Goal: Task Accomplishment & Management: Manage account settings

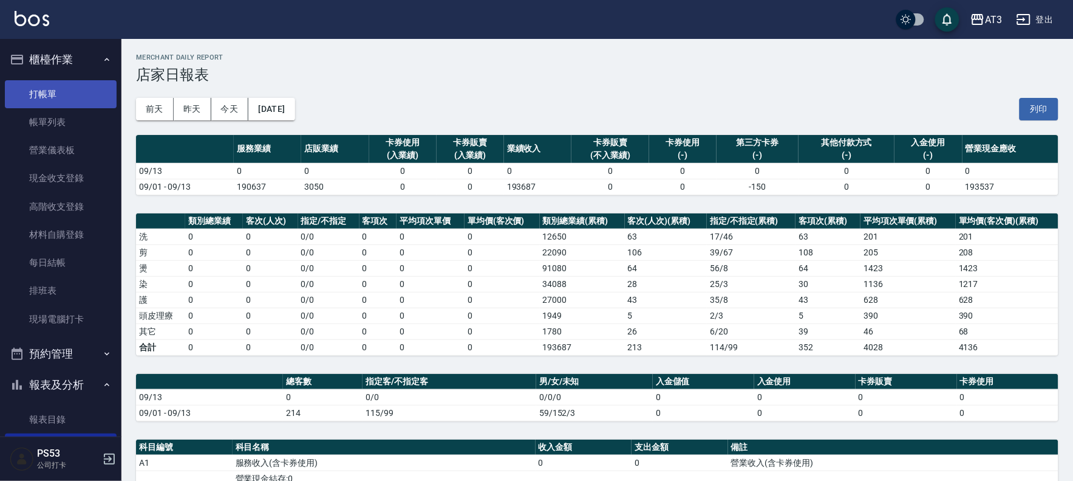
click at [39, 92] on link "打帳單" at bounding box center [61, 94] width 112 height 28
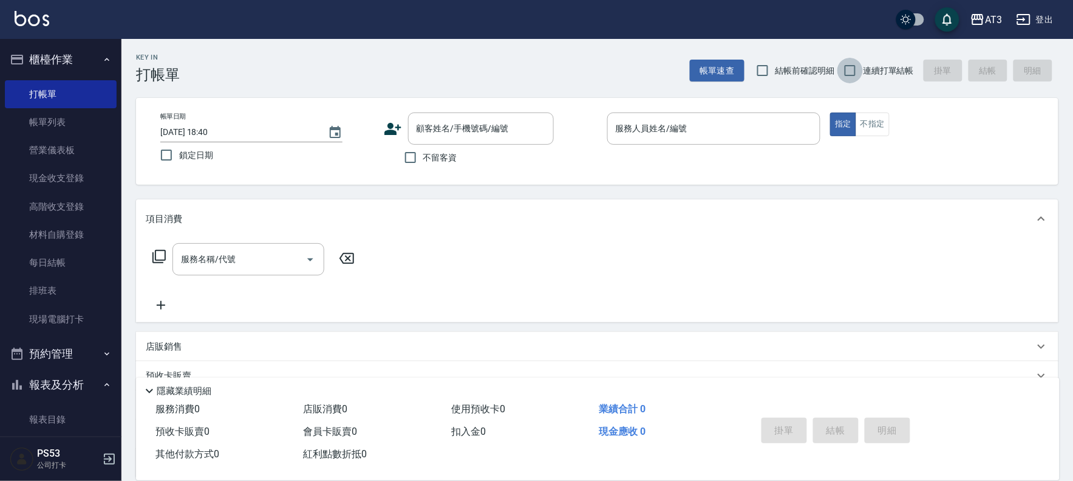
click at [852, 68] on input "連續打單結帳" at bounding box center [851, 71] width 26 height 26
checkbox input "true"
click at [417, 128] on input "顧客姓名/手機號碼/編號" at bounding box center [472, 128] width 117 height 21
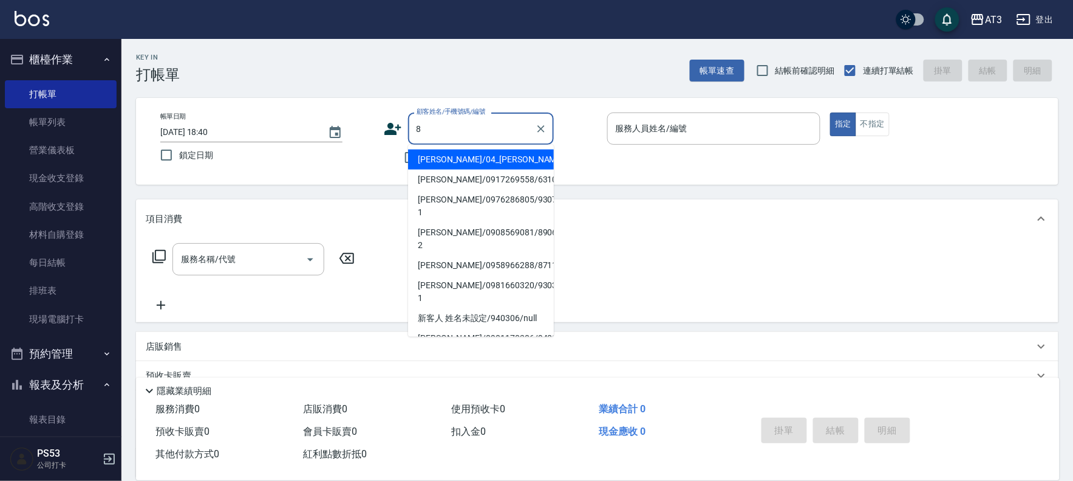
type input "[PERSON_NAME]/0917269558/631031"
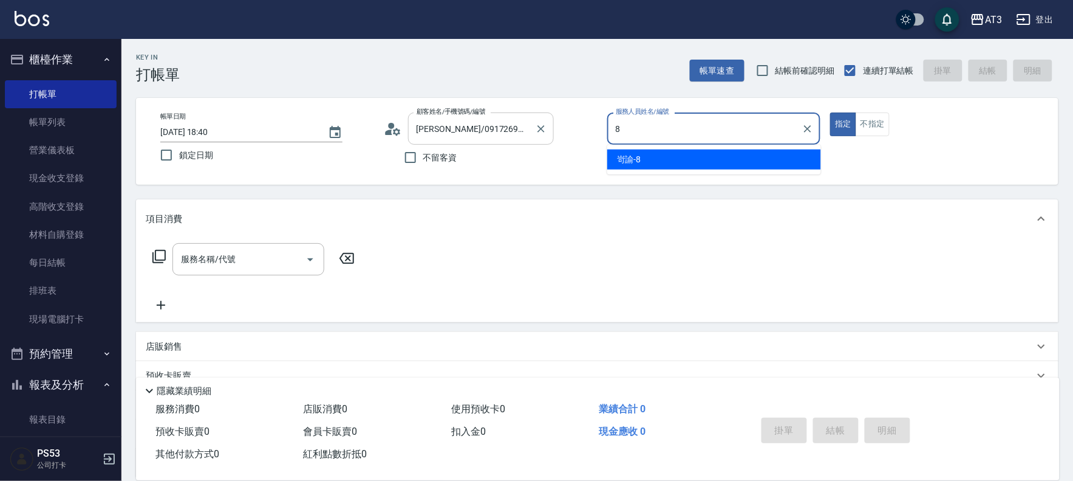
type input "岢諭-8"
type button "true"
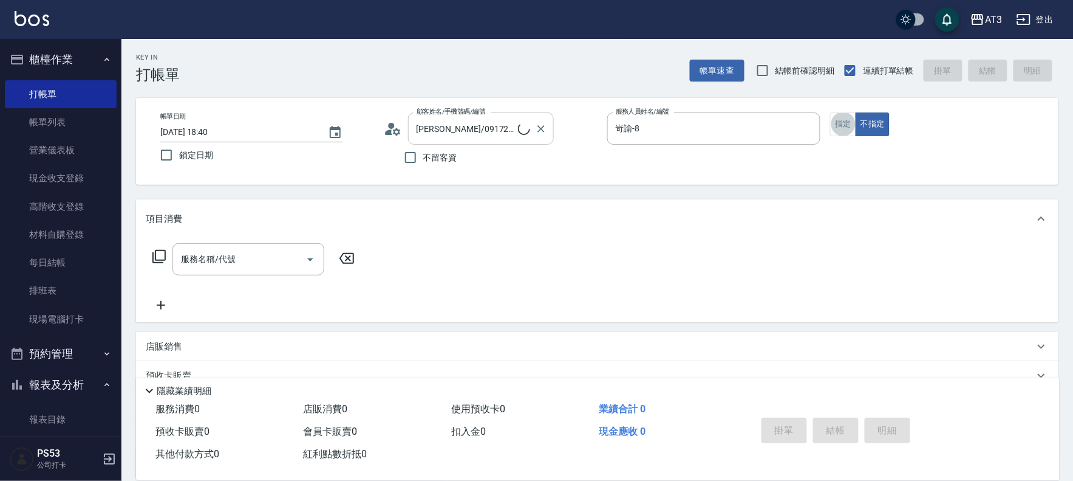
type input "8/8/8"
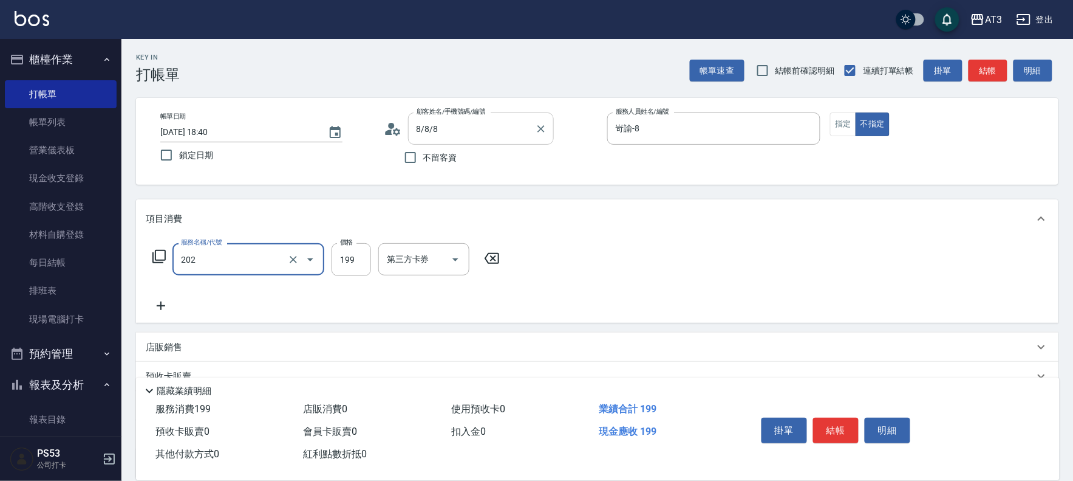
type input "不指定單剪(202)"
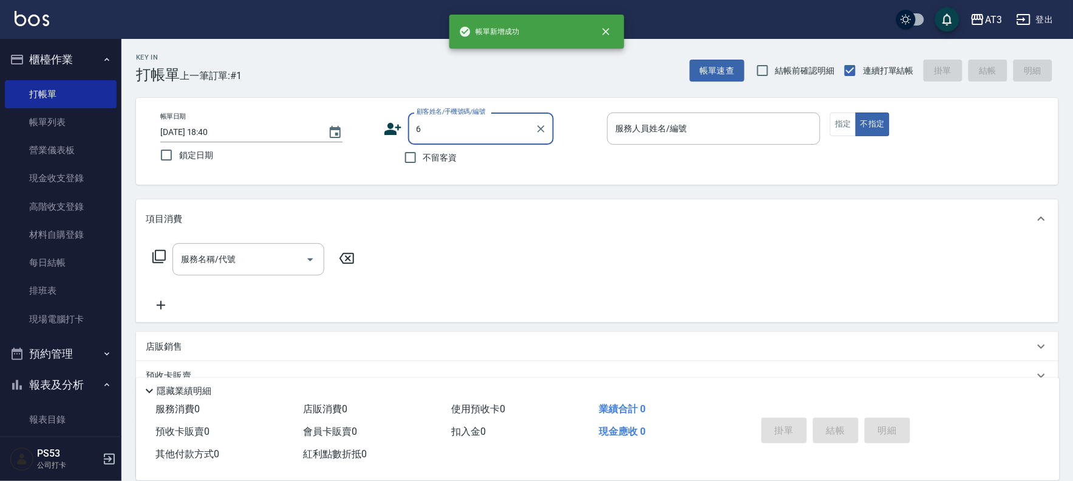
type input "6"
type input "[PERSON_NAME]/0917269558/631031"
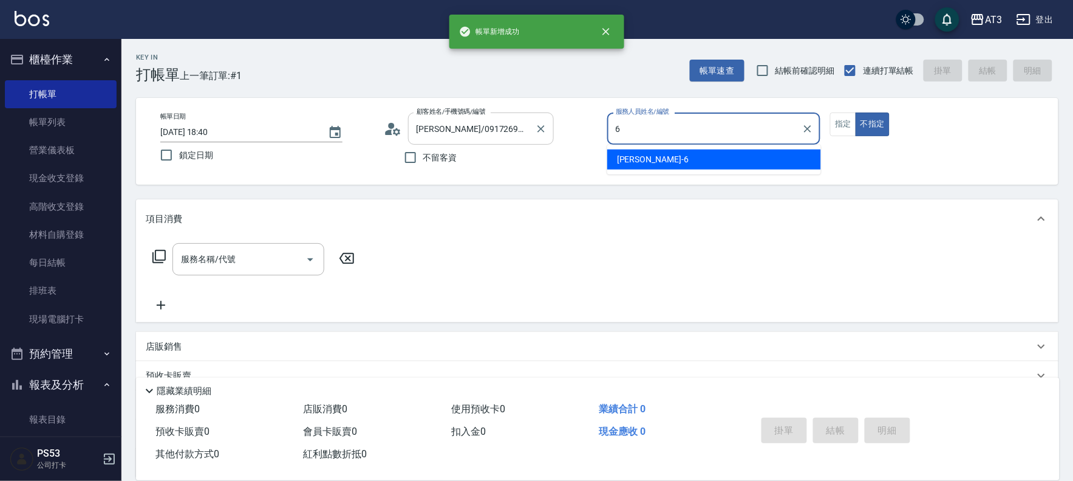
type input "詩雅-6"
type button "false"
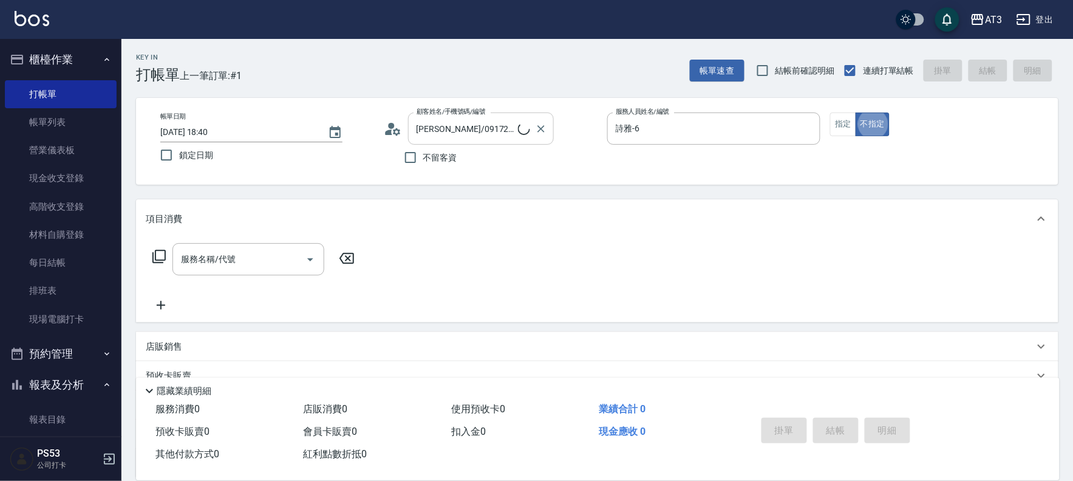
type input "6/30_辣椒/6"
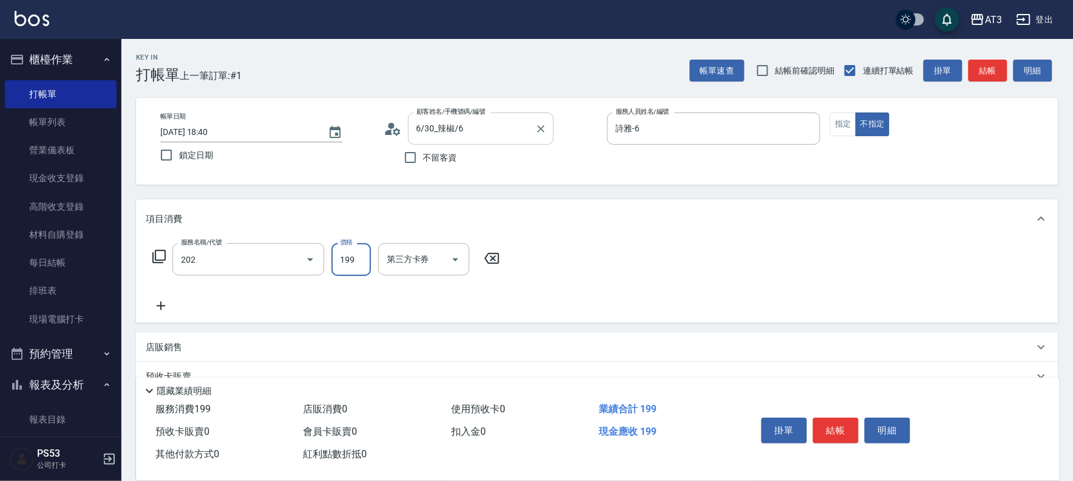
type input "不指定單剪(202)"
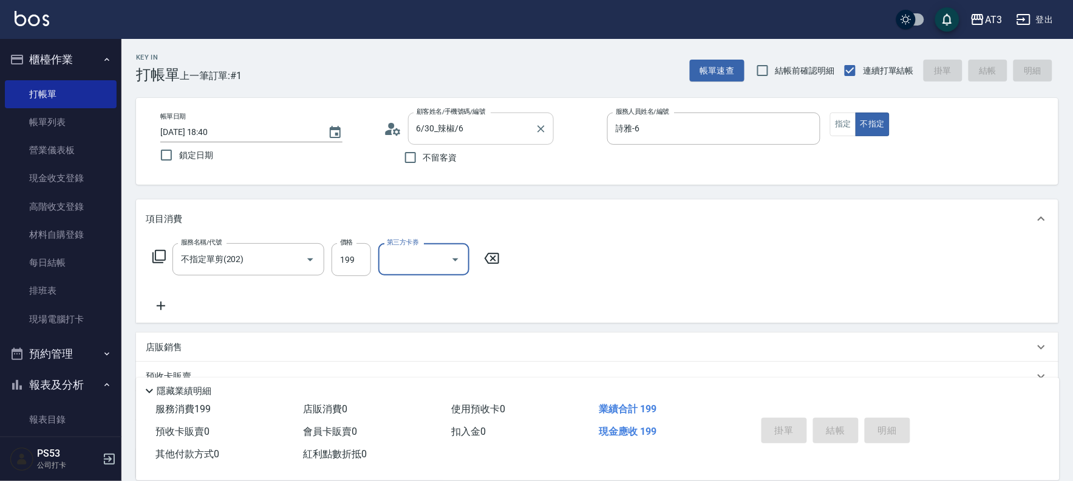
type input "2025/09/13 18:41"
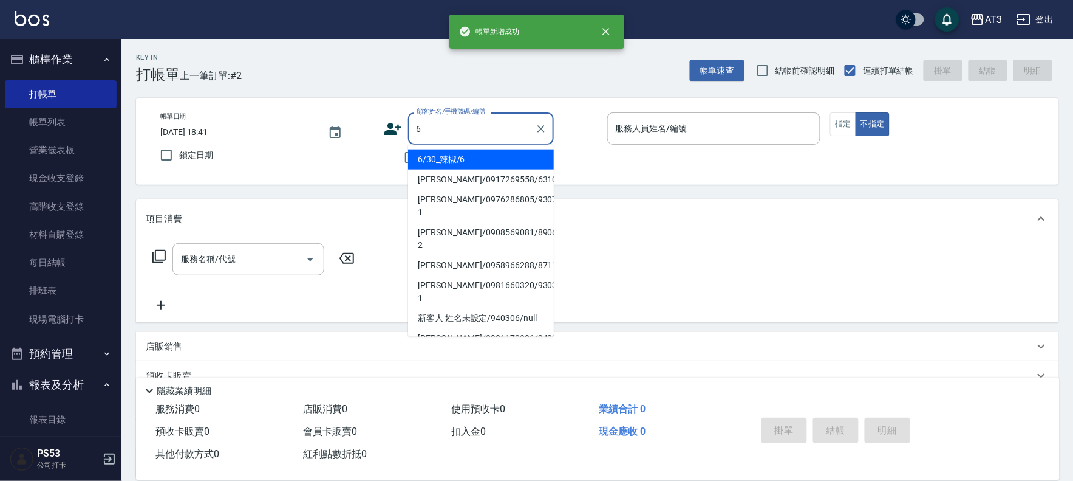
type input "6/30_辣椒/6"
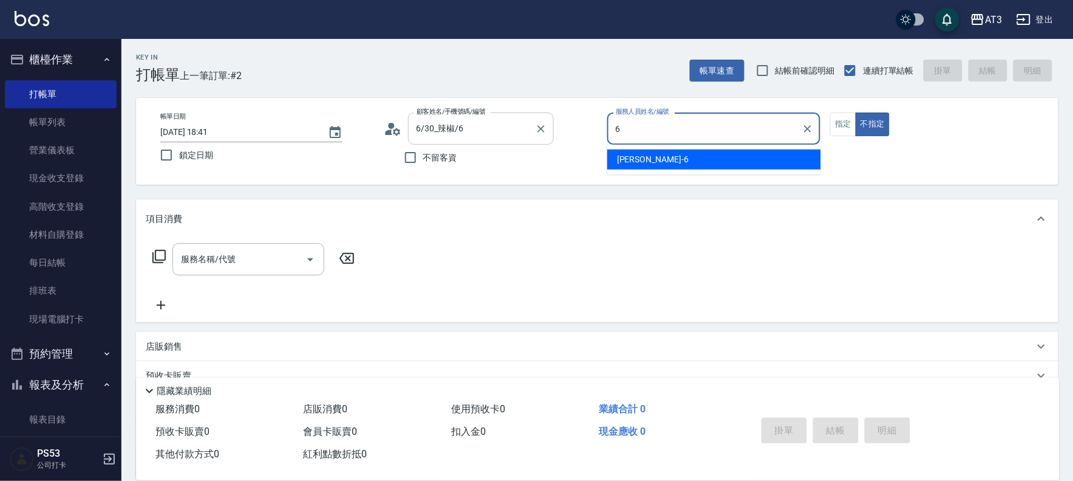
type input "詩雅-6"
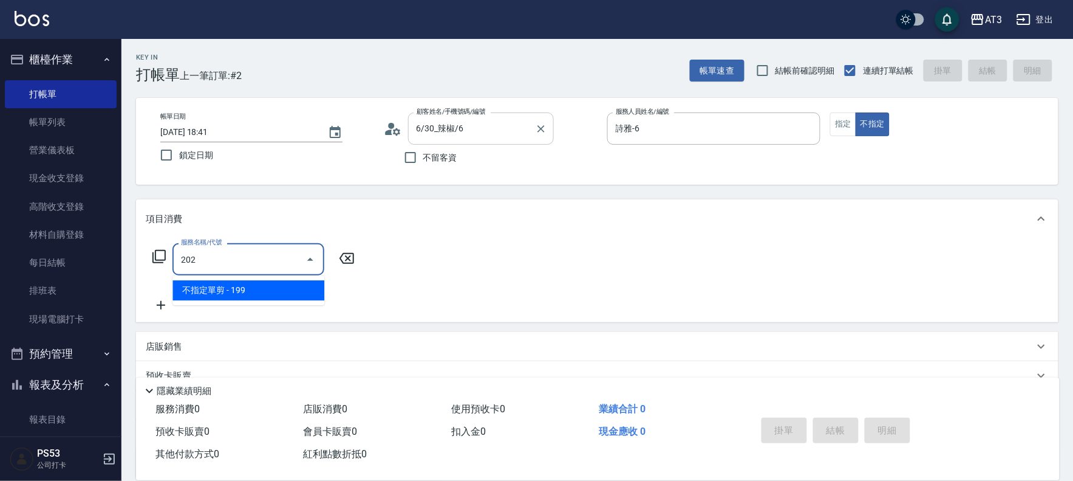
type input "不指定單剪(202)"
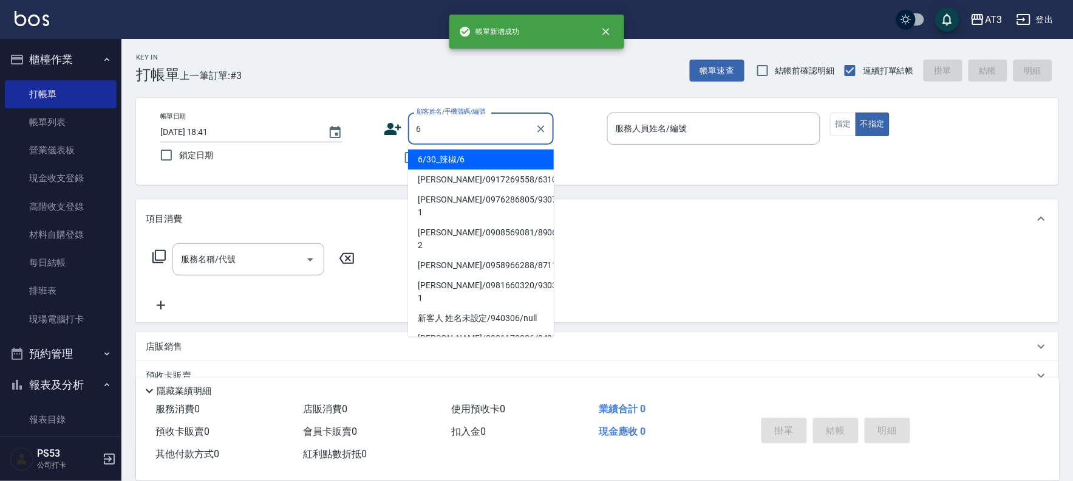
type input "6/30_辣椒/6"
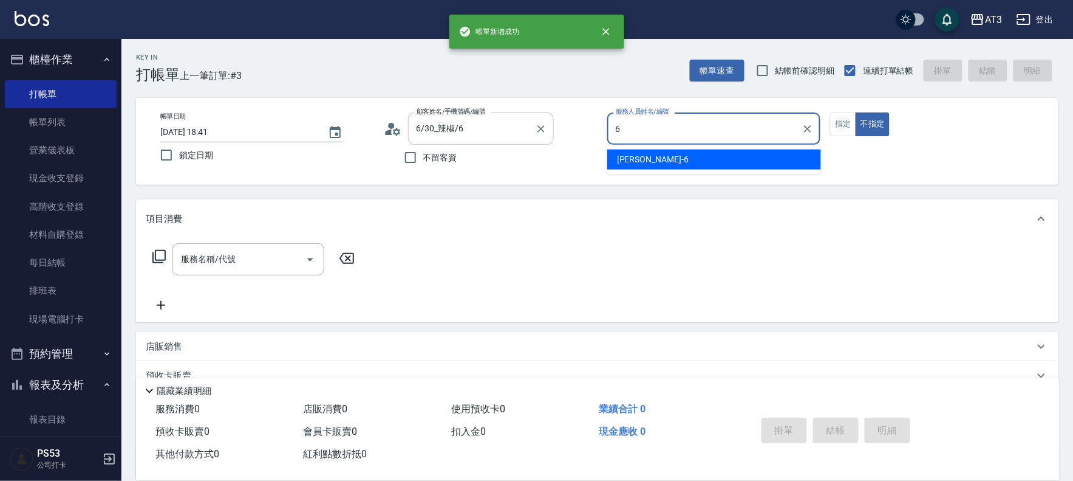
type input "詩雅-6"
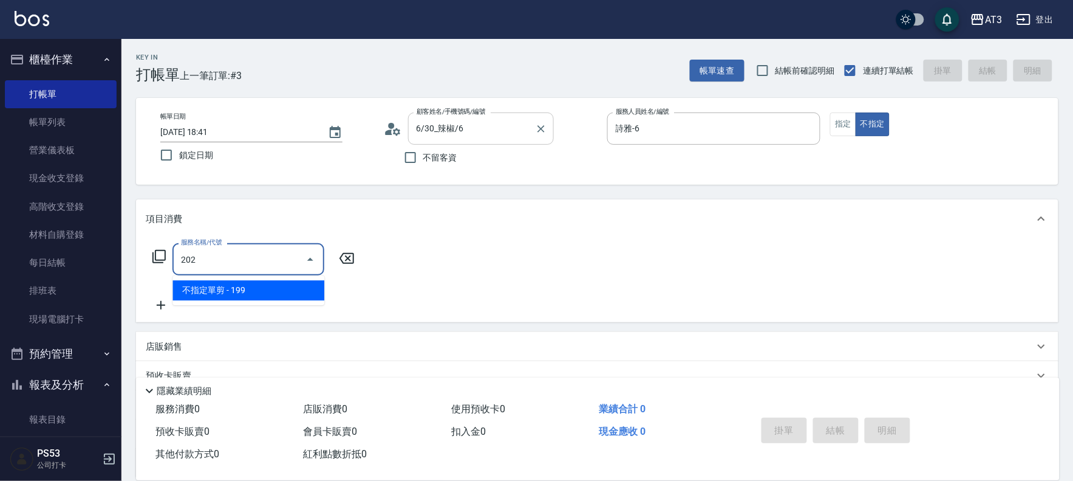
type input "不指定單剪(202)"
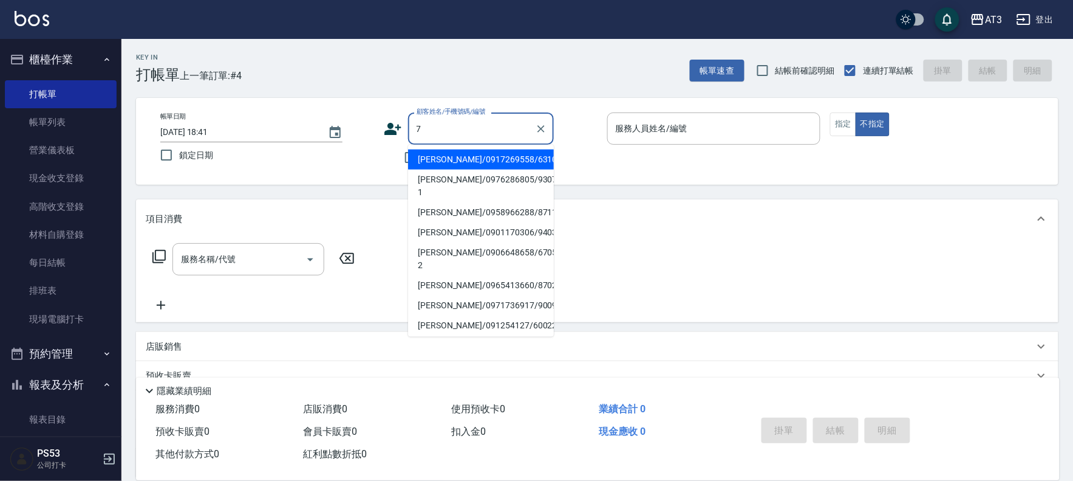
type input "[PERSON_NAME]/0917269558/631031"
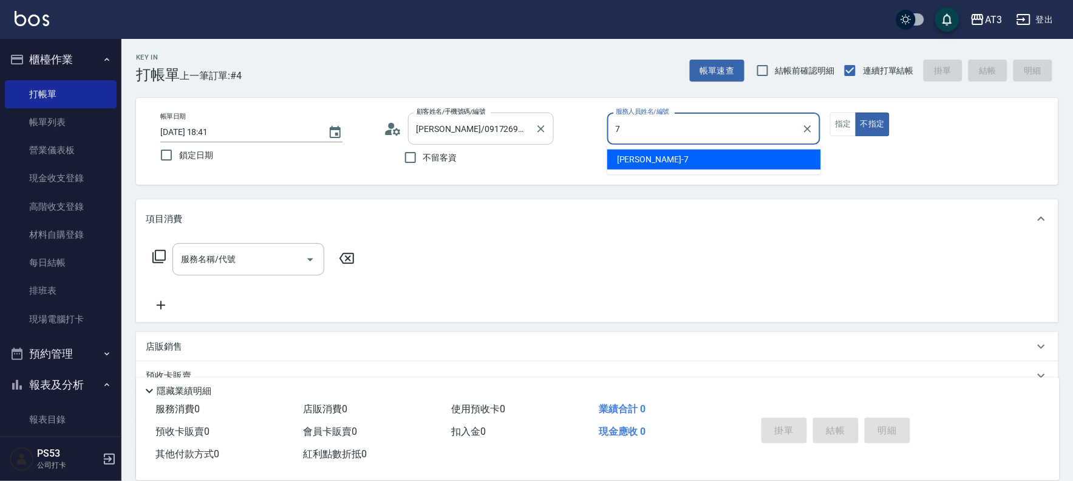
type input "子晴-7"
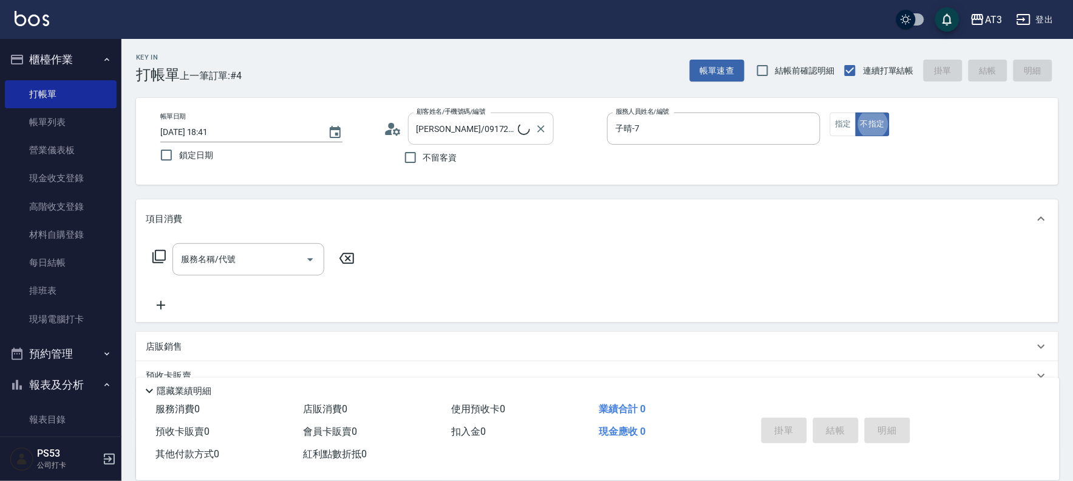
type input "7/7_7/7"
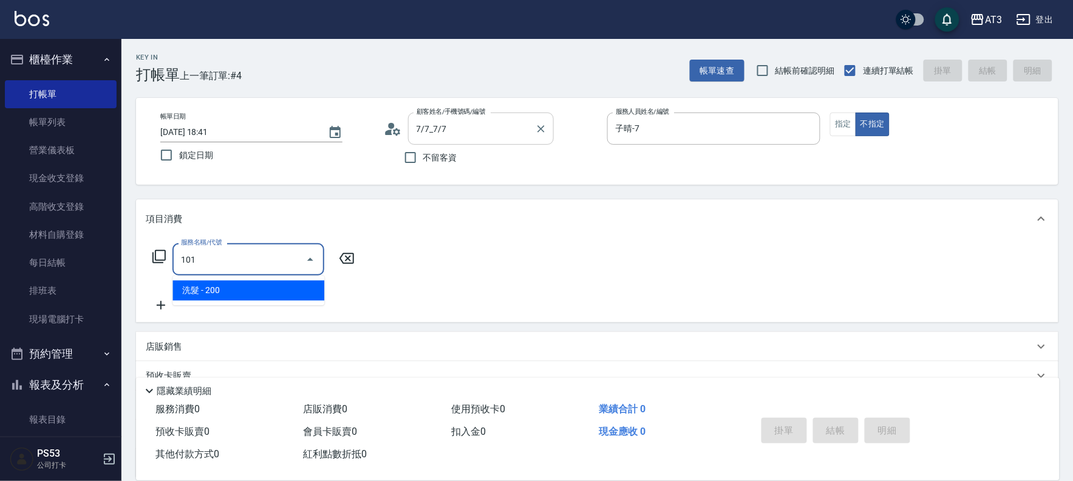
type input "洗髮(101)"
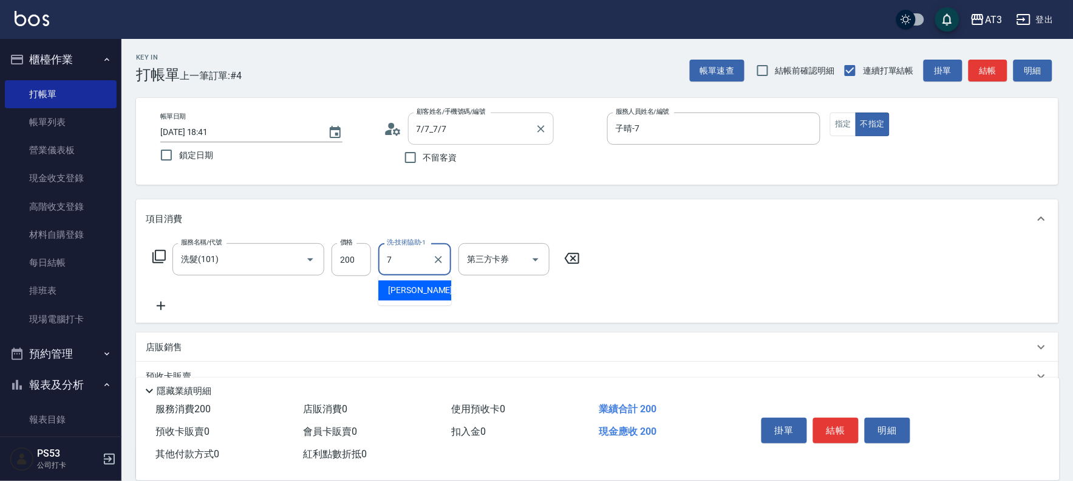
type input "子晴-7"
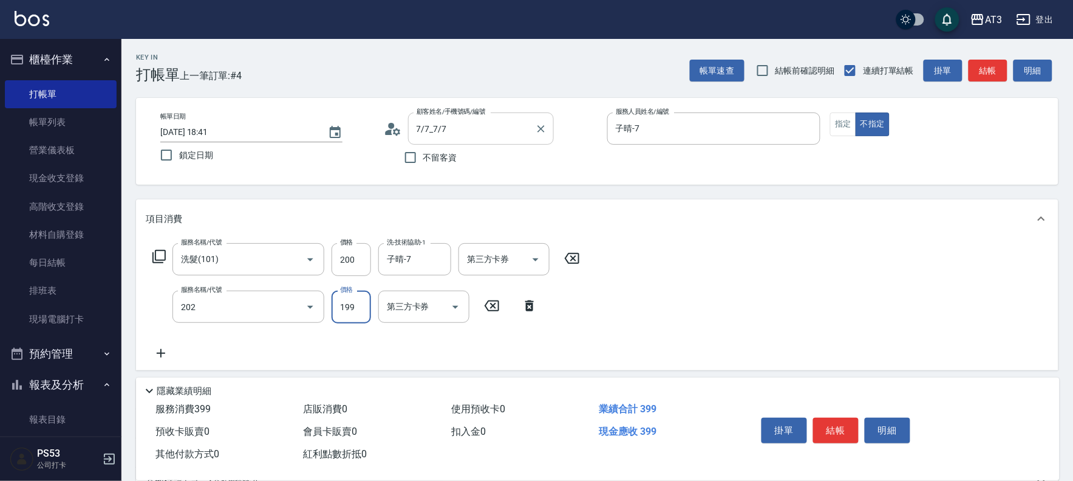
type input "不指定單剪(202)"
click at [32, 118] on link "帳單列表" at bounding box center [61, 122] width 112 height 28
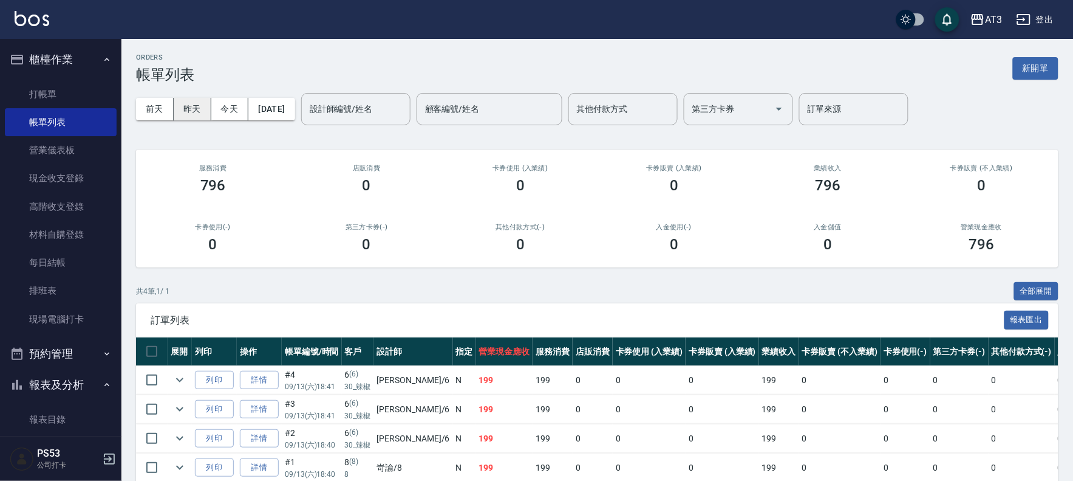
click at [195, 106] on button "昨天" at bounding box center [193, 109] width 38 height 22
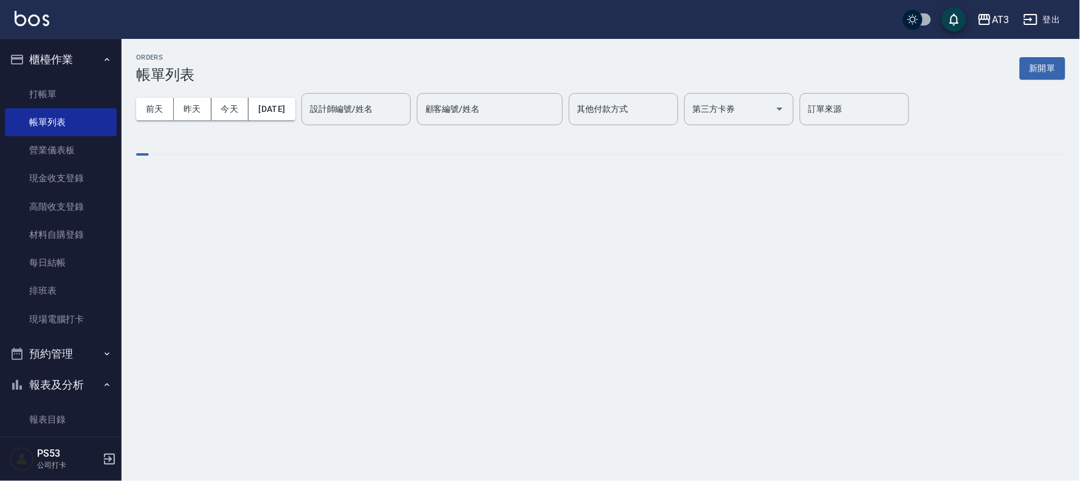
click at [371, 106] on div "設計師編號/姓名 設計師編號/姓名" at bounding box center [355, 109] width 109 height 32
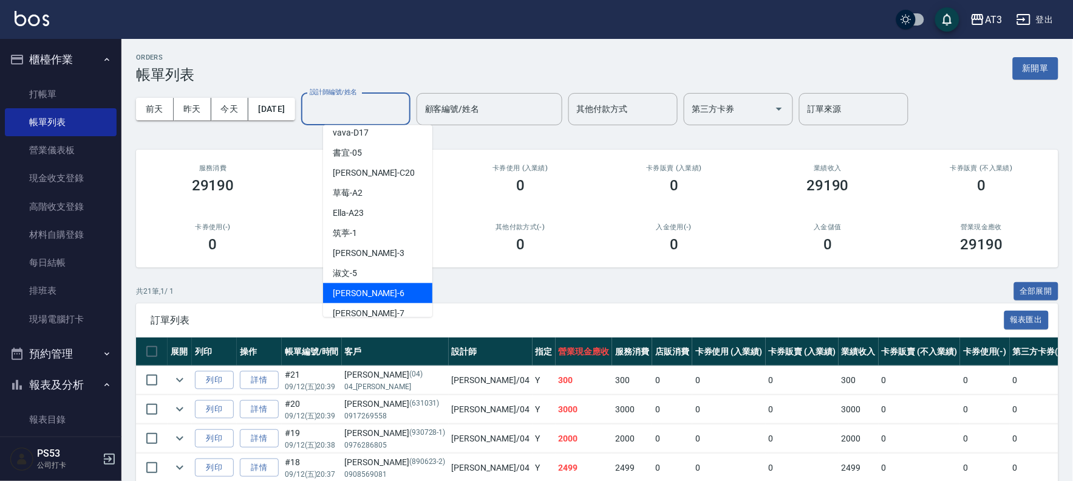
scroll to position [135, 0]
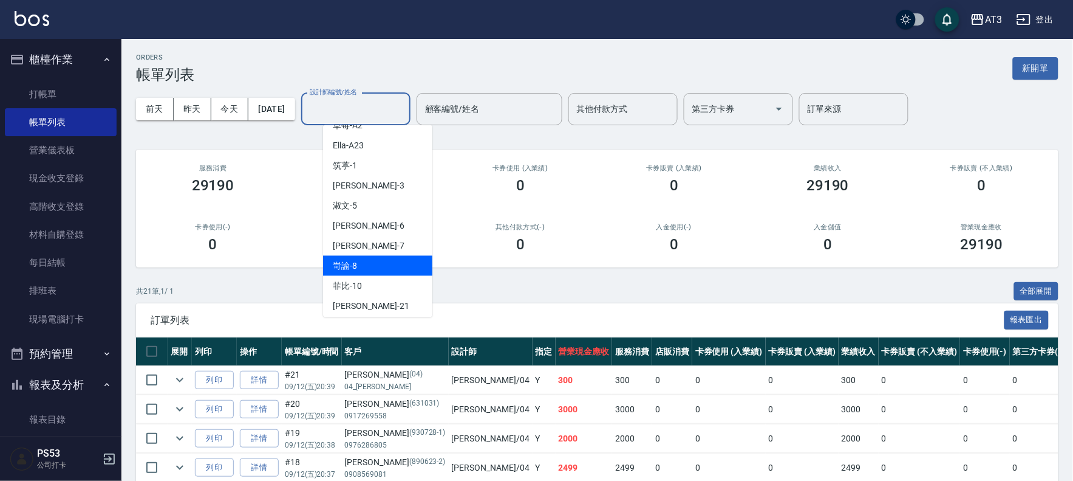
click at [362, 268] on div "岢諭 -8" at bounding box center [377, 266] width 109 height 20
type input "岢諭-8"
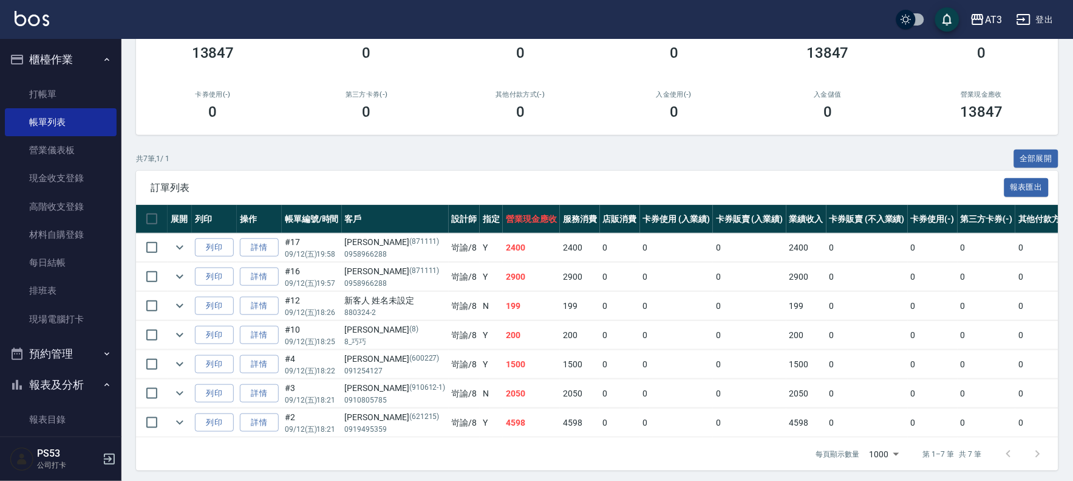
scroll to position [149, 0]
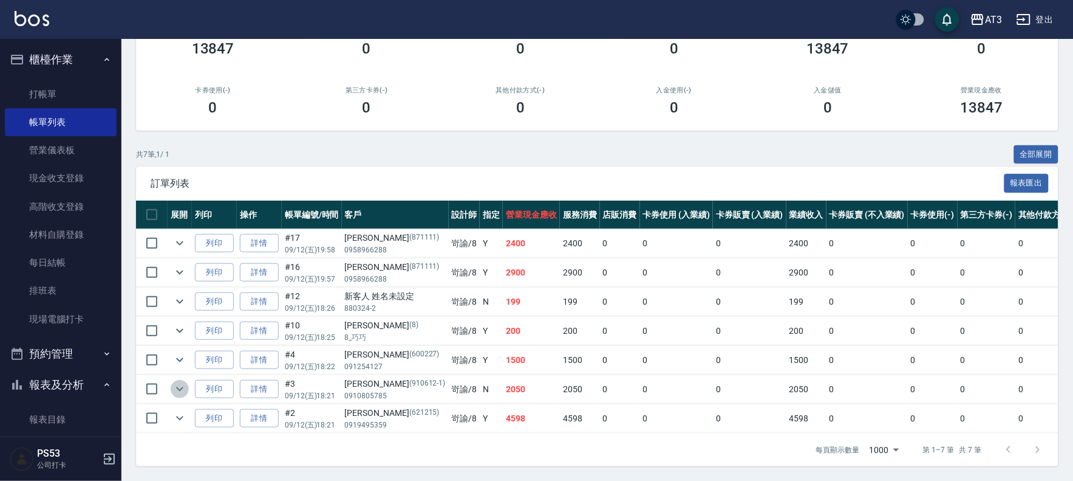
click at [179, 380] on button "expand row" at bounding box center [180, 389] width 18 height 18
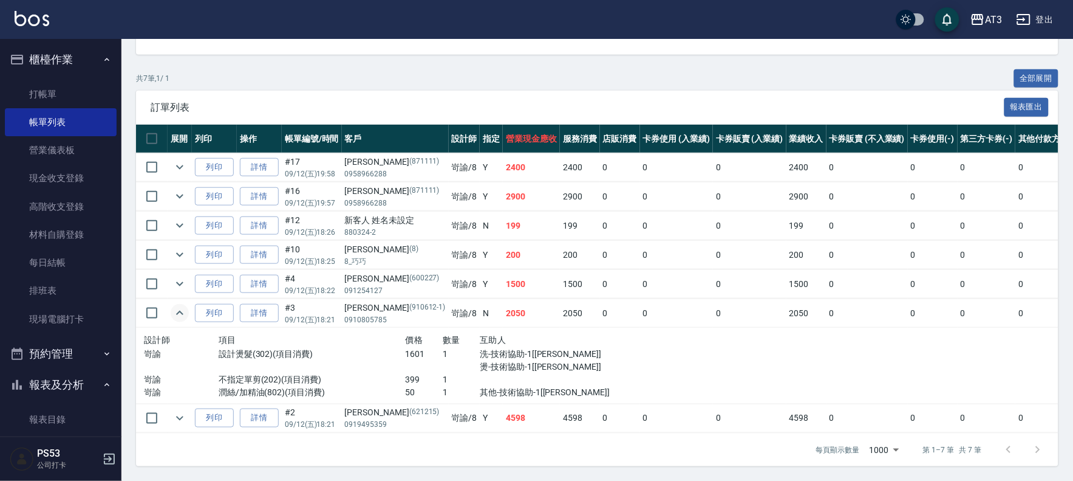
scroll to position [225, 0]
click at [273, 304] on link "詳情" at bounding box center [259, 313] width 39 height 19
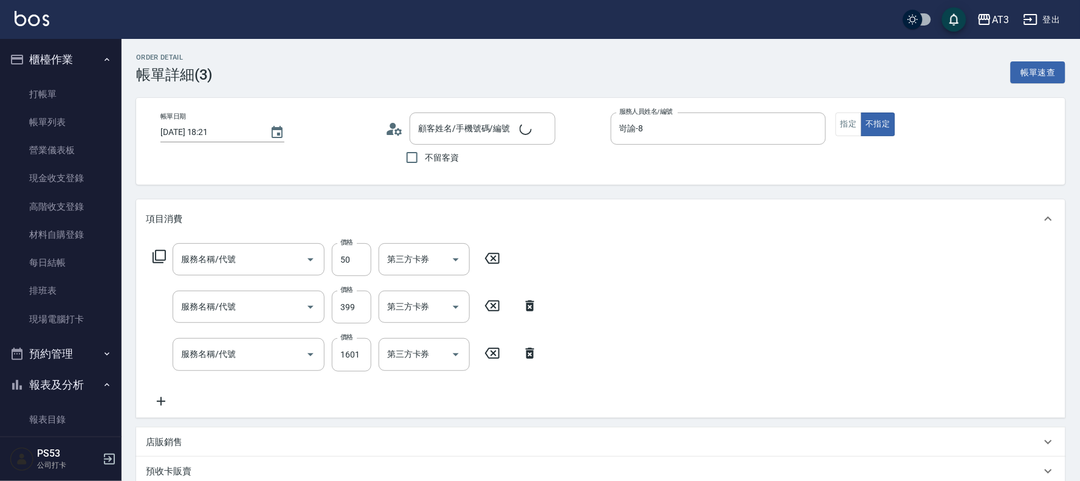
type input "2025/09/12 18:21"
type input "岢諭-8"
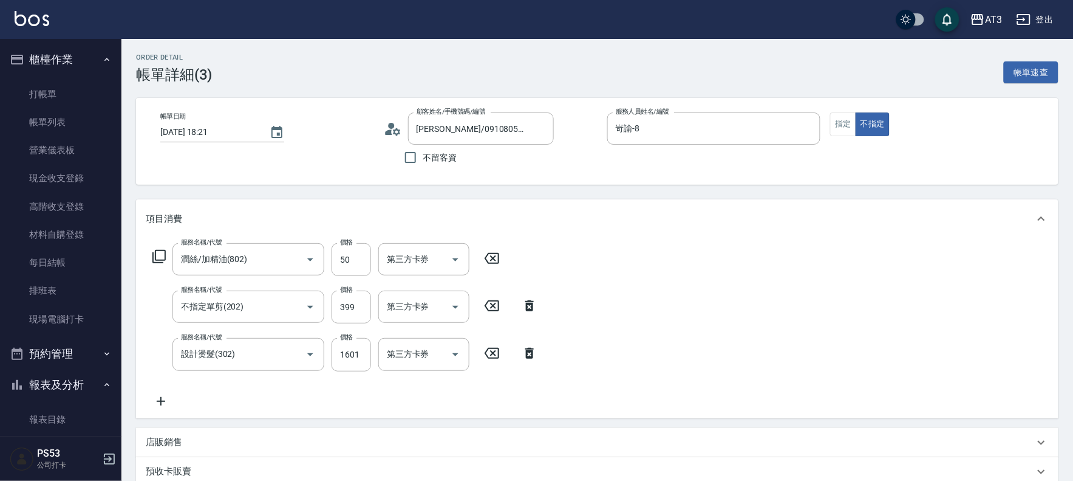
type input "[PERSON_NAME]/0910805785/910612-1"
type input "潤絲/加精油(802)"
type input "不指定單剪(202)"
type input "設計燙髮(302)"
click at [310, 305] on icon "Open" at bounding box center [310, 306] width 15 height 15
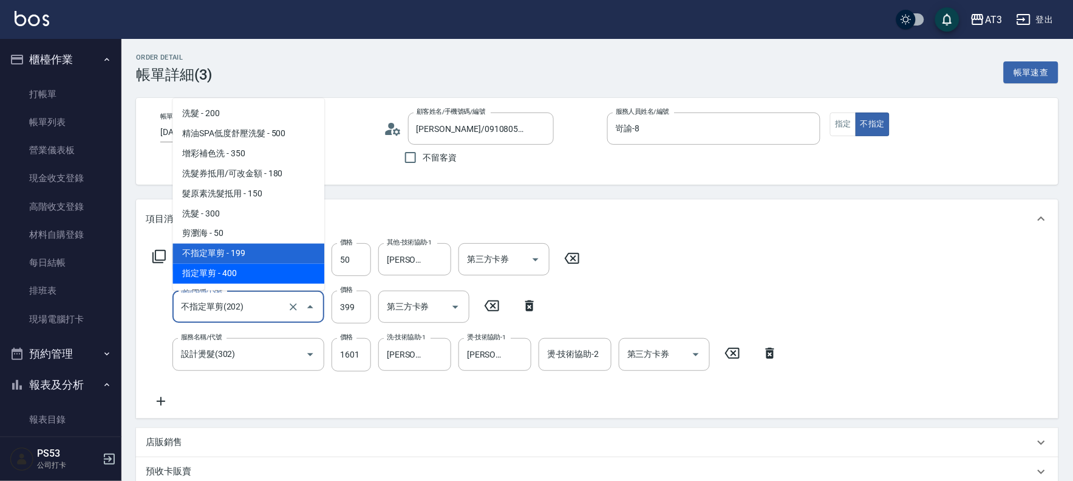
click at [269, 314] on input "不指定單剪(202)" at bounding box center [231, 306] width 107 height 21
click at [693, 309] on div "服務名稱/代號 潤絲/加精油(802) 服務名稱/代號 價格 50 價格 其他-技術協助-1 珺珺-21 其他-技術協助-1 第三方卡券 第三方卡券 服務名稱…" at bounding box center [466, 325] width 640 height 165
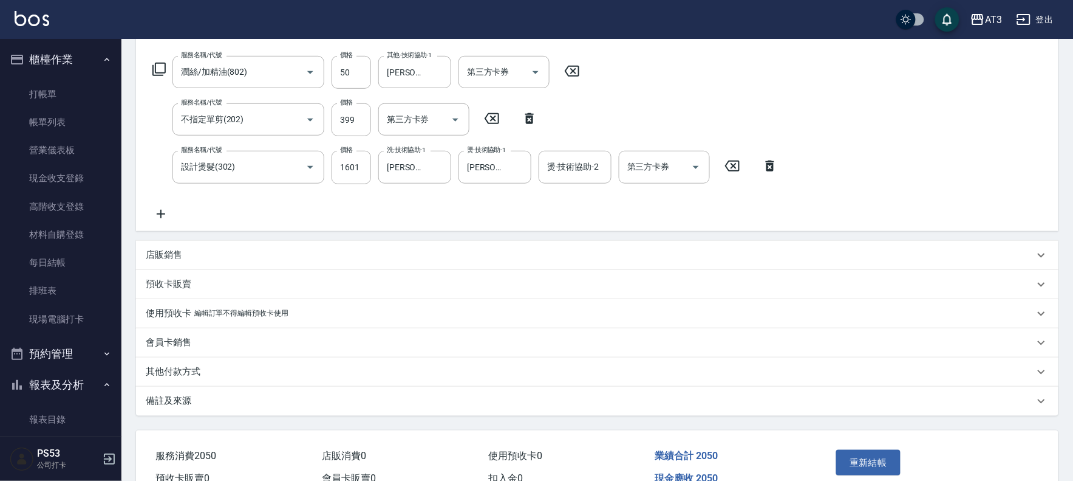
scroll to position [184, 0]
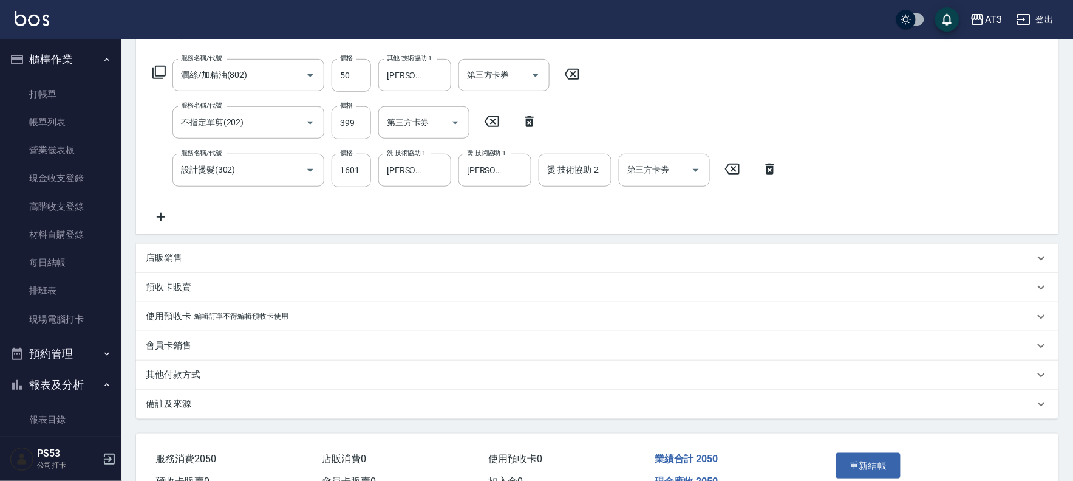
click at [525, 114] on icon at bounding box center [530, 121] width 30 height 15
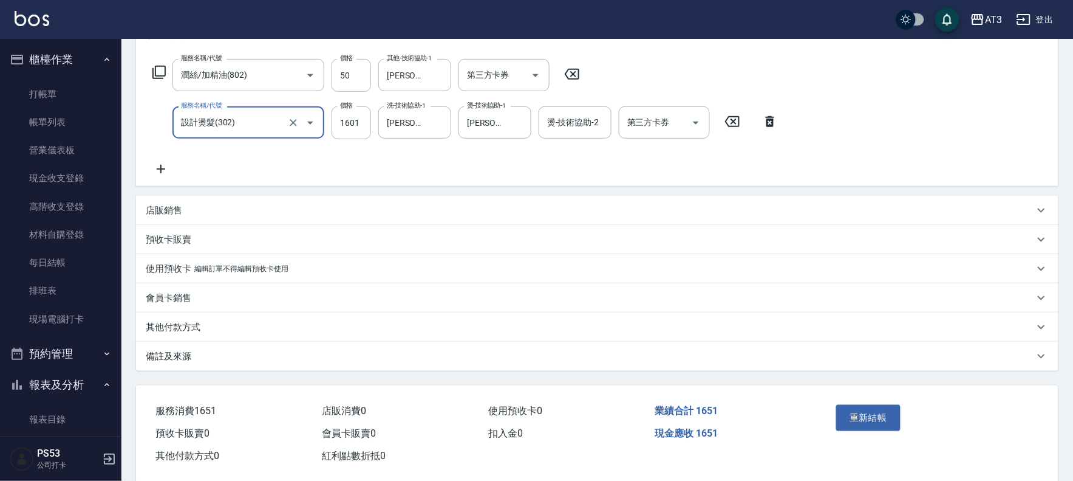
click at [527, 122] on div "珺珺-21 燙-技術協助-1" at bounding box center [495, 122] width 73 height 32
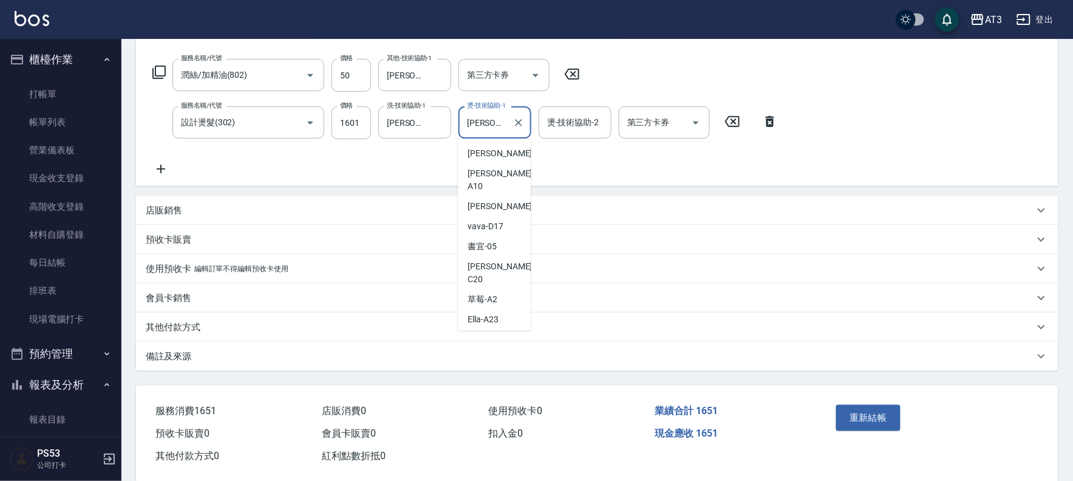
scroll to position [134, 0]
drag, startPoint x: 691, startPoint y: 255, endPoint x: 691, endPoint y: 248, distance: 7.3
click at [691, 252] on div "項目消費 服務名稱/代號 潤絲/加精油(802) 服務名稱/代號 價格 50 價格 其他-技術協助-1 珺珺-21 其他-技術協助-1 第三方卡券 第三方卡券…" at bounding box center [597, 192] width 923 height 355
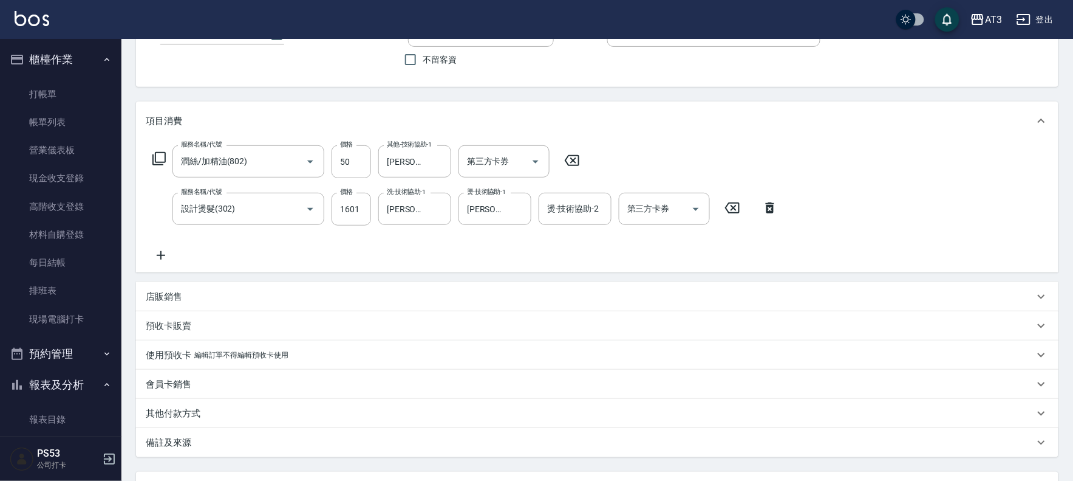
scroll to position [0, 0]
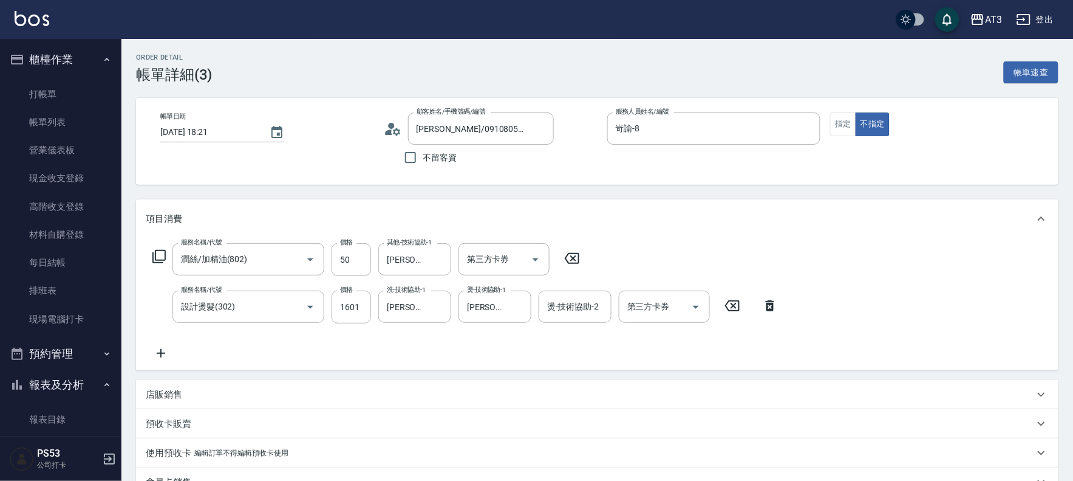
click at [158, 256] on icon at bounding box center [159, 256] width 15 height 15
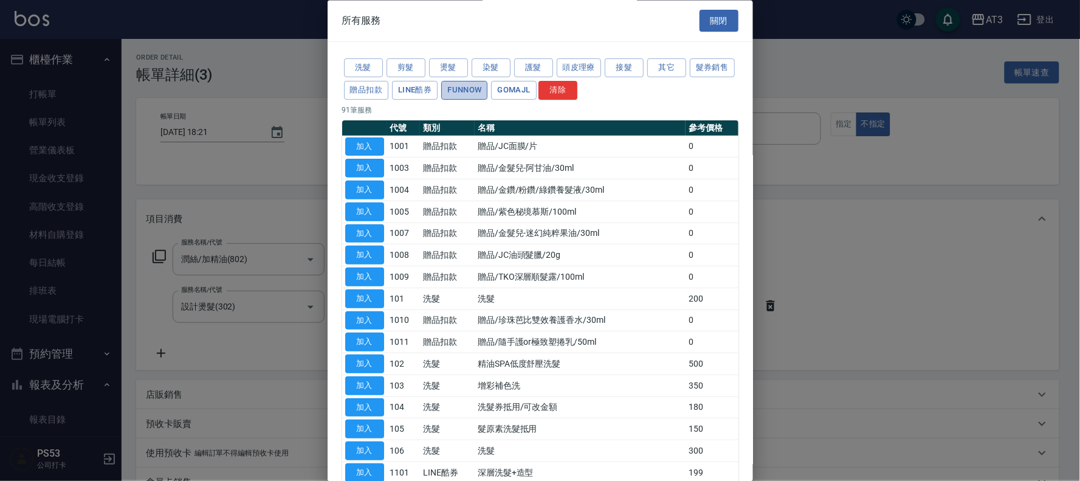
click at [487, 84] on button "FUNNOW" at bounding box center [464, 90] width 46 height 19
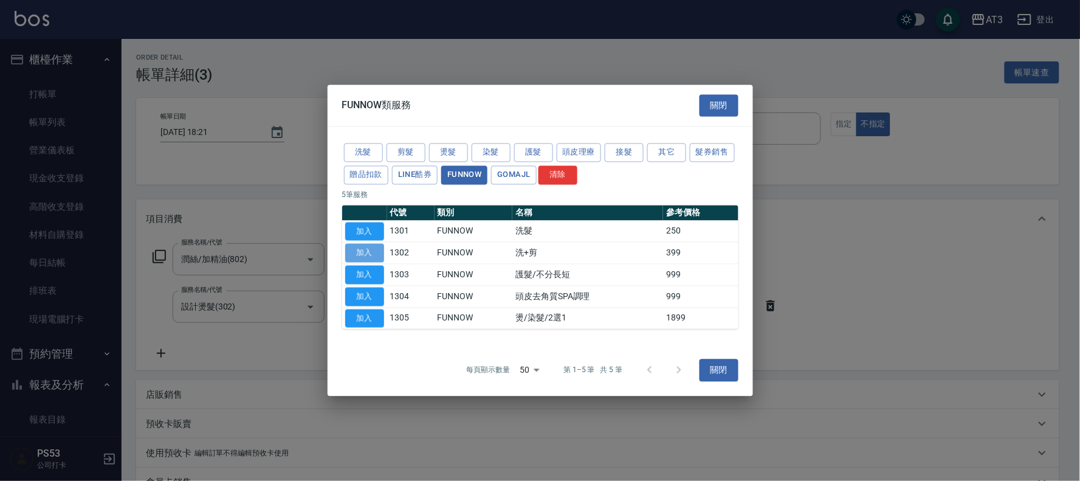
click at [356, 256] on button "加入" at bounding box center [364, 253] width 39 height 19
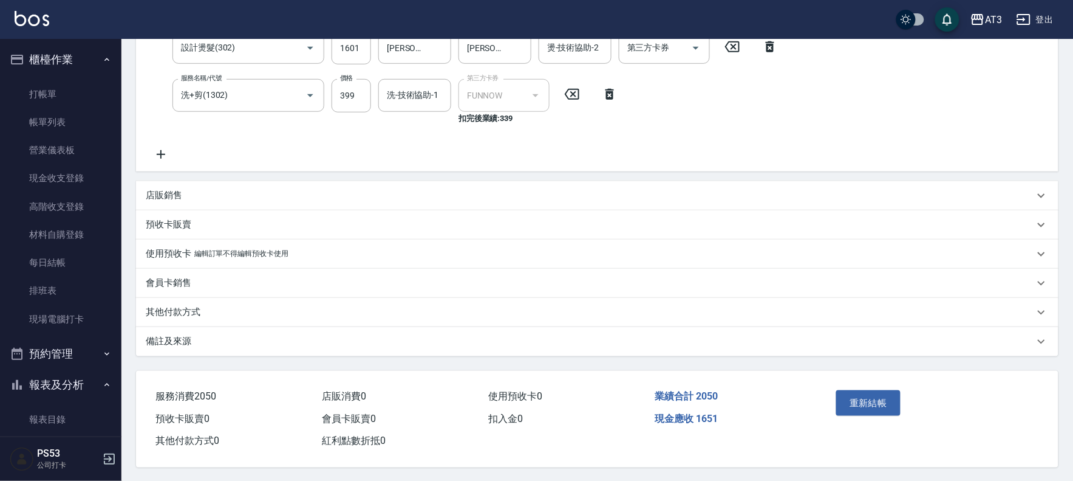
scroll to position [264, 0]
click at [416, 92] on div "洗-技術協助-1 洗-技術協助-1" at bounding box center [414, 94] width 73 height 32
type input "[PERSON_NAME]-21"
click at [878, 393] on button "重新結帳" at bounding box center [869, 402] width 64 height 26
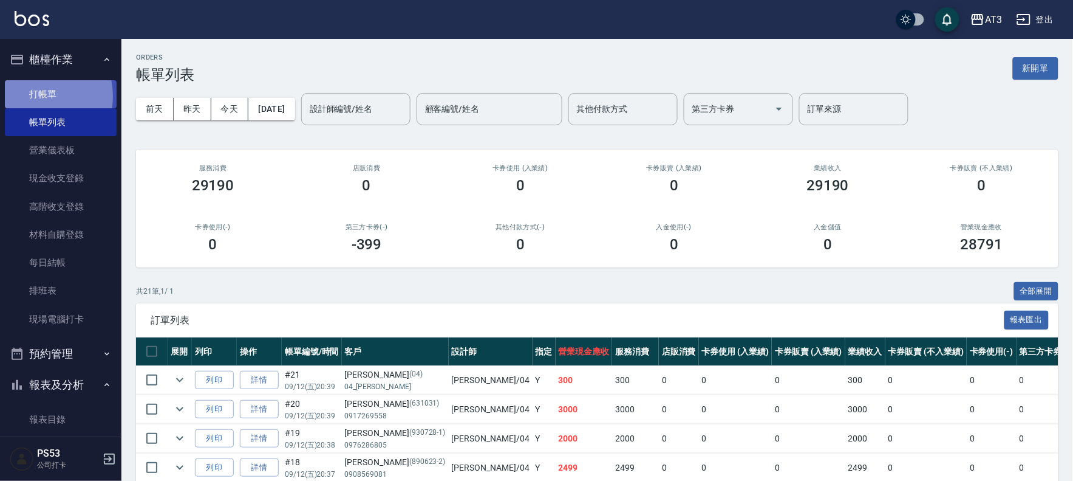
click at [30, 96] on link "打帳單" at bounding box center [61, 94] width 112 height 28
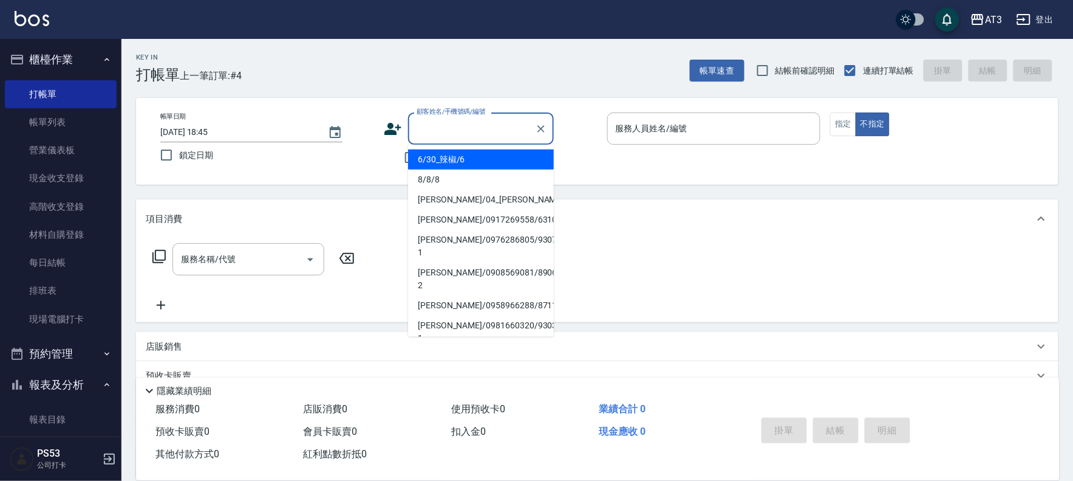
click at [416, 128] on input "顧客姓名/手機號碼/編號" at bounding box center [472, 128] width 117 height 21
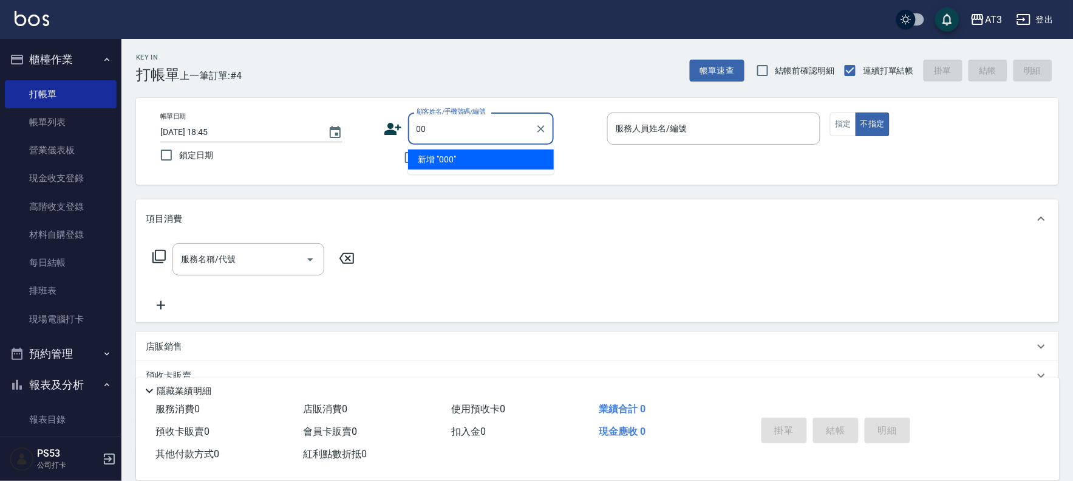
type input "0"
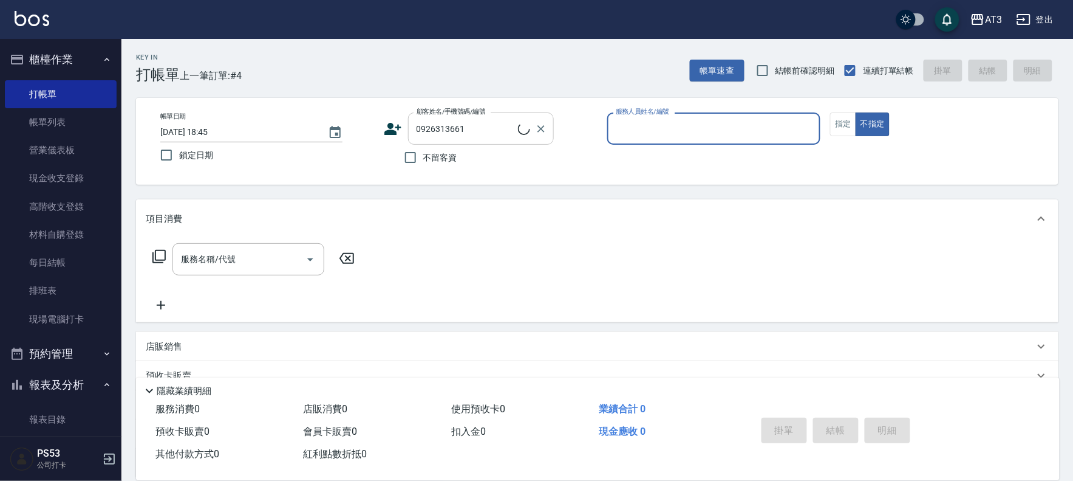
type input "張瑤釵/0926313661/090723"
click at [251, 258] on input "服務名稱/代號" at bounding box center [239, 258] width 123 height 21
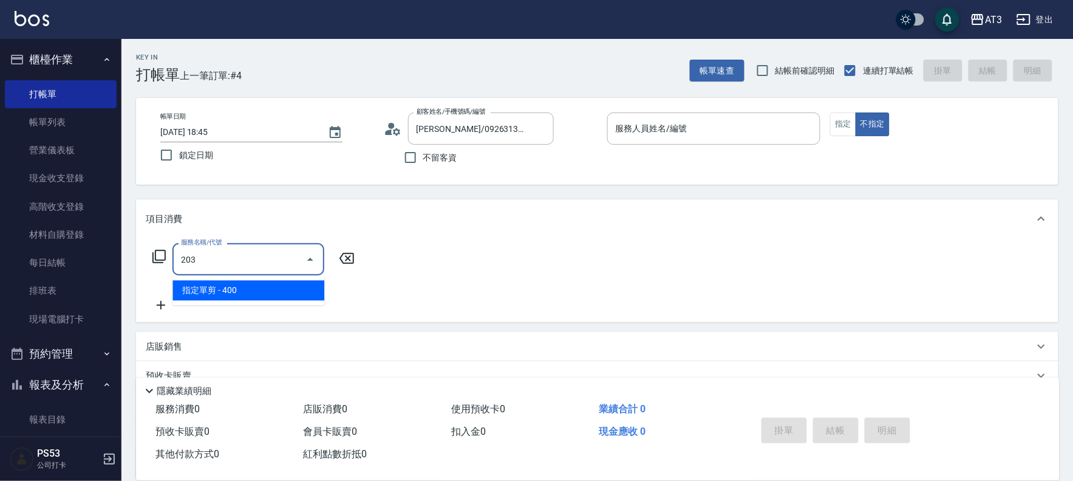
type input "指定單剪(203)"
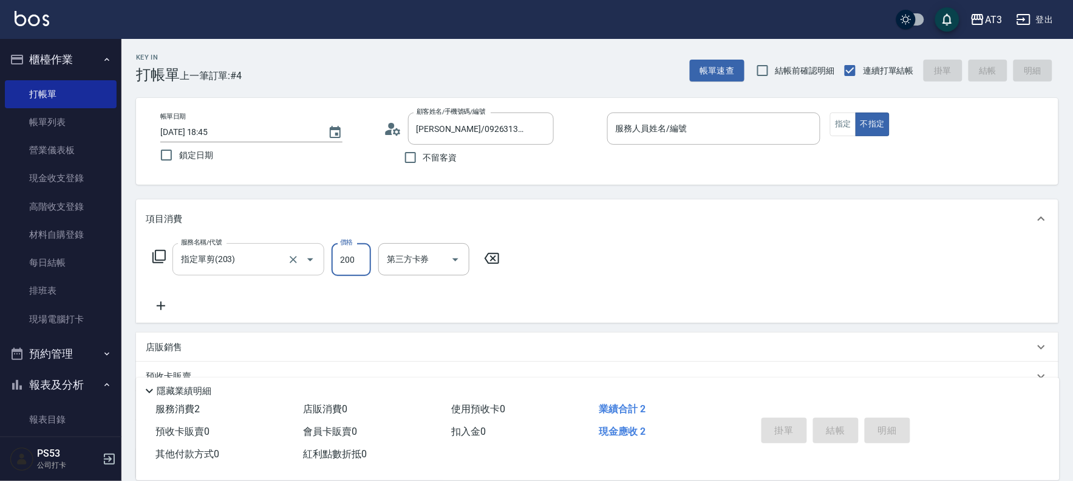
type input "200"
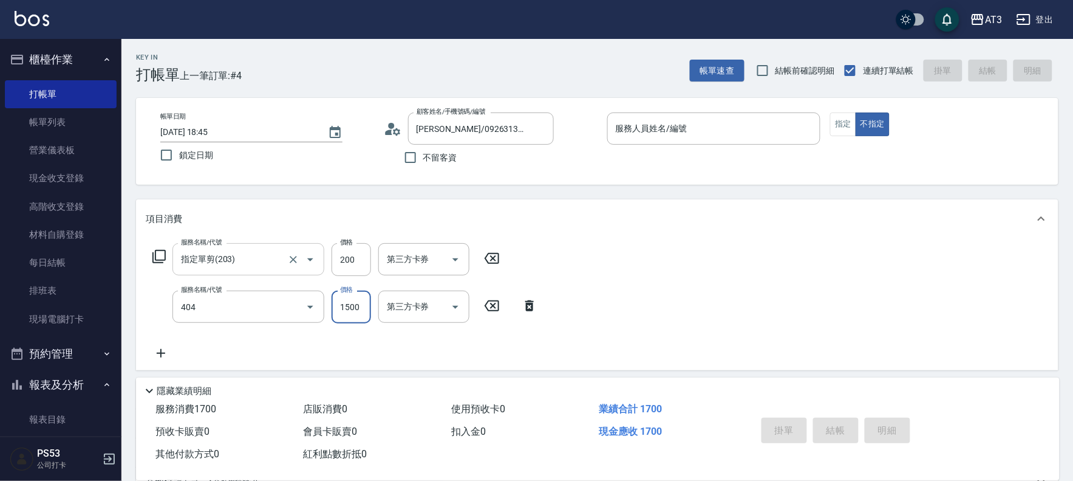
type input "設計染髮(404)"
type input "1100"
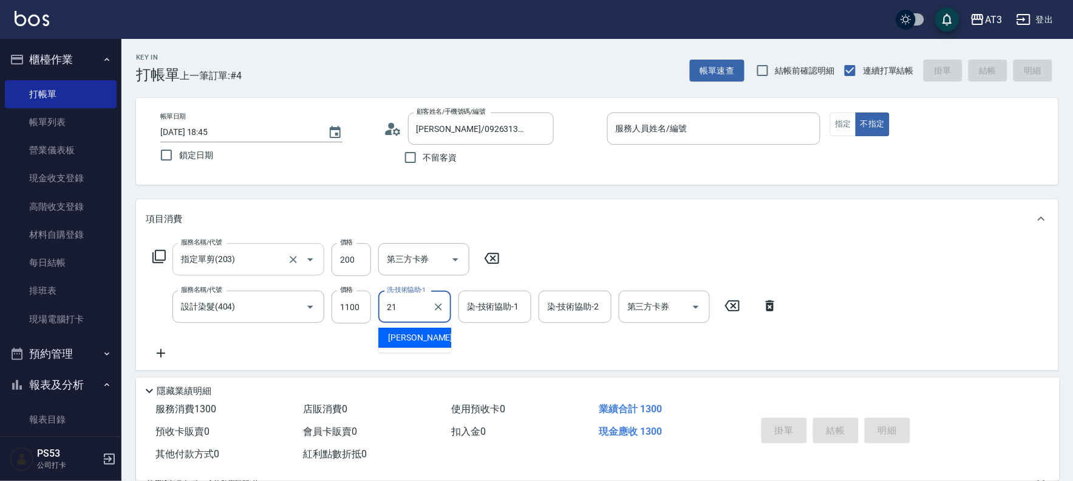
type input "[PERSON_NAME]-21"
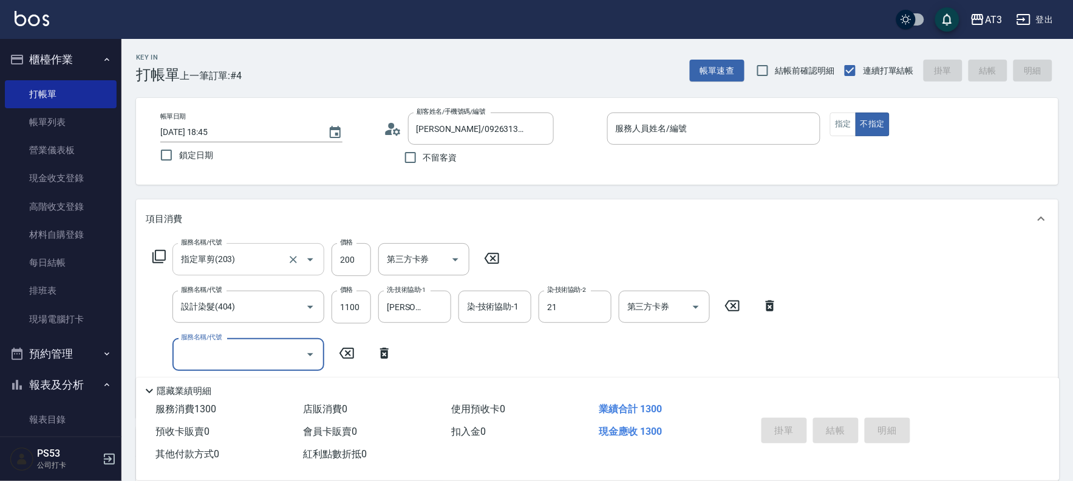
type input "[PERSON_NAME]-21"
click at [741, 122] on input "服務人員姓名/編號" at bounding box center [714, 128] width 203 height 21
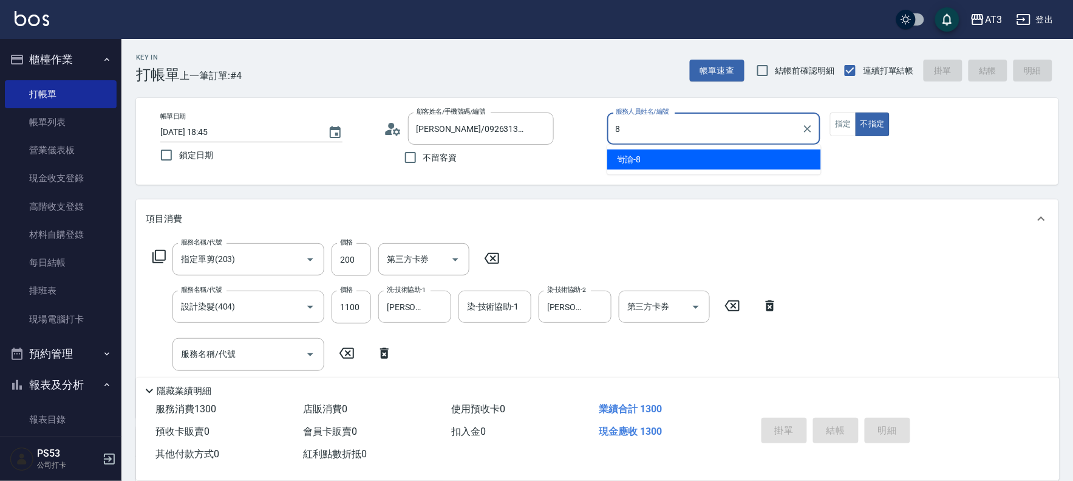
type input "8"
type button "false"
type input "岢諭-8"
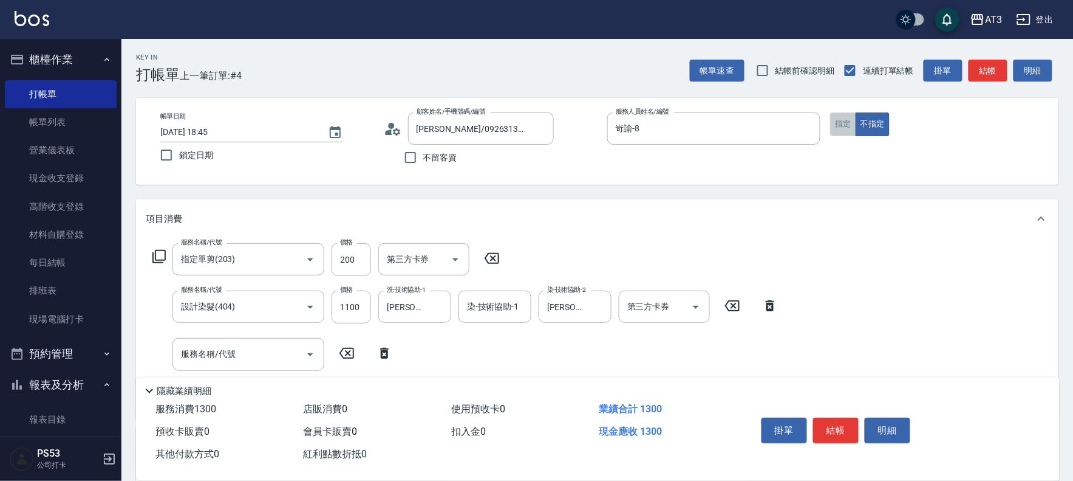
click at [840, 122] on button "指定" at bounding box center [843, 124] width 26 height 24
click at [387, 130] on icon at bounding box center [388, 131] width 7 height 5
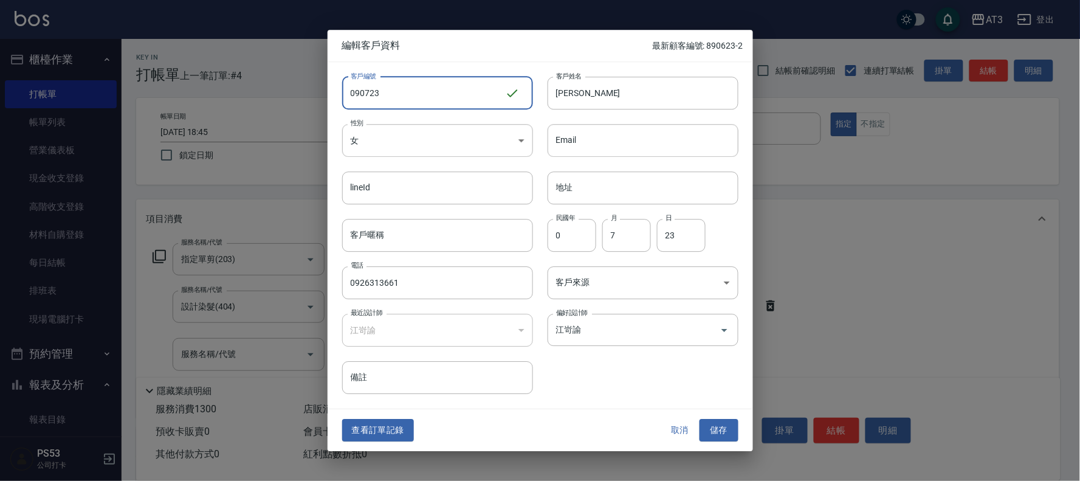
click at [358, 92] on input "090723" at bounding box center [423, 93] width 163 height 33
type input "000723"
click at [719, 426] on button "儲存" at bounding box center [718, 430] width 39 height 22
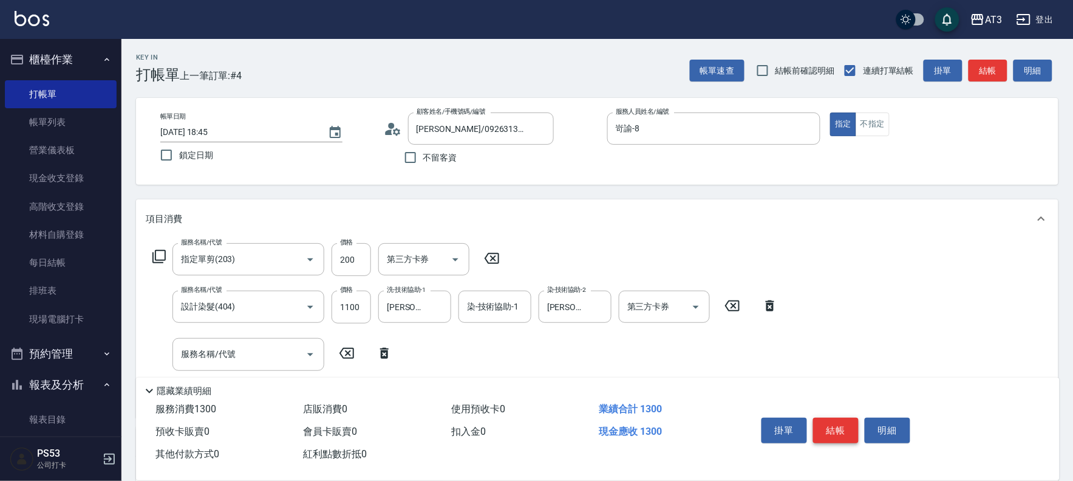
click at [840, 430] on button "結帳" at bounding box center [836, 430] width 46 height 26
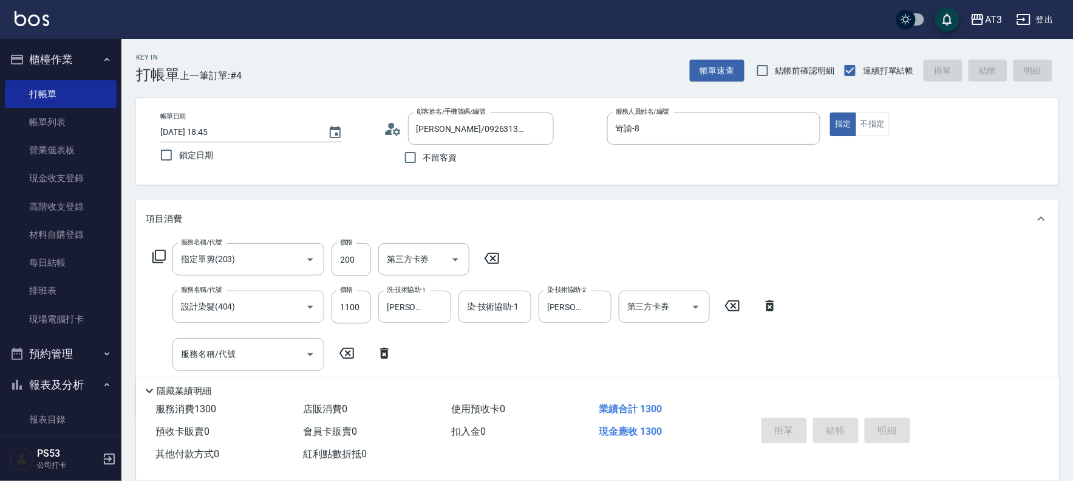
type input "2025/09/13 18:46"
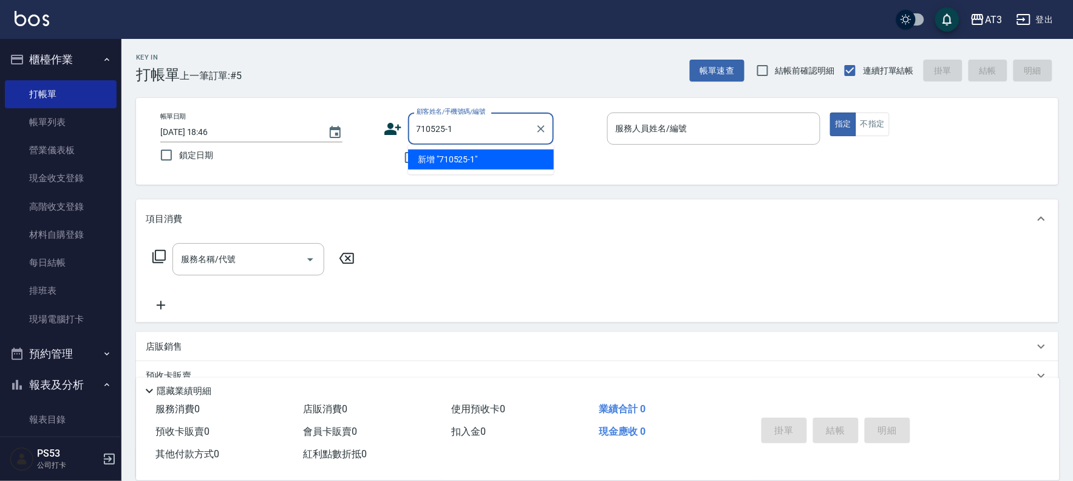
type input "710525-1"
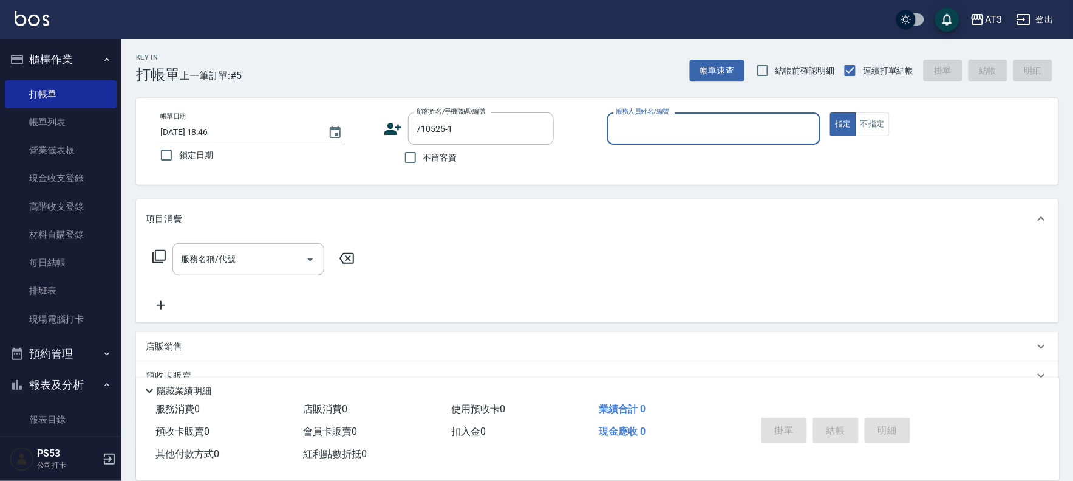
type input "8"
type input "[PERSON_NAME]/0912253697/710525-1"
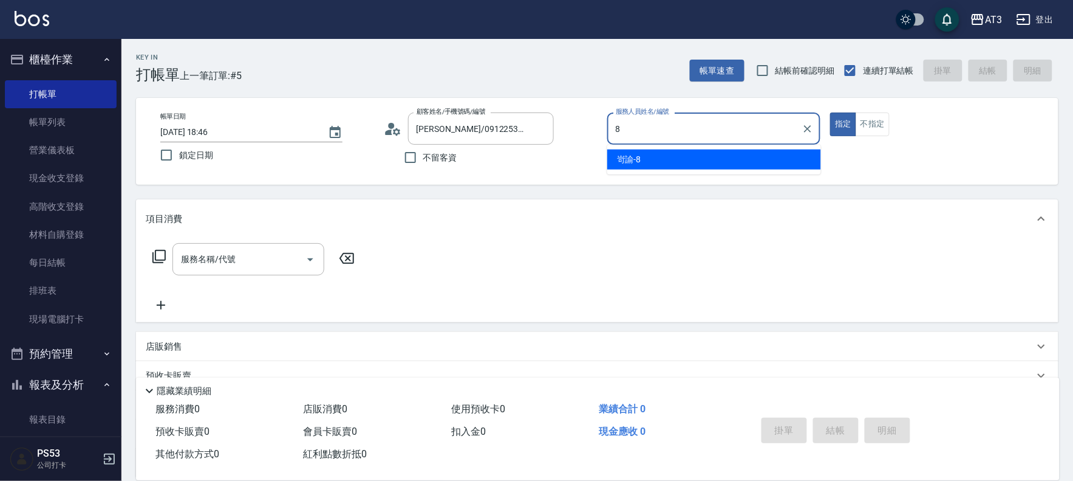
type input "岢諭-8"
type button "true"
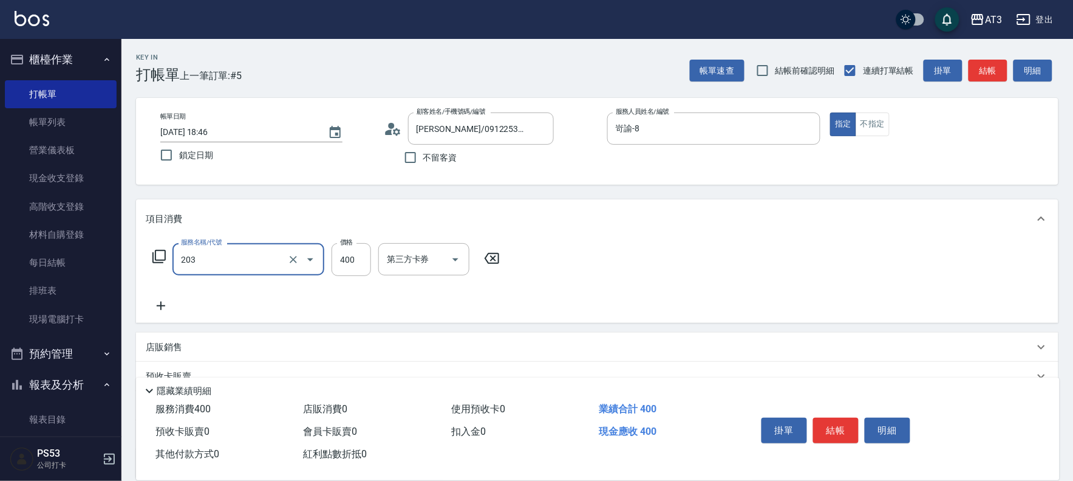
type input "指定單剪(203)"
type input "200"
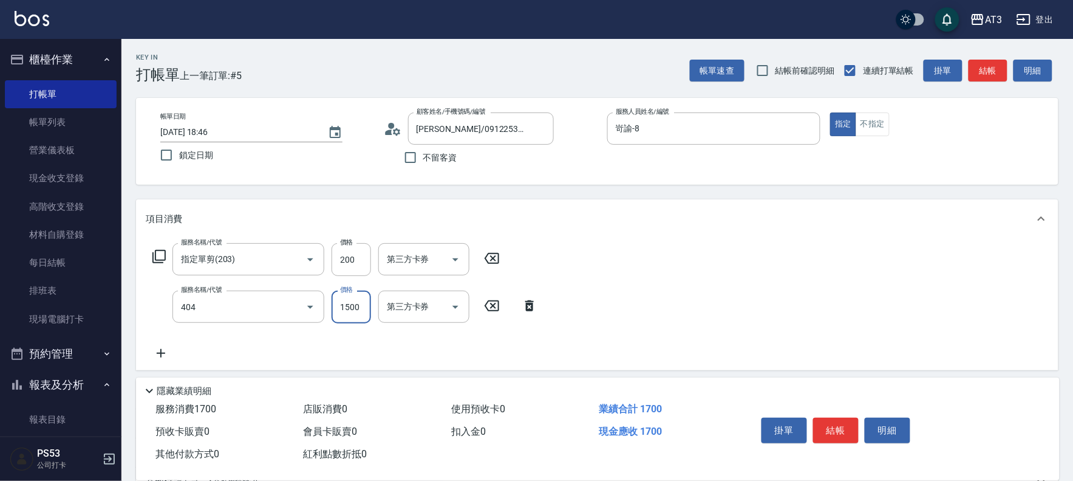
type input "設計染髮(404)"
type input "1100"
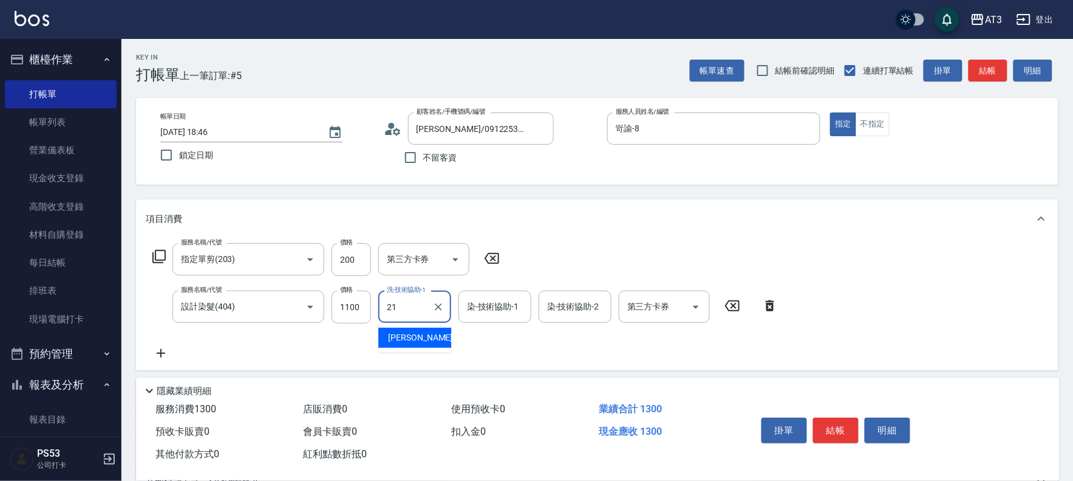
type input "[PERSON_NAME]-21"
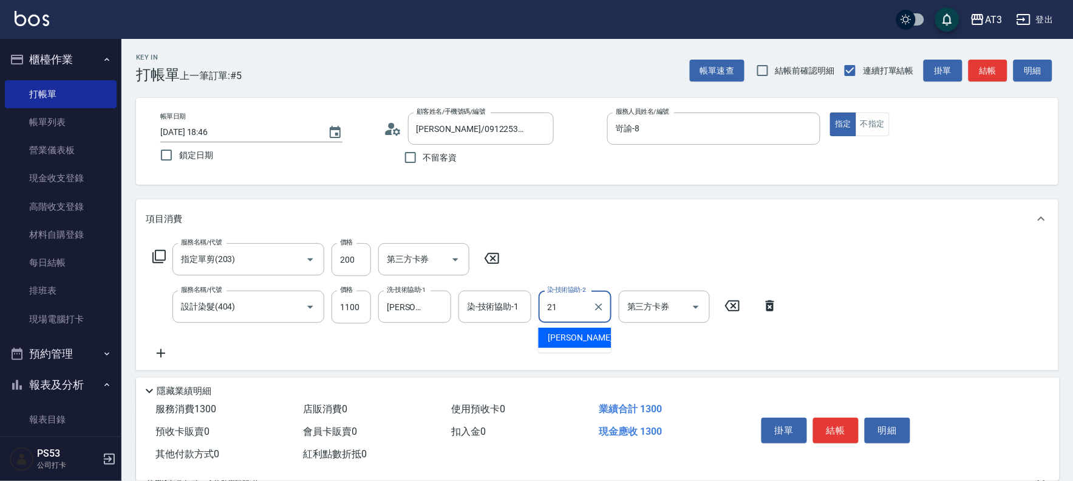
type input "[PERSON_NAME]-21"
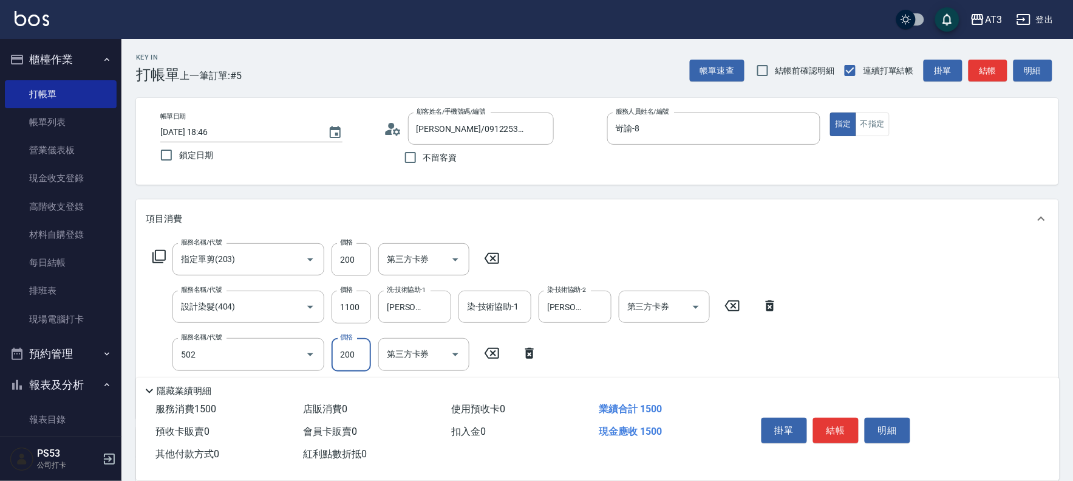
type input "自備護髮(502)"
type input "400"
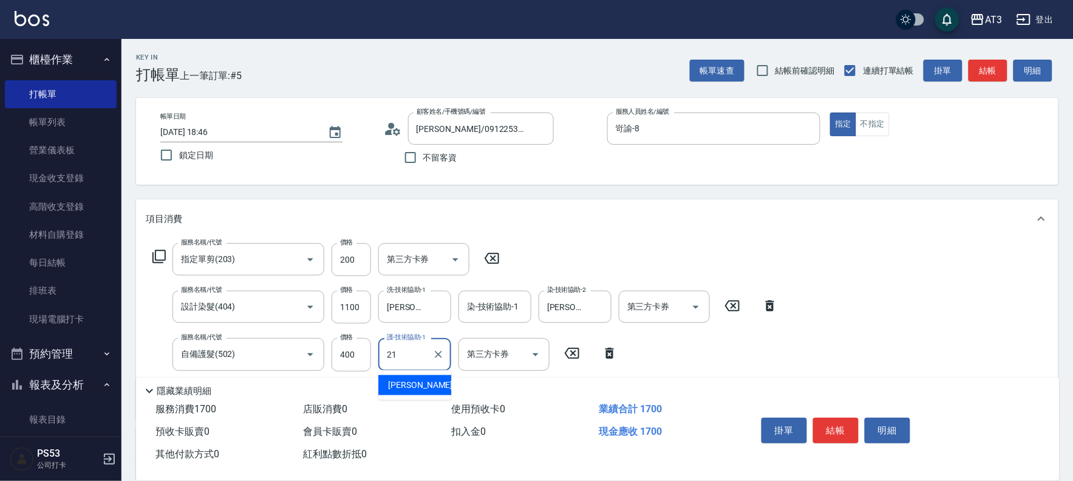
type input "[PERSON_NAME]-21"
click at [840, 429] on button "結帳" at bounding box center [836, 430] width 46 height 26
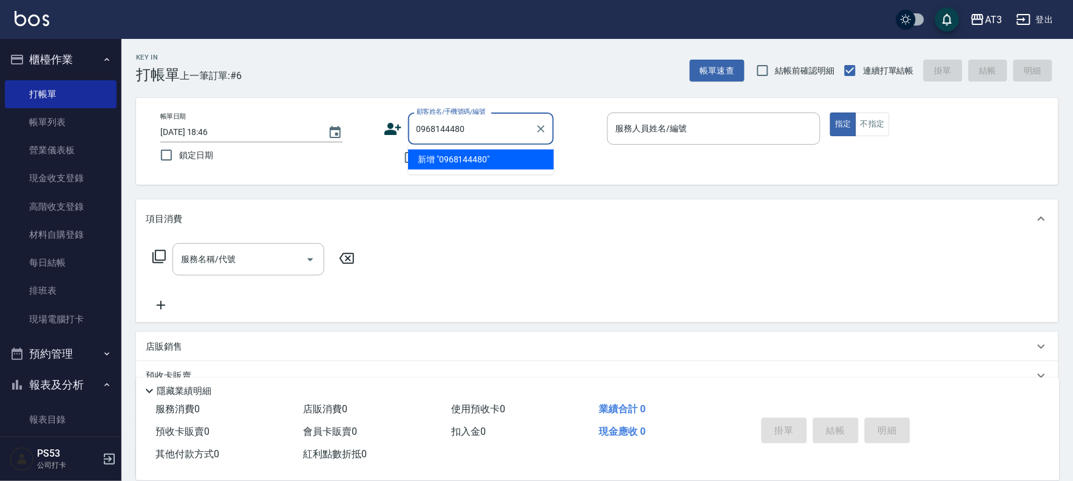
type input "0968144480"
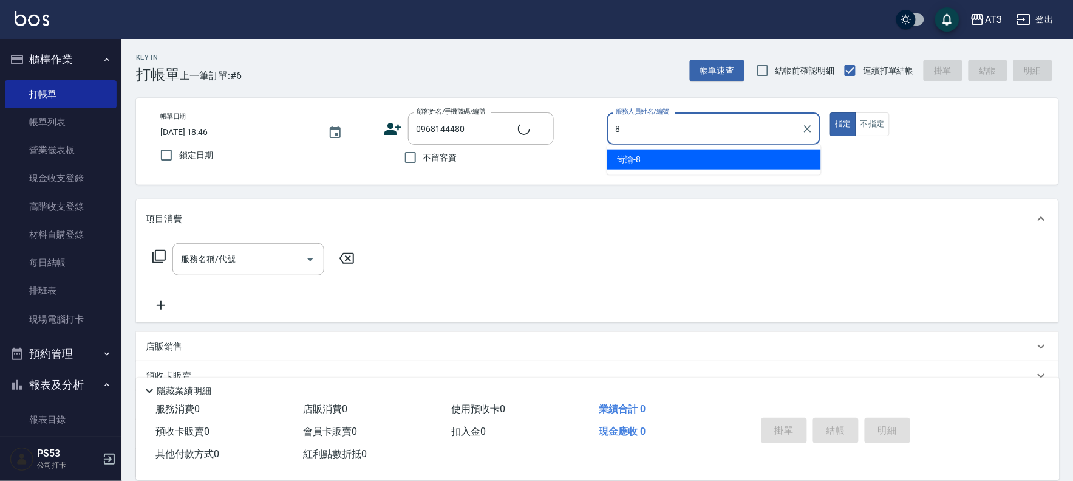
type input "8"
type input "李曜袀/0968144480/830525"
type input "岢諭-8"
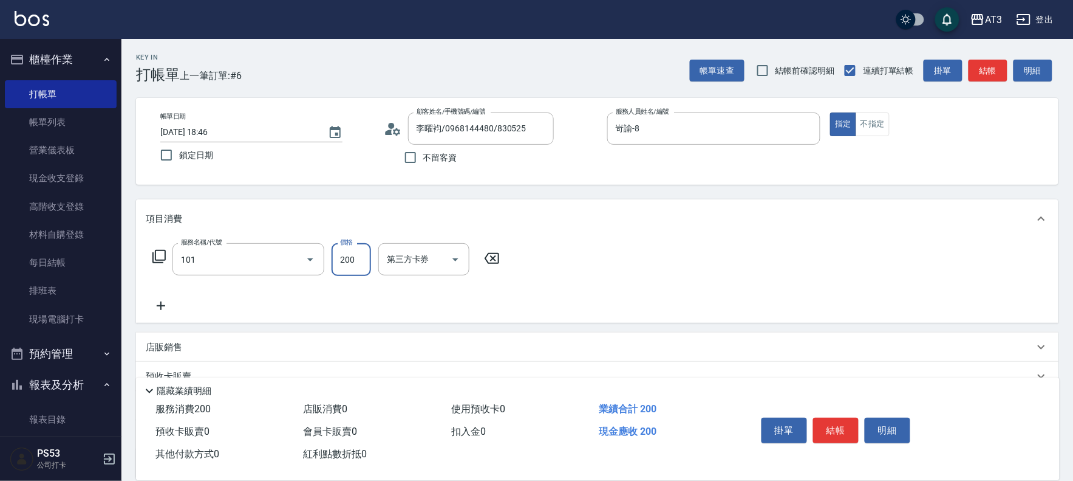
type input "洗髮(101)"
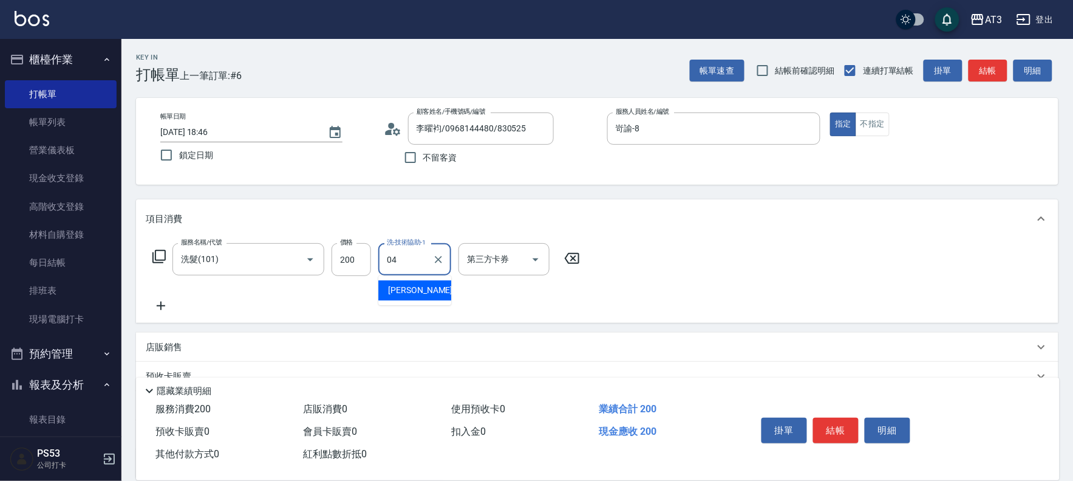
type input "惠麗-04"
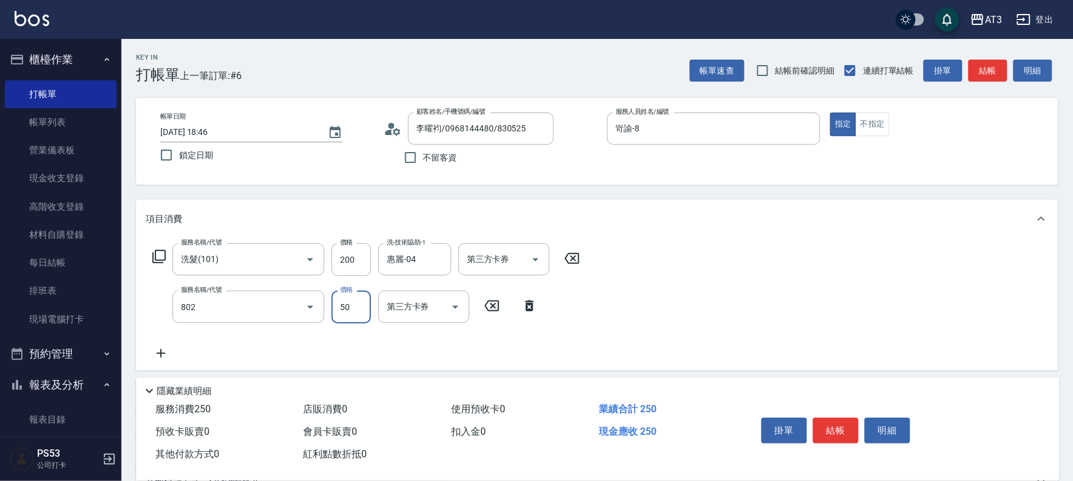
type input "潤絲/加精油(802)"
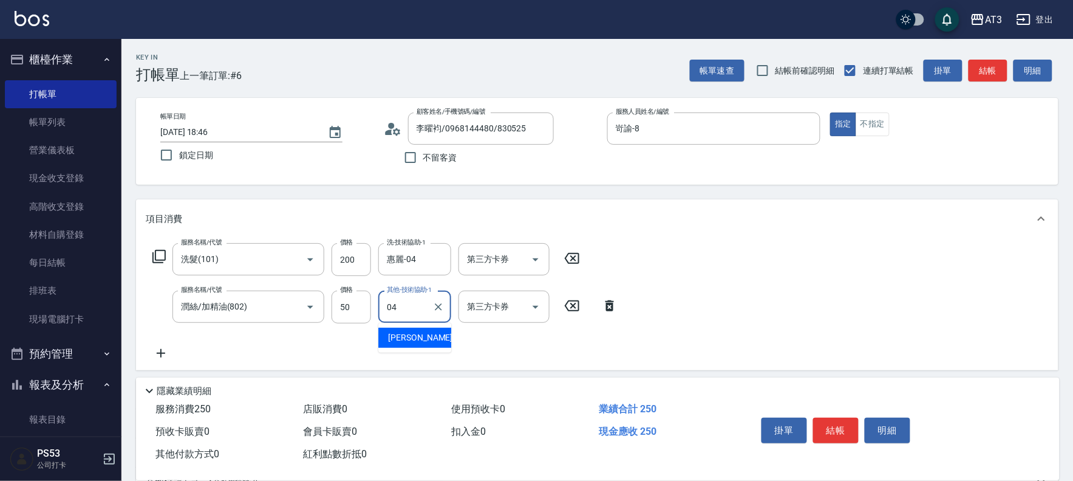
type input "惠麗-04"
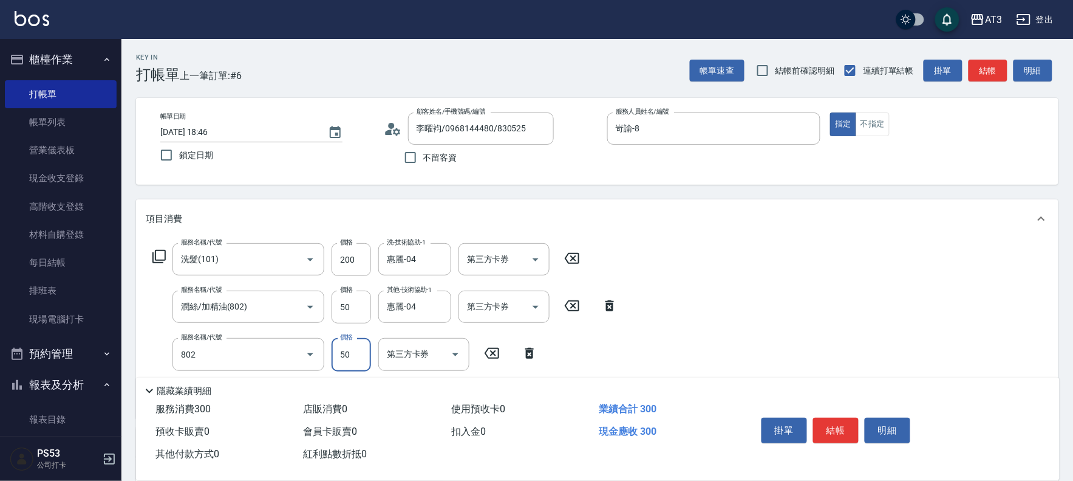
type input "潤絲/加精油(802)"
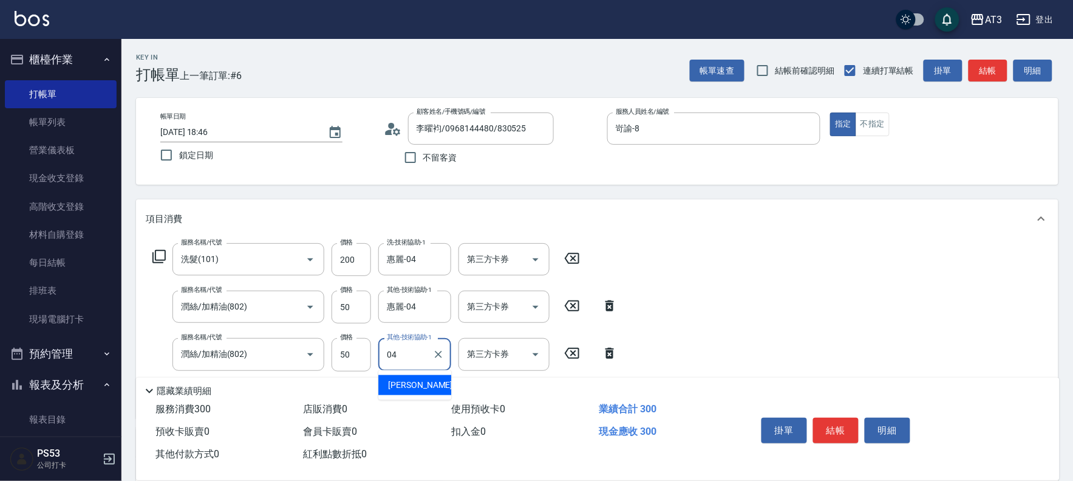
type input "惠麗-04"
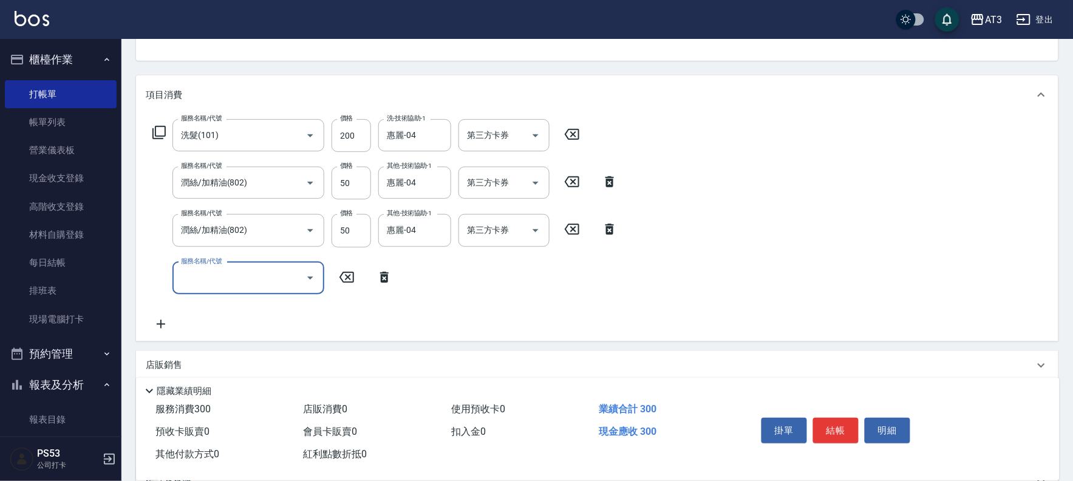
scroll to position [135, 0]
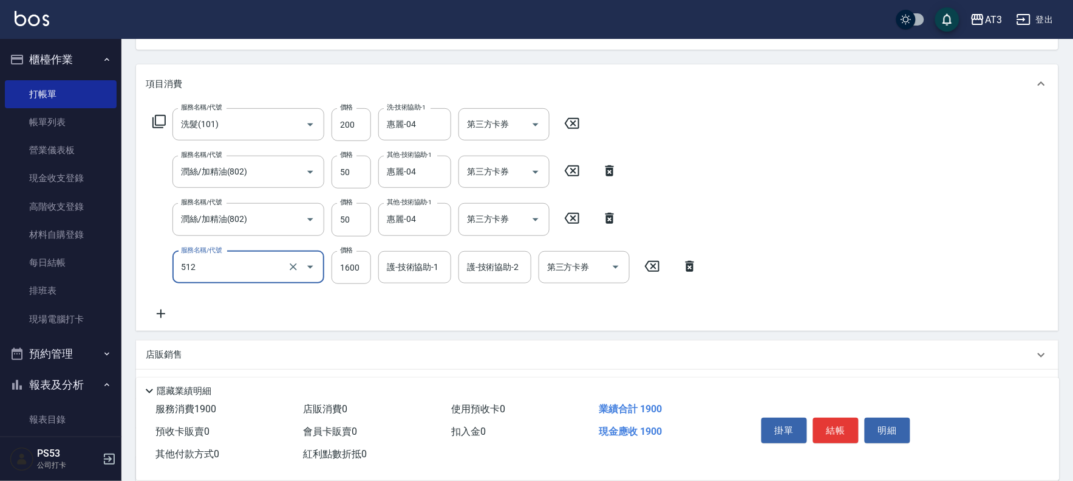
type input "日本頂級結構式重建護髮(512)"
type input "1000"
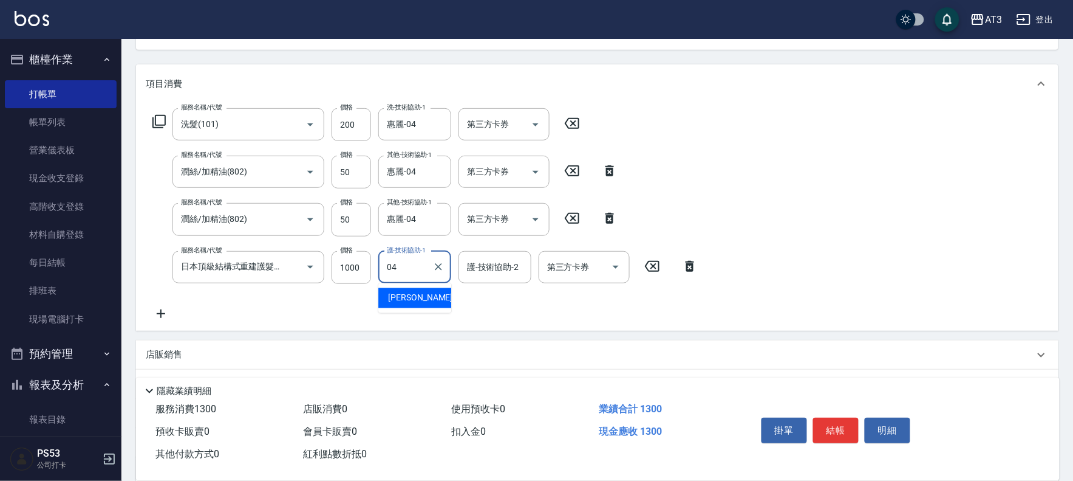
type input "惠麗-04"
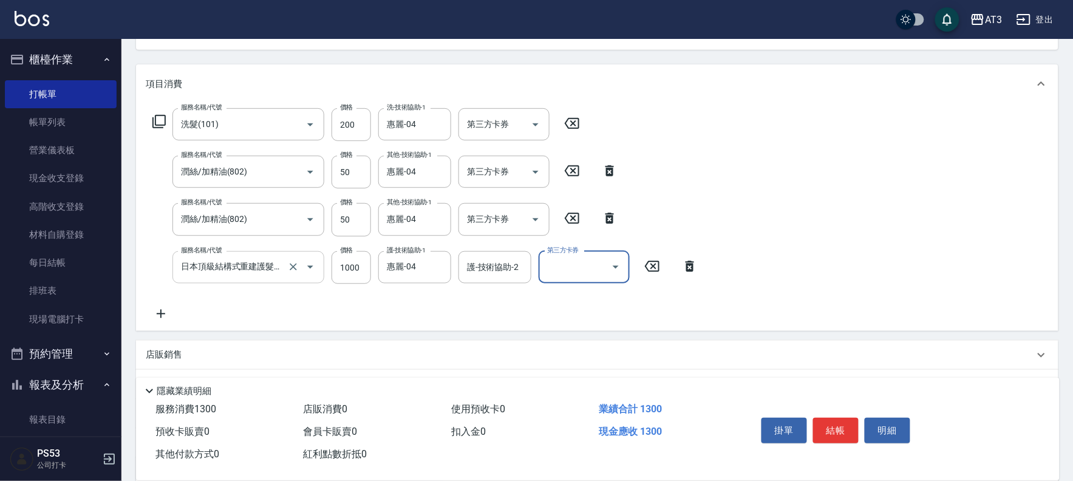
click at [307, 266] on icon "Open" at bounding box center [310, 266] width 15 height 15
click at [345, 274] on input "1000" at bounding box center [351, 267] width 39 height 33
type input "1600"
click at [840, 422] on button "結帳" at bounding box center [836, 430] width 46 height 26
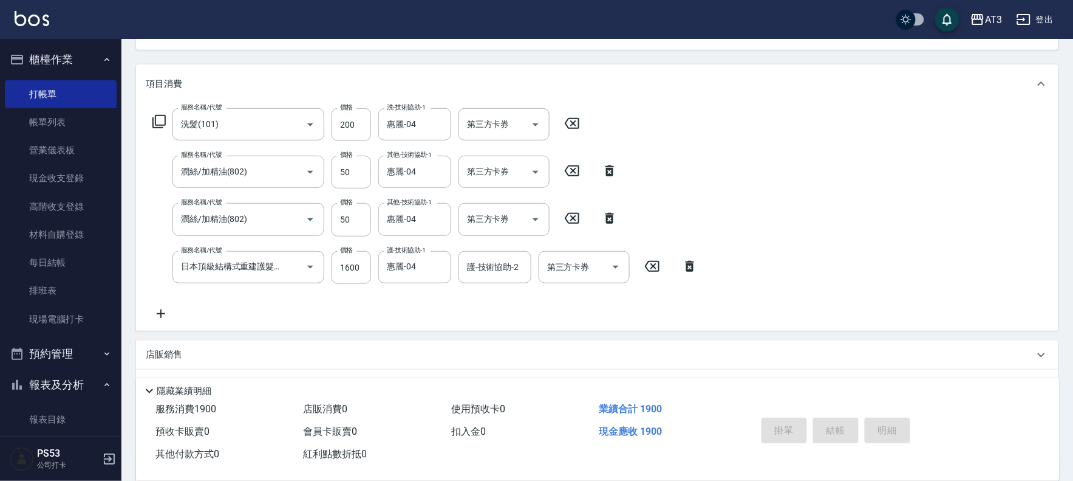
type input "2025/09/13 18:48"
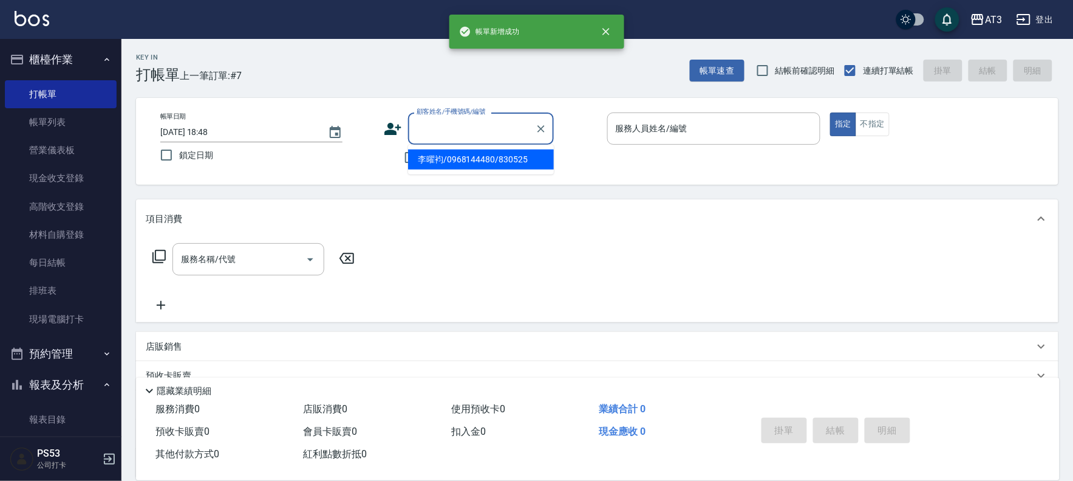
click at [512, 123] on input "顧客姓名/手機號碼/編號" at bounding box center [472, 128] width 117 height 21
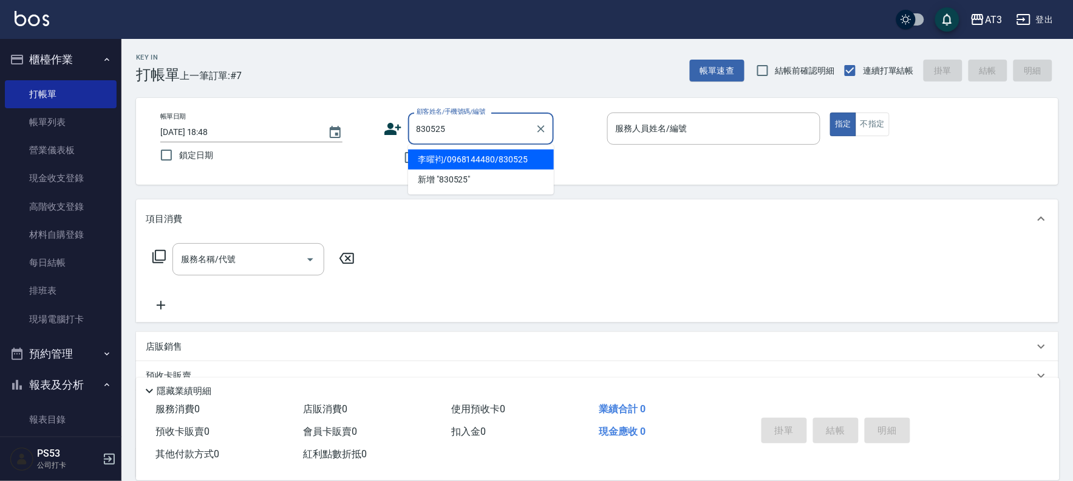
type input "李曜袀/0968144480/830525"
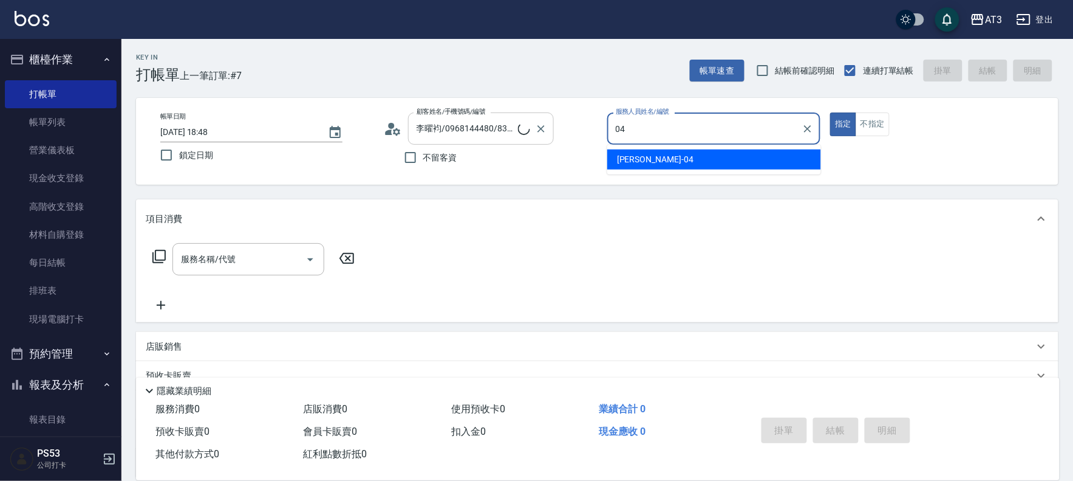
type input "惠麗-04"
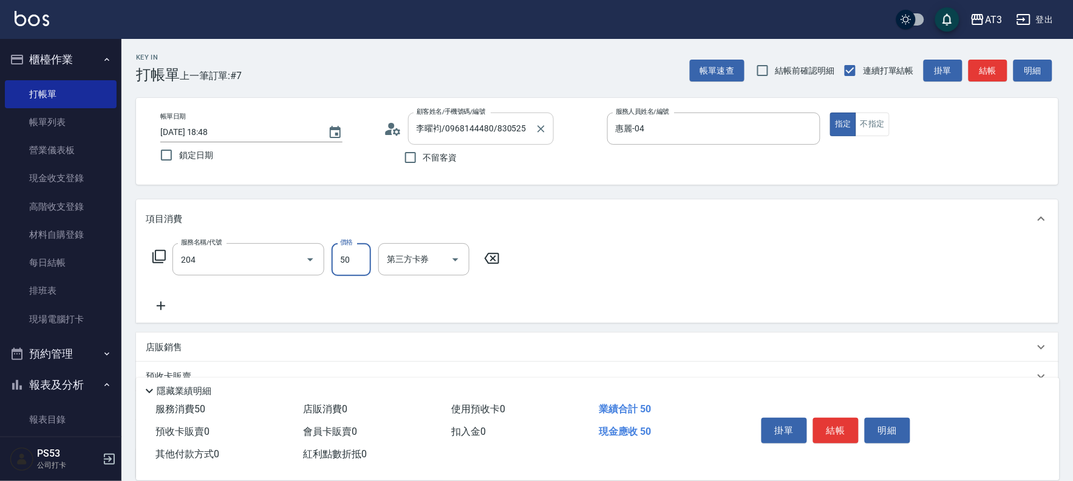
type input "修眉毛(204)"
type input "100"
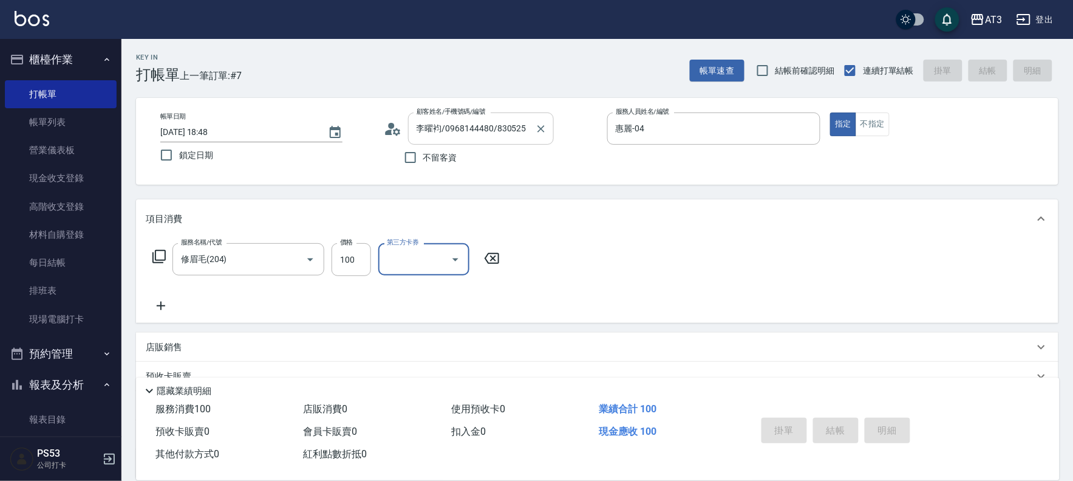
type input "2025/09/13 18:49"
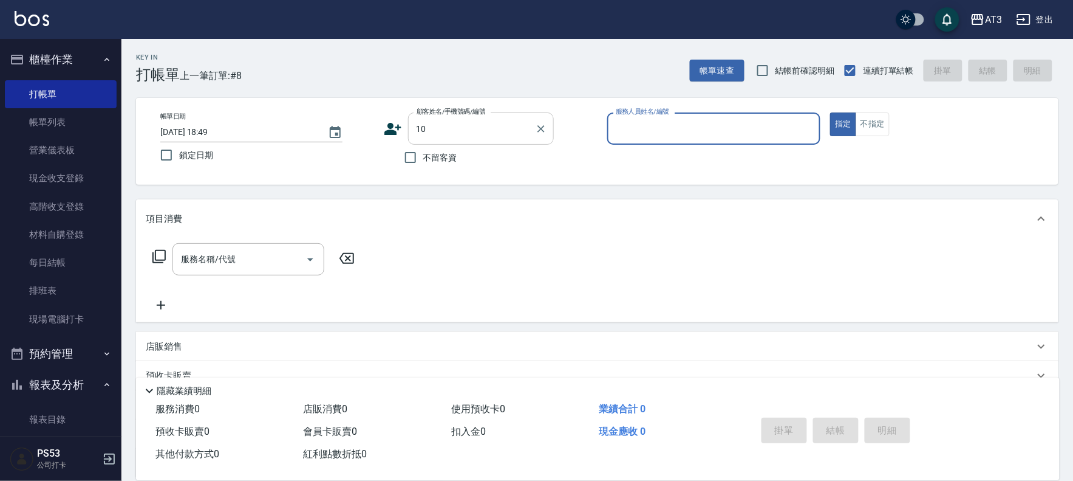
type input "10"
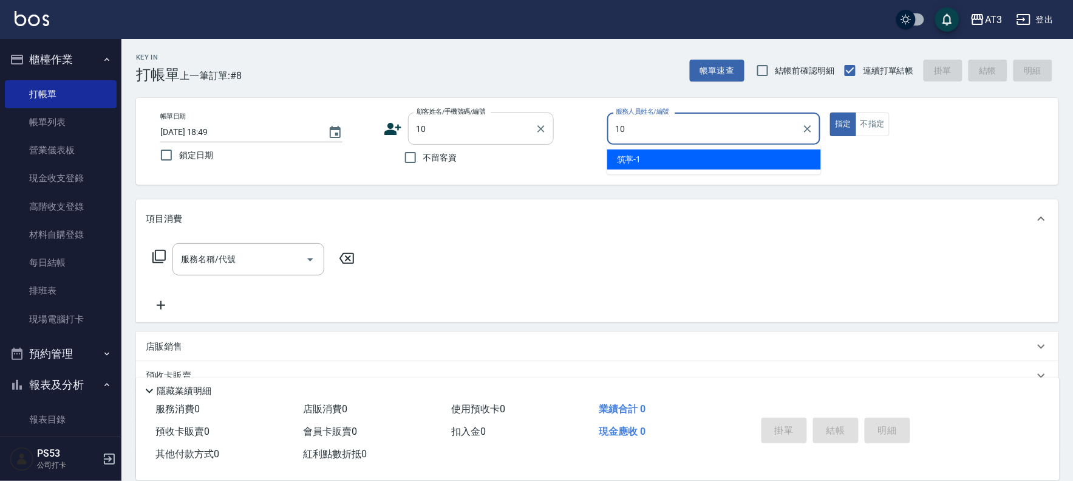
type input "菲比-10"
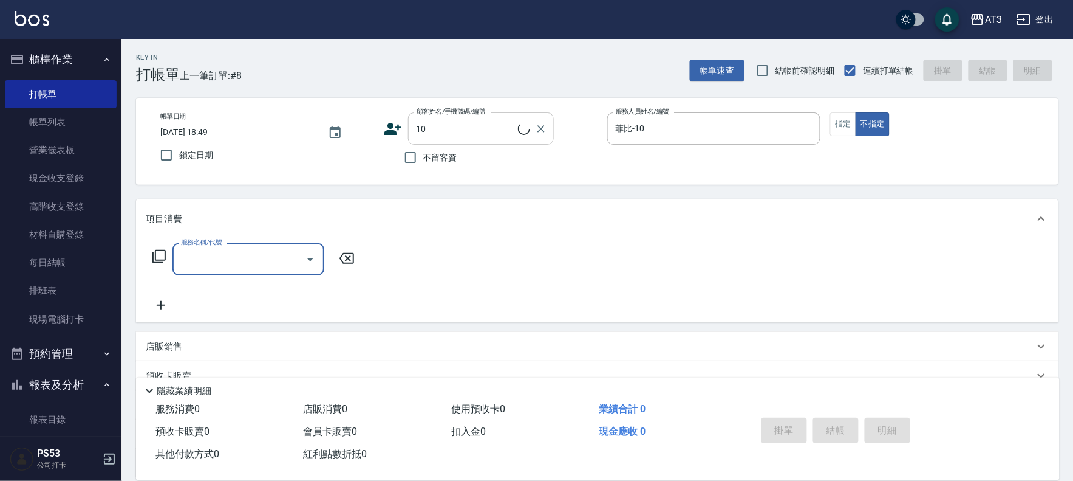
type input "10/10_/10"
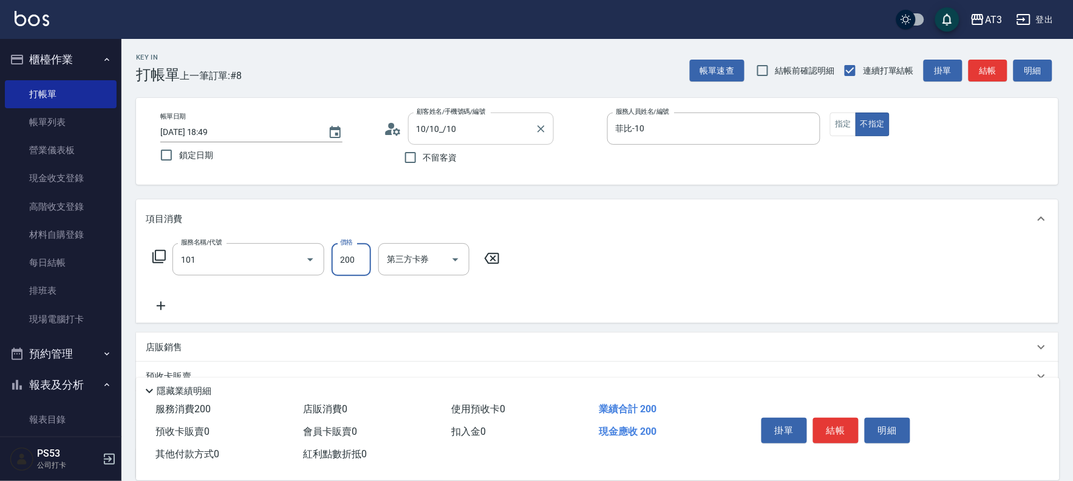
type input "洗髮(101)"
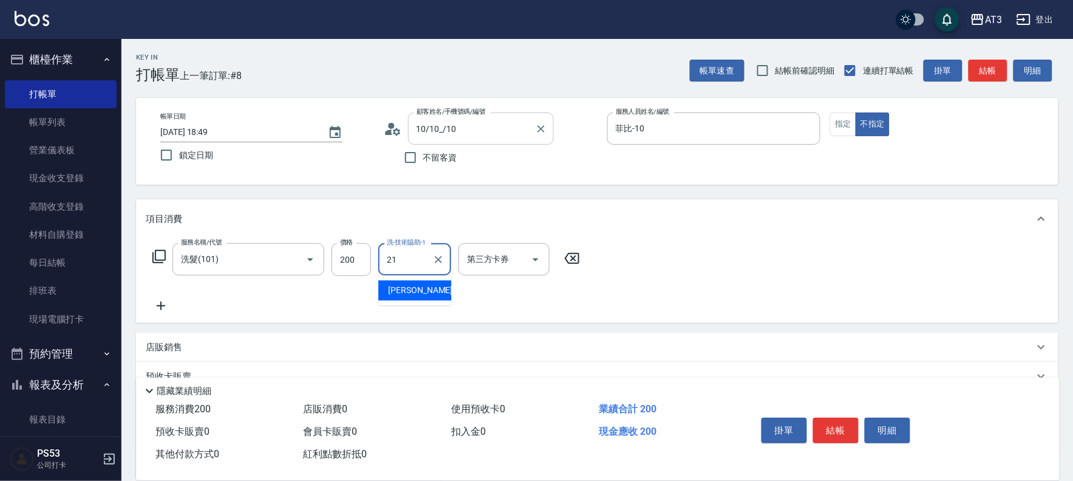
type input "[PERSON_NAME]-21"
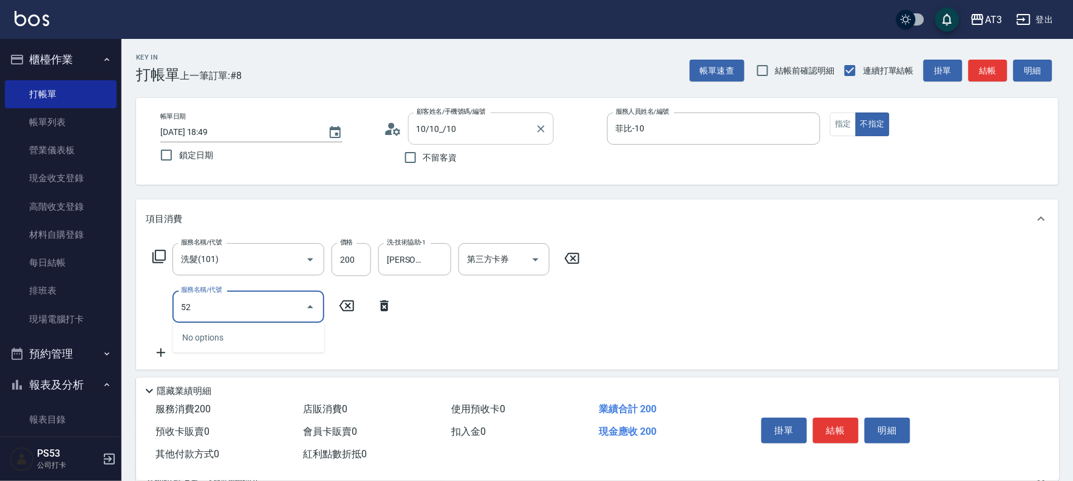
type input "5"
type input "不指定單剪(202)"
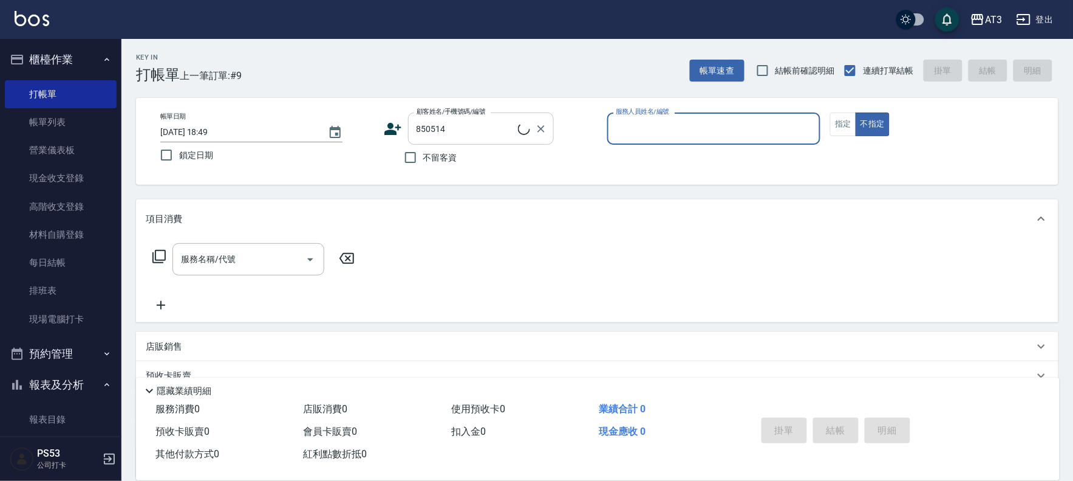
type input "[PERSON_NAME]/0954021181/850514"
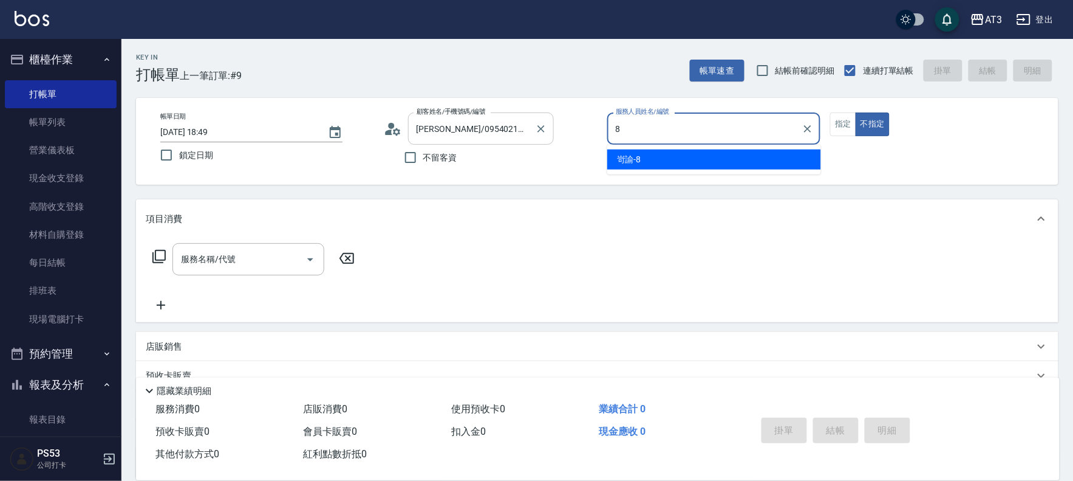
type input "岢諭-8"
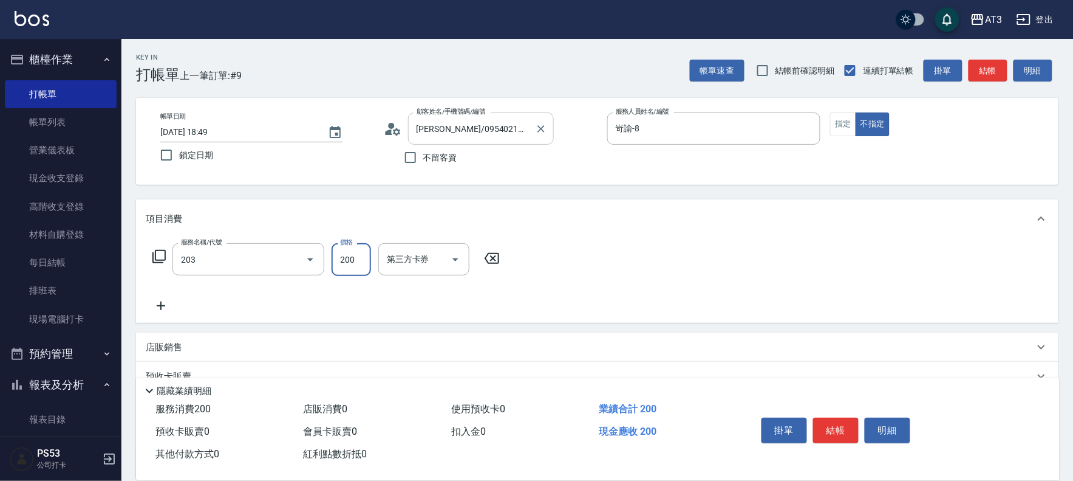
type input "指定單剪(203)"
click at [843, 131] on button "指定" at bounding box center [843, 124] width 26 height 24
click at [820, 417] on button "結帳" at bounding box center [836, 430] width 46 height 26
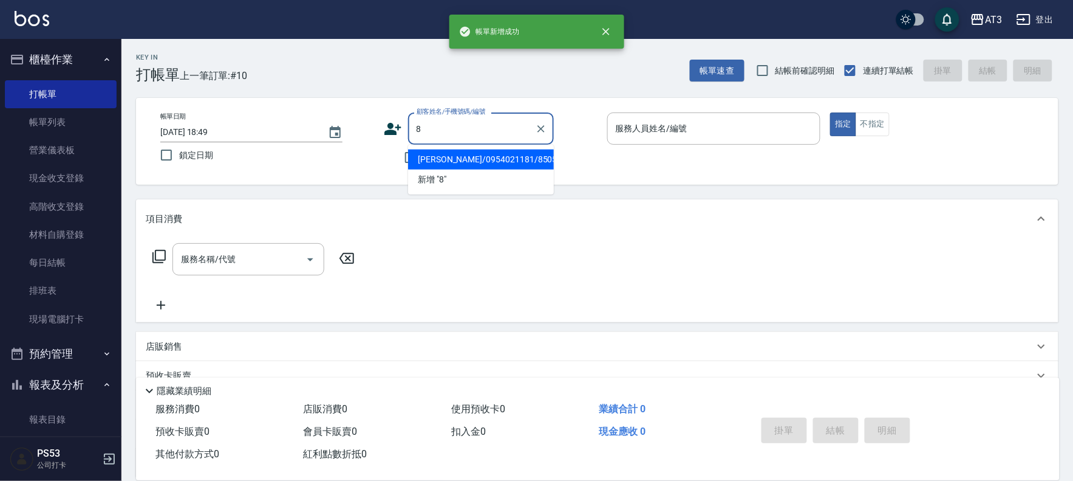
type input "[PERSON_NAME]/0954021181/850514"
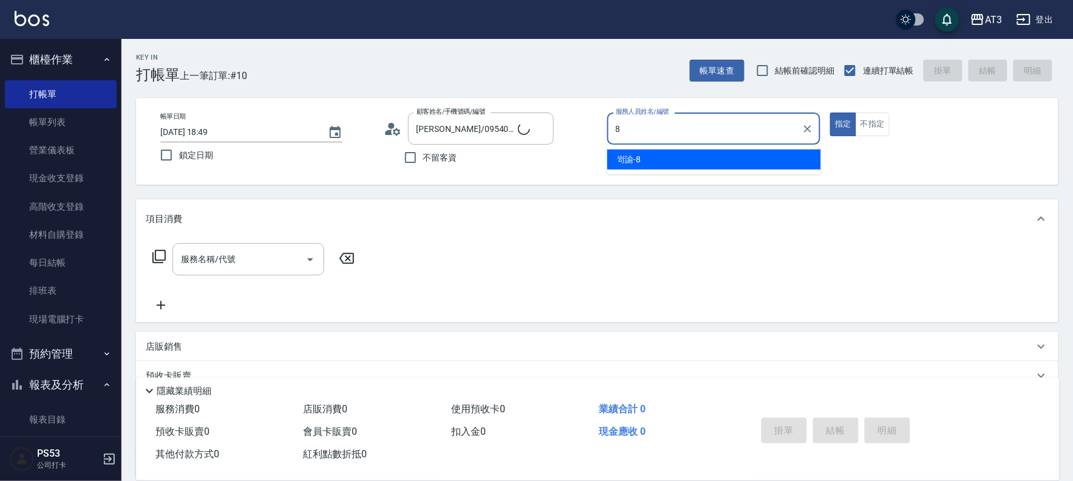
type input "8"
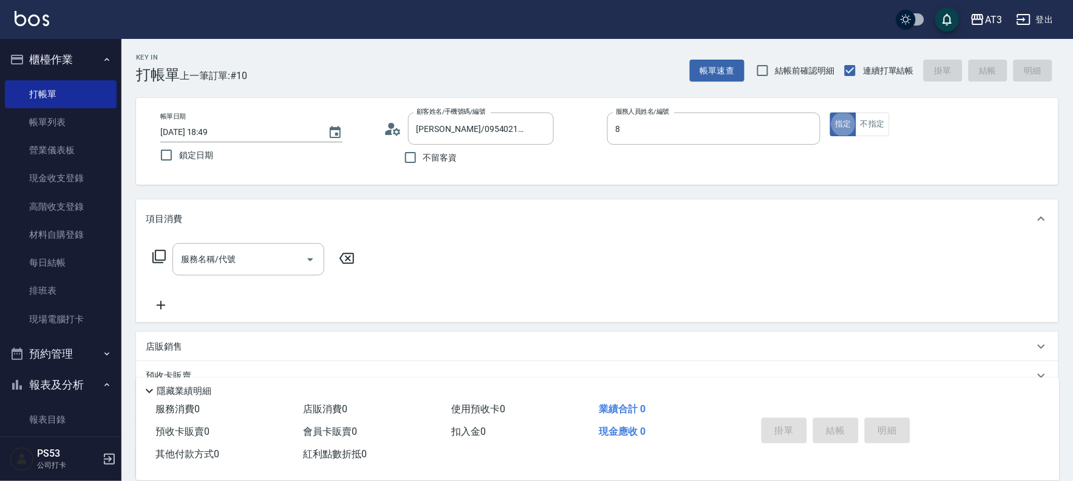
type input "巧巧/8_巧巧/8"
type input "岢諭-8"
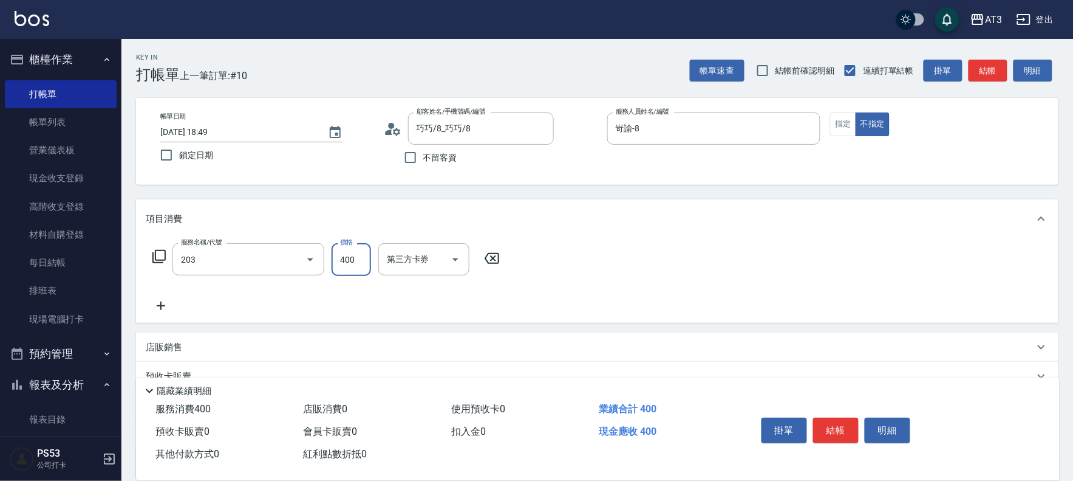
type input "指定單剪(203)"
click at [259, 273] on div "指定單剪(203) 服務名稱/代號" at bounding box center [249, 259] width 152 height 32
type input "1"
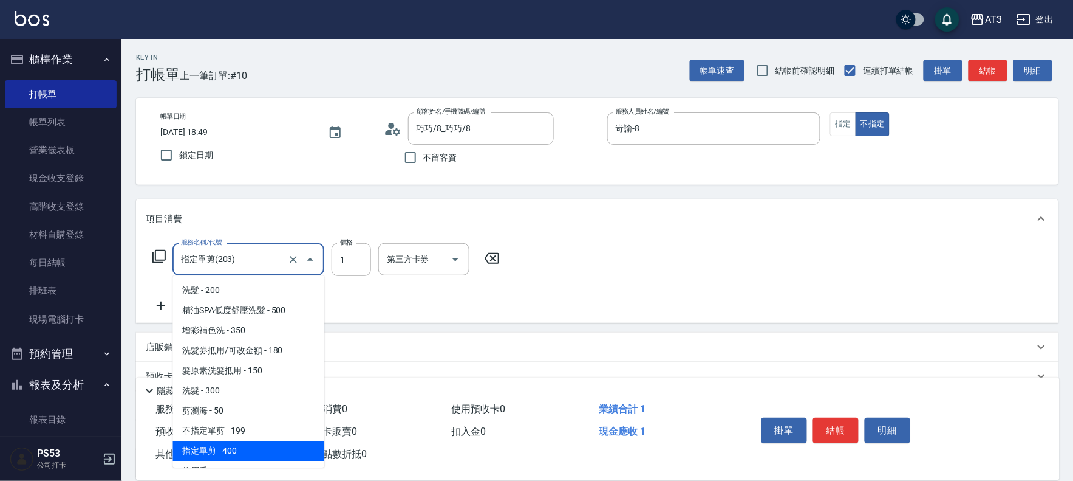
click at [259, 273] on div "指定單剪(203) 服務名稱/代號" at bounding box center [249, 259] width 152 height 32
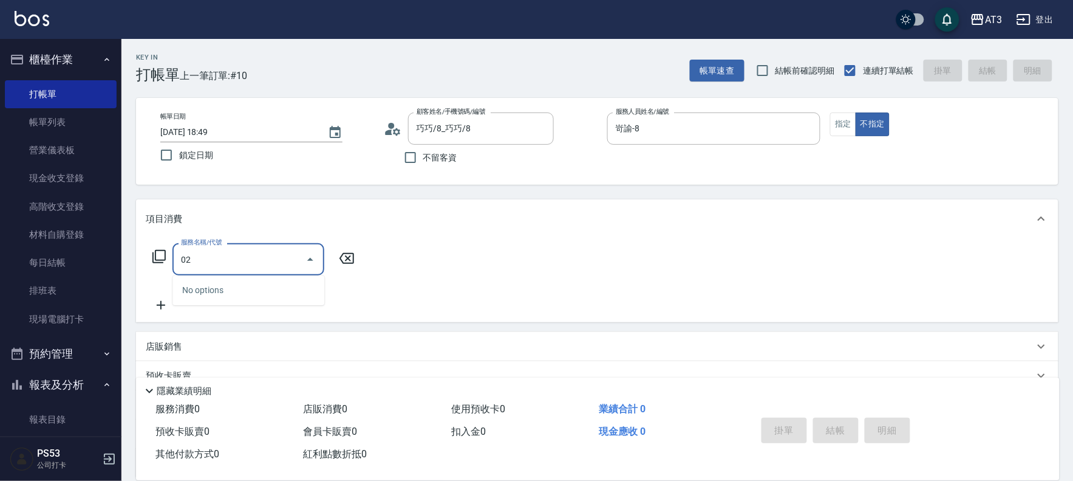
type input "0"
type input "不指定單剪(202)"
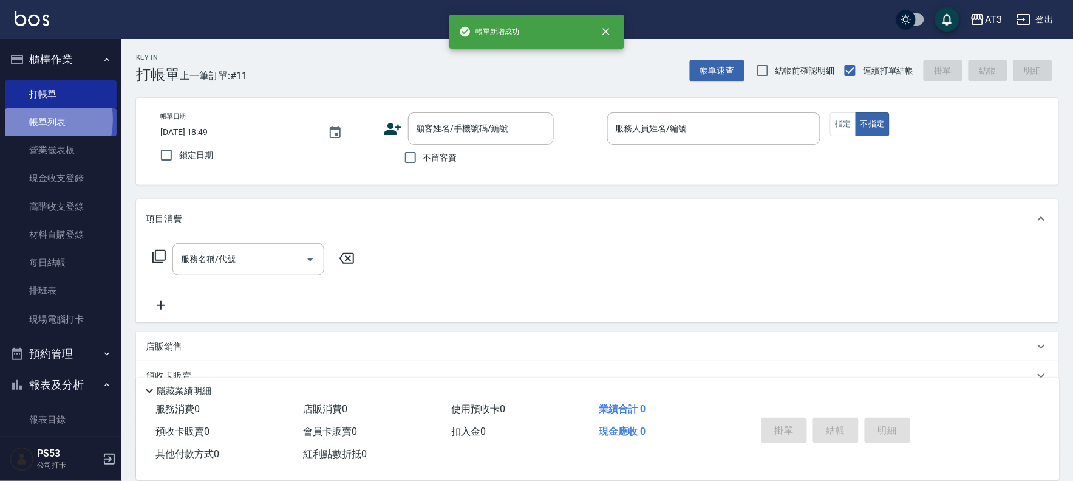
click at [32, 120] on link "帳單列表" at bounding box center [61, 122] width 112 height 28
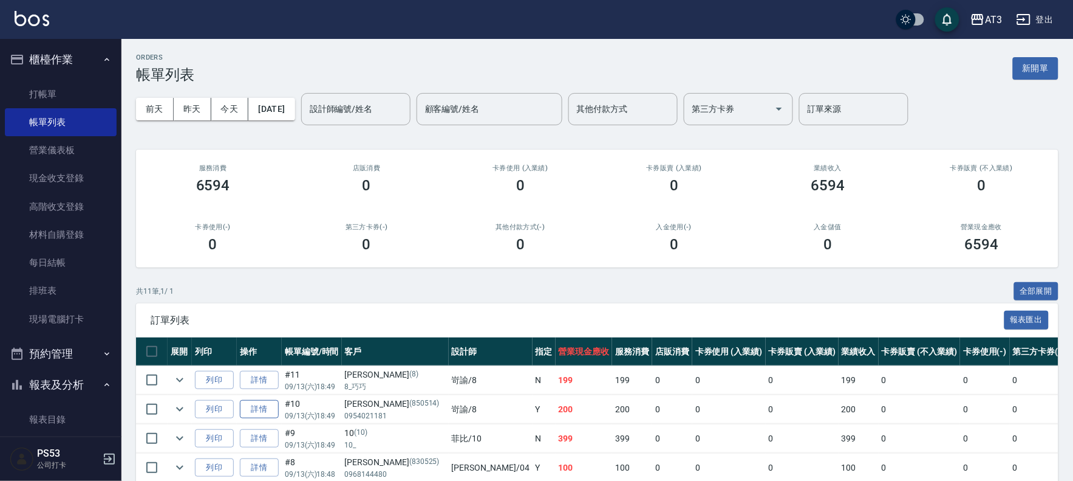
click at [254, 414] on link "詳情" at bounding box center [259, 409] width 39 height 19
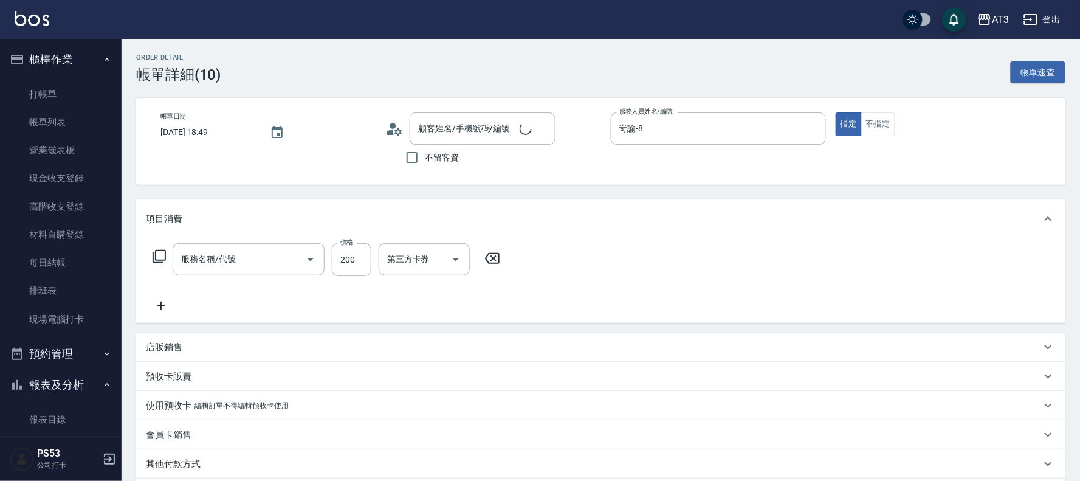
type input "岢諭-8"
type input "指定單剪(203)"
type input "[PERSON_NAME]/0954021181/850514"
click at [289, 253] on icon "Clear" at bounding box center [293, 259] width 12 height 12
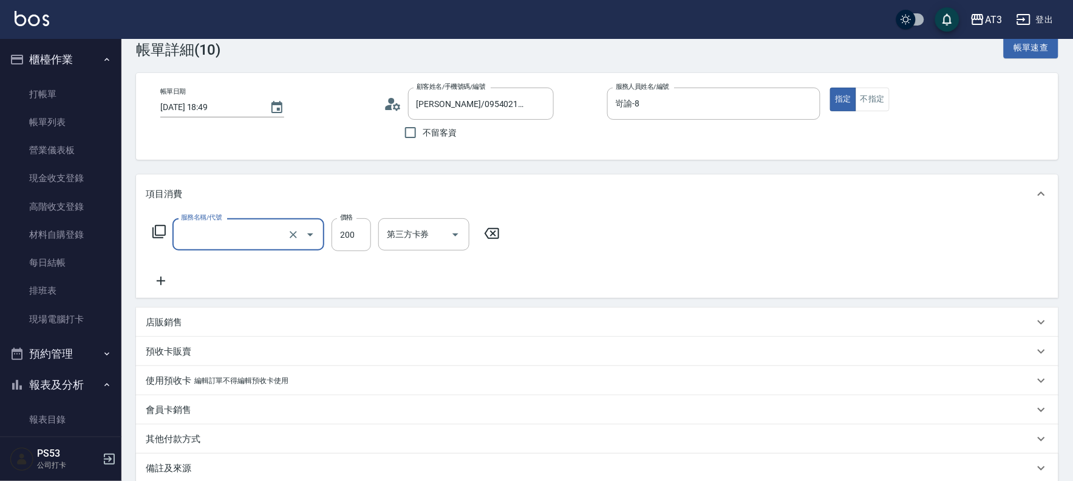
scroll to position [67, 0]
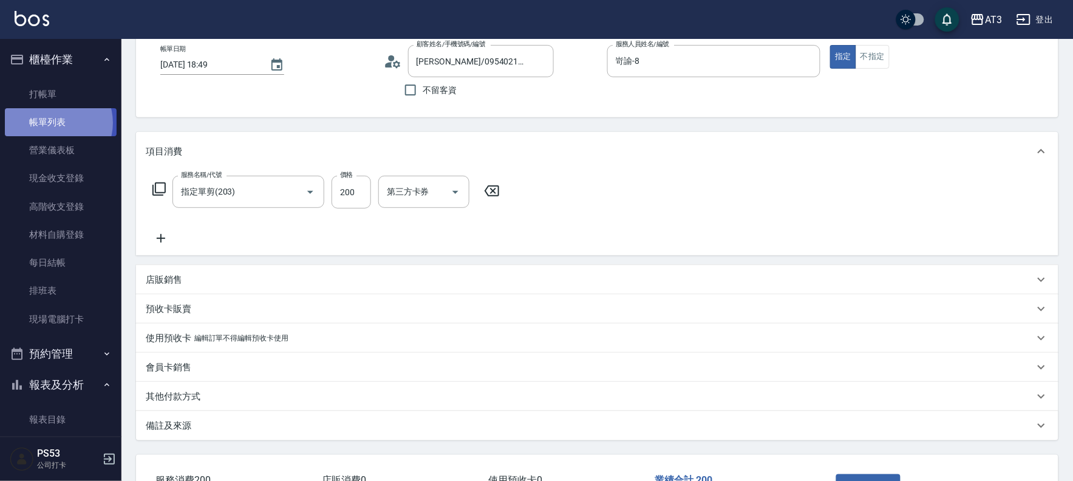
click at [53, 123] on link "帳單列表" at bounding box center [61, 122] width 112 height 28
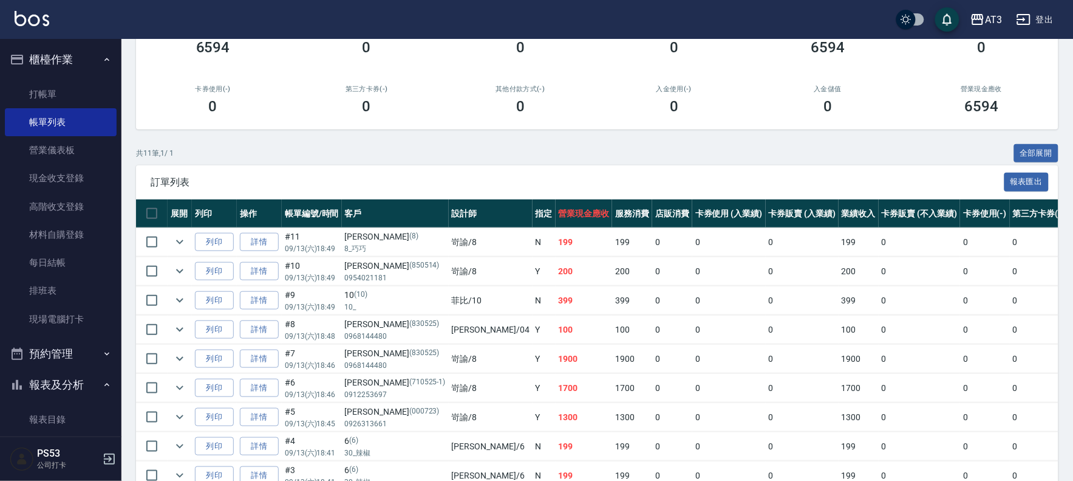
scroll to position [202, 0]
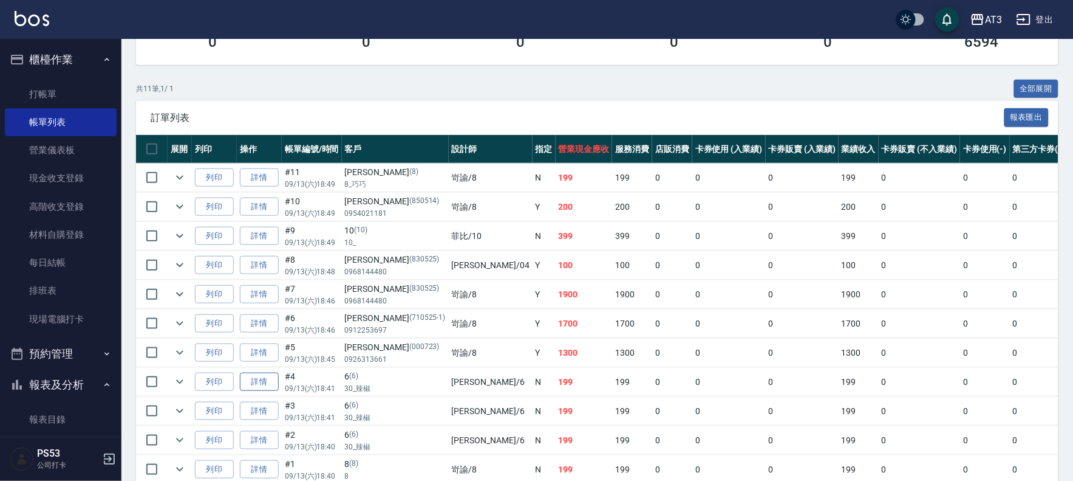
click at [265, 385] on link "詳情" at bounding box center [259, 381] width 39 height 19
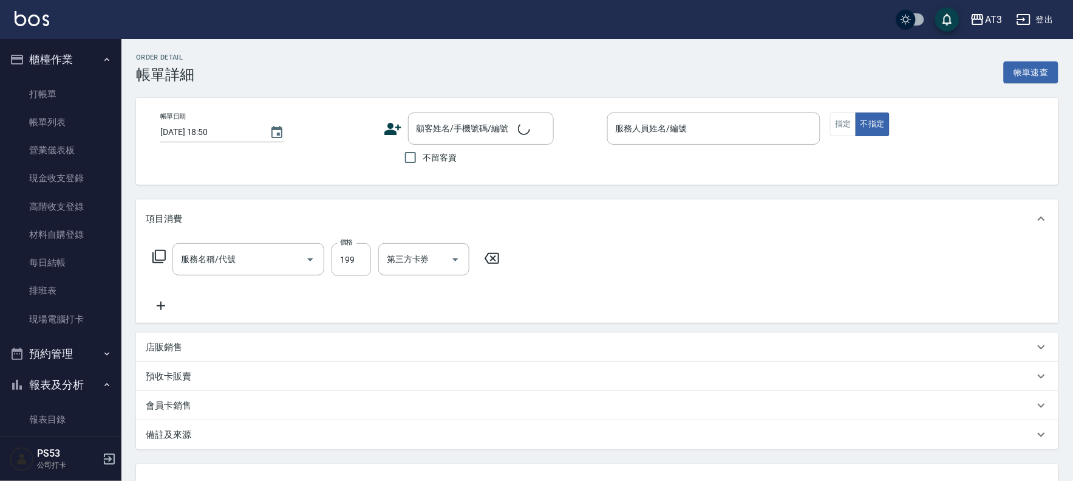
type input "2025/09/13 18:41"
type input "詩雅-6"
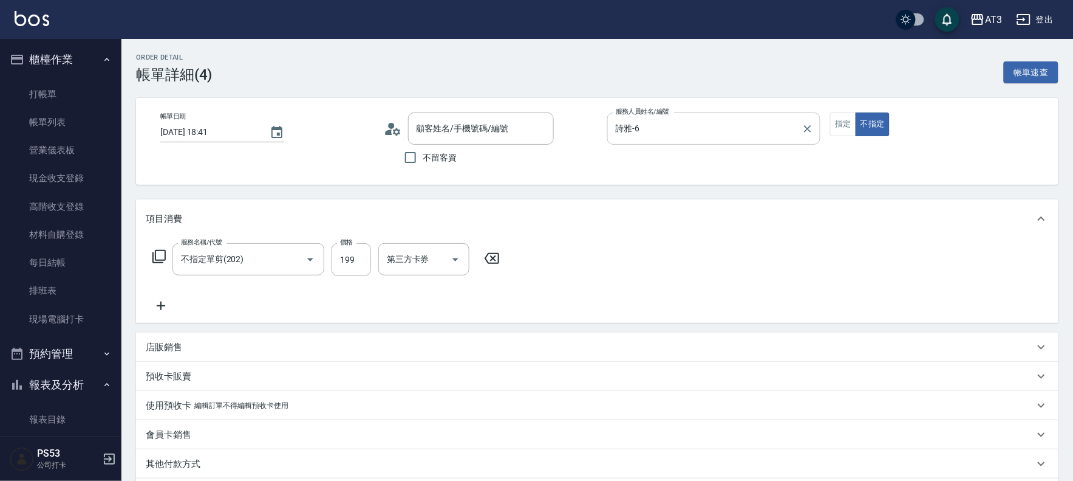
type input "不指定單剪(202)"
click at [648, 130] on input "詩雅-6" at bounding box center [705, 128] width 185 height 21
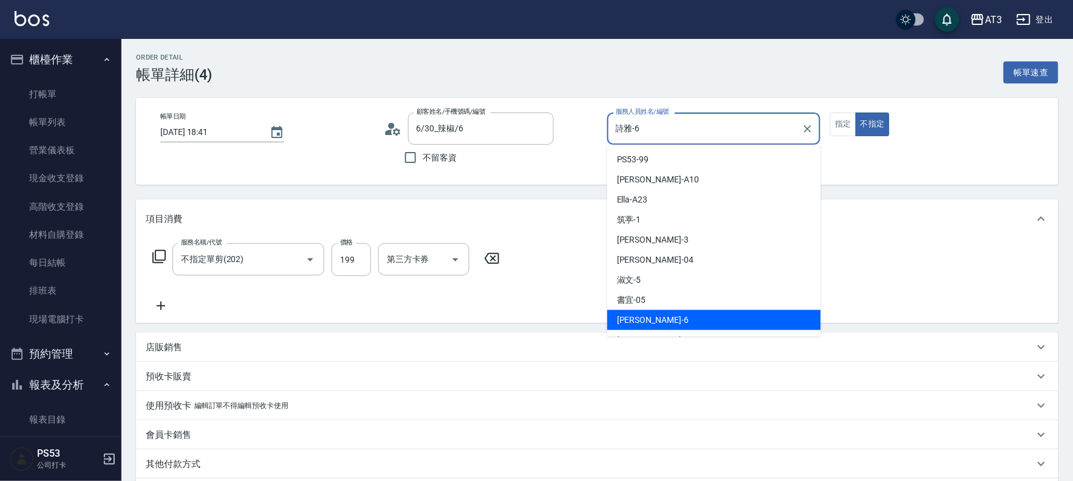
type input "6/30_辣椒/6"
click at [648, 130] on input "詩雅-6" at bounding box center [705, 128] width 185 height 21
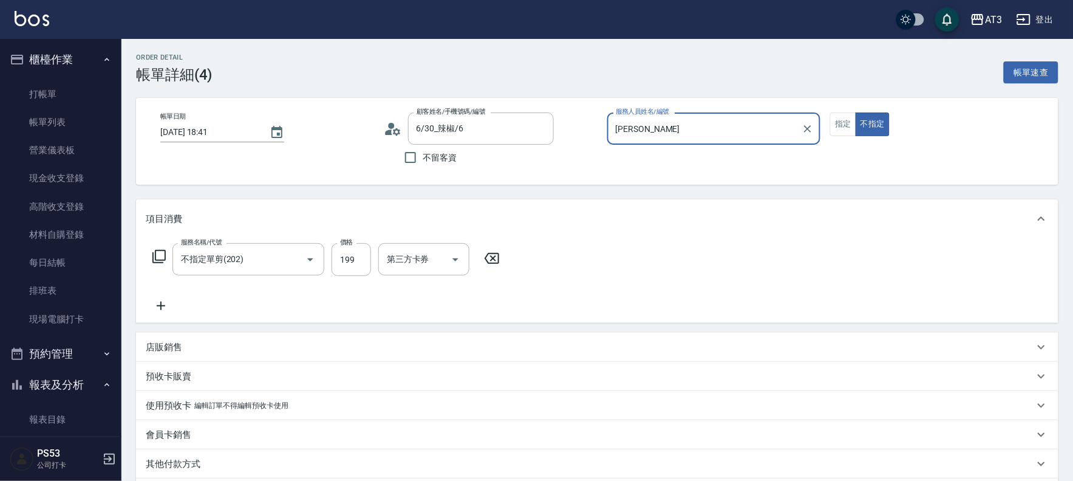
type input "詩"
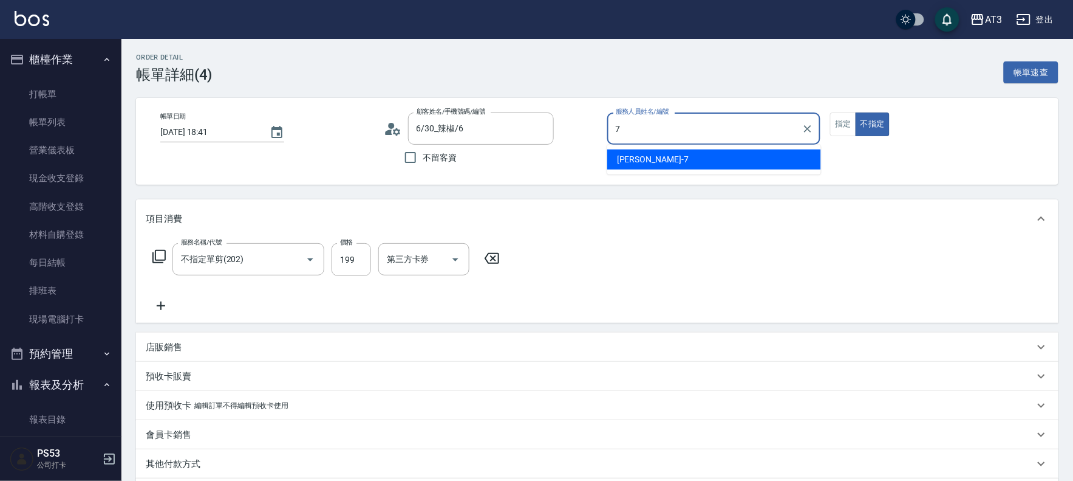
type input "7"
type button "false"
type input "子晴-7"
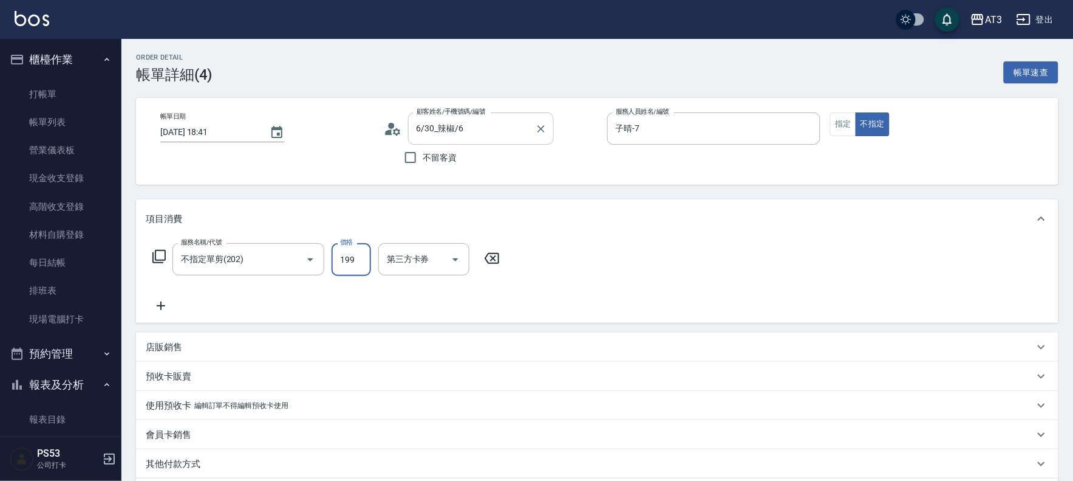
click at [488, 131] on input "6/30_辣椒/6" at bounding box center [472, 128] width 117 height 21
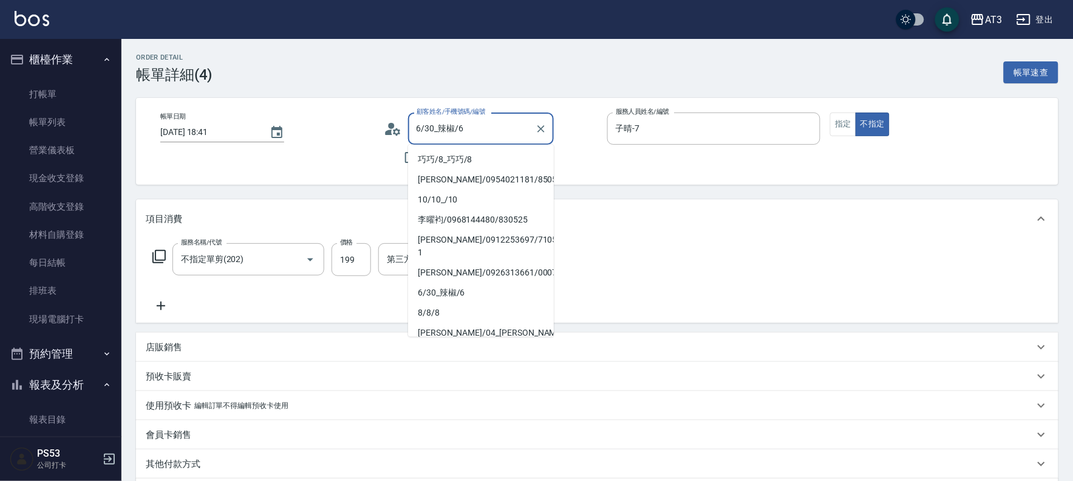
click at [488, 131] on input "6/30_辣椒/6" at bounding box center [472, 128] width 117 height 21
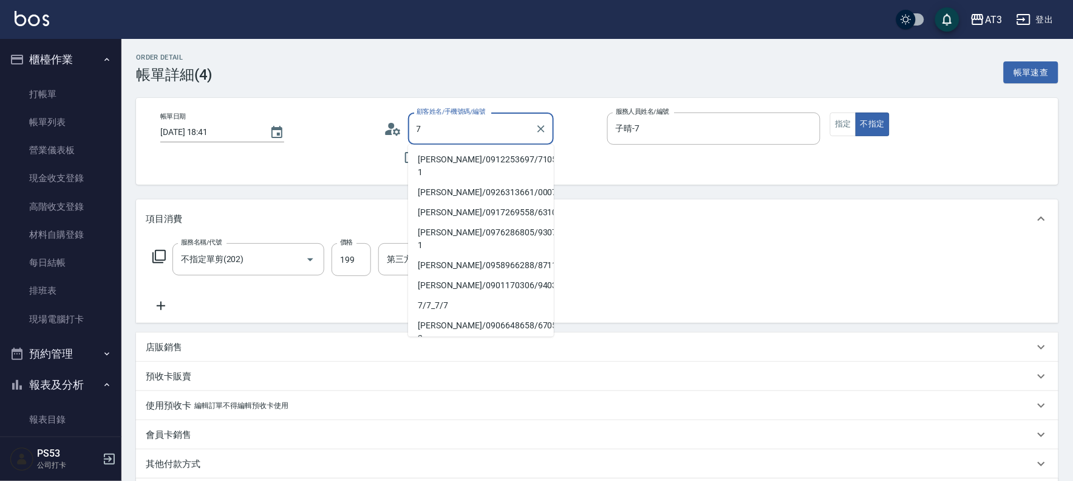
click at [856, 112] on button "不指定" at bounding box center [873, 124] width 34 height 24
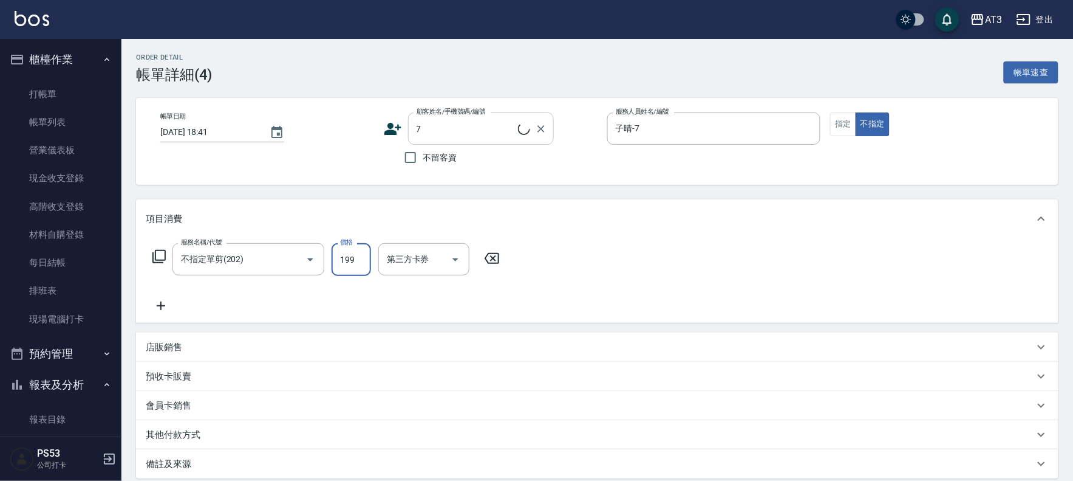
click at [488, 131] on input "7" at bounding box center [466, 128] width 104 height 21
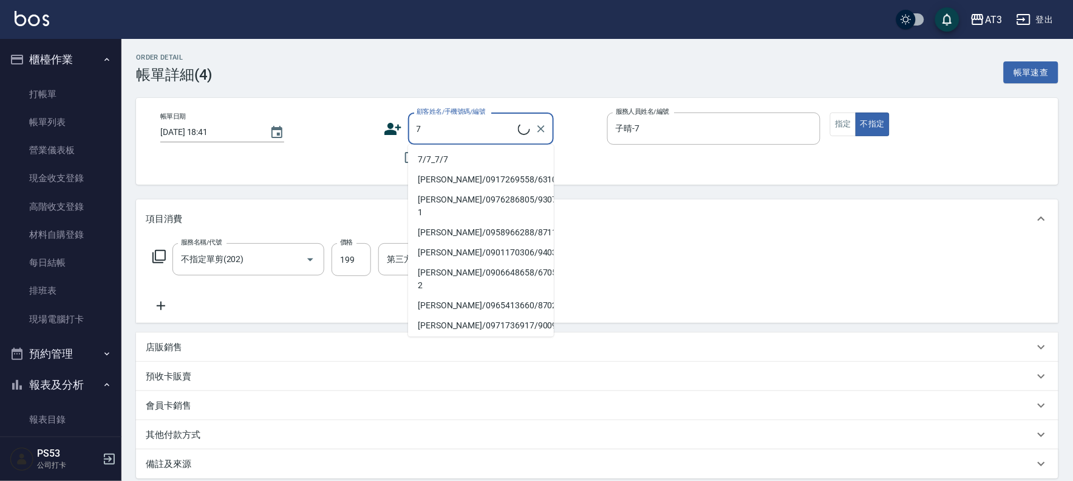
type input "7/7_7/7"
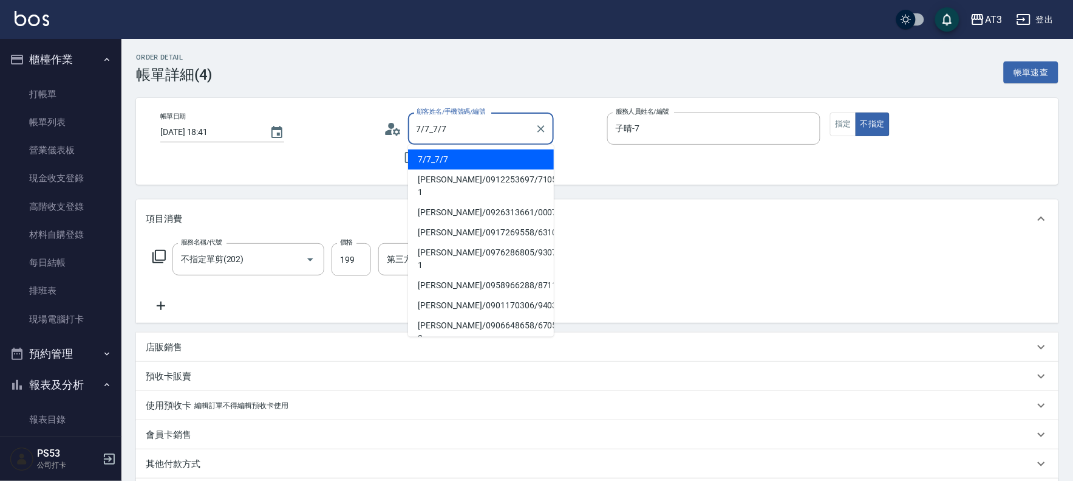
click at [463, 163] on li "7/7_7/7" at bounding box center [481, 159] width 146 height 20
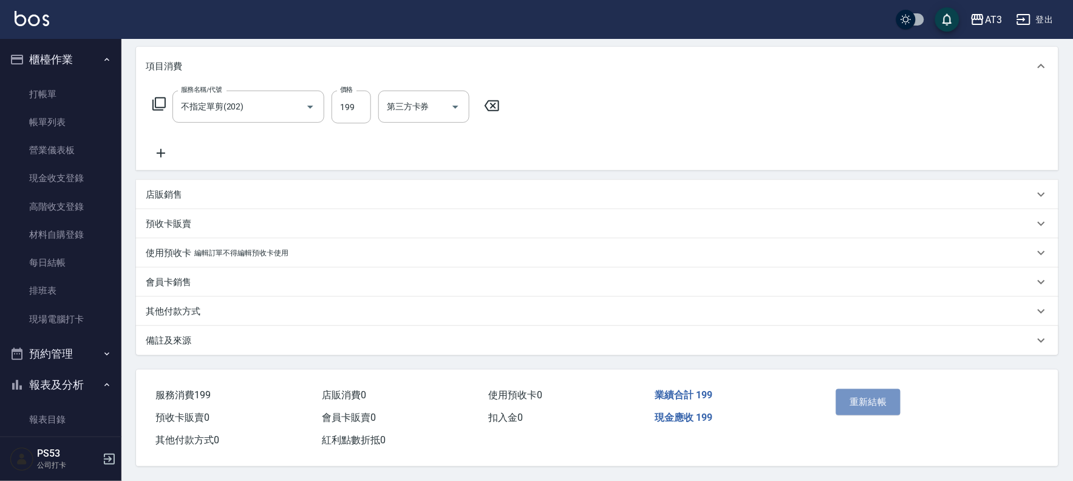
drag, startPoint x: 861, startPoint y: 403, endPoint x: 851, endPoint y: 399, distance: 11.4
click at [860, 402] on button "重新結帳" at bounding box center [869, 402] width 64 height 26
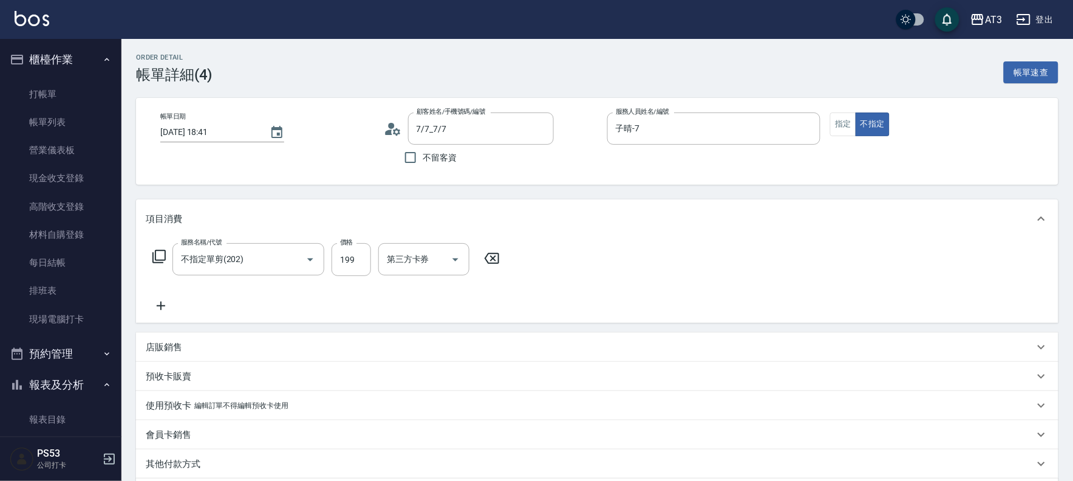
scroll to position [156, 0]
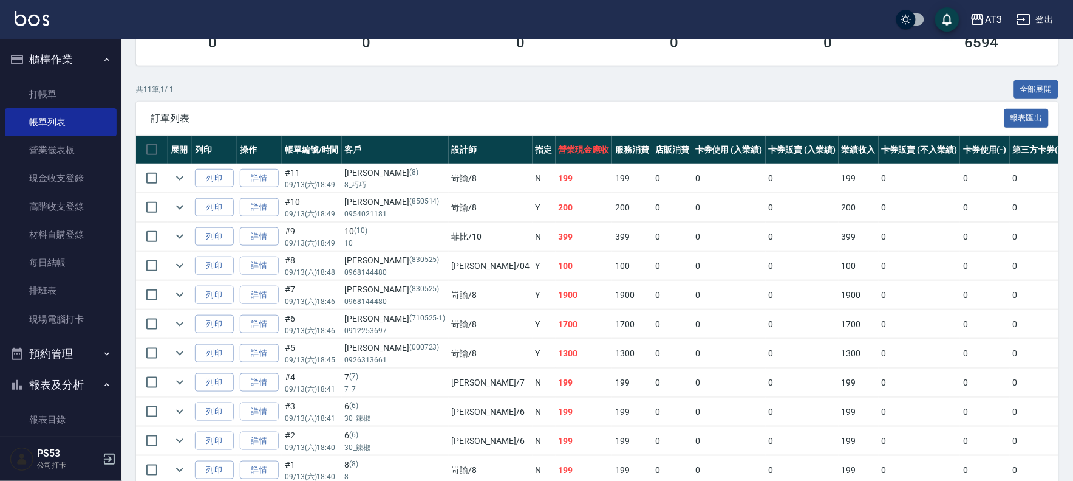
scroll to position [265, 0]
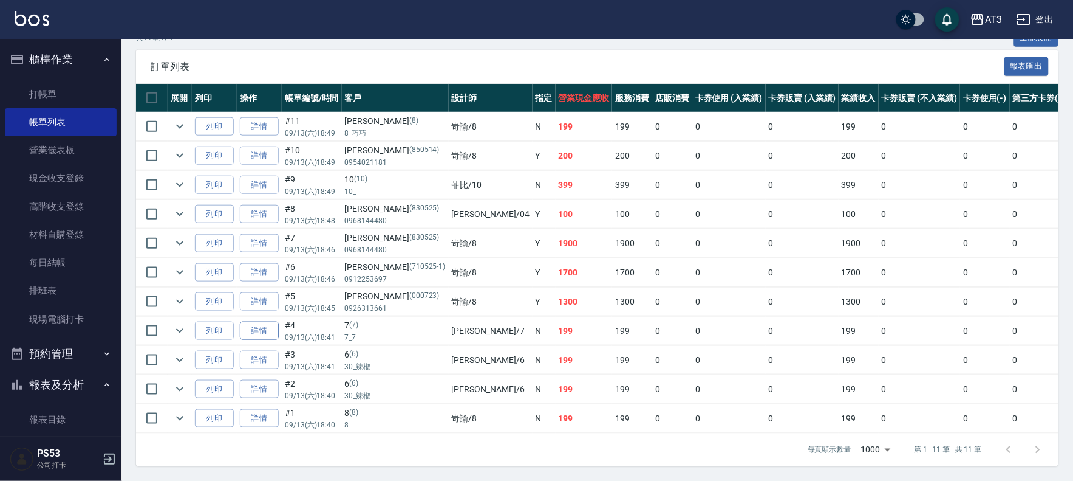
click at [258, 321] on link "詳情" at bounding box center [259, 330] width 39 height 19
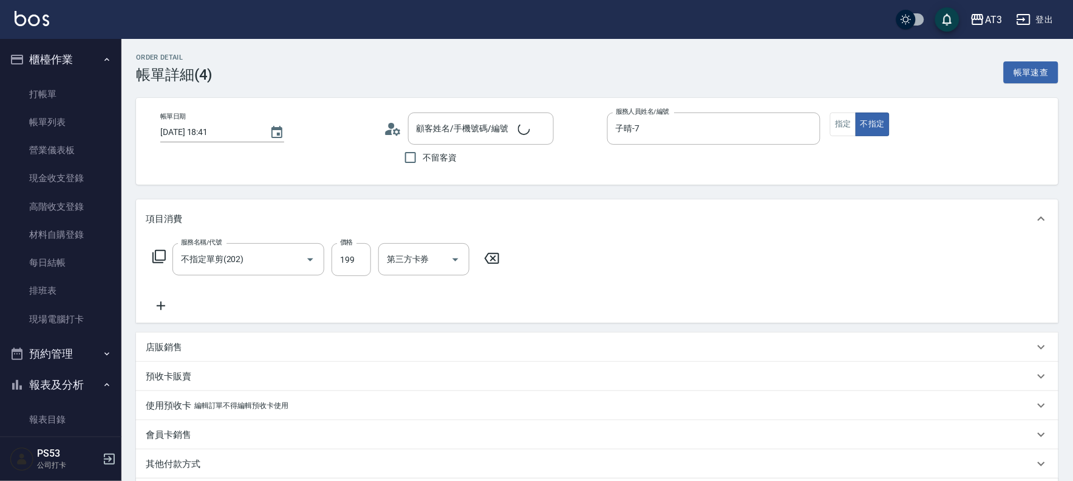
type input "2025/09/13 18:41"
type input "子晴-7"
type input "不指定單剪(202)"
click at [525, 126] on input "7/7_7/7" at bounding box center [472, 128] width 117 height 21
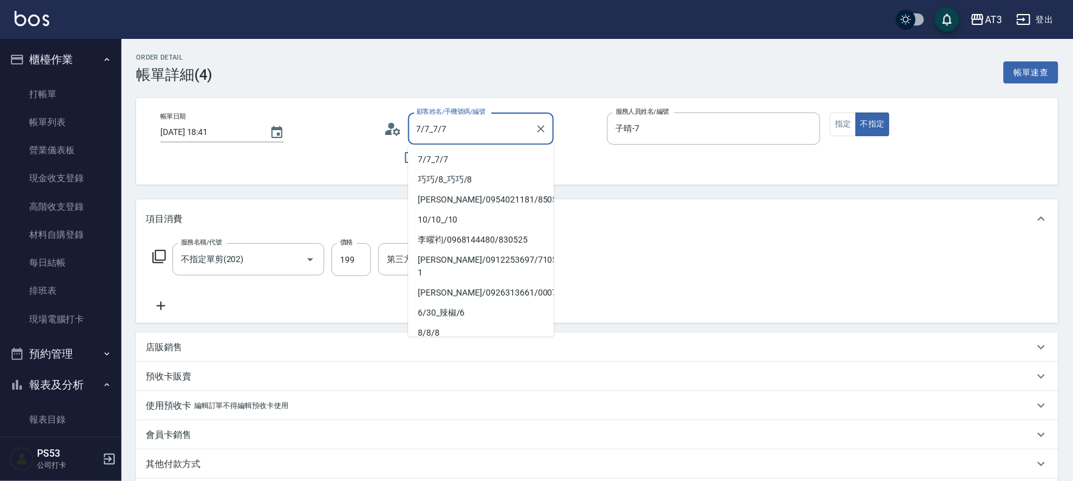
click at [525, 126] on input "7/7_7/7" at bounding box center [472, 128] width 117 height 21
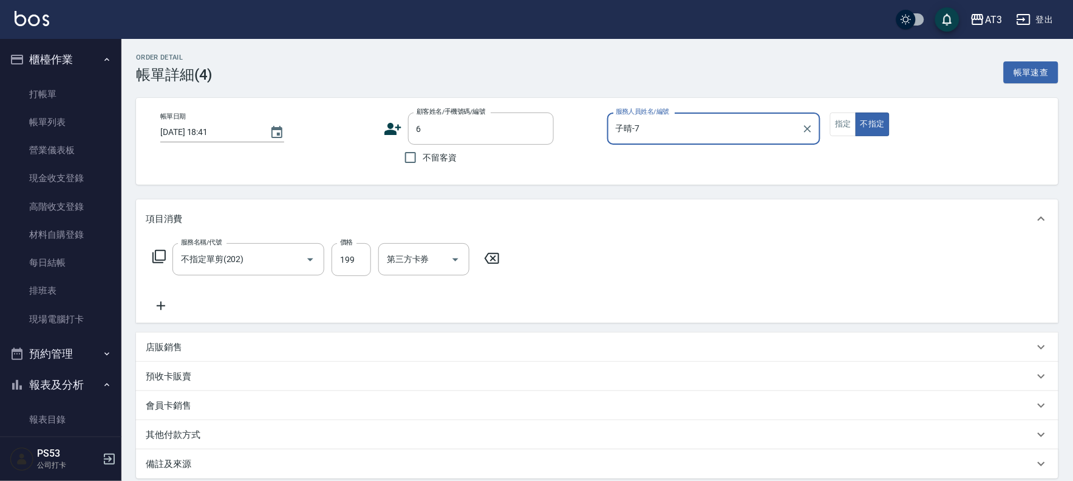
click at [666, 130] on input "子晴-7" at bounding box center [705, 128] width 185 height 21
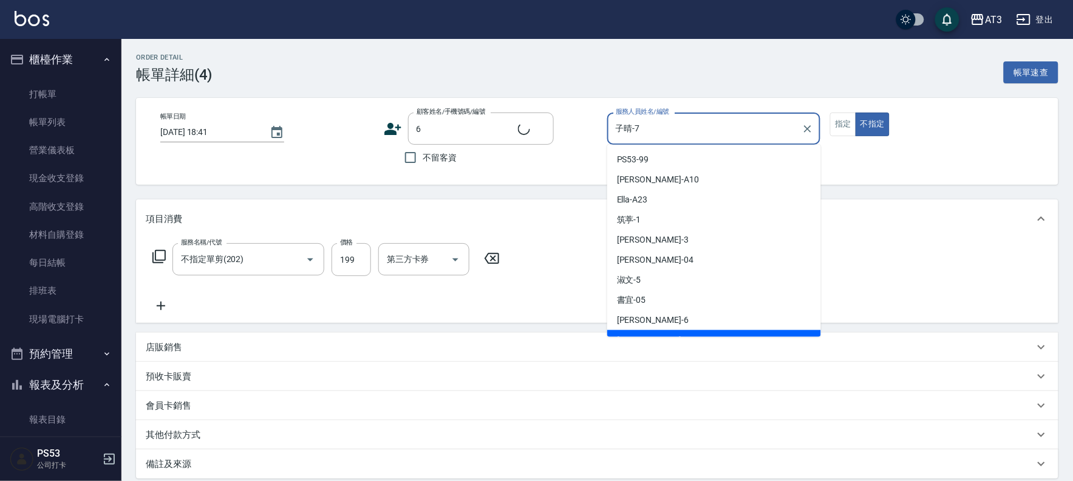
scroll to position [13, 0]
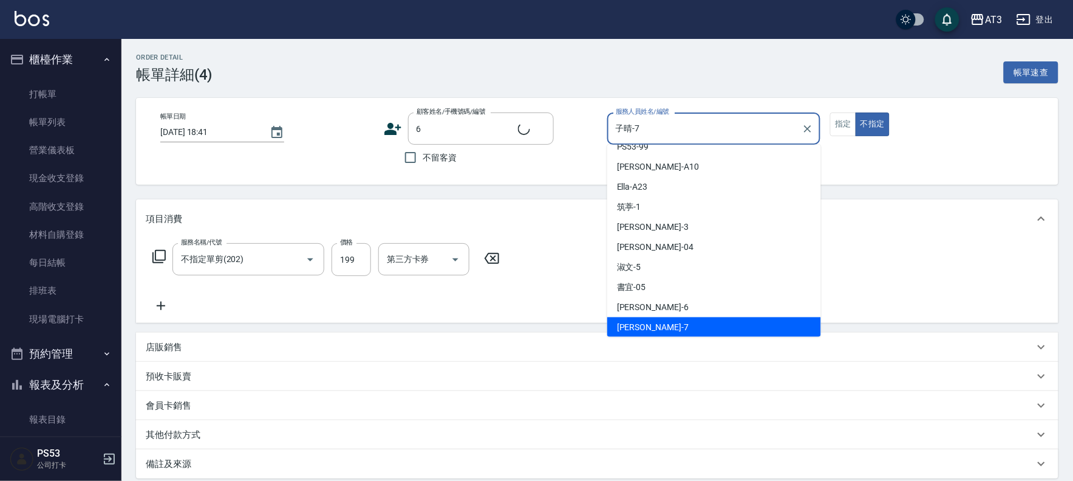
click at [666, 130] on input "子晴-7" at bounding box center [705, 128] width 185 height 21
type input "6/30_辣椒/6"
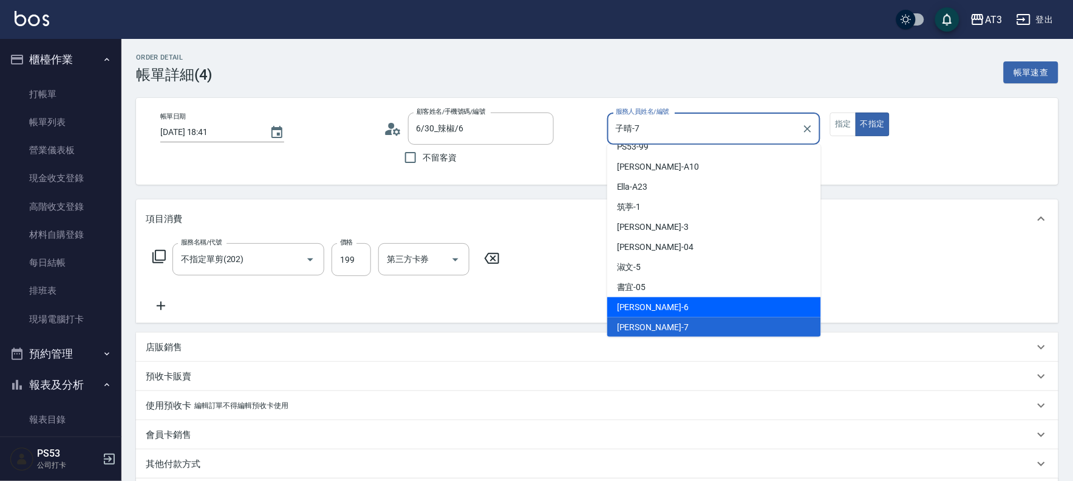
click at [645, 311] on div "詩雅 -6" at bounding box center [715, 307] width 214 height 20
type input "詩雅-6"
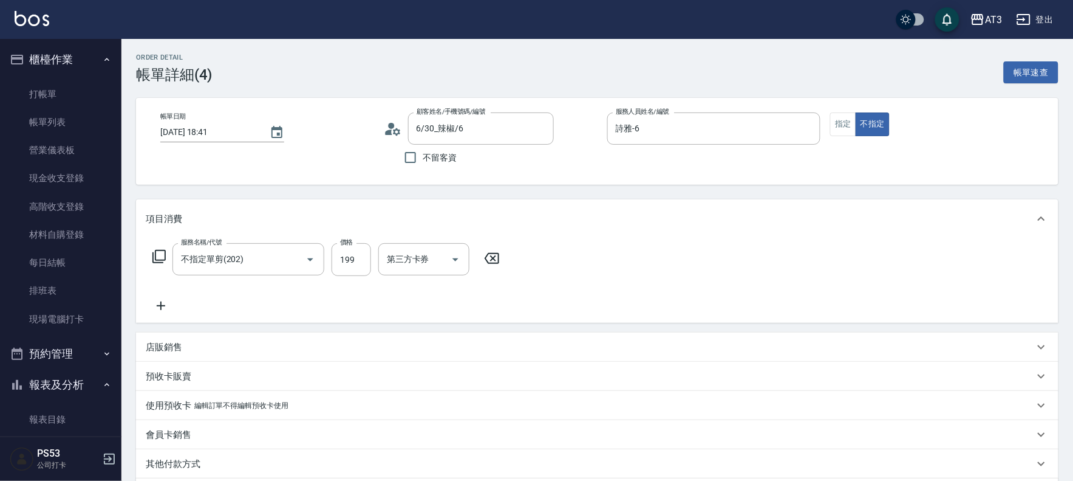
click at [623, 310] on div "服務名稱/代號 不指定單剪(202) 服務名稱/代號 價格 199 價格 第三方卡券 第三方卡券" at bounding box center [597, 280] width 923 height 84
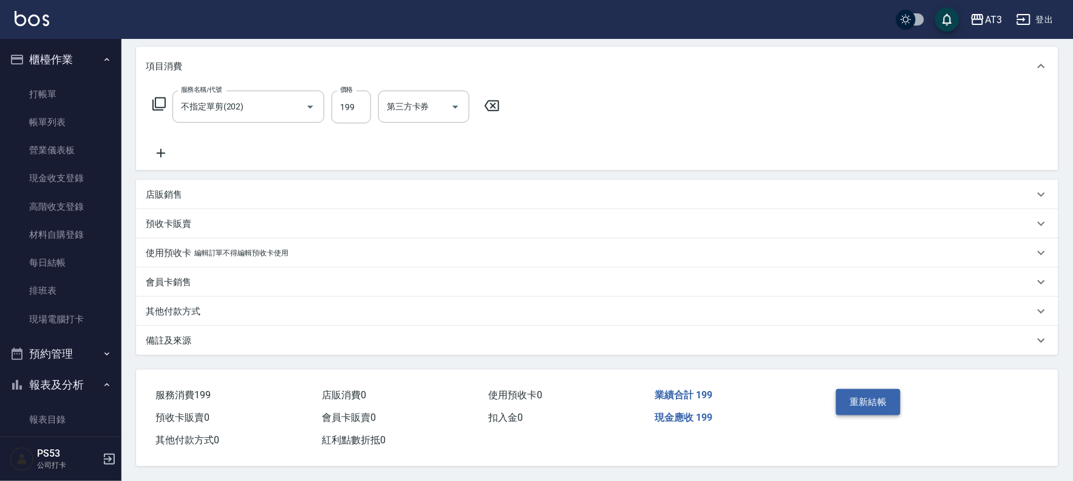
click at [866, 401] on button "重新結帳" at bounding box center [869, 402] width 64 height 26
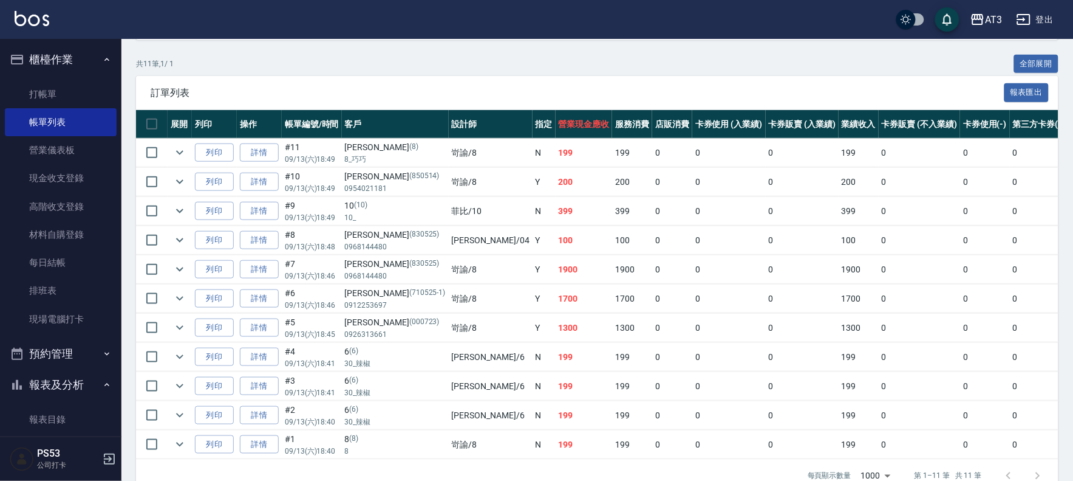
scroll to position [265, 0]
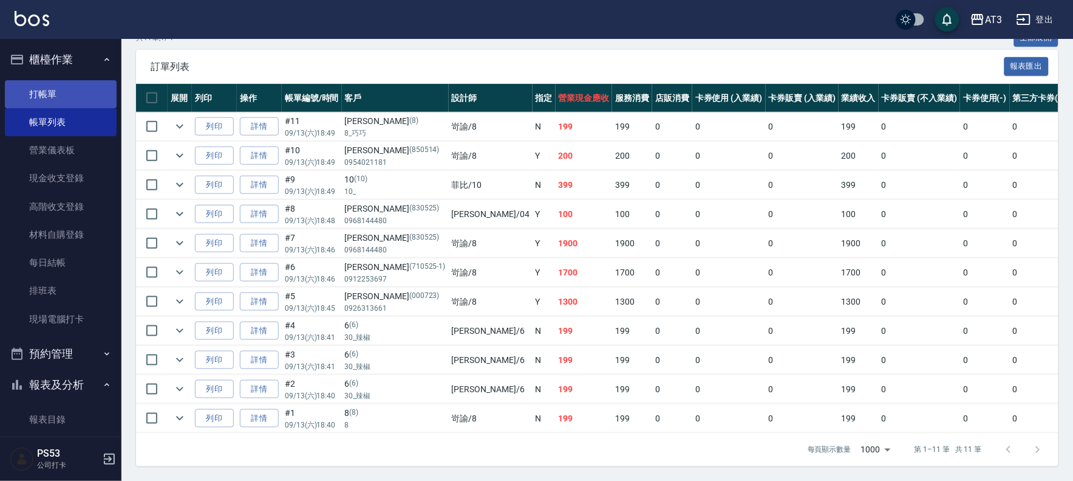
click at [63, 94] on link "打帳單" at bounding box center [61, 94] width 112 height 28
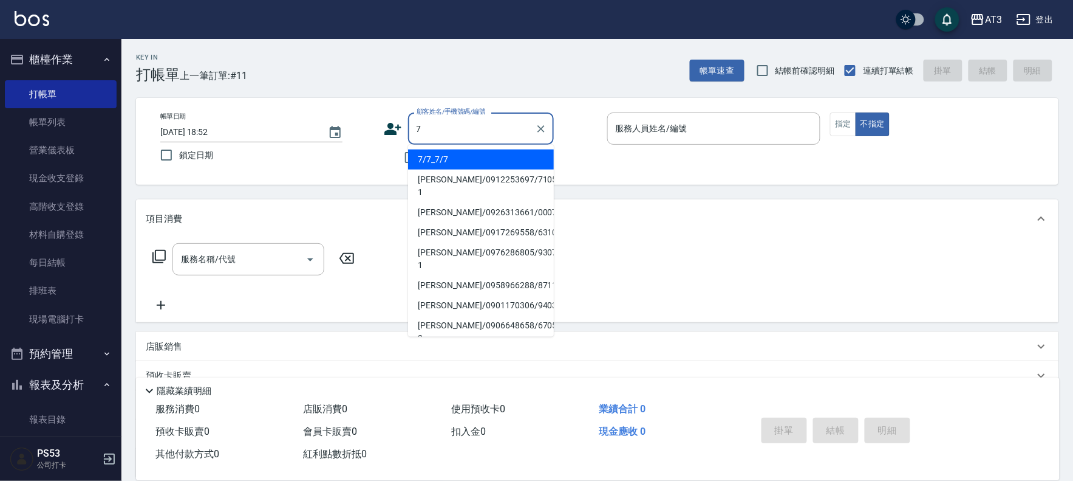
type input "7/7_7/7"
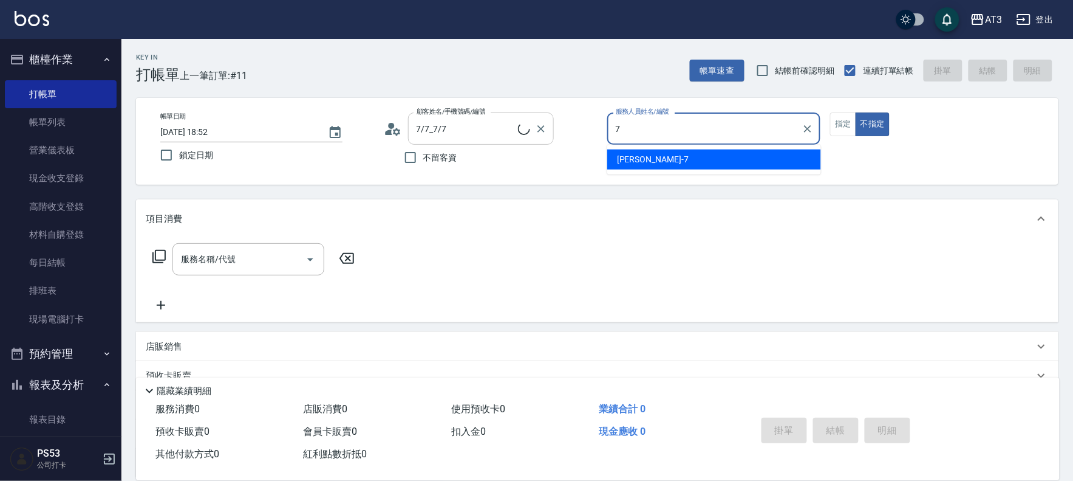
type input "7"
type button "false"
type input "子晴-7"
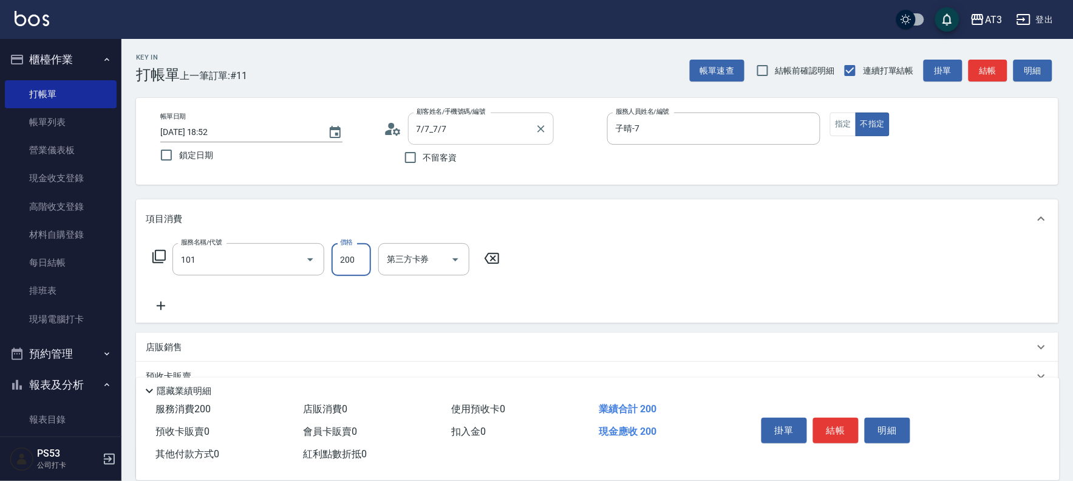
type input "洗髮(101)"
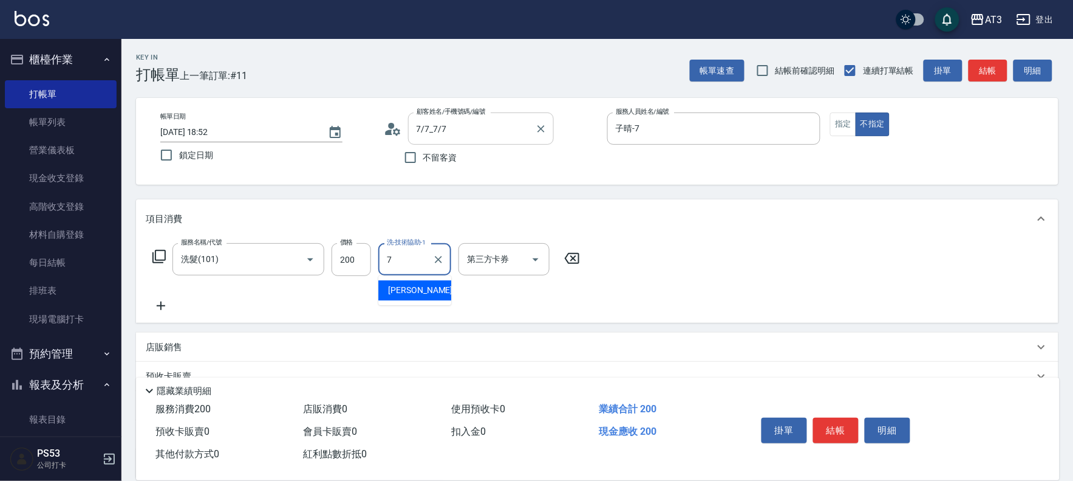
type input "子晴-7"
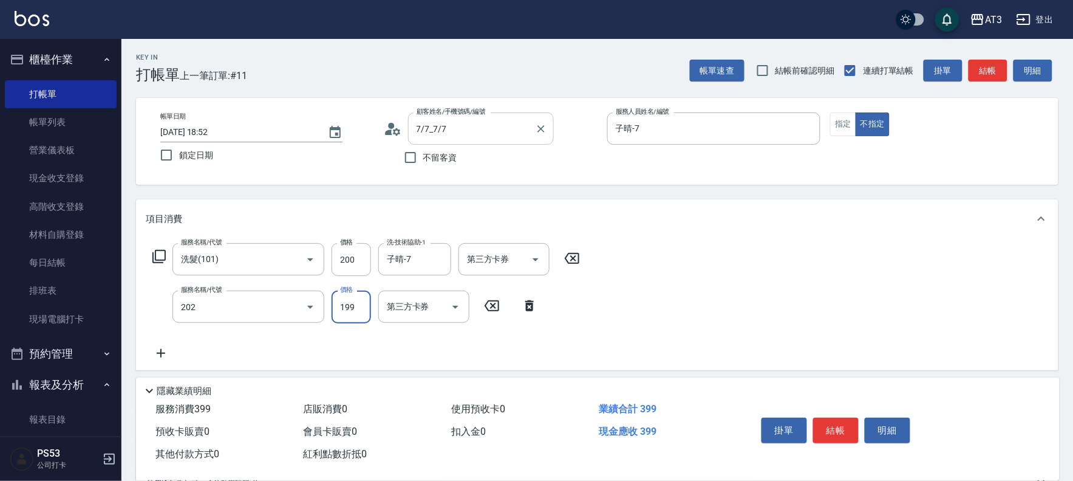
type input "不指定單剪(202)"
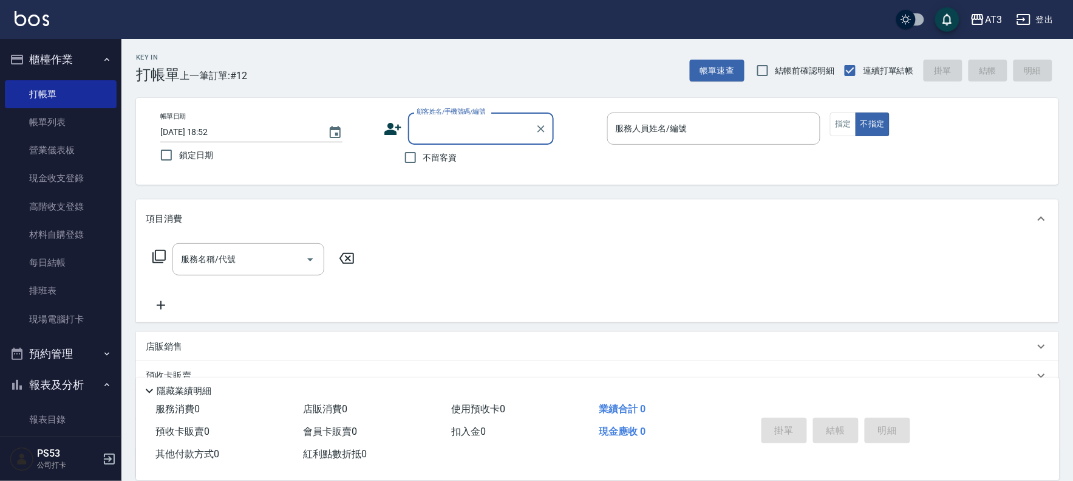
click at [386, 125] on icon at bounding box center [393, 129] width 18 height 18
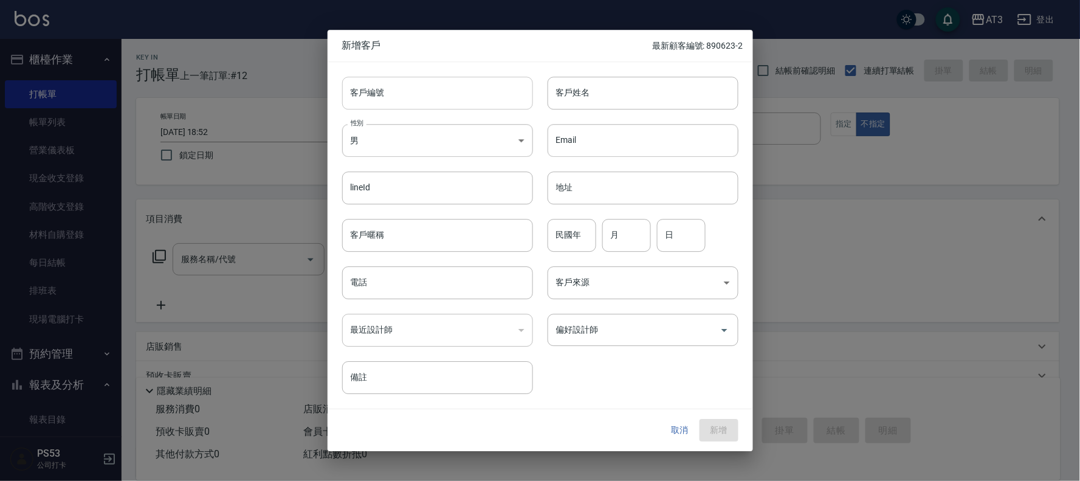
click at [386, 97] on input "客戶編號" at bounding box center [437, 93] width 191 height 33
click at [397, 43] on span "新增客戶" at bounding box center [497, 45] width 310 height 12
click at [415, 100] on input "9406145" at bounding box center [423, 93] width 163 height 33
type input "940614-1"
type input "[PERSON_NAME]"
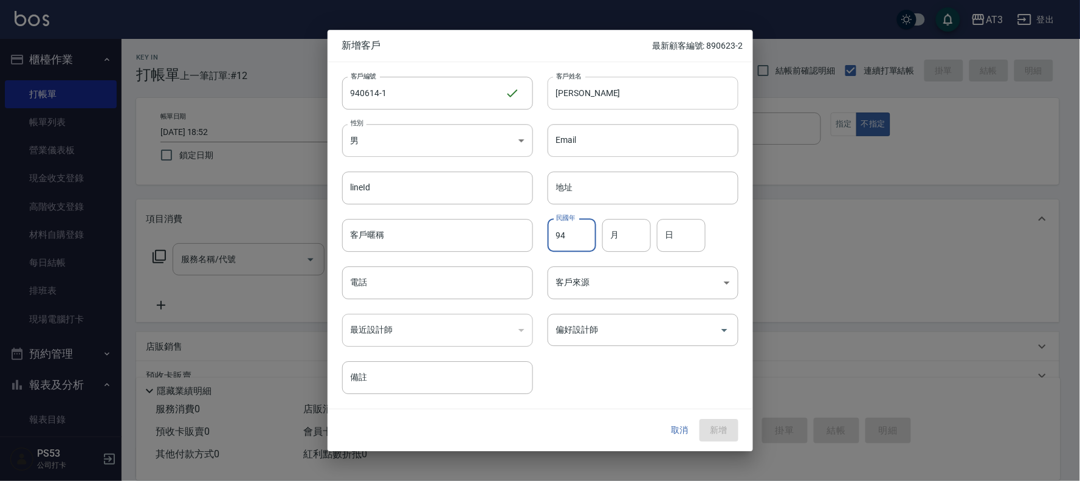
type input "94"
type input "06"
type input "14"
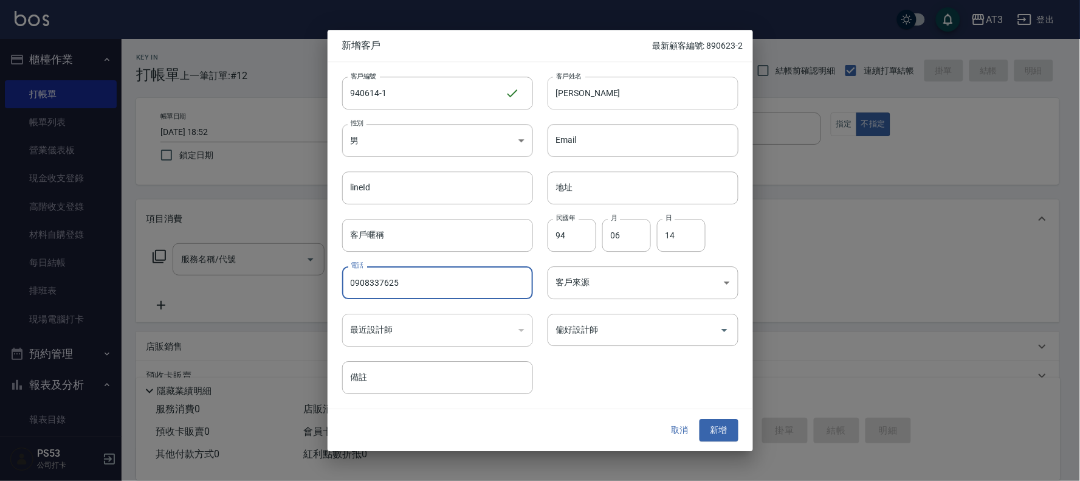
type input "0908337625"
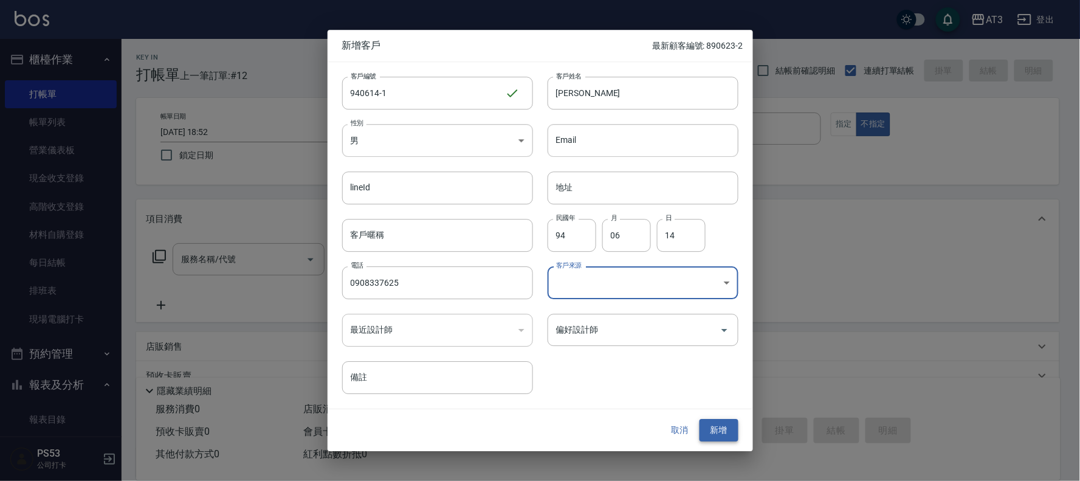
click at [717, 436] on button "新增" at bounding box center [718, 430] width 39 height 22
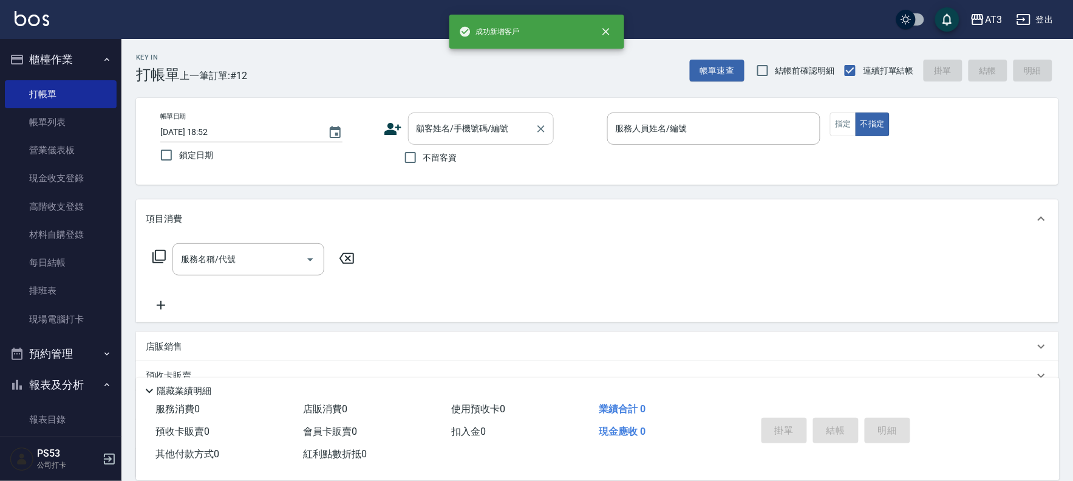
click at [445, 124] on div "顧客姓名/手機號碼/編號 顧客姓名/手機號碼/編號" at bounding box center [481, 128] width 146 height 32
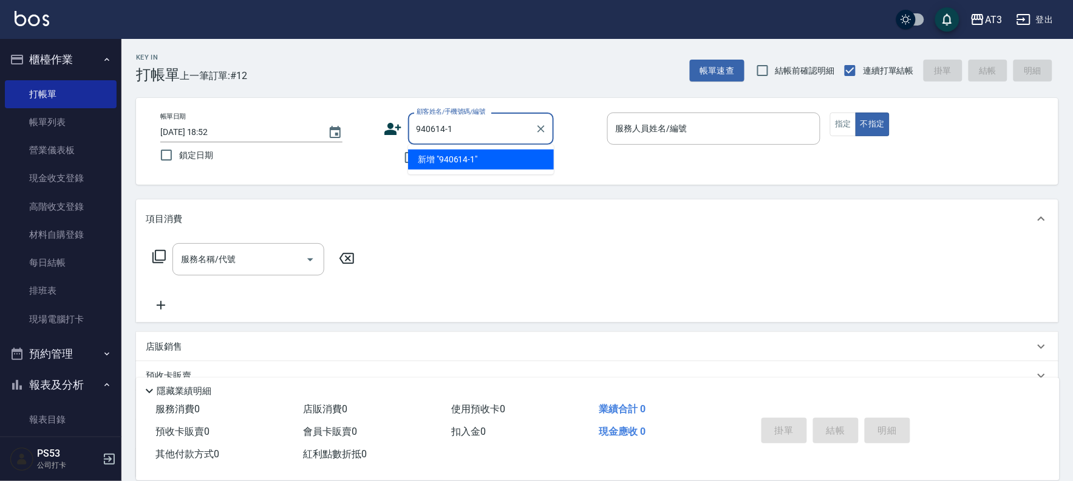
type input "940614-1"
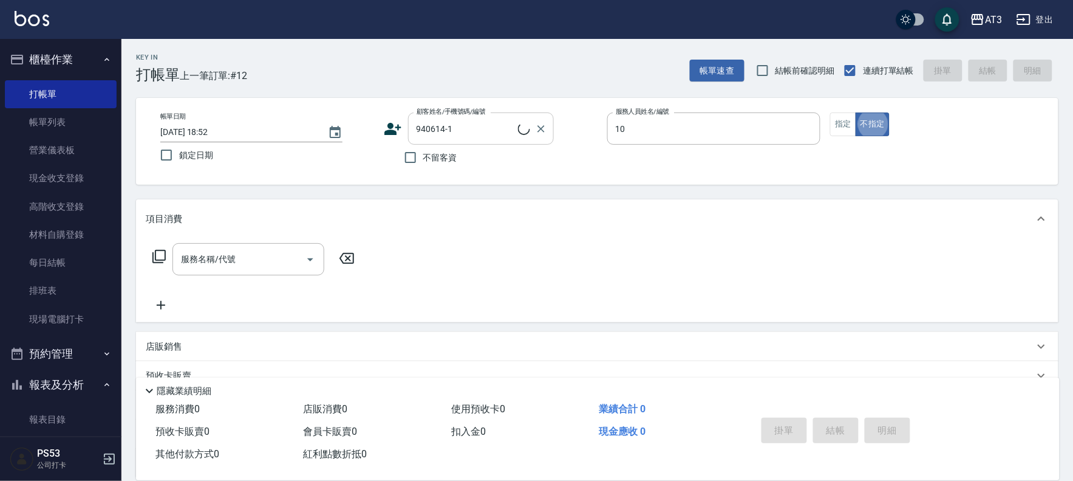
type input "菲比-10"
type input "[PERSON_NAME]/0908337625/940614-1"
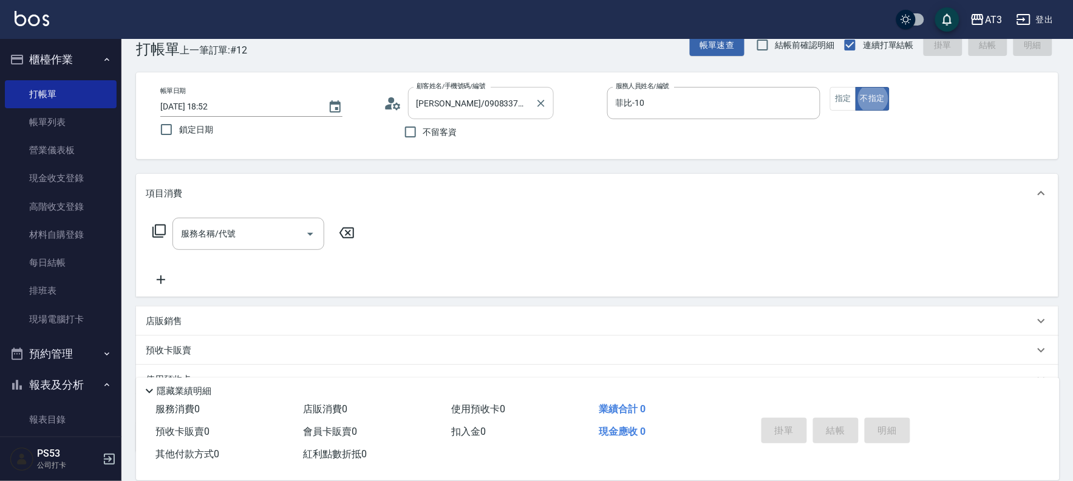
scroll to position [27, 0]
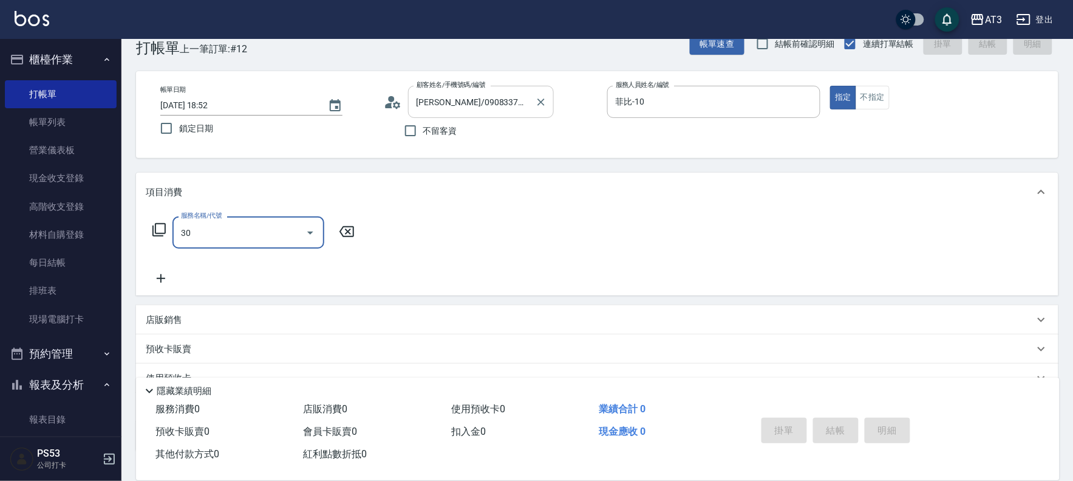
type input "302"
type input "0"
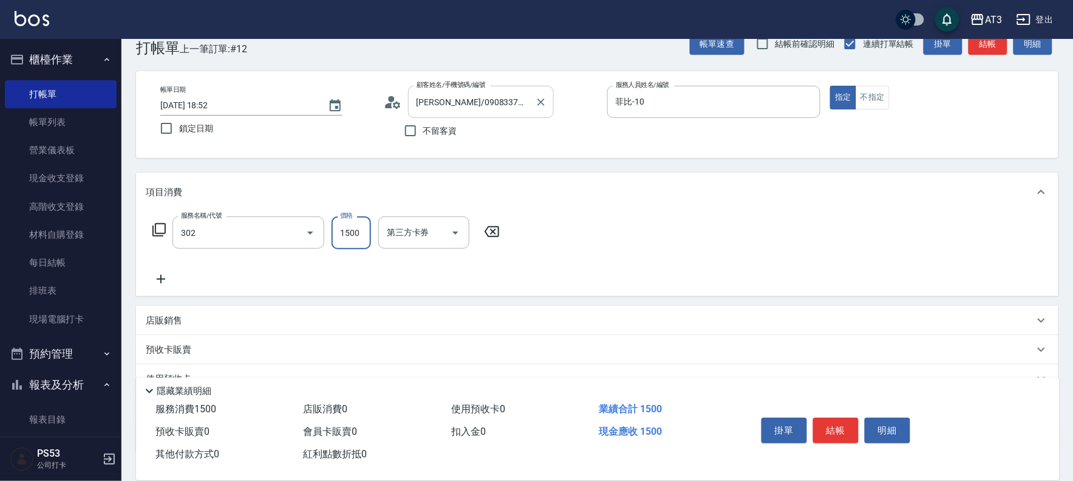
type input "設計燙髮(302)"
type input "1080"
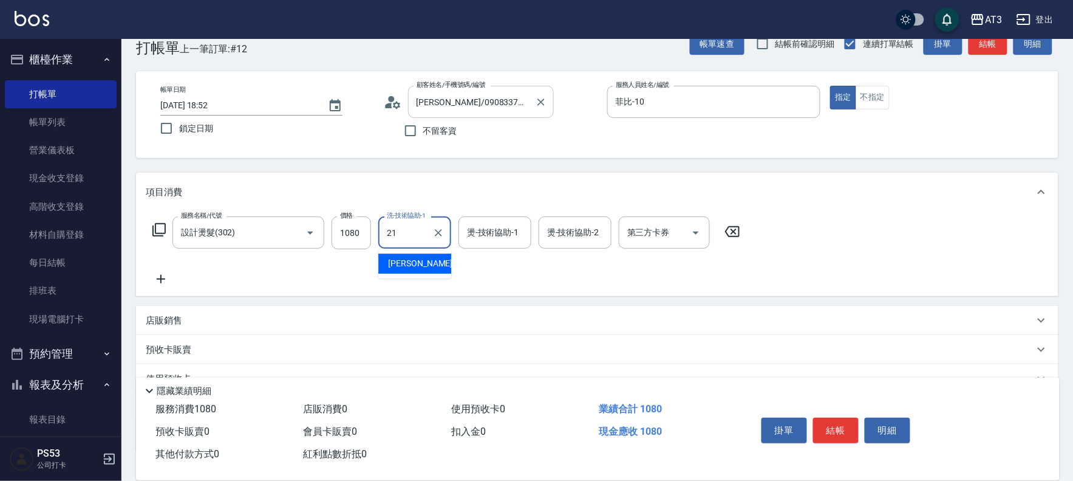
type input "[PERSON_NAME]-21"
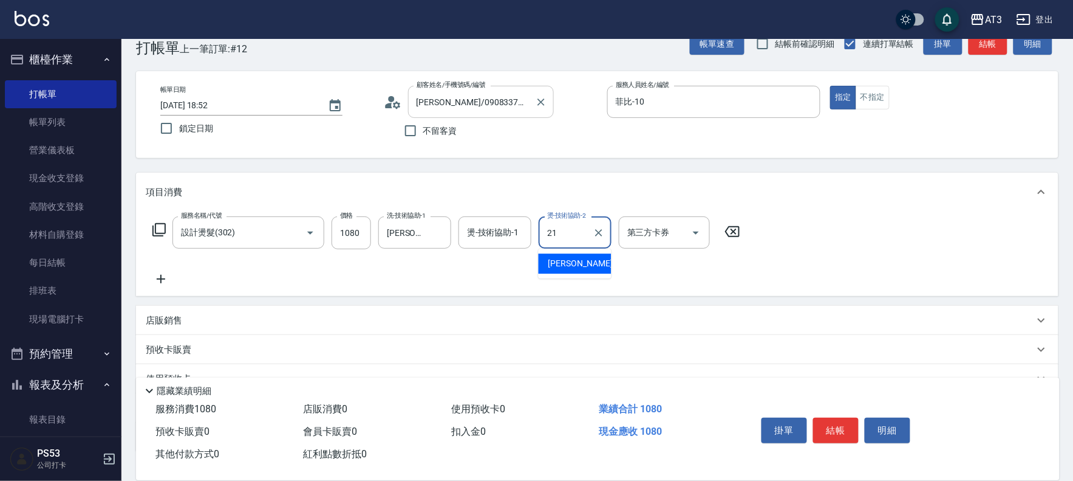
type input "[PERSON_NAME]-21"
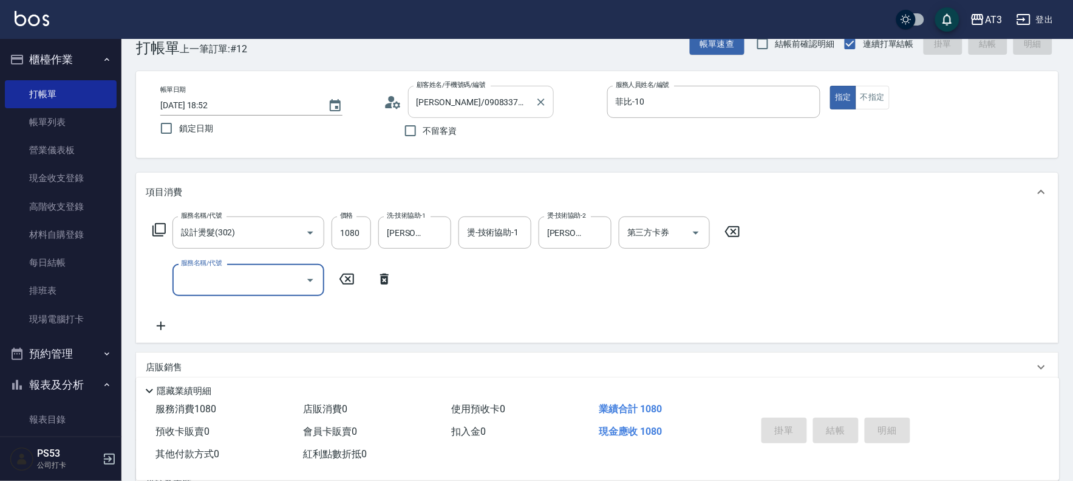
type input "2025/09/13 18:53"
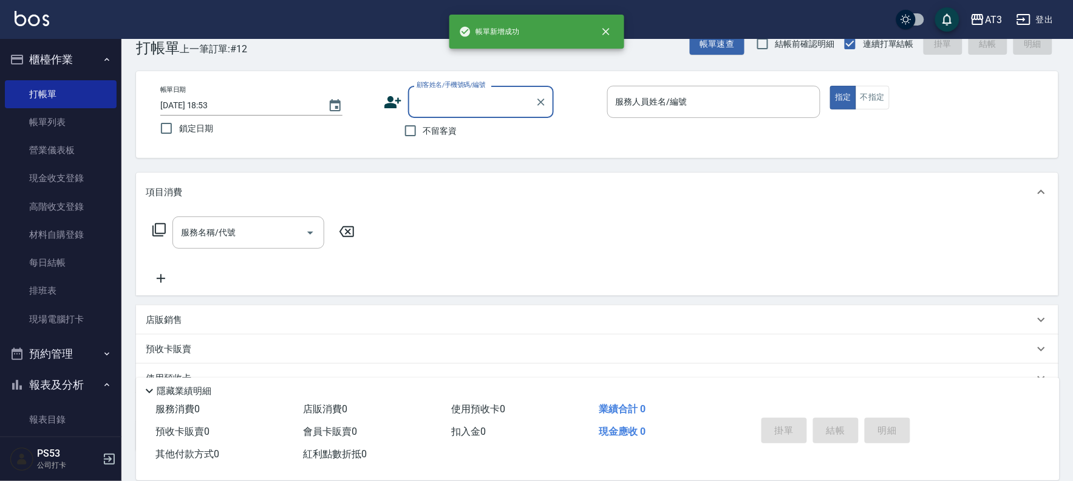
scroll to position [0, 0]
click at [392, 96] on icon at bounding box center [393, 102] width 17 height 12
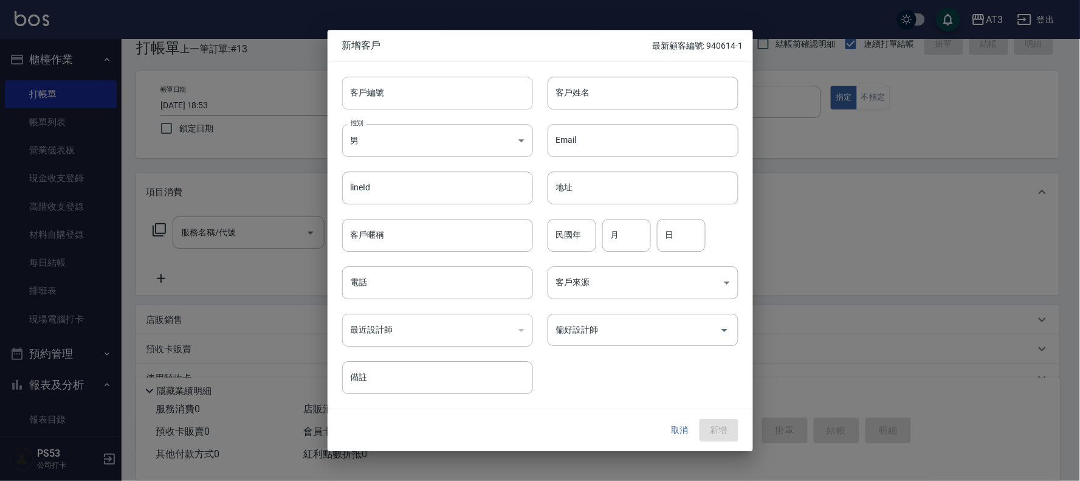
click at [389, 79] on input "客戶編號" at bounding box center [437, 93] width 191 height 33
type input "840116-1"
click at [634, 89] on input "客戶姓名" at bounding box center [642, 93] width 191 height 33
type input "[PERSON_NAME]"
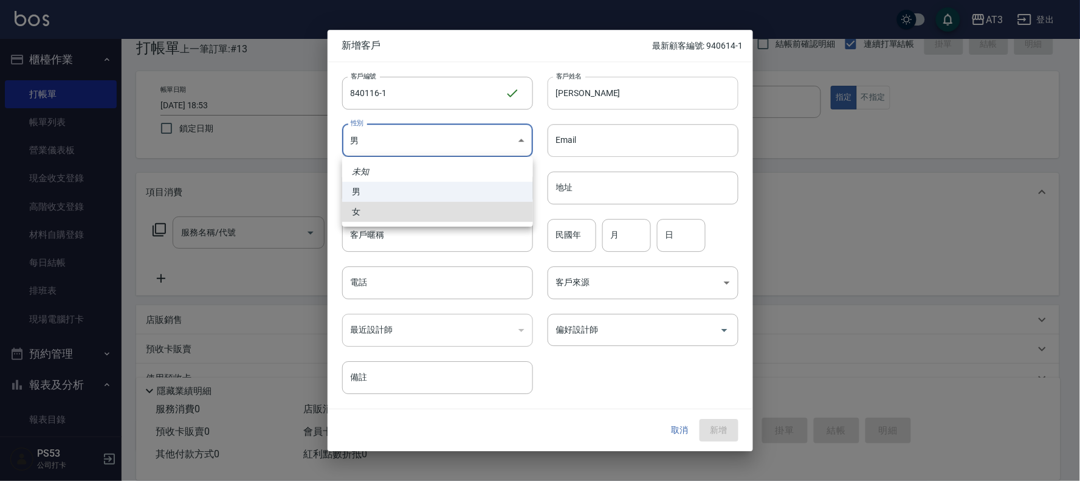
type input "FEMALE"
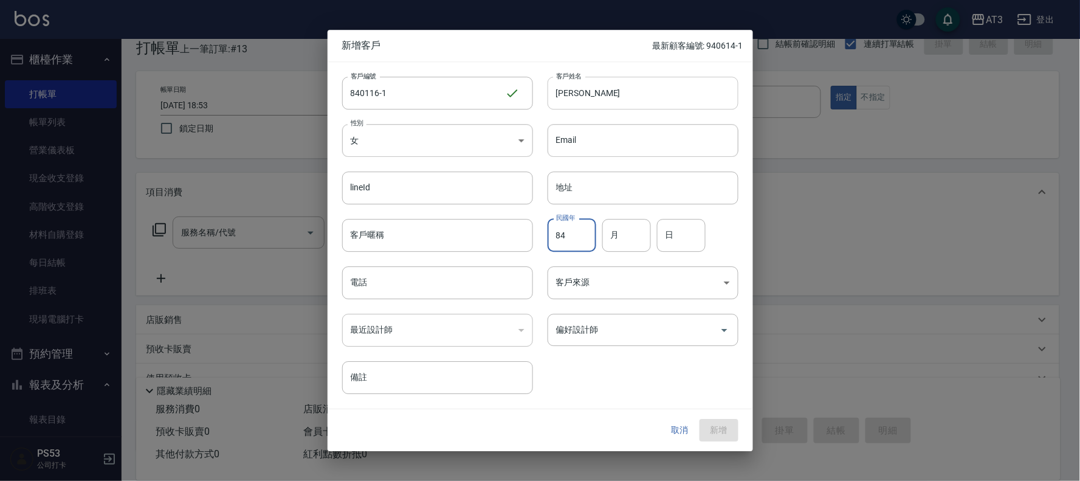
type input "84"
type input "01"
type input "0"
type input "16"
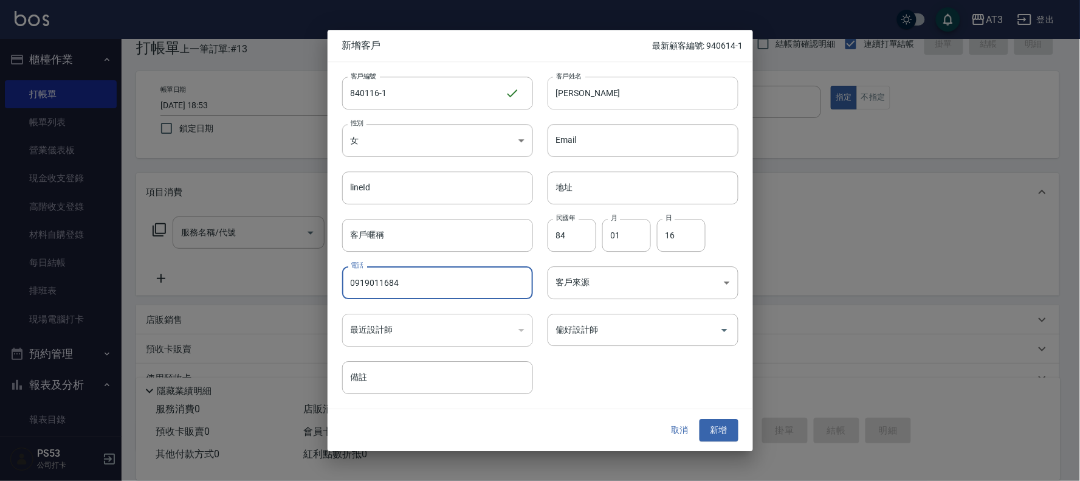
type input "0919011684"
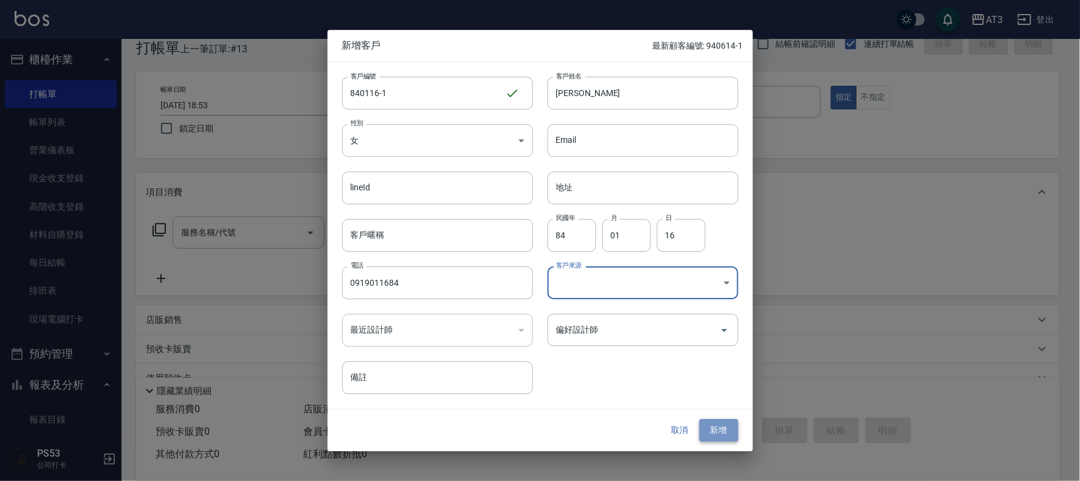
click at [711, 423] on button "新增" at bounding box center [718, 430] width 39 height 22
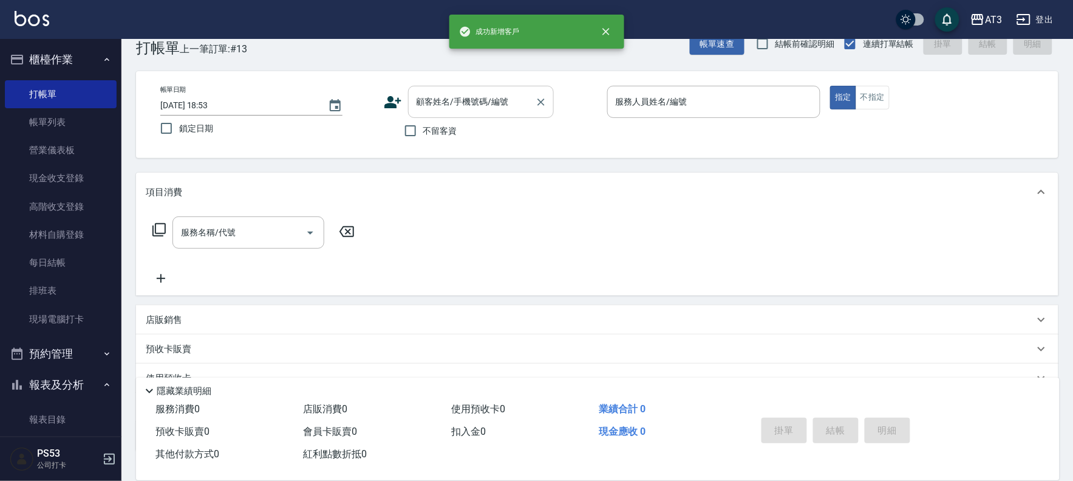
click at [457, 111] on input "顧客姓名/手機號碼/編號" at bounding box center [472, 101] width 117 height 21
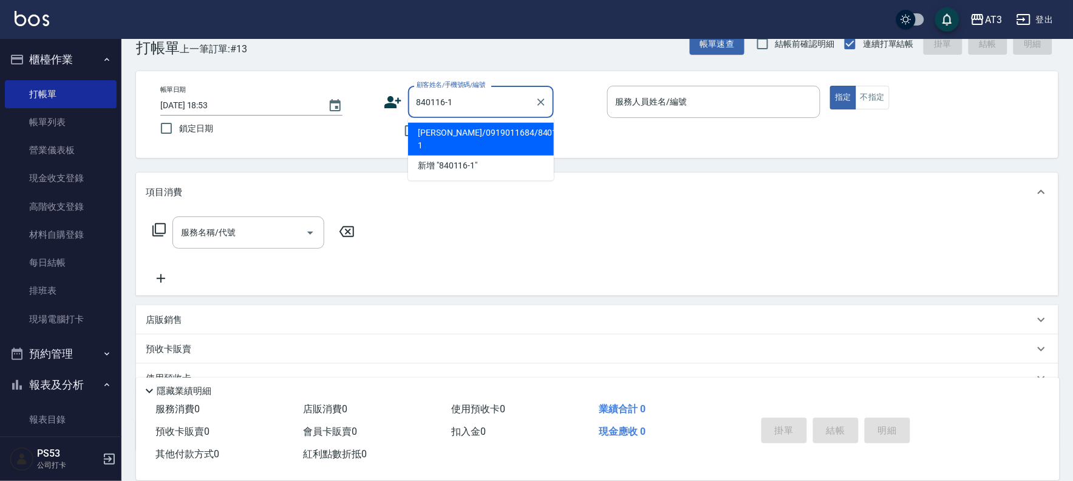
type input "[PERSON_NAME]/0919011684/840116-1"
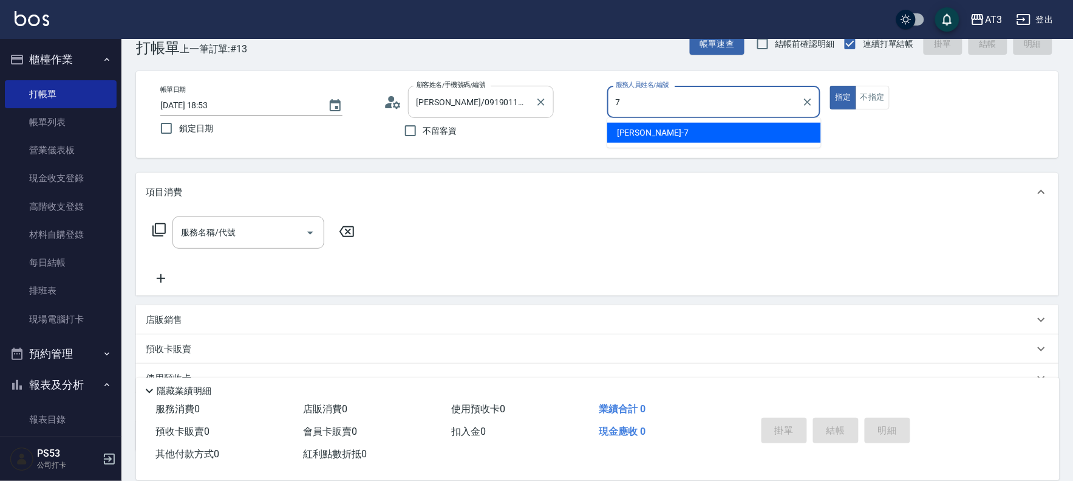
type input "7"
type button "true"
type input "子晴-7"
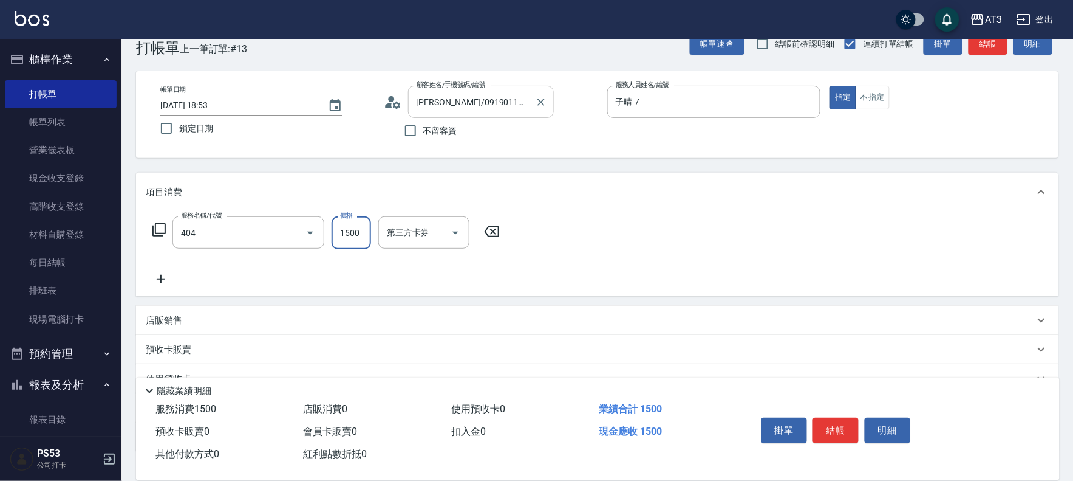
type input "設計染髮(404)"
type input "1099"
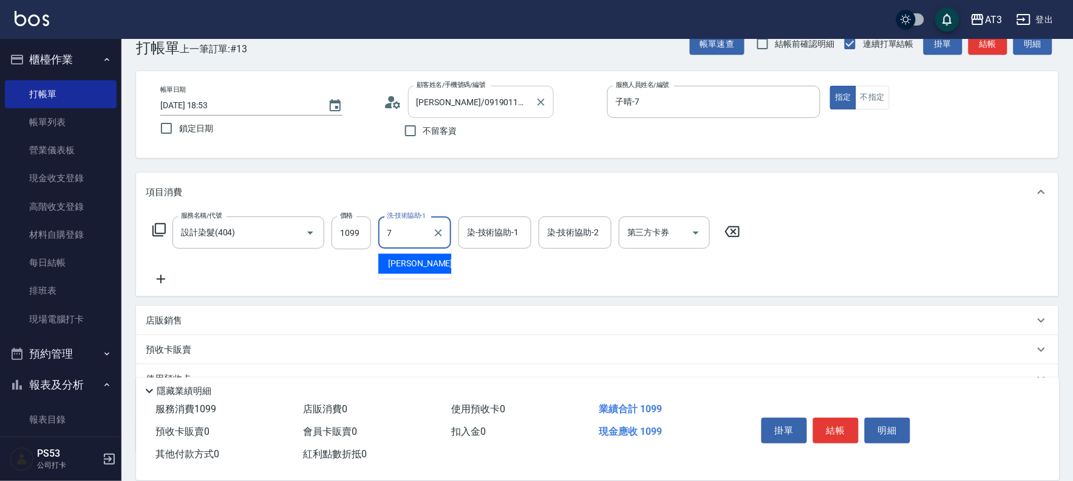
type input "子晴-7"
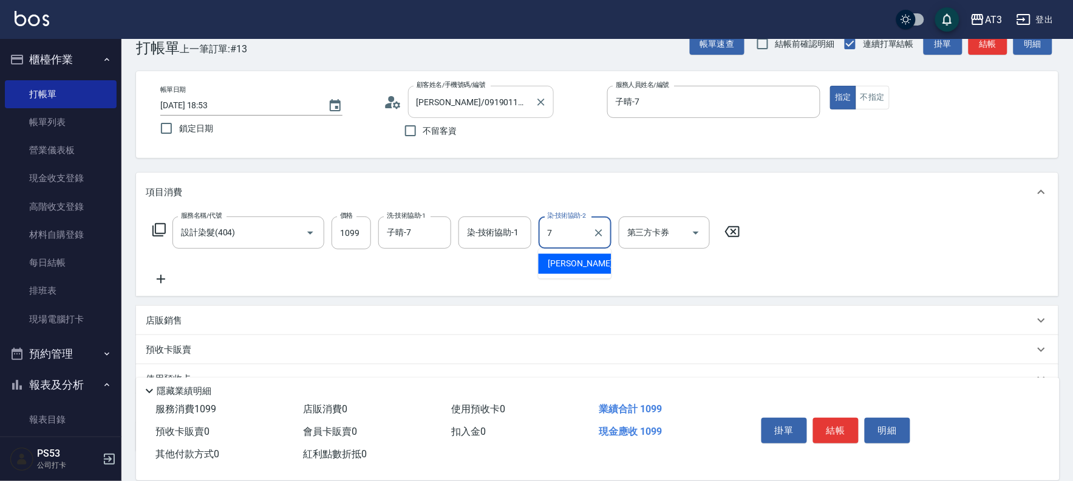
type input "子晴-7"
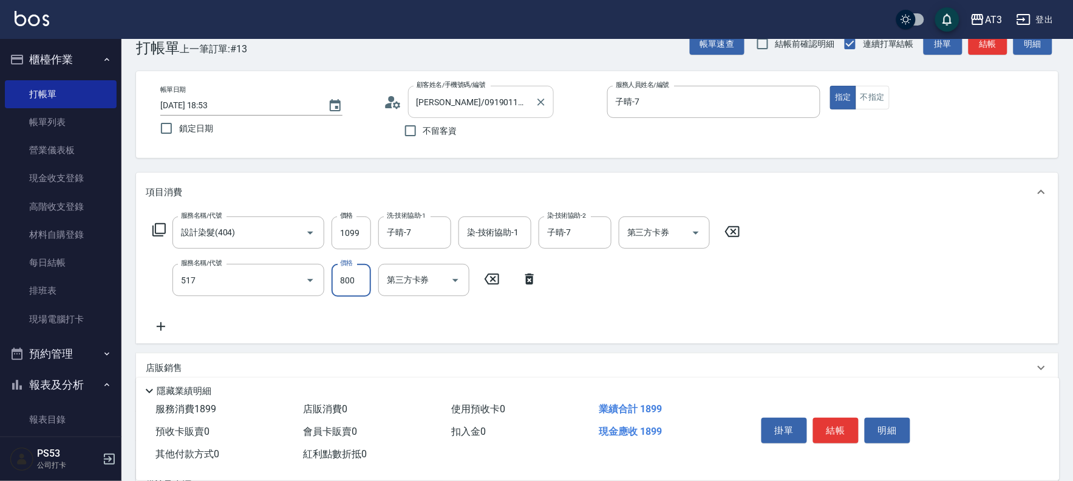
type input "C2花漾深層護髮/新(517)"
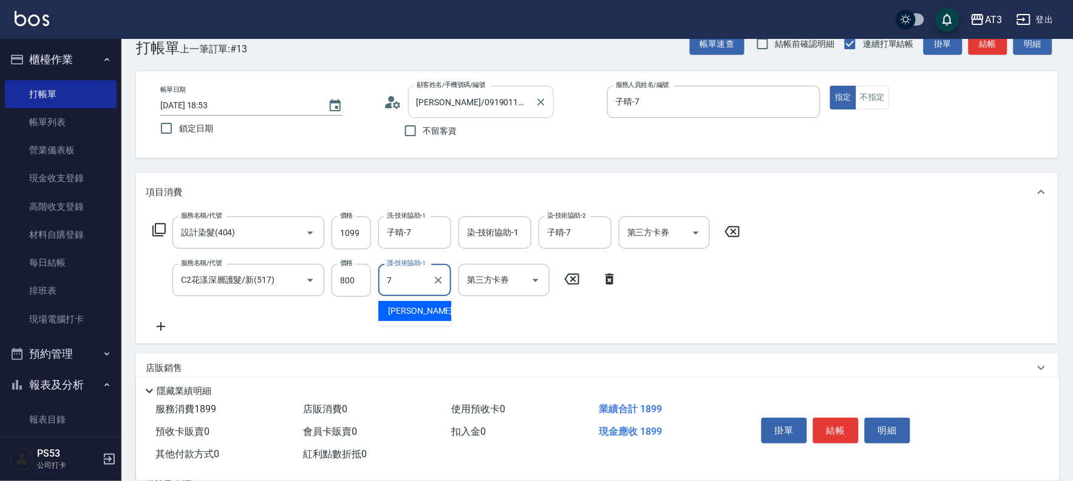
type input "子晴-7"
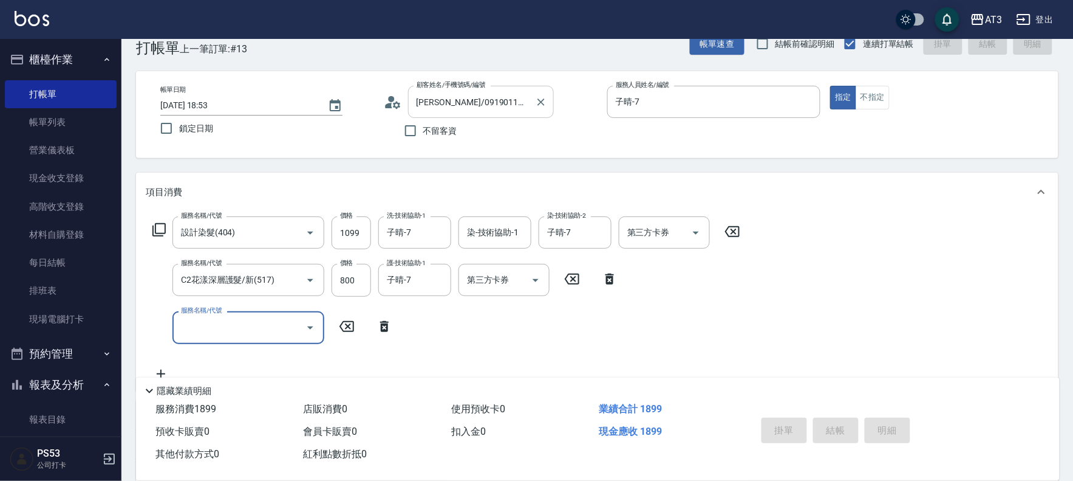
type input "2025/09/13 18:55"
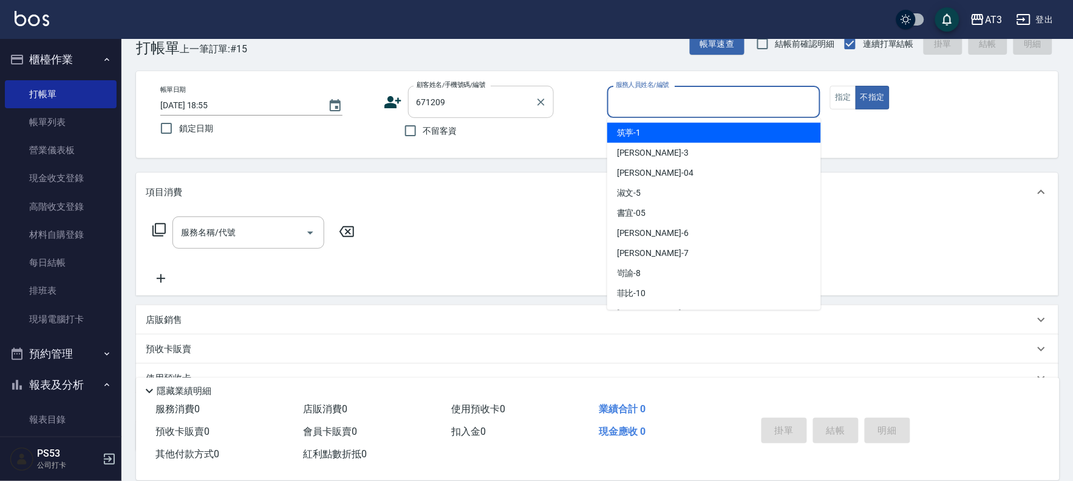
click at [459, 108] on input "671209" at bounding box center [472, 101] width 117 height 21
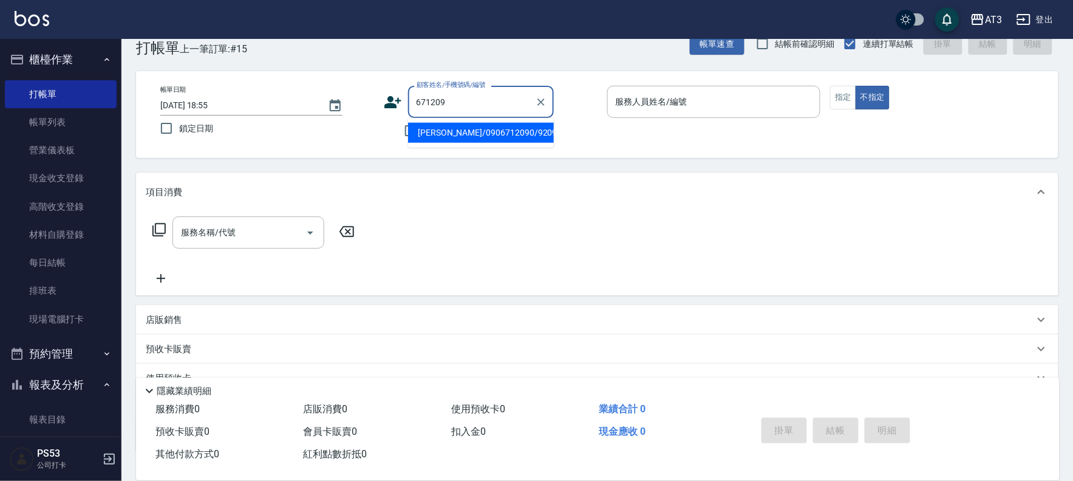
click at [459, 108] on input "671209" at bounding box center [472, 101] width 117 height 21
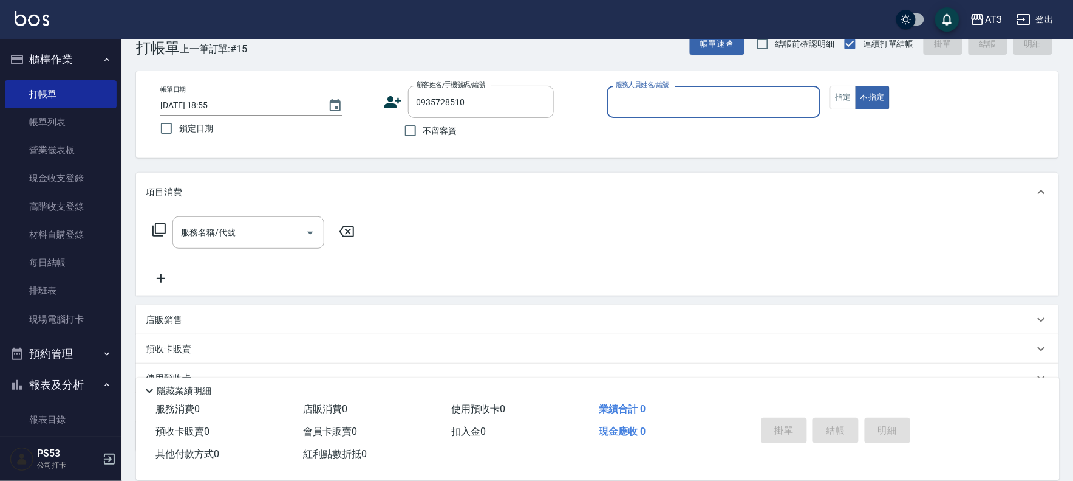
click at [391, 97] on icon at bounding box center [393, 102] width 17 height 12
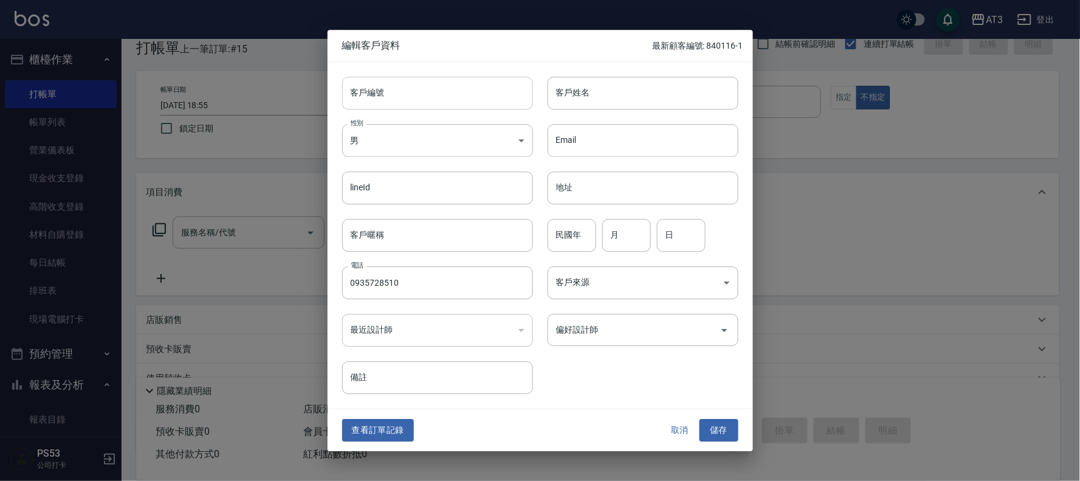
click at [391, 97] on input "客戶編號" at bounding box center [437, 93] width 191 height 33
click at [723, 431] on button "儲存" at bounding box center [718, 430] width 39 height 22
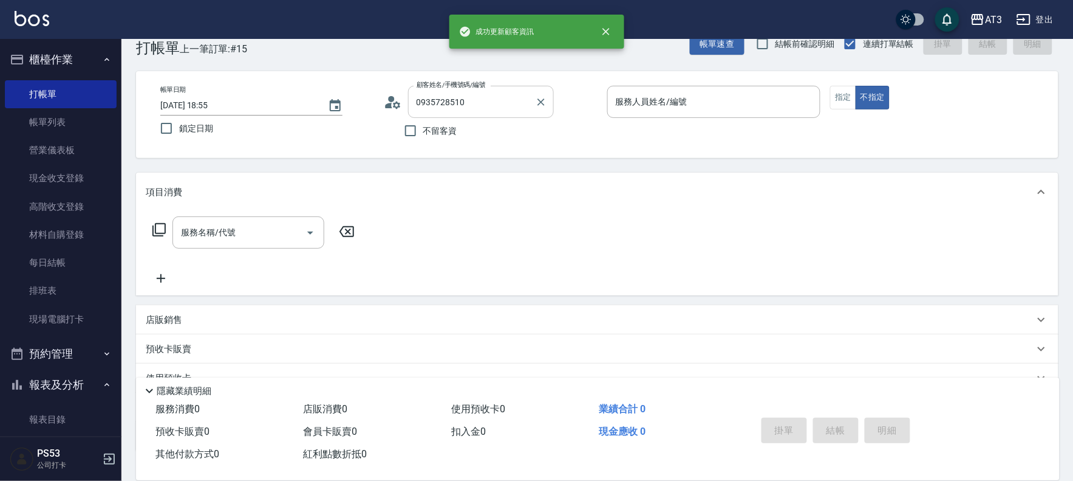
click at [518, 101] on input "0935728510" at bounding box center [472, 101] width 117 height 21
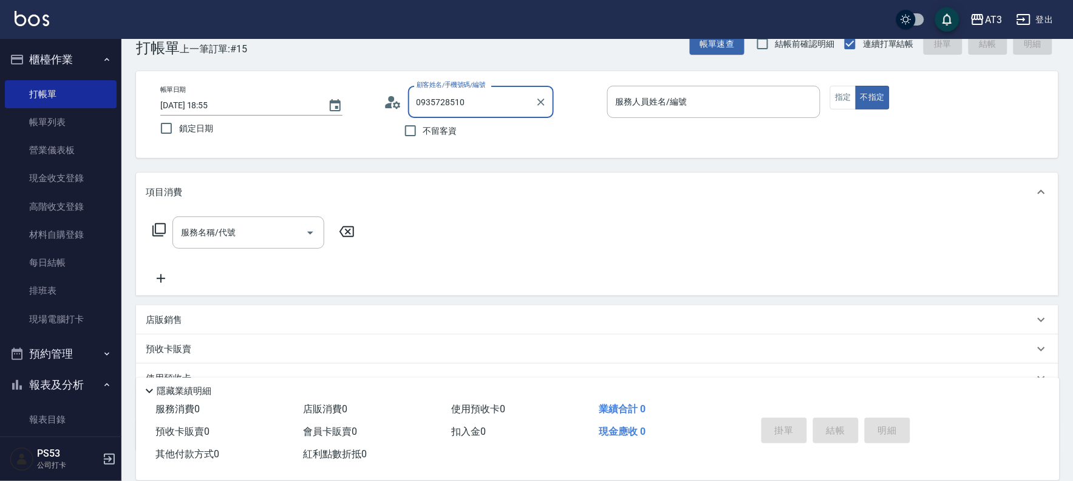
click at [518, 101] on input "0935728510" at bounding box center [472, 101] width 117 height 21
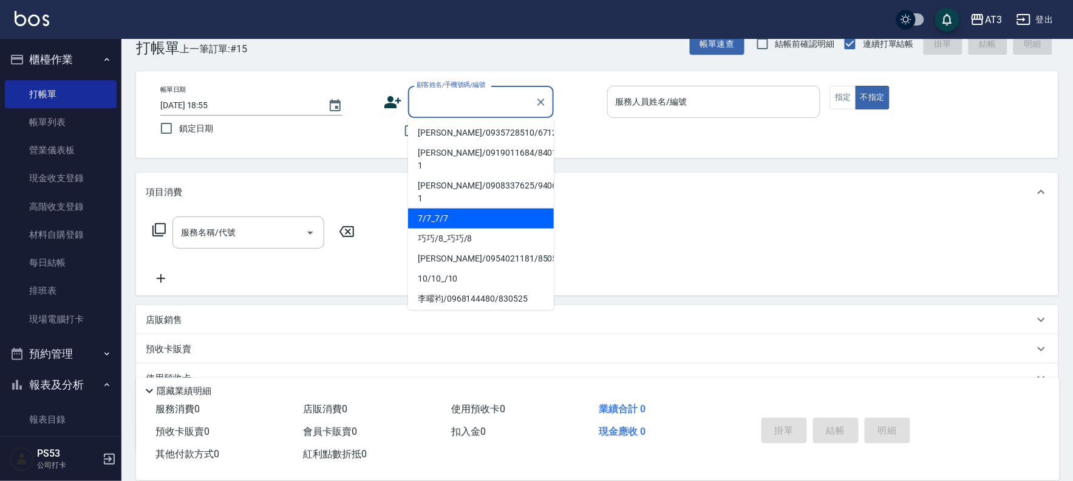
click at [684, 108] on input "服務人員姓名/編號" at bounding box center [714, 101] width 203 height 21
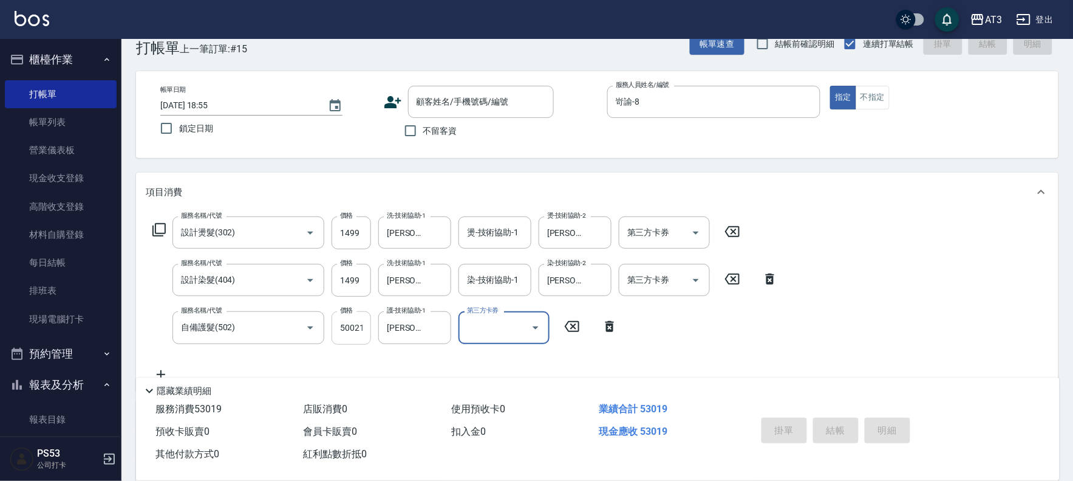
click at [349, 332] on input "50021" at bounding box center [351, 327] width 39 height 33
click at [431, 93] on input "顧客姓名/手機號碼/編號" at bounding box center [472, 101] width 117 height 21
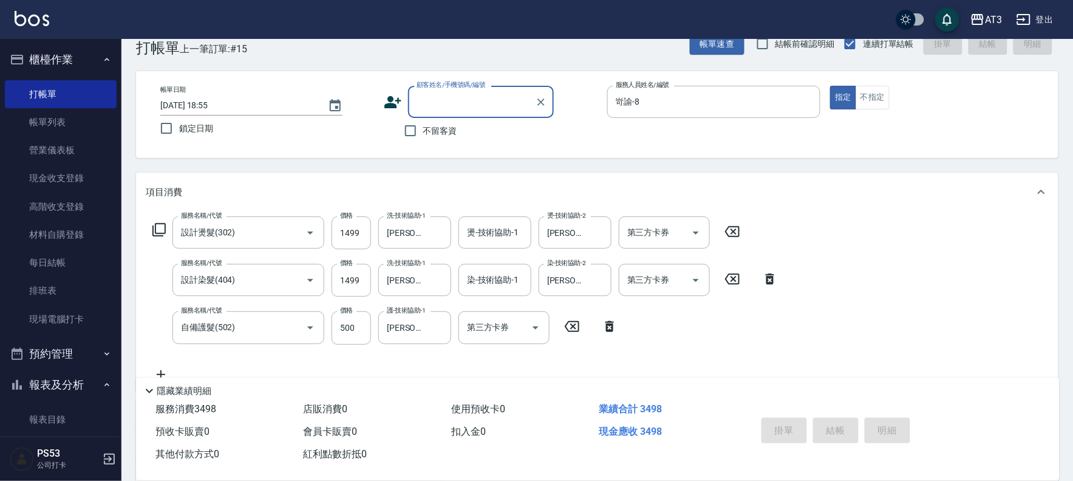
paste input "0935728510"
click at [487, 132] on li "[PERSON_NAME]/0935728510/671209" at bounding box center [481, 133] width 146 height 20
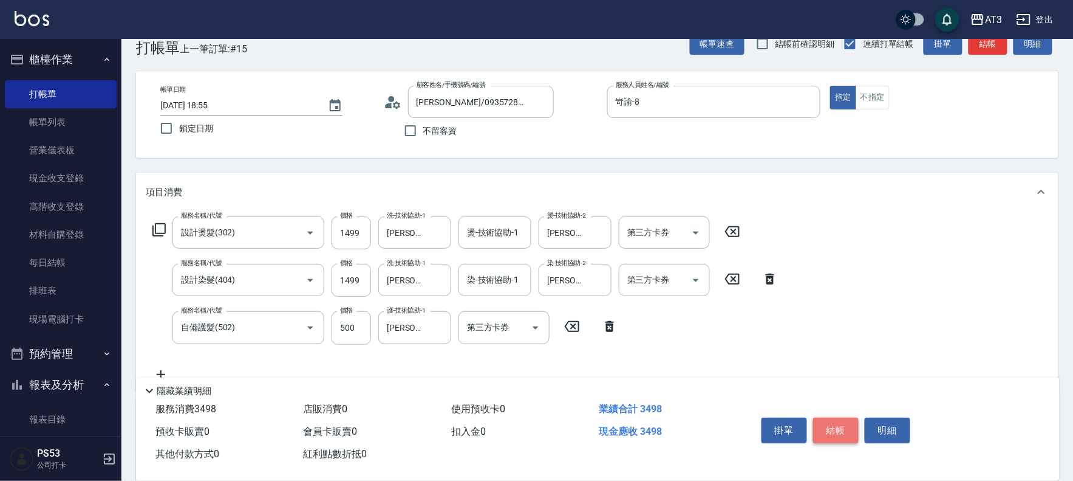
click at [851, 426] on button "結帳" at bounding box center [836, 430] width 46 height 26
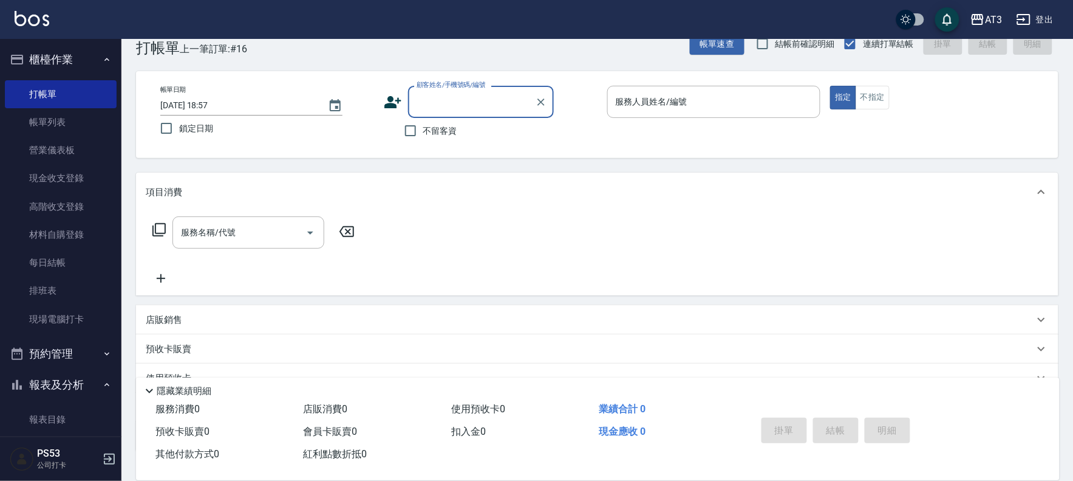
click at [390, 101] on icon at bounding box center [393, 102] width 17 height 12
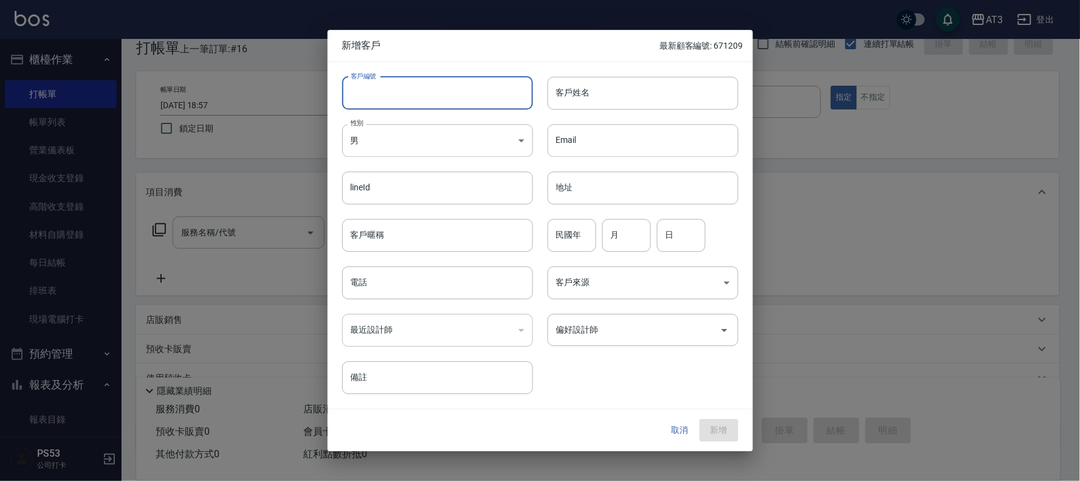
click at [396, 85] on input "客戶編號" at bounding box center [437, 93] width 191 height 33
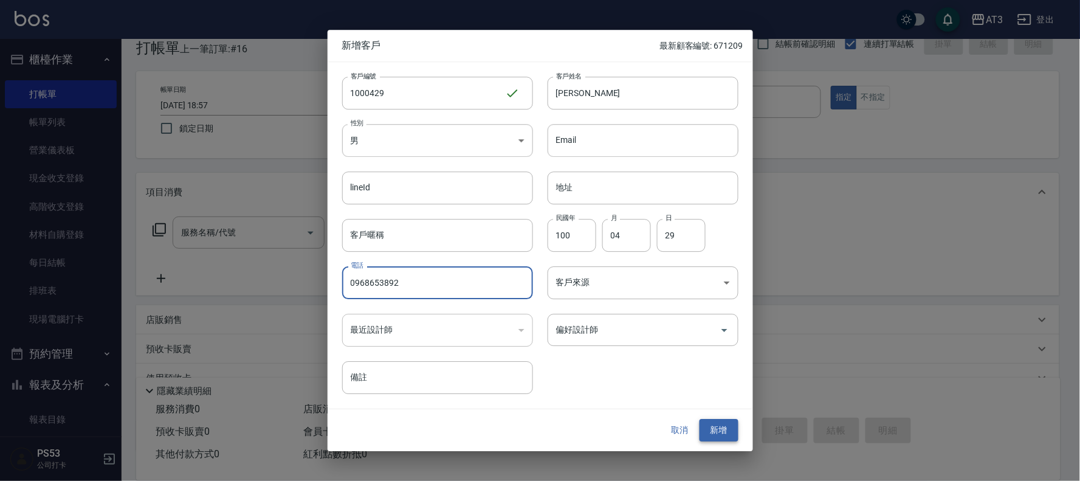
click at [720, 426] on button "新增" at bounding box center [718, 430] width 39 height 22
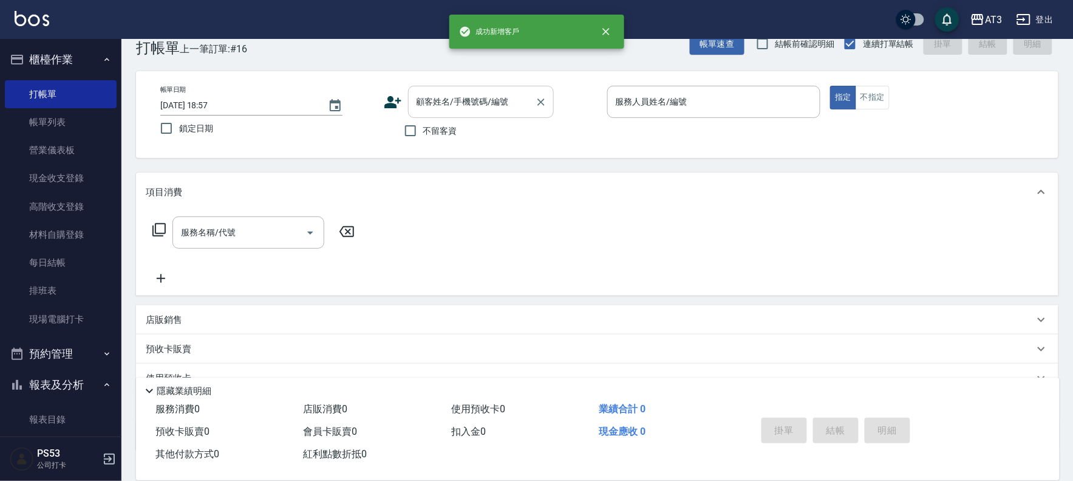
click at [457, 101] on input "顧客姓名/手機號碼/編號" at bounding box center [472, 101] width 117 height 21
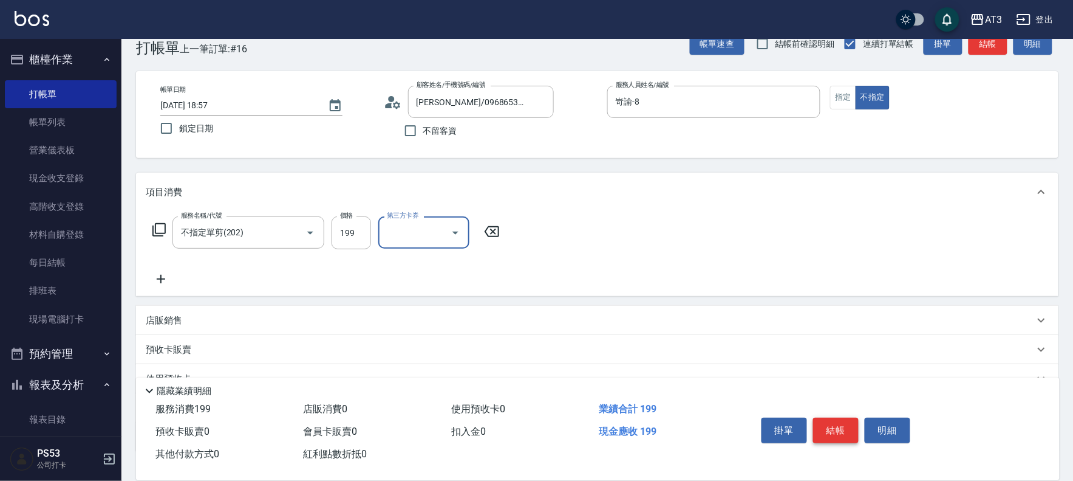
click at [841, 425] on button "結帳" at bounding box center [836, 430] width 46 height 26
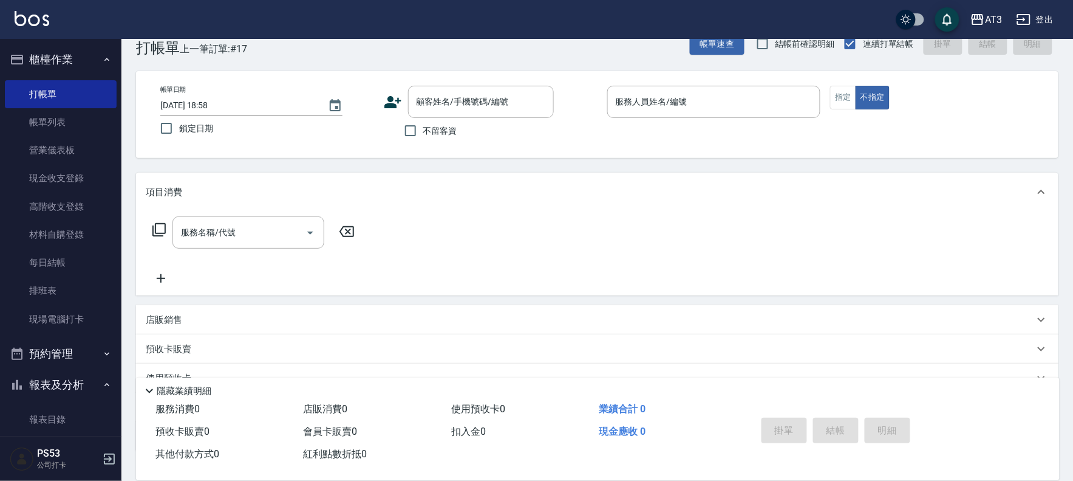
click at [396, 102] on icon at bounding box center [393, 102] width 18 height 18
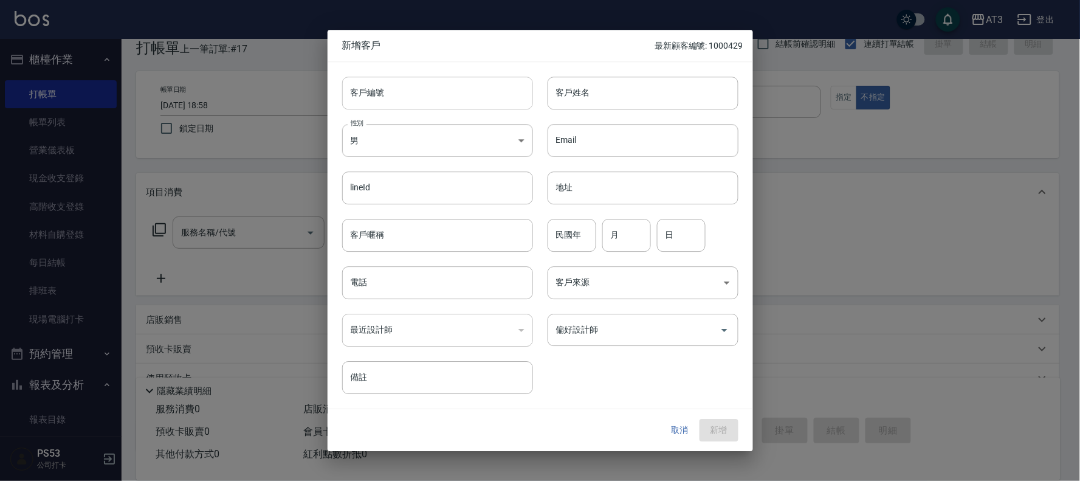
click at [451, 91] on input "客戶編號" at bounding box center [437, 93] width 191 height 33
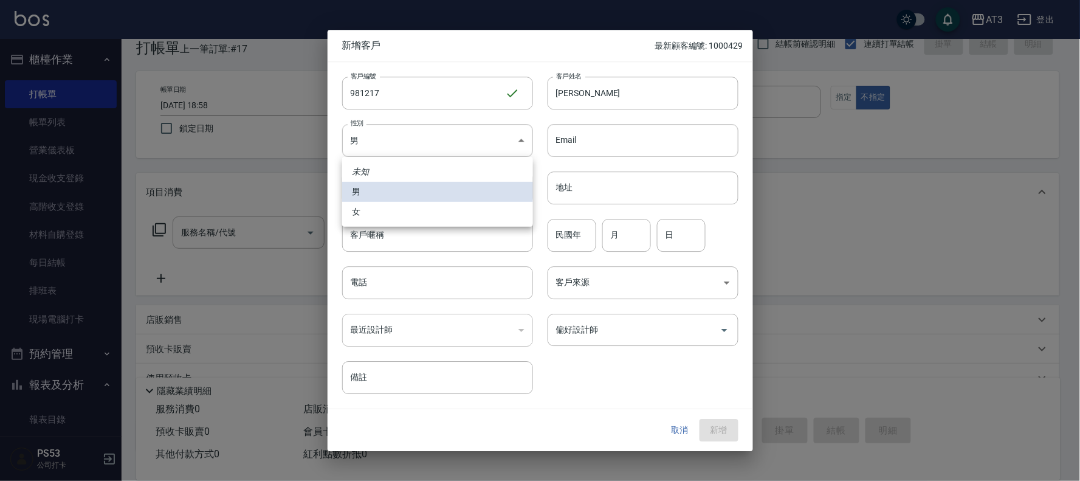
click at [573, 238] on div at bounding box center [540, 240] width 1080 height 481
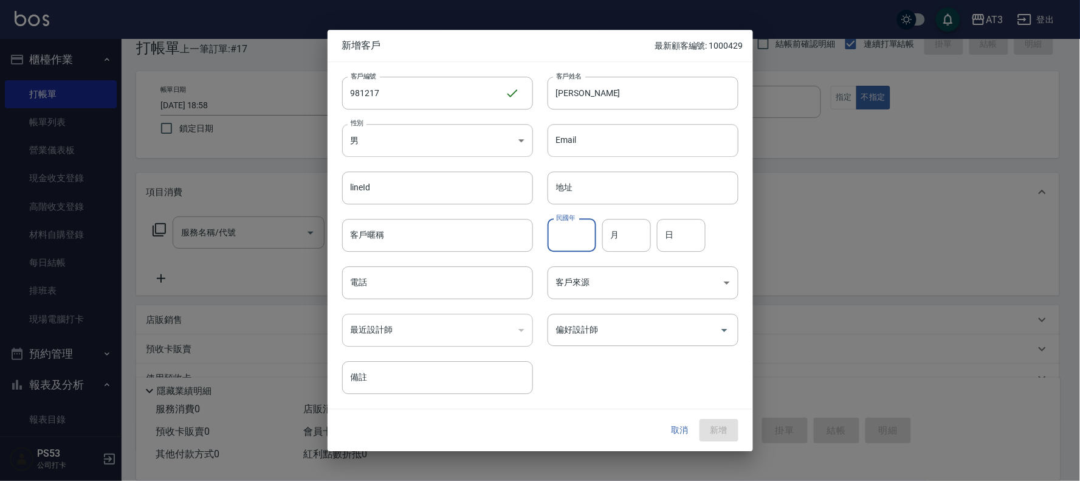
click at [567, 236] on input "民國年" at bounding box center [571, 235] width 49 height 33
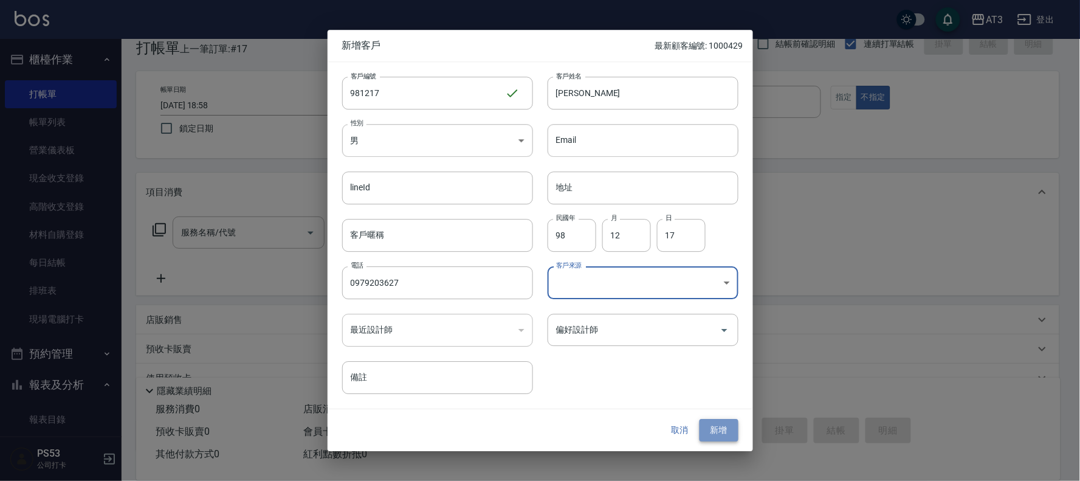
click at [721, 422] on button "新增" at bounding box center [718, 430] width 39 height 22
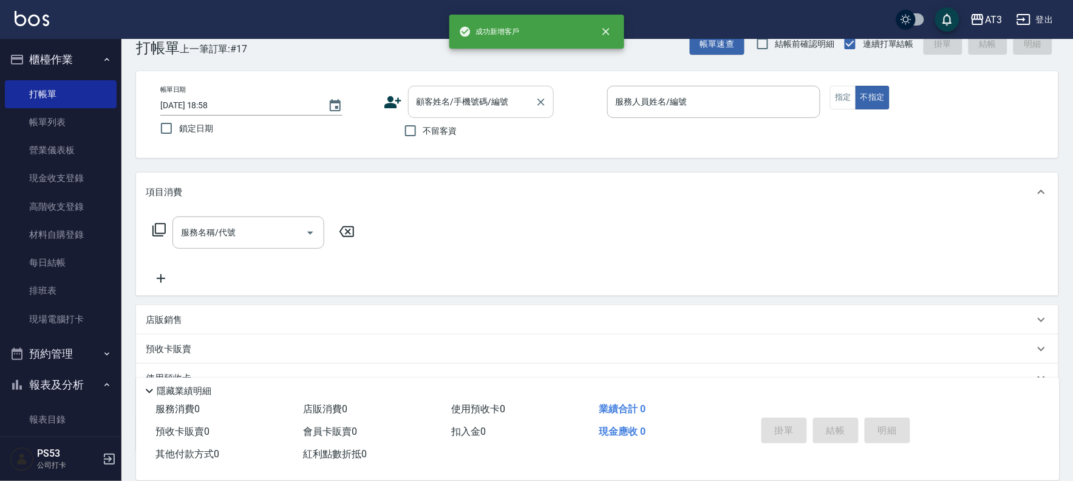
click at [434, 105] on input "顧客姓名/手機號碼/編號" at bounding box center [472, 101] width 117 height 21
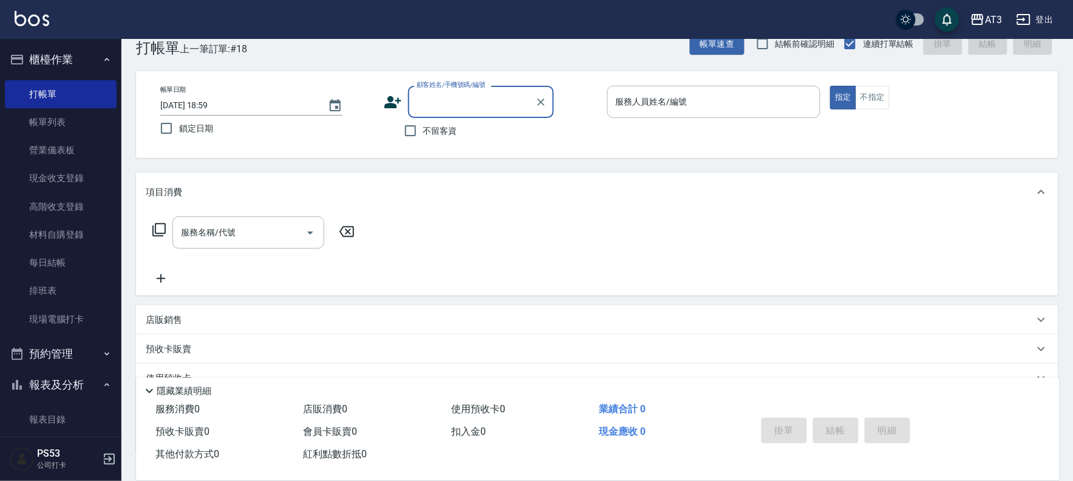
click at [394, 104] on icon at bounding box center [393, 102] width 17 height 12
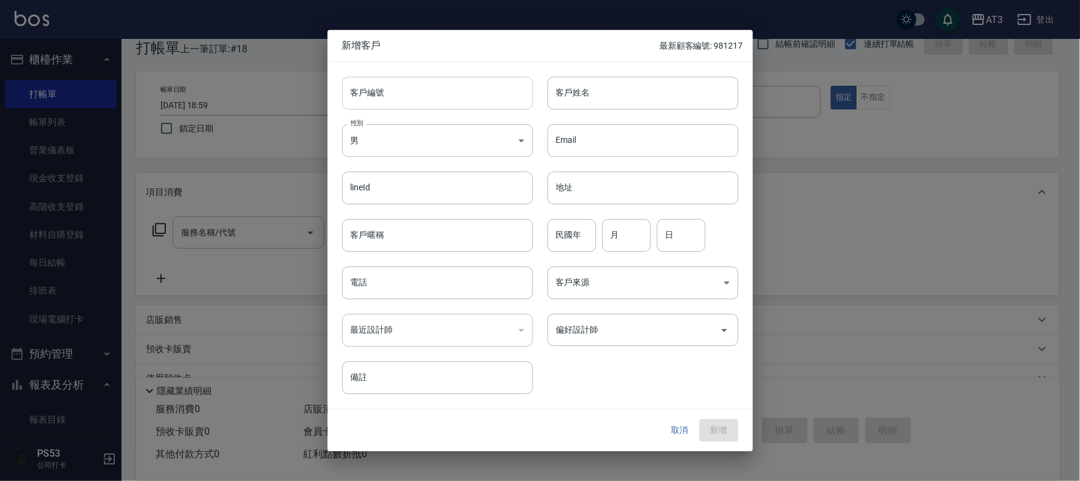
click at [409, 81] on input "客戶編號" at bounding box center [437, 93] width 191 height 33
click at [713, 434] on button "新增" at bounding box center [718, 430] width 39 height 22
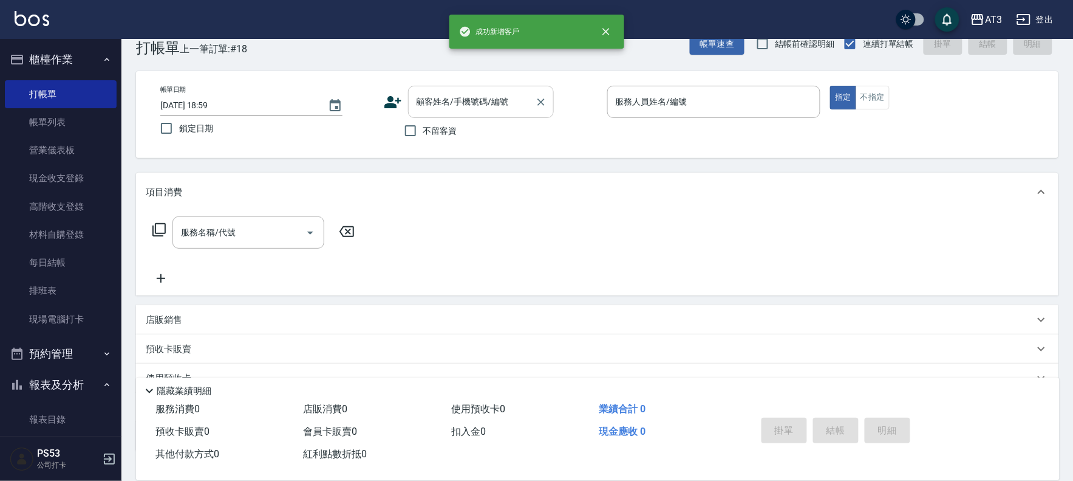
click at [436, 104] on input "顧客姓名/手機號碼/編號" at bounding box center [472, 101] width 117 height 21
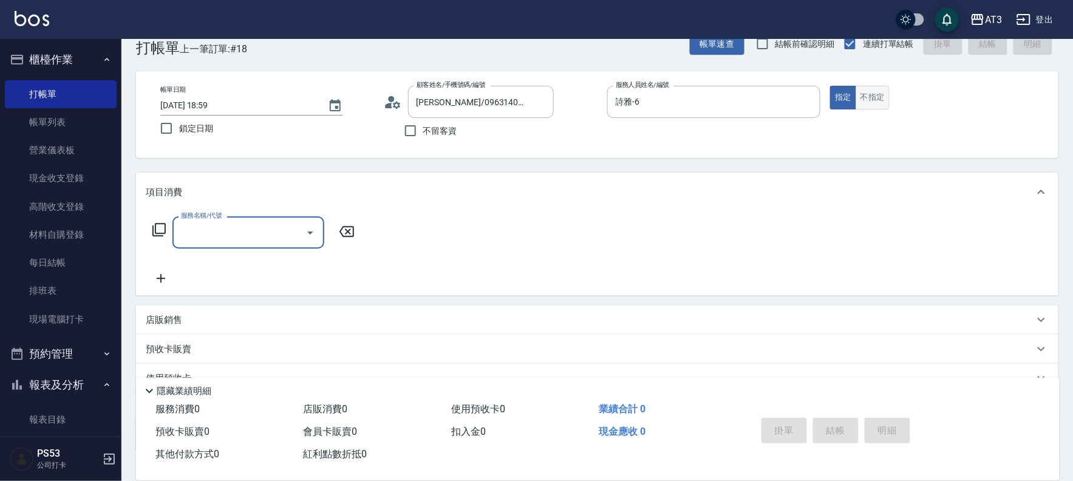
click at [876, 94] on button "不指定" at bounding box center [873, 98] width 34 height 24
click at [290, 226] on input "服務名稱/代號" at bounding box center [239, 232] width 123 height 21
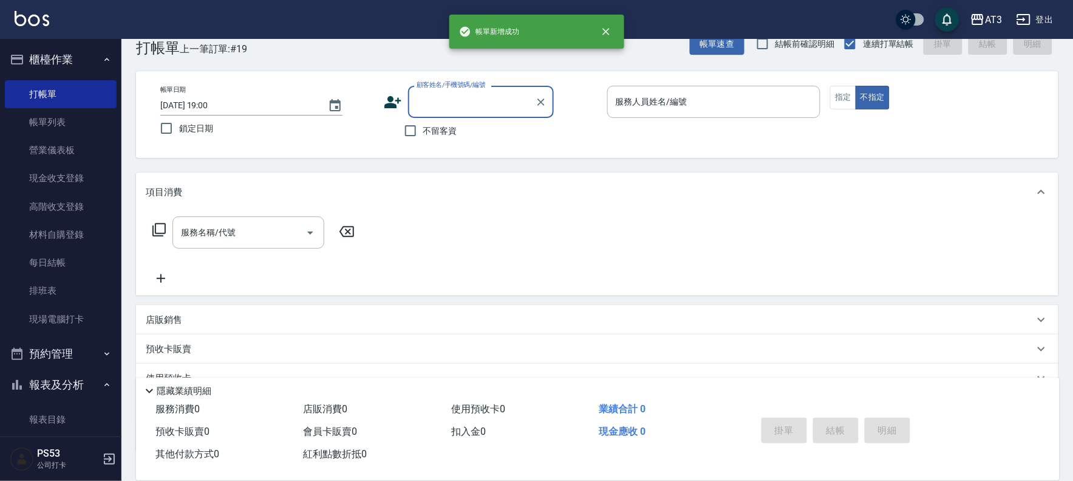
click at [385, 98] on icon at bounding box center [393, 102] width 18 height 18
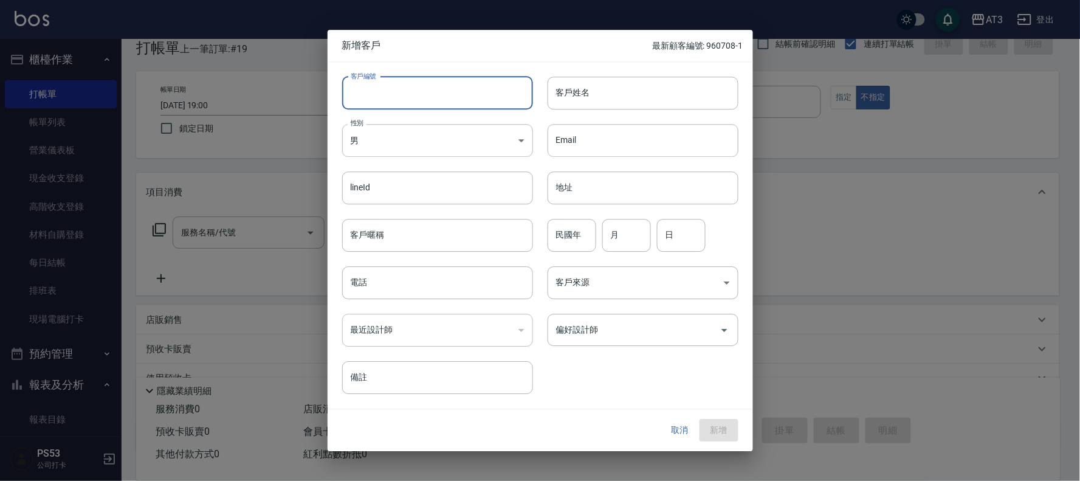
click at [425, 92] on input "客戶編號" at bounding box center [437, 93] width 191 height 33
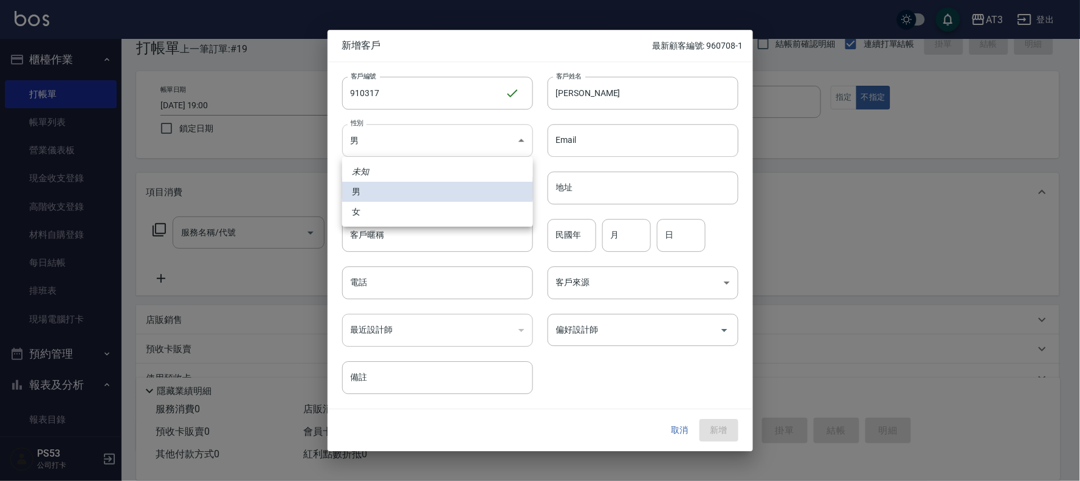
click at [439, 128] on body "AT3 登出 櫃檯作業 打帳單 帳單列表 營業儀表板 現金收支登錄 高階收支登錄 材料自購登錄 每日結帳 排班表 現場電腦打卡 預約管理 預約管理 單日預約紀…" at bounding box center [540, 269] width 1080 height 593
click at [423, 215] on li "女" at bounding box center [437, 212] width 191 height 20
click at [580, 232] on input "民國年" at bounding box center [571, 235] width 49 height 33
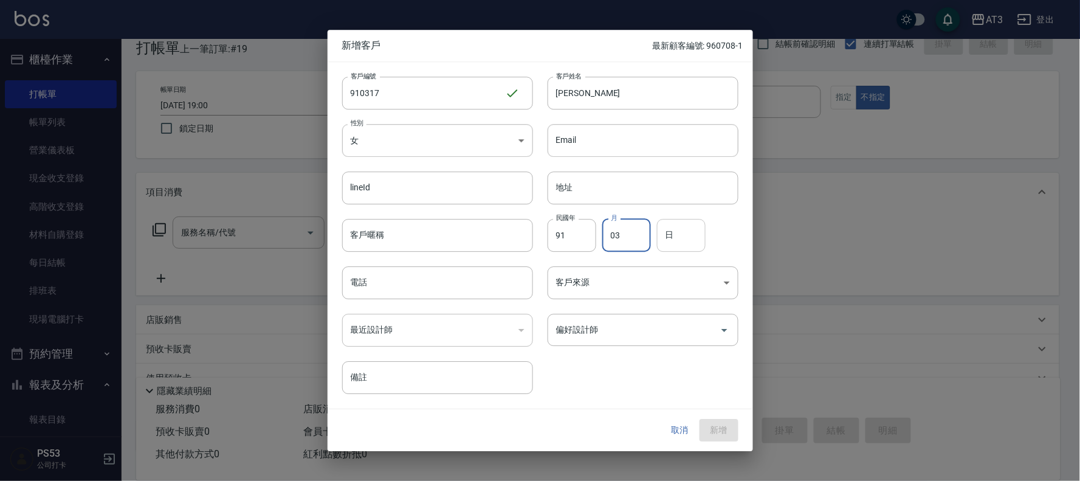
click at [679, 238] on input "日" at bounding box center [681, 235] width 49 height 33
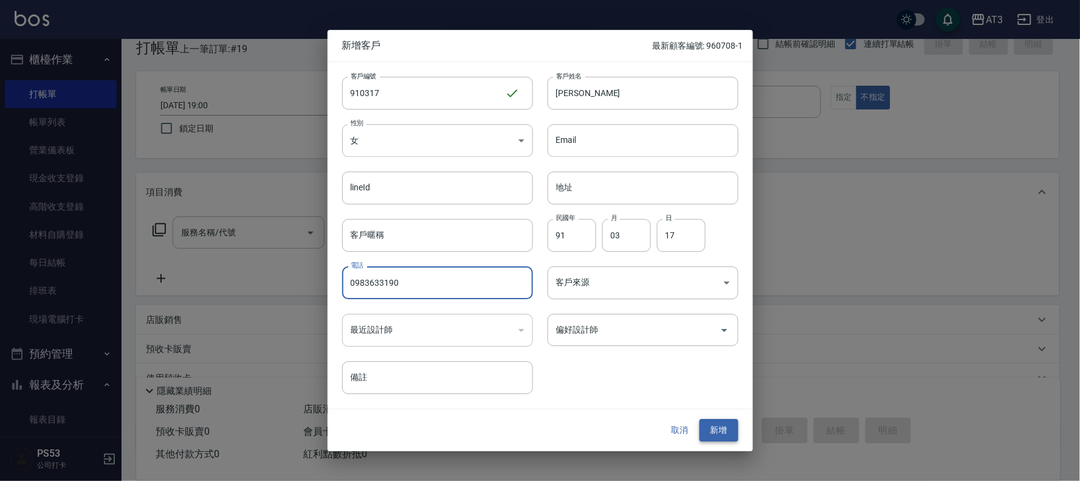
click at [724, 433] on button "新增" at bounding box center [718, 430] width 39 height 22
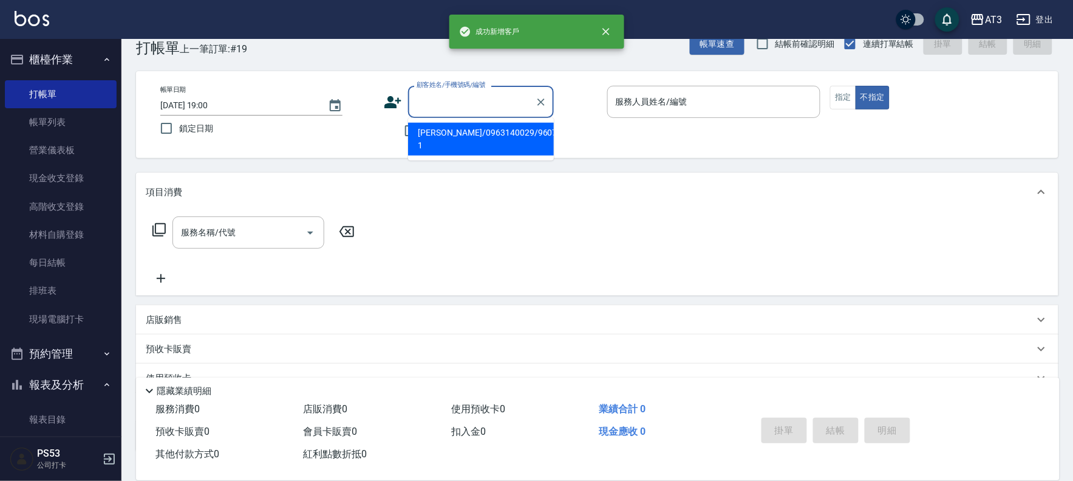
click at [434, 104] on input "顧客姓名/手機號碼/編號" at bounding box center [472, 101] width 117 height 21
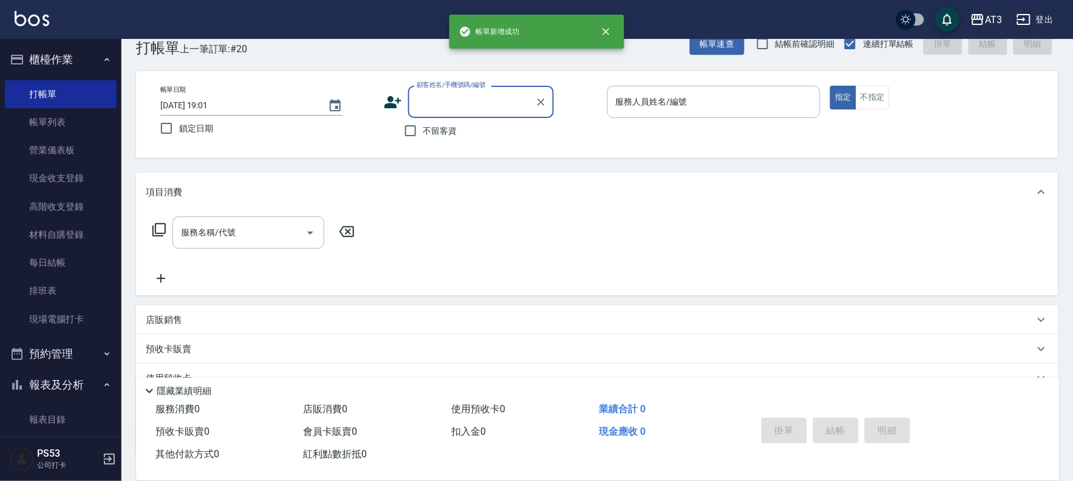
click at [389, 99] on icon at bounding box center [393, 102] width 17 height 12
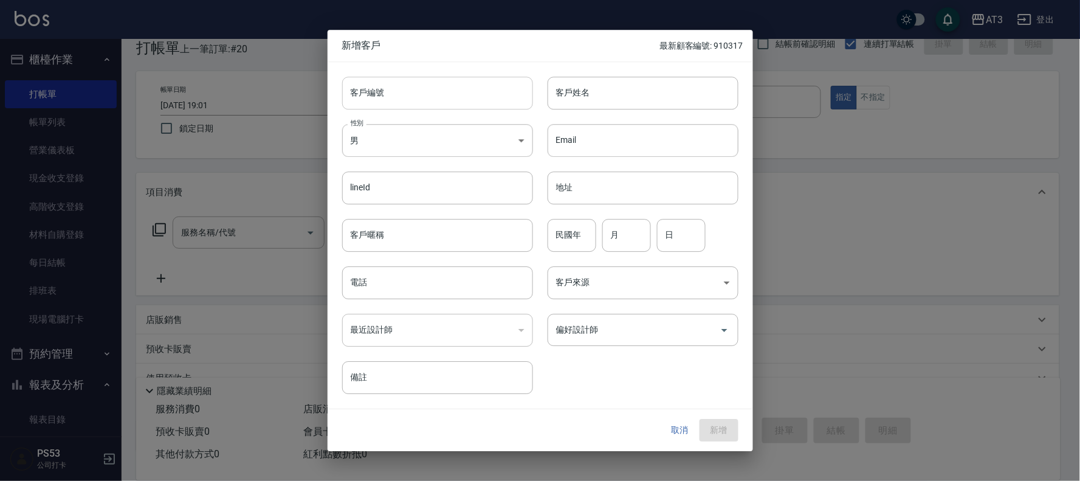
click at [408, 87] on input "客戶編號" at bounding box center [437, 93] width 191 height 33
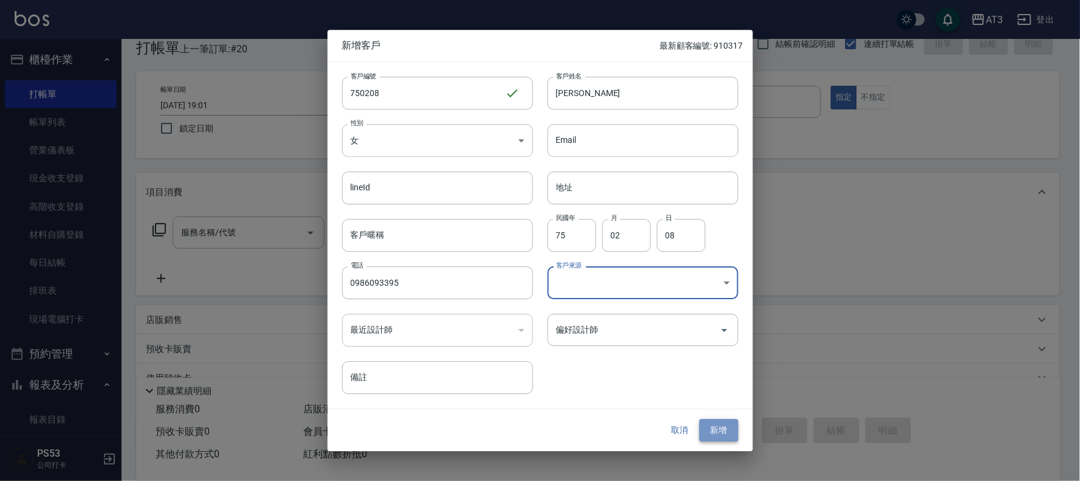
click at [717, 423] on button "新增" at bounding box center [718, 430] width 39 height 22
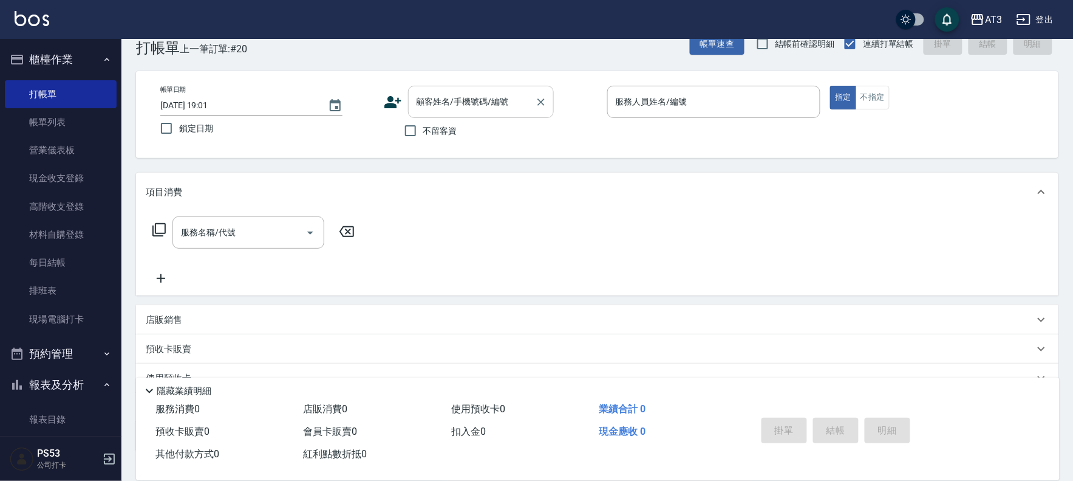
click at [433, 93] on div "顧客姓名/手機號碼/編號 顧客姓名/手機號碼/編號" at bounding box center [481, 102] width 146 height 32
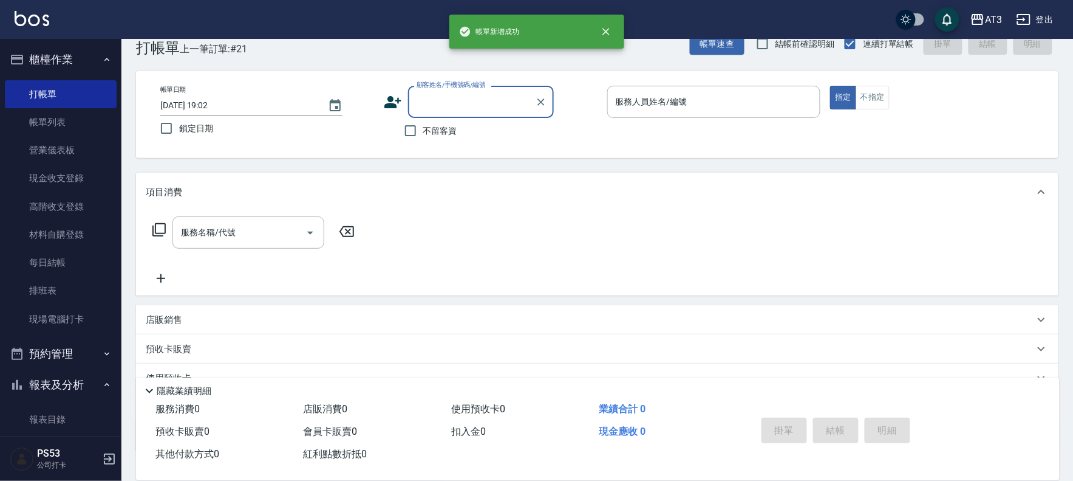
click at [391, 100] on icon at bounding box center [393, 102] width 17 height 12
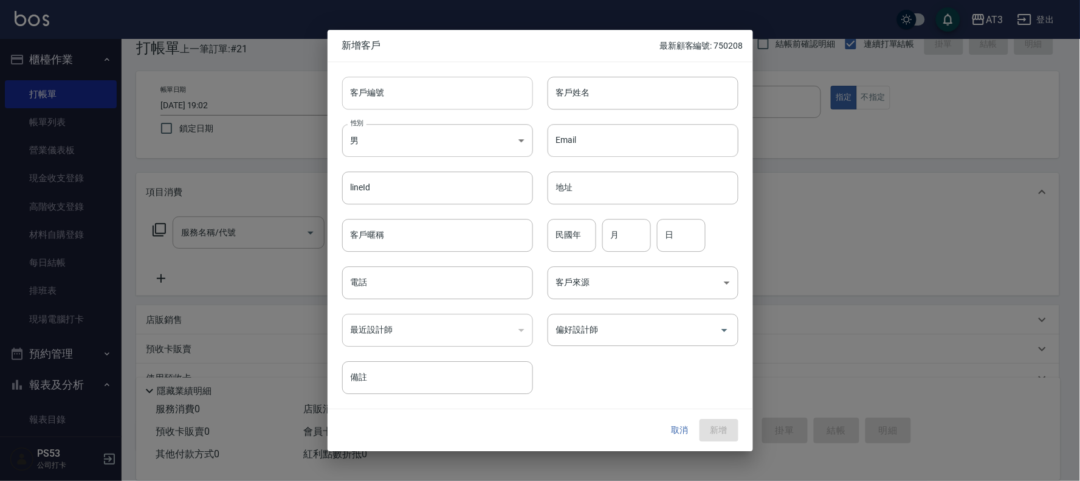
click at [399, 90] on input "客戶編號" at bounding box center [437, 93] width 191 height 33
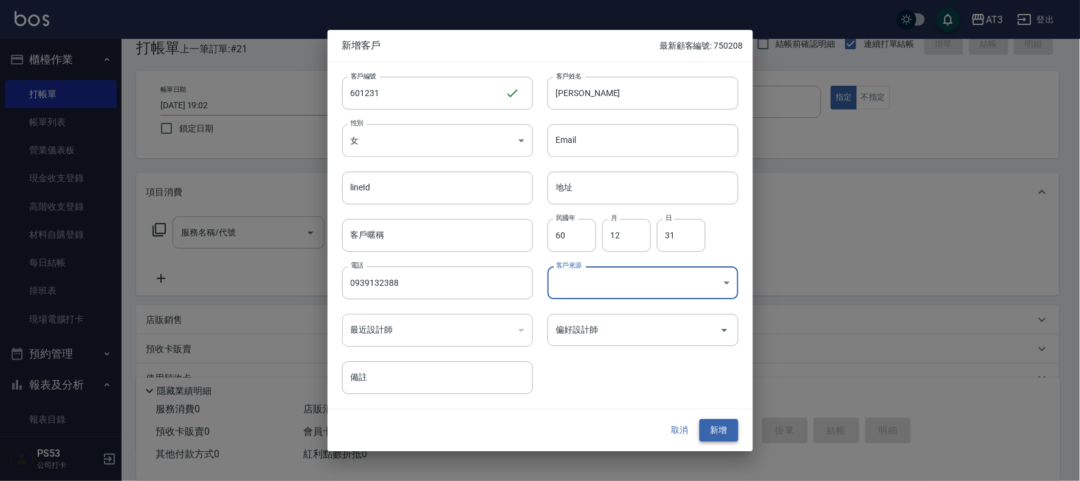
click at [720, 434] on button "新增" at bounding box center [718, 430] width 39 height 22
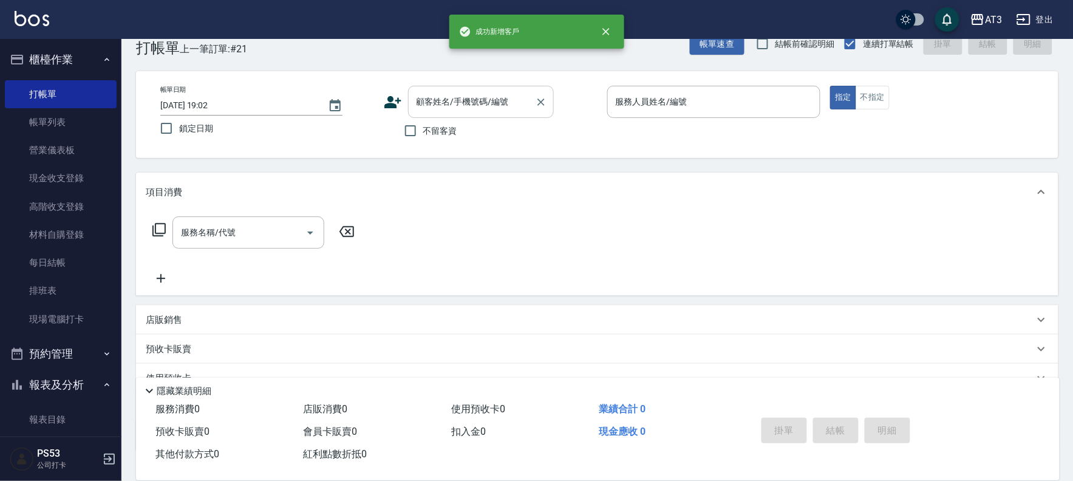
click at [451, 108] on input "顧客姓名/手機號碼/編號" at bounding box center [472, 101] width 117 height 21
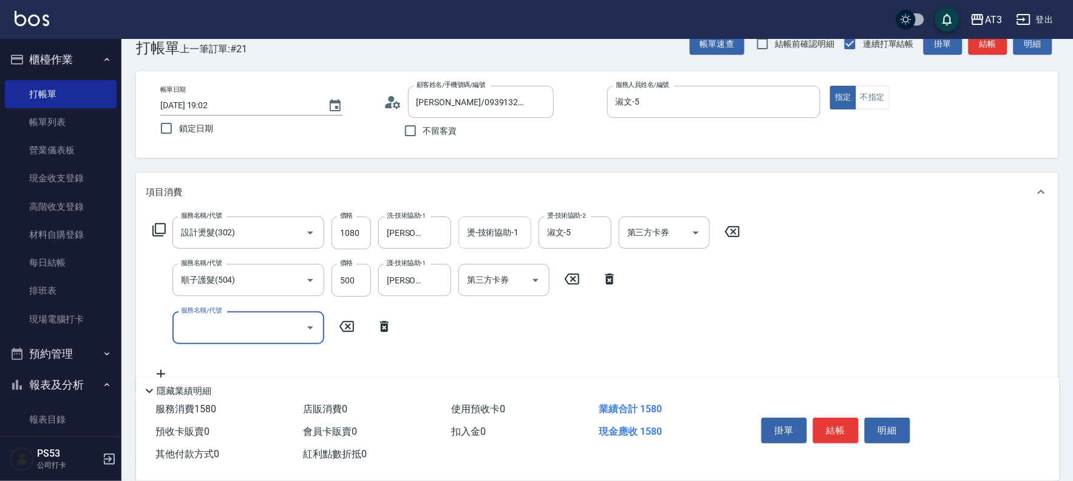
click at [484, 230] on div "燙-技術協助-1 燙-技術協助-1" at bounding box center [495, 232] width 73 height 32
click at [839, 425] on button "結帳" at bounding box center [836, 430] width 46 height 26
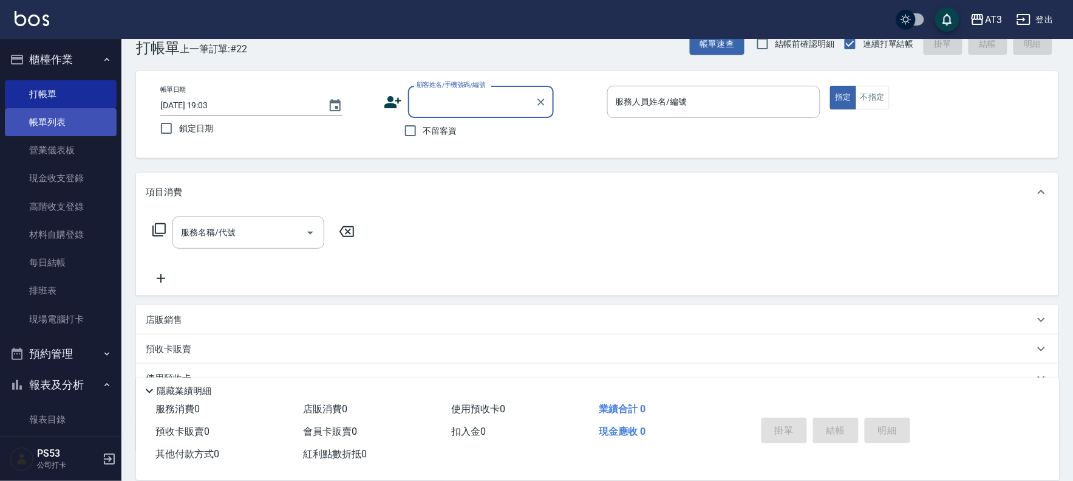
drag, startPoint x: 66, startPoint y: 111, endPoint x: 0, endPoint y: 22, distance: 110.3
click at [67, 112] on link "帳單列表" at bounding box center [61, 122] width 112 height 28
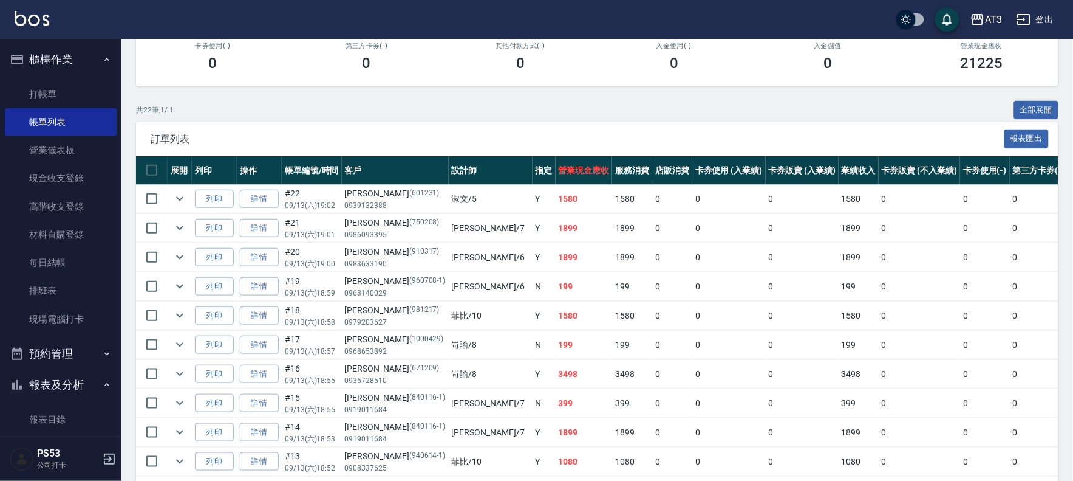
scroll to position [202, 0]
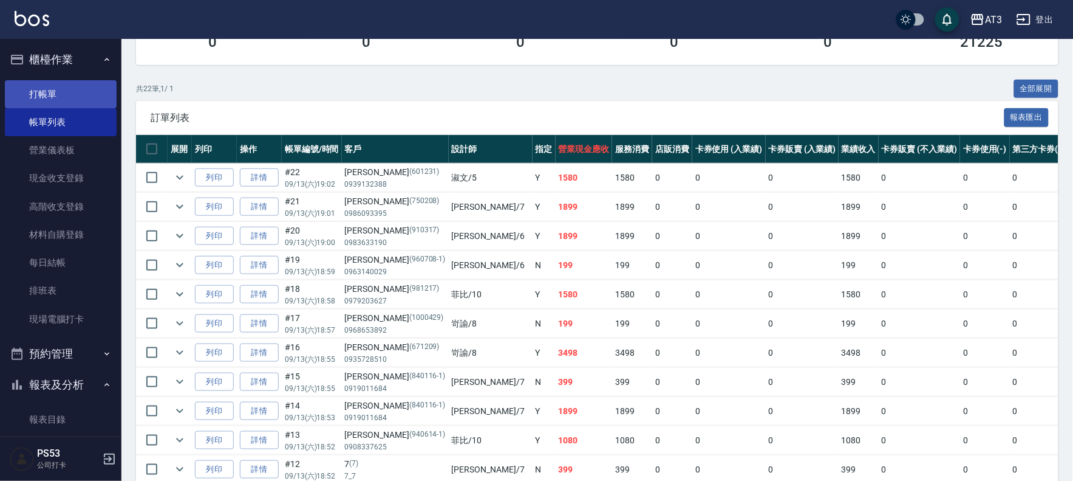
click at [37, 92] on link "打帳單" at bounding box center [61, 94] width 112 height 28
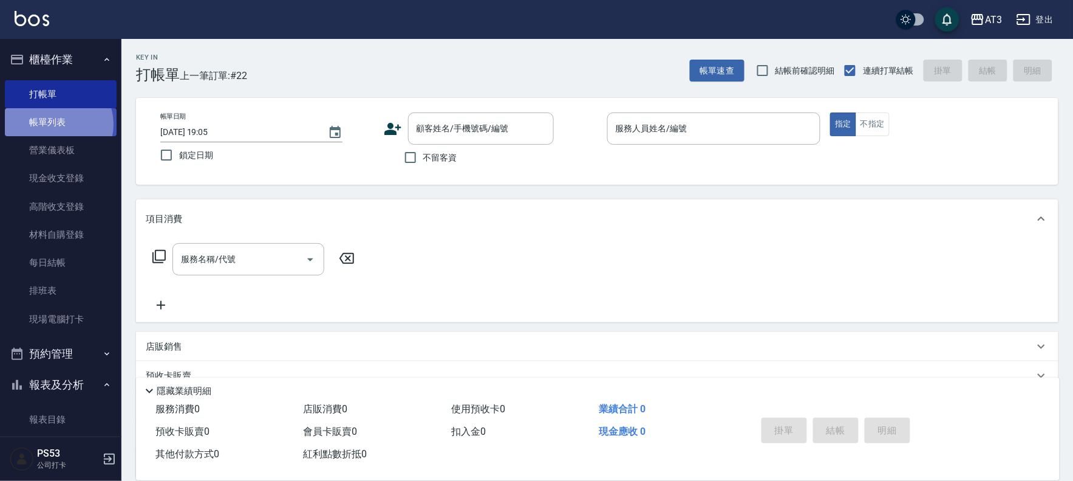
click at [58, 125] on link "帳單列表" at bounding box center [61, 122] width 112 height 28
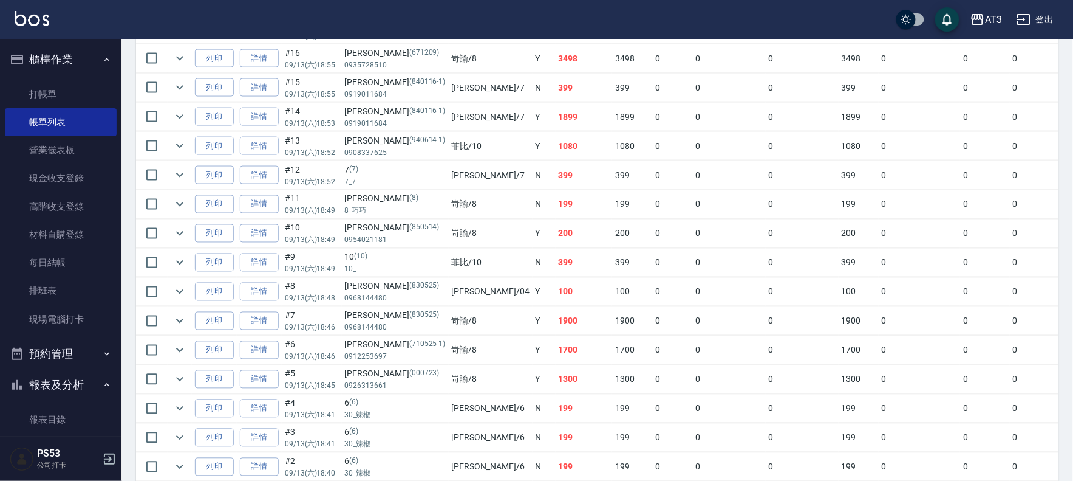
scroll to position [250, 0]
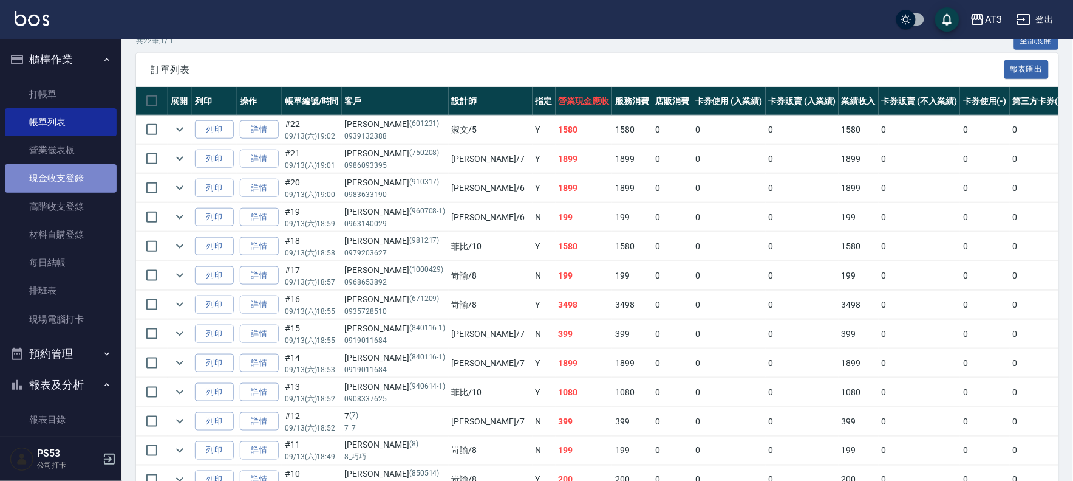
click at [70, 182] on link "現金收支登錄" at bounding box center [61, 178] width 112 height 28
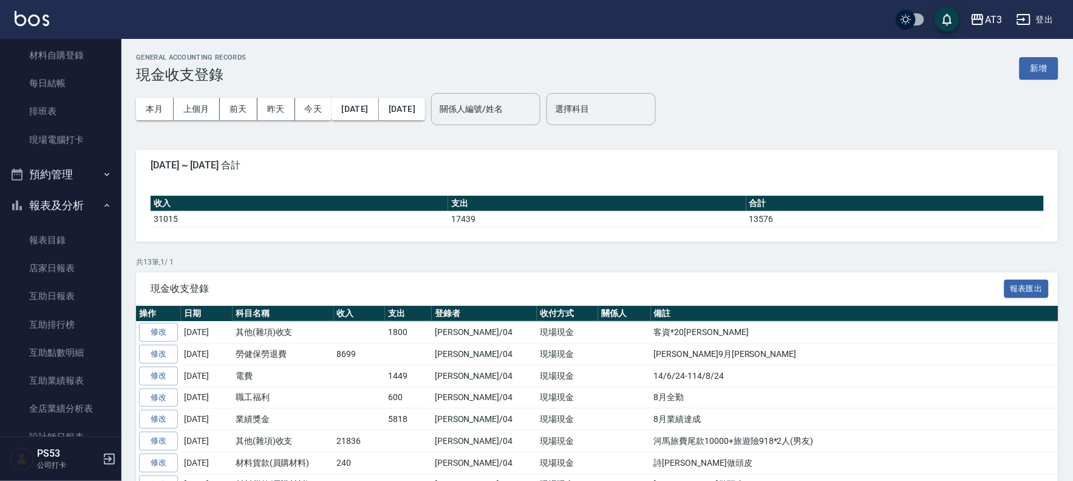
scroll to position [270, 0]
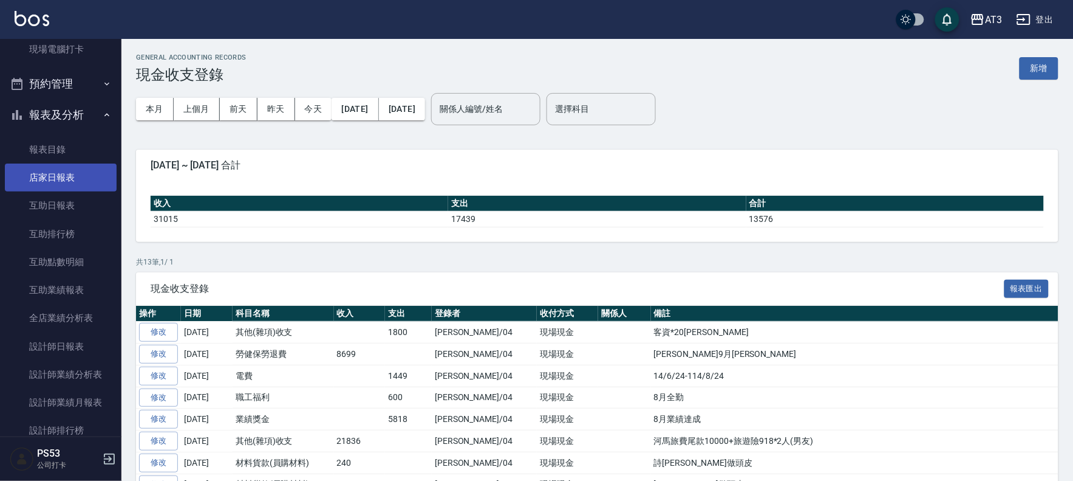
click at [50, 182] on link "店家日報表" at bounding box center [61, 177] width 112 height 28
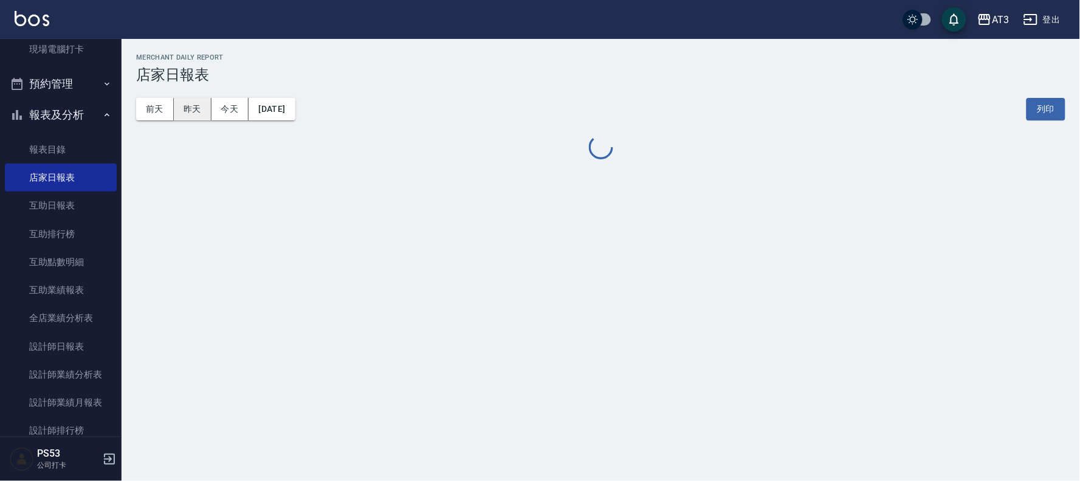
click at [199, 111] on button "昨天" at bounding box center [193, 109] width 38 height 22
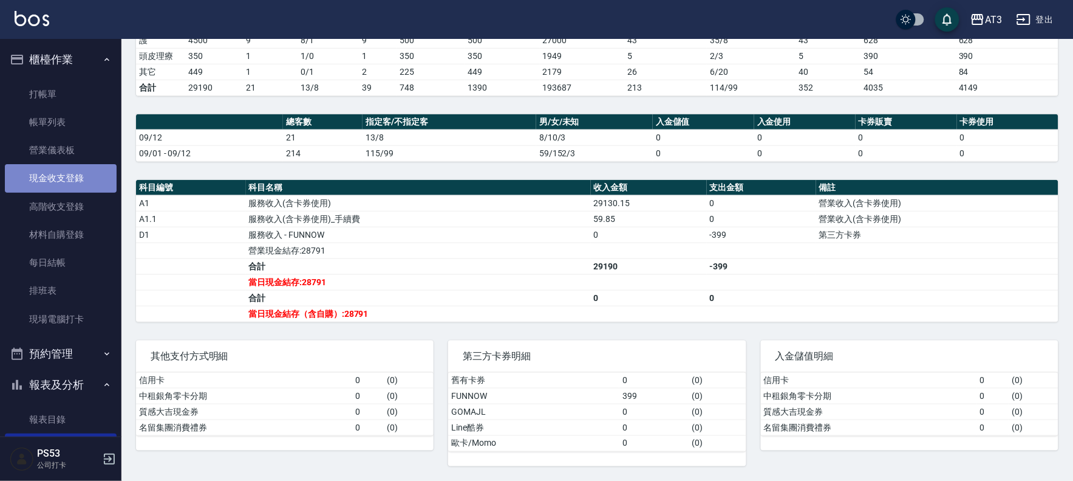
click at [74, 183] on link "現金收支登錄" at bounding box center [61, 178] width 112 height 28
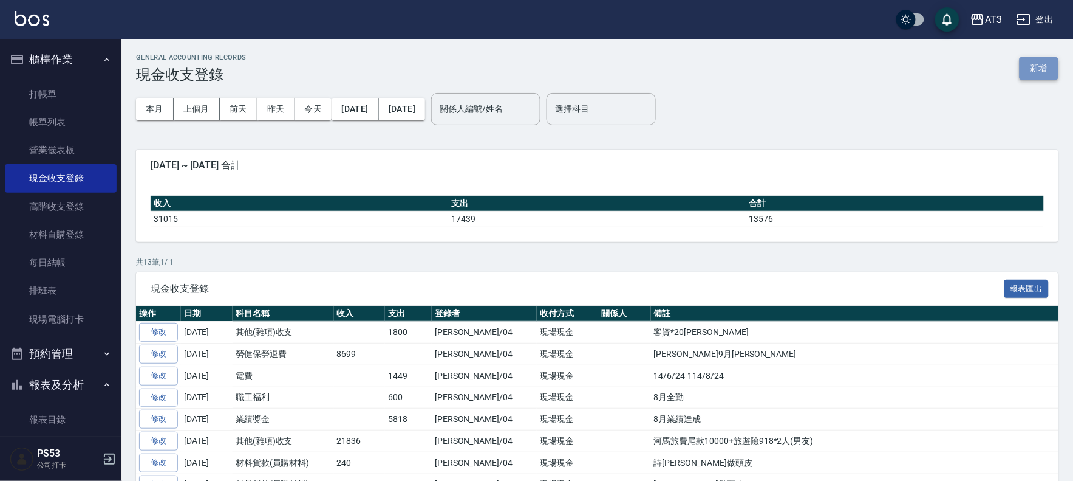
click at [1046, 62] on button "新增" at bounding box center [1039, 68] width 39 height 22
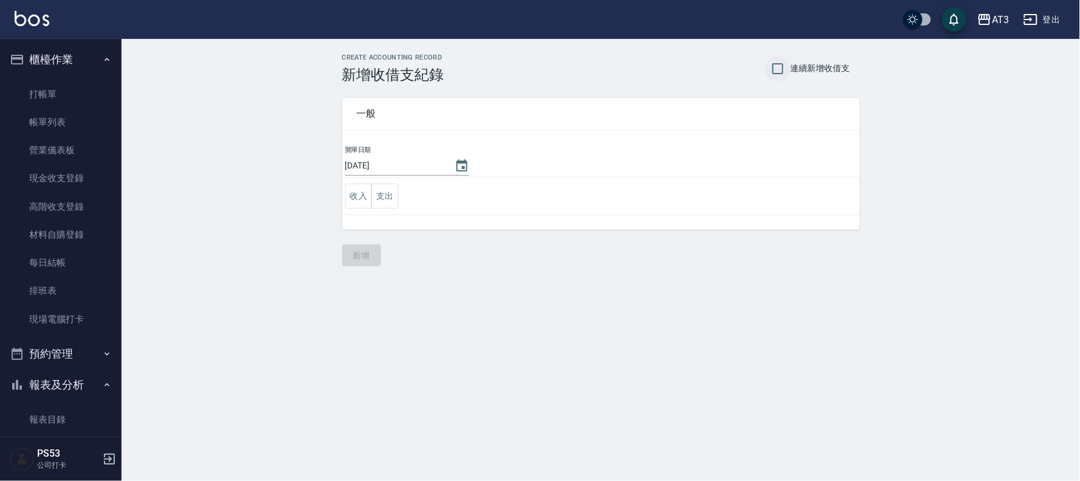
click at [765, 65] on input "連續新增收借支" at bounding box center [778, 69] width 26 height 26
click at [469, 163] on icon "Choose date, selected date is 2025-09-13" at bounding box center [461, 166] width 15 height 15
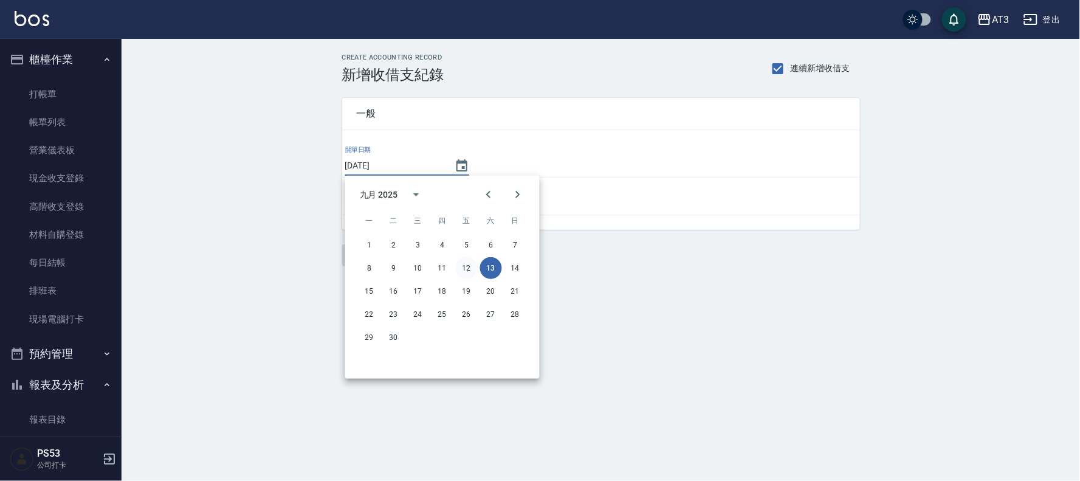
click at [469, 269] on button "12" at bounding box center [467, 268] width 22 height 22
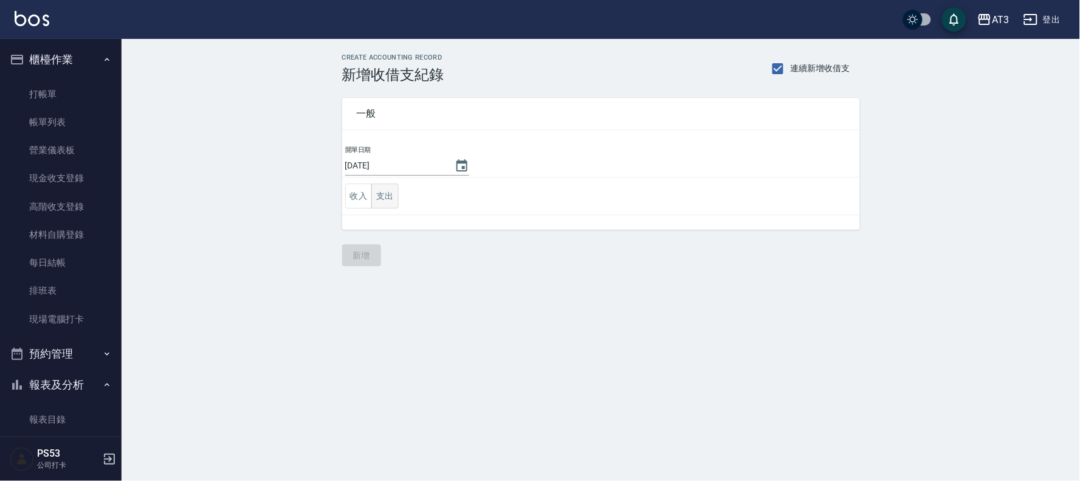
click at [383, 199] on button "支出" at bounding box center [384, 195] width 27 height 25
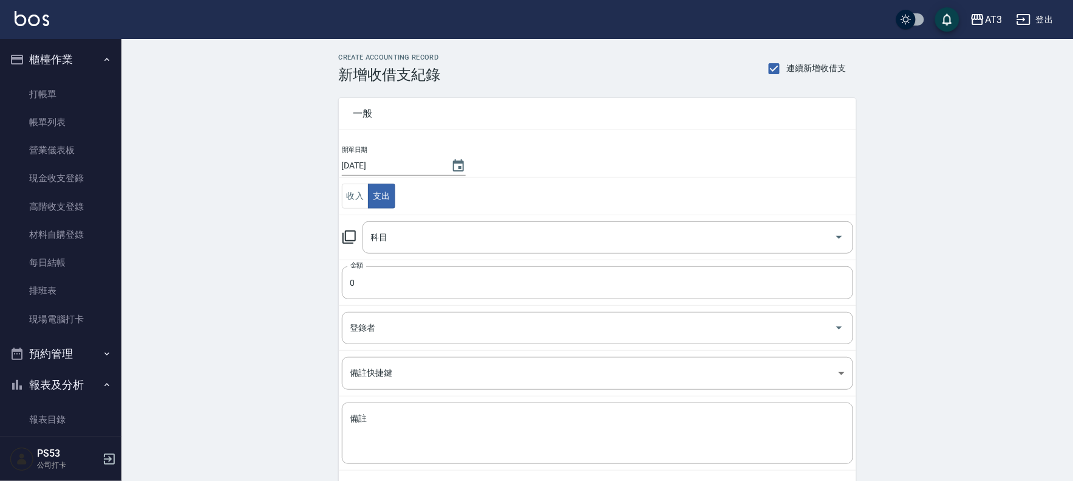
click at [349, 239] on icon at bounding box center [349, 237] width 15 height 15
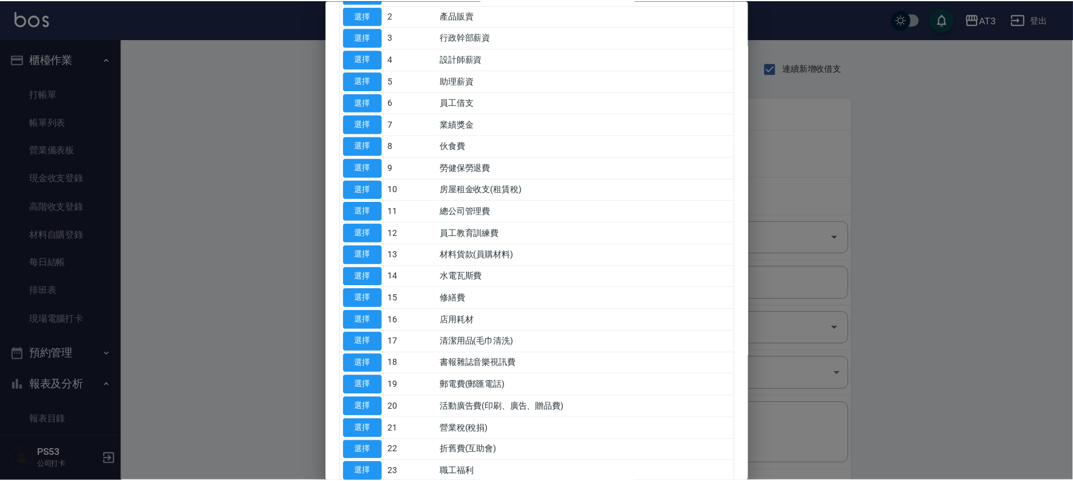
scroll to position [135, 0]
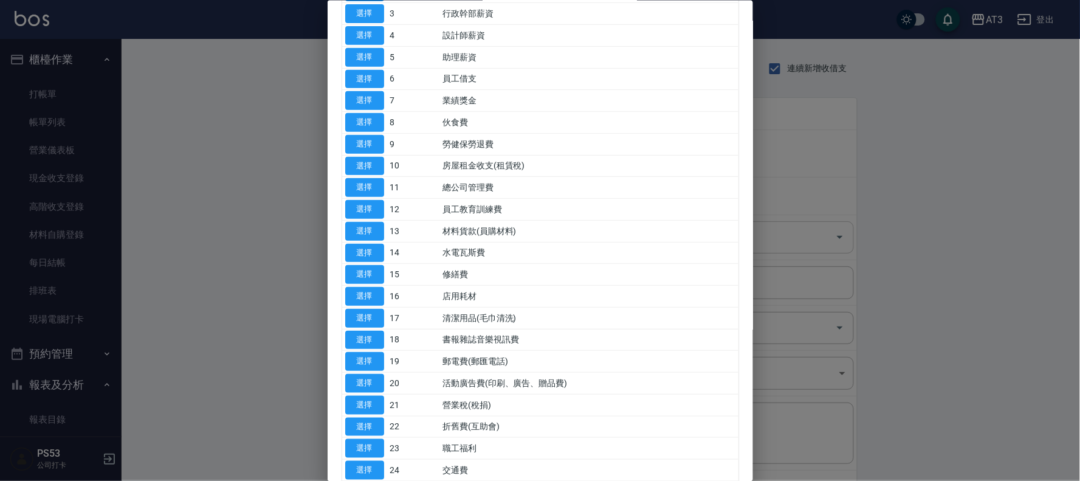
click at [375, 252] on button "選擇" at bounding box center [364, 252] width 39 height 19
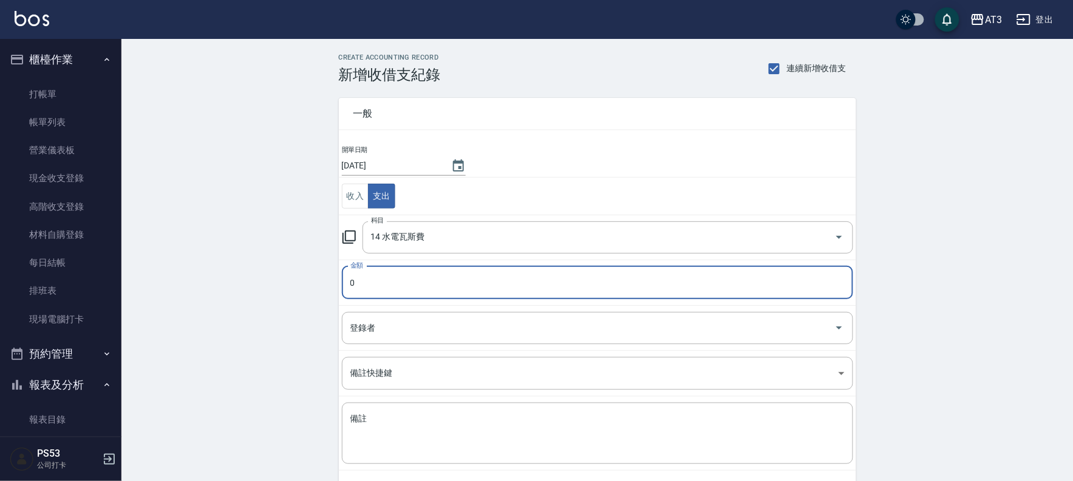
click at [385, 286] on input "0" at bounding box center [598, 282] width 512 height 33
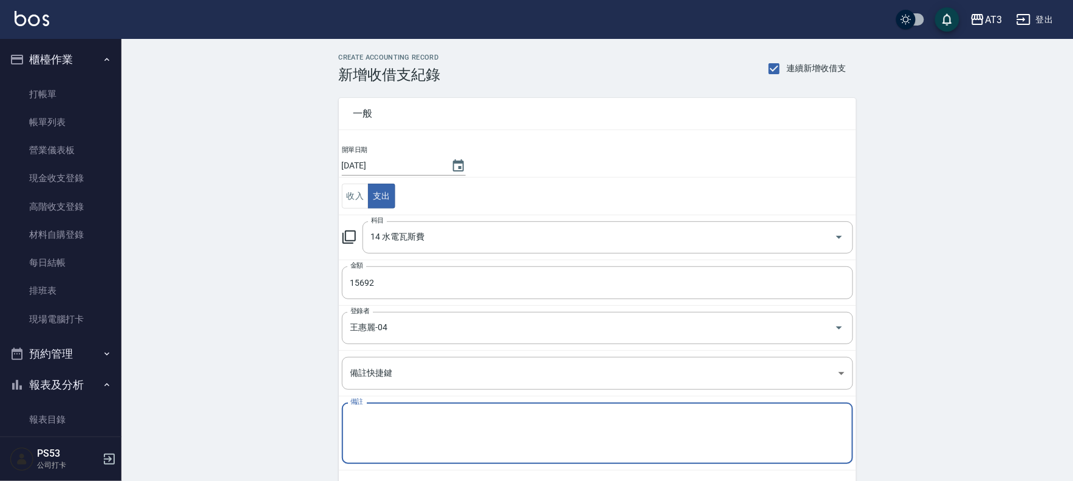
click at [397, 438] on textarea "備註" at bounding box center [598, 432] width 495 height 41
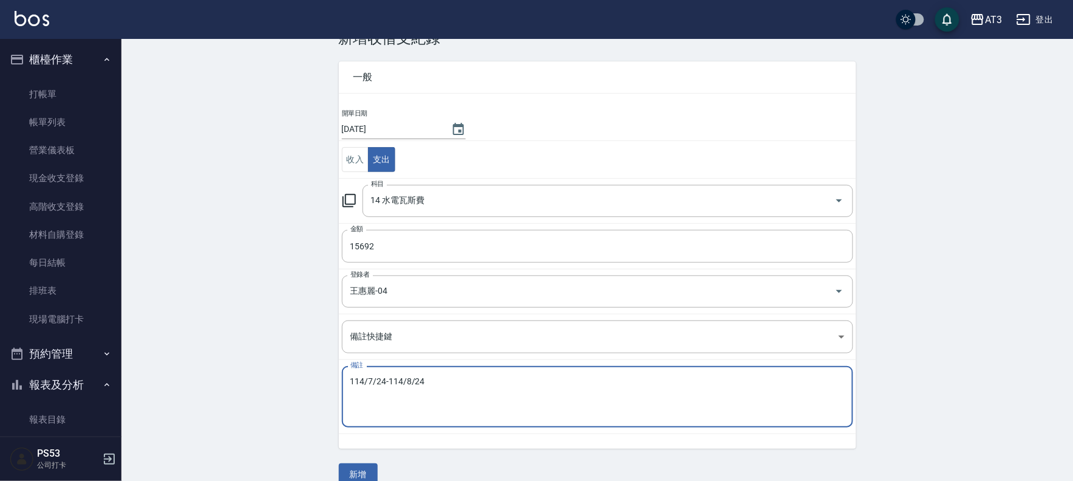
scroll to position [56, 0]
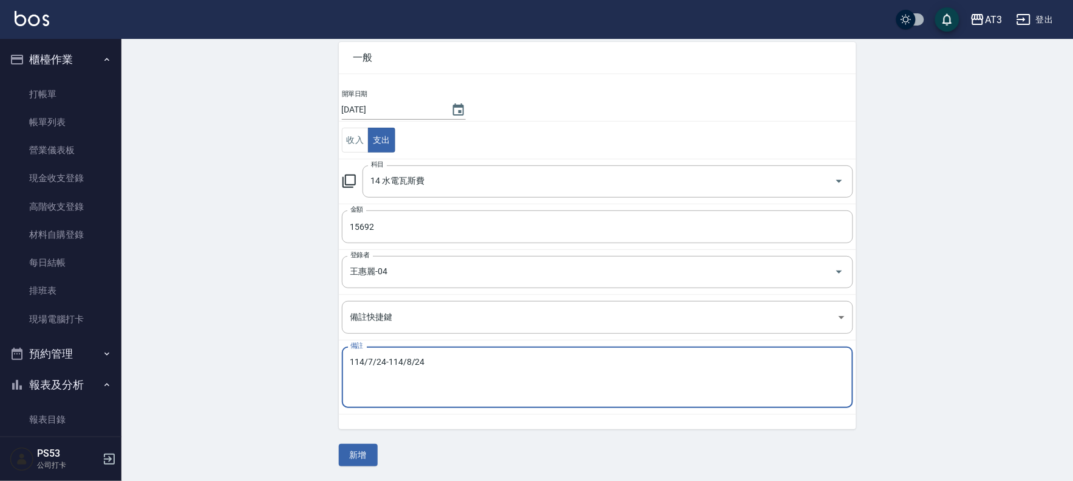
drag, startPoint x: 444, startPoint y: 361, endPoint x: 336, endPoint y: 361, distance: 108.1
click at [336, 361] on div "一般 開單日期 2025/09/12 收入 支出 科目 14 水電瓦斯費 科目 金額 15692 金額 登錄者 王惠麗-04 登錄者 備註快捷鍵 ​ 備註快捷…" at bounding box center [590, 228] width 532 height 402
click at [470, 365] on textarea "114/7/24-114/8/24" at bounding box center [598, 377] width 495 height 41
drag, startPoint x: 470, startPoint y: 365, endPoint x: 339, endPoint y: 372, distance: 130.8
click at [339, 372] on td "備註 114/7/24-114/8/24 no.1 x 備註" at bounding box center [598, 377] width 518 height 74
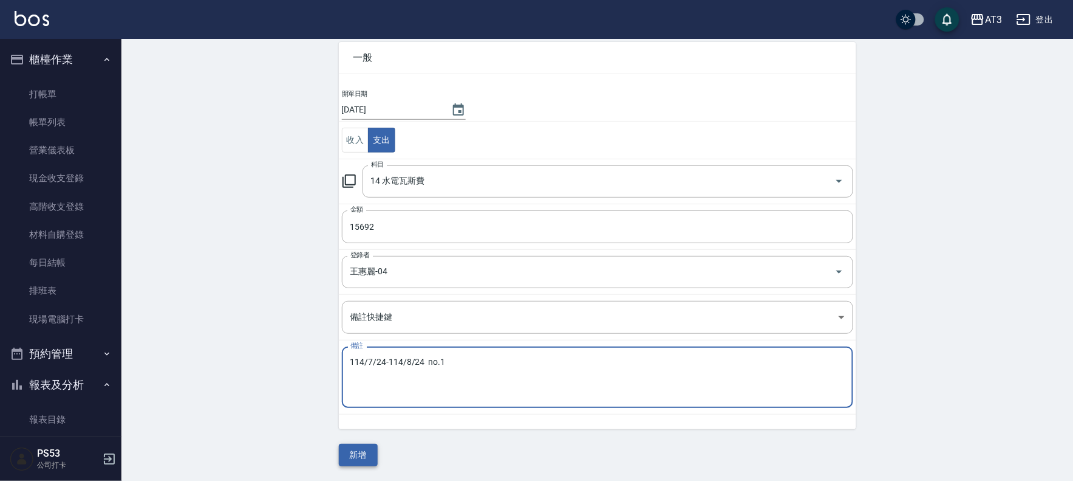
click at [354, 456] on button "新增" at bounding box center [358, 454] width 39 height 22
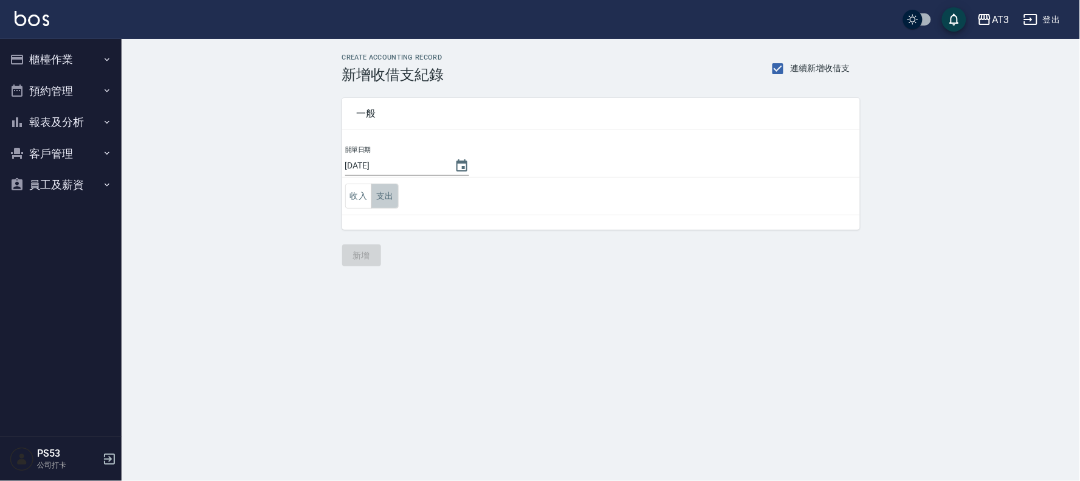
click at [394, 196] on button "支出" at bounding box center [384, 195] width 27 height 25
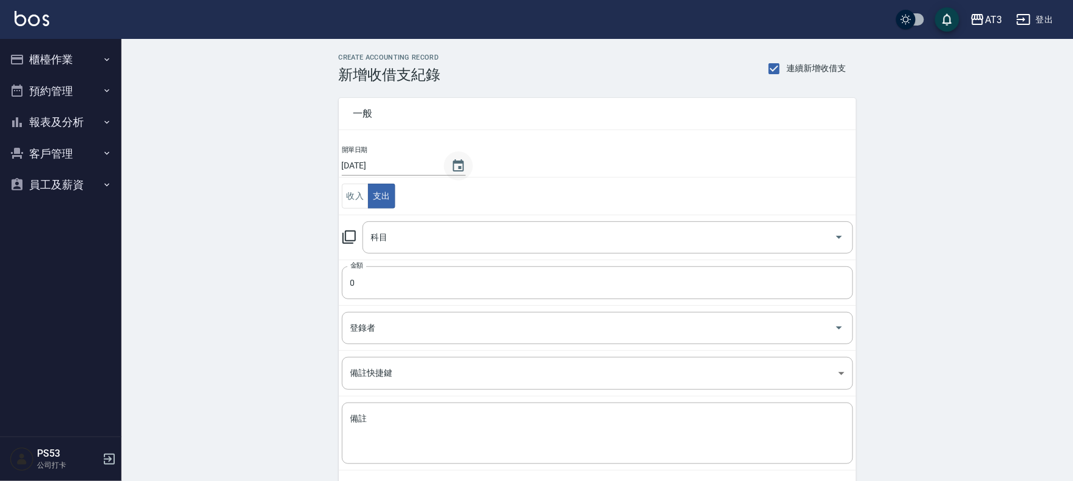
click at [466, 160] on icon "Choose date, selected date is 2025-09-12" at bounding box center [458, 166] width 15 height 15
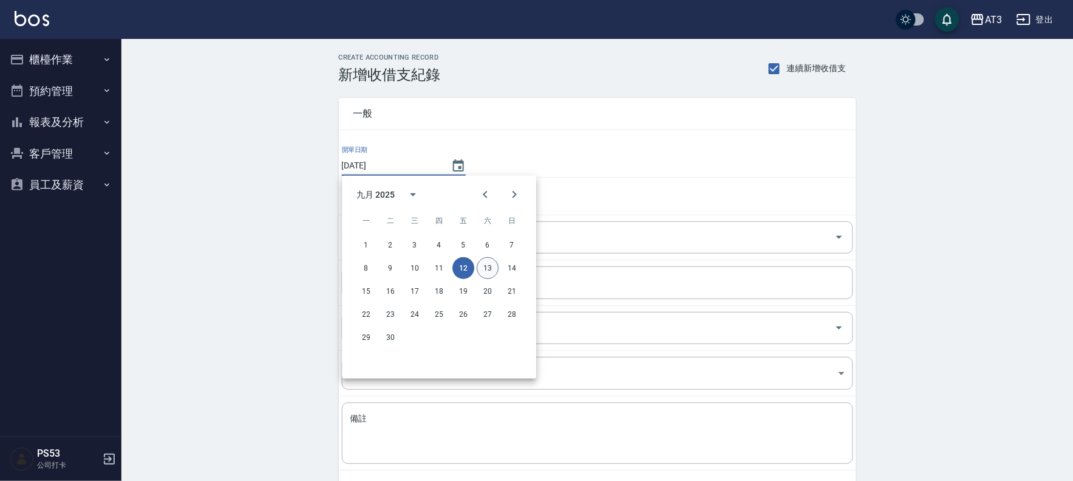
click at [492, 265] on button "13" at bounding box center [488, 268] width 22 height 22
type input "[DATE]"
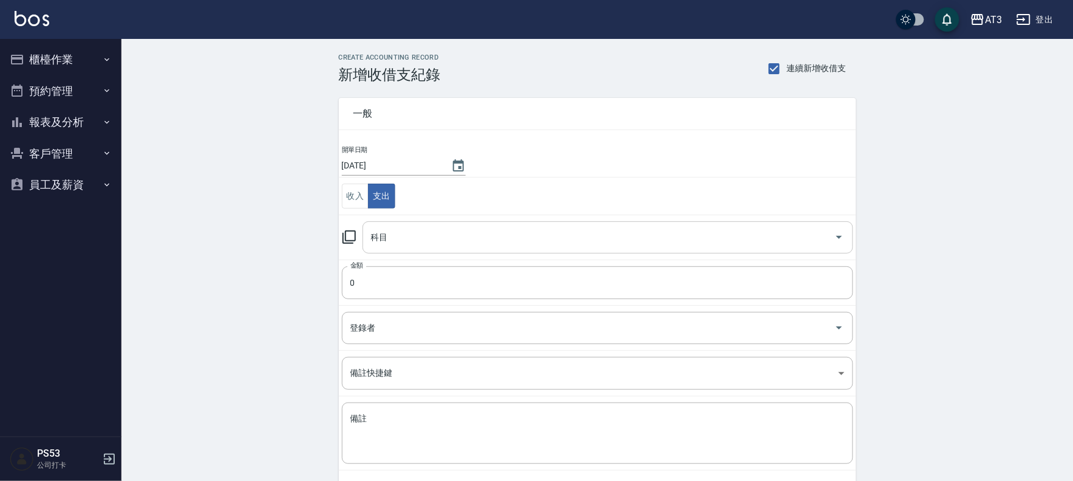
click at [380, 229] on input "科目" at bounding box center [599, 237] width 462 height 21
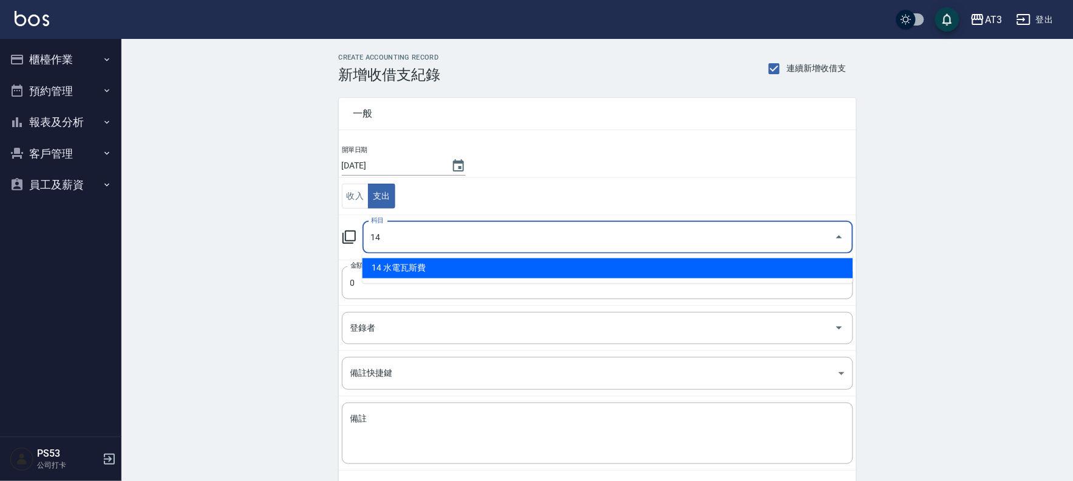
type input "14 水電瓦斯費"
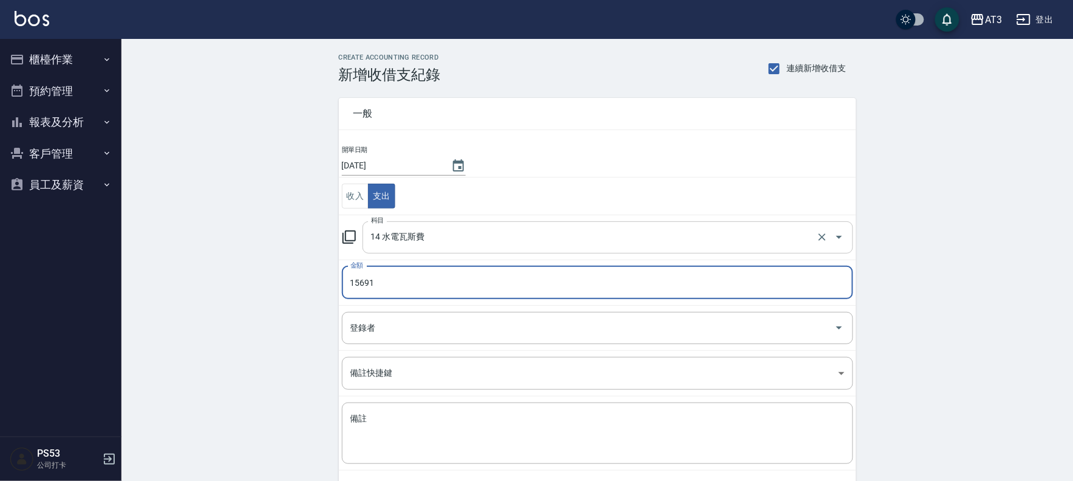
type input "15691"
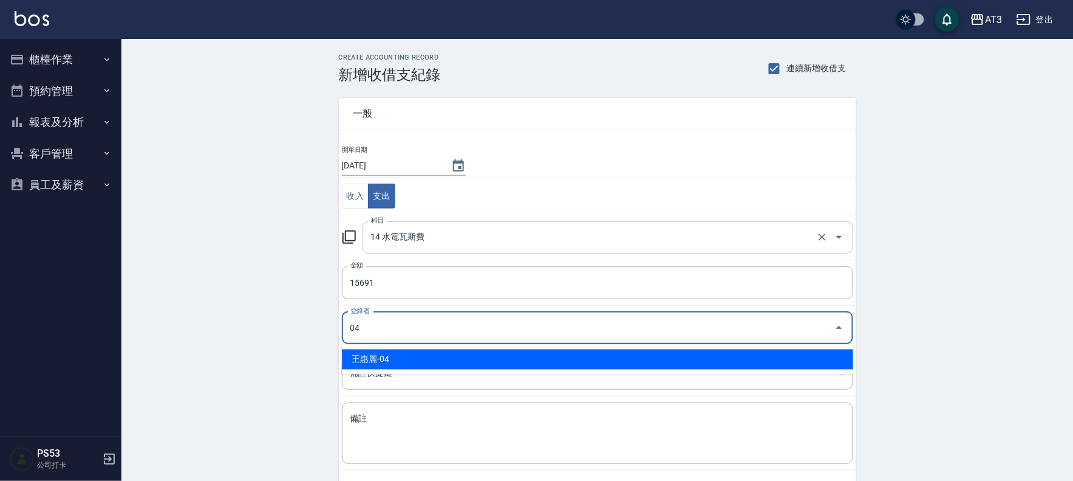
type input "王惠麗-04"
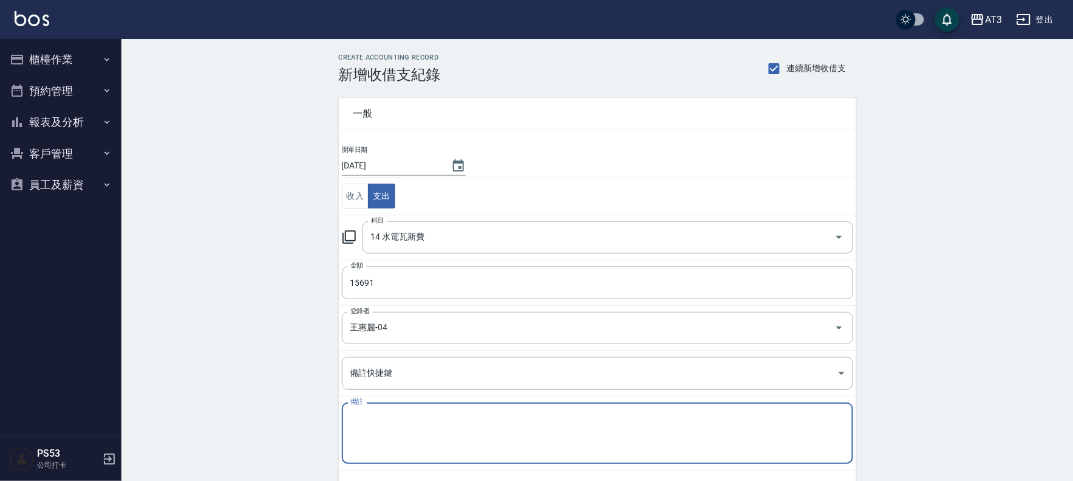
paste textarea "114/7/24-114/8/24 no.1"
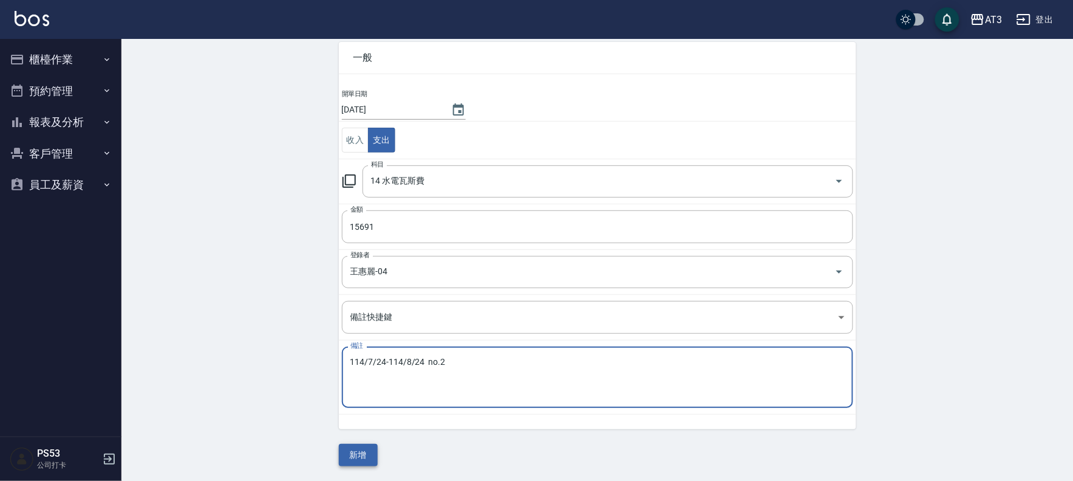
type textarea "114/7/24-114/8/24 no.2"
click at [358, 453] on button "新增" at bounding box center [358, 454] width 39 height 22
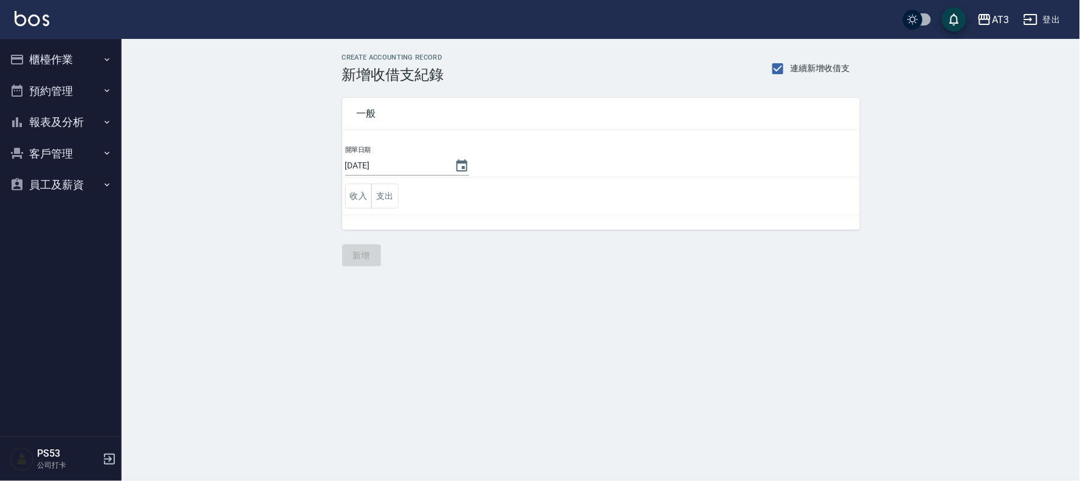
click at [46, 64] on button "櫃檯作業" at bounding box center [61, 60] width 112 height 32
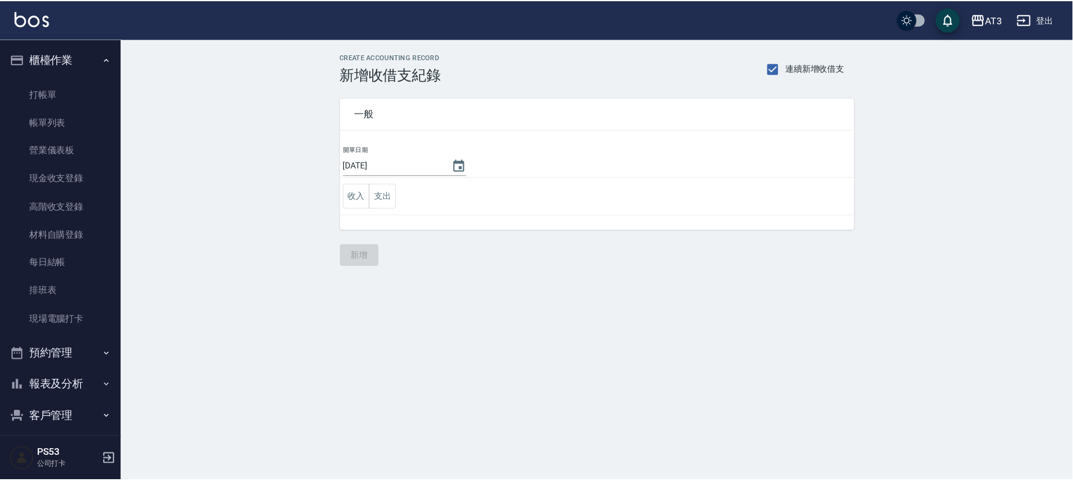
scroll to position [40, 0]
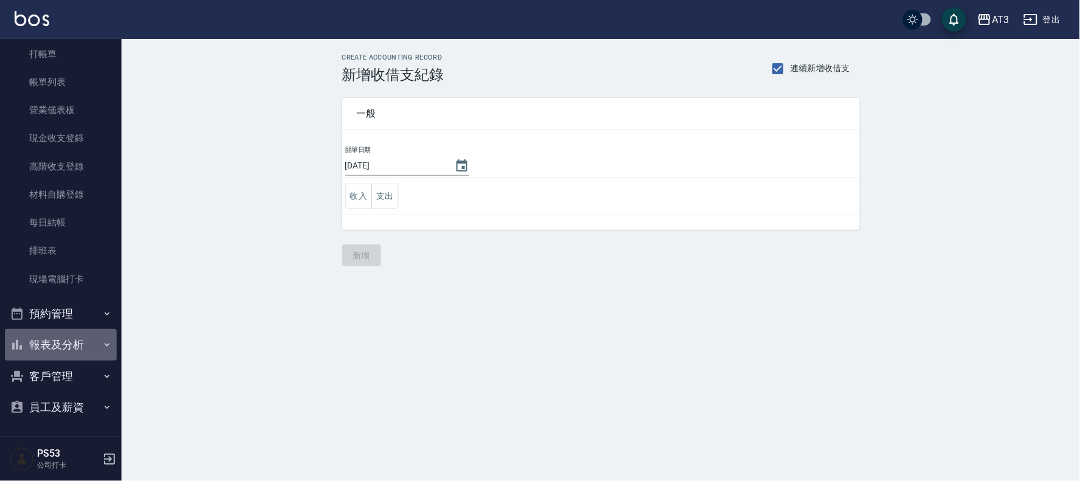
click at [83, 341] on button "報表及分析" at bounding box center [61, 345] width 112 height 32
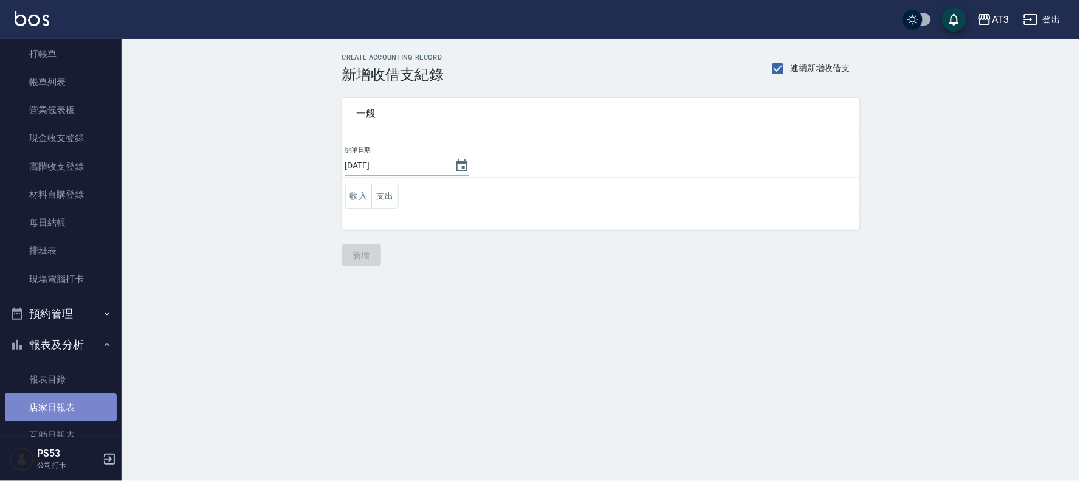
click at [77, 397] on link "店家日報表" at bounding box center [61, 407] width 112 height 28
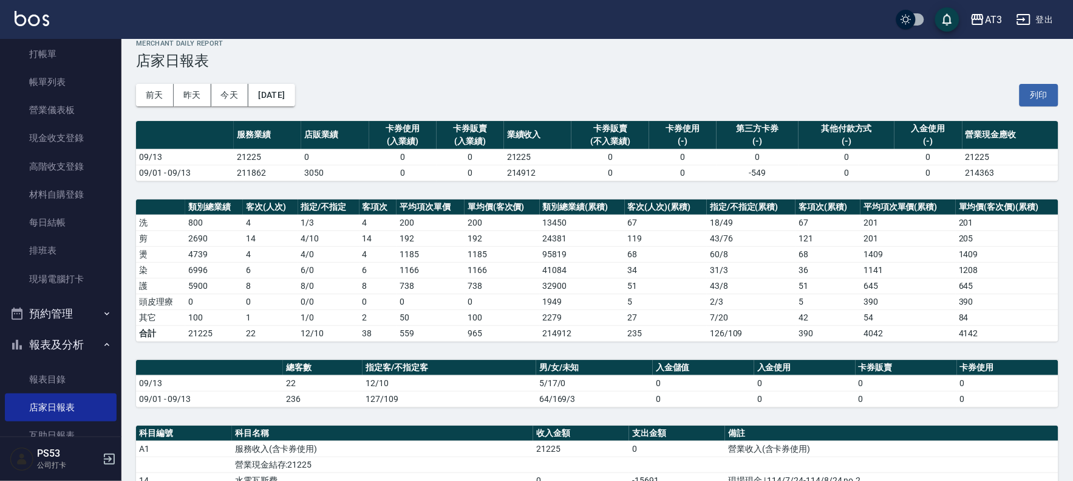
scroll to position [7, 0]
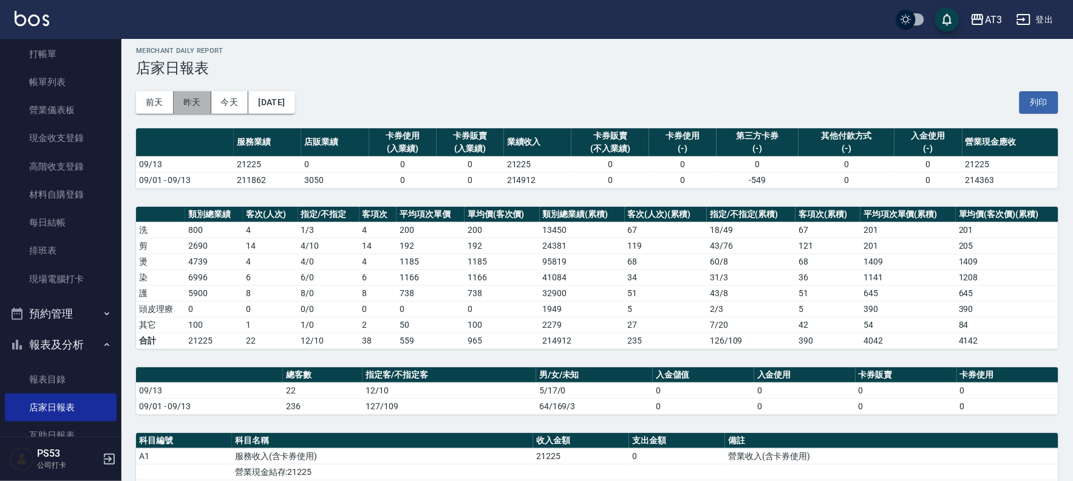
click at [199, 99] on button "昨天" at bounding box center [193, 102] width 38 height 22
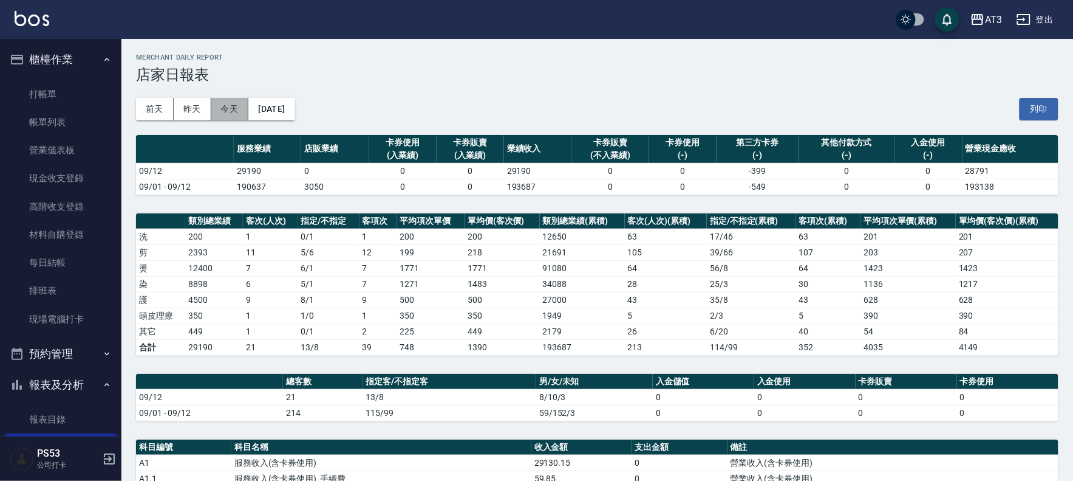
click at [228, 108] on button "今天" at bounding box center [230, 109] width 38 height 22
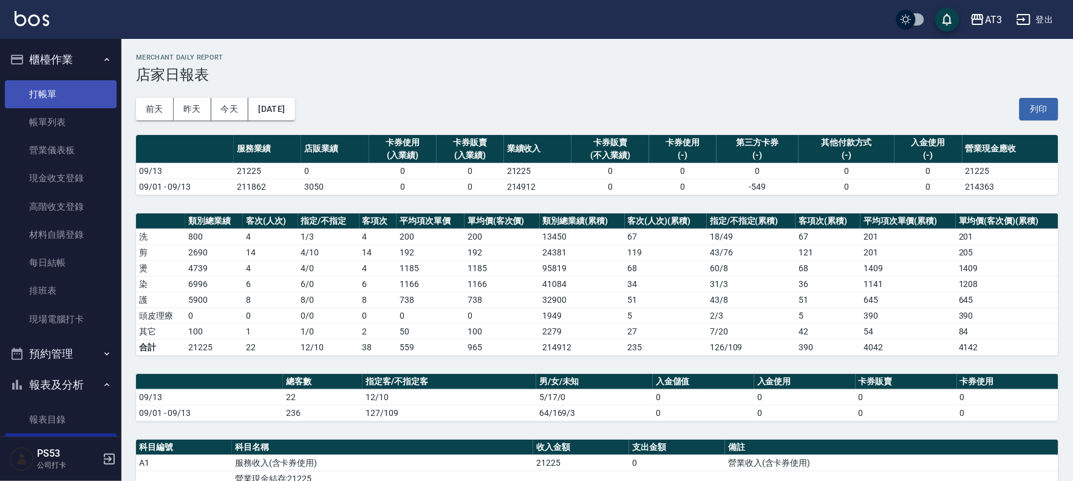
click at [32, 94] on link "打帳單" at bounding box center [61, 94] width 112 height 28
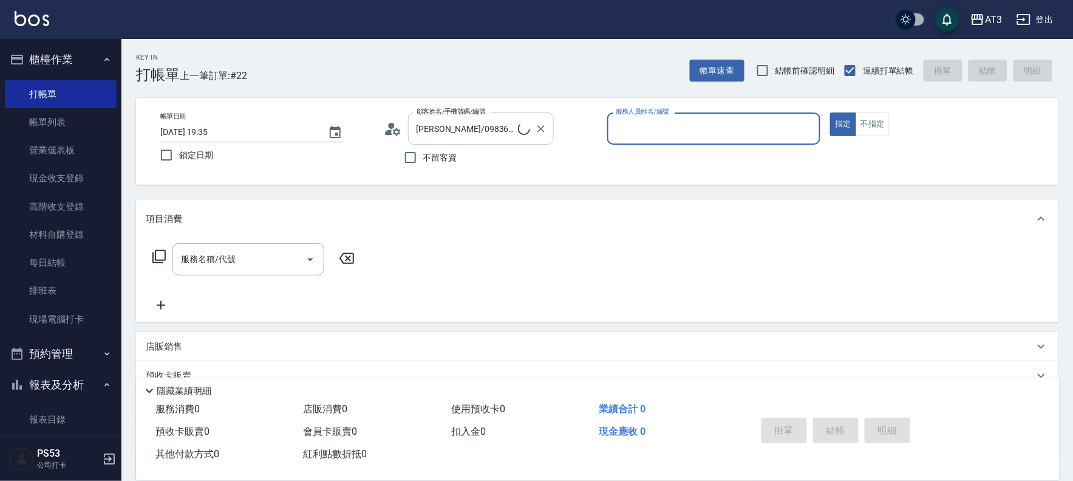
type input "10/10_/10"
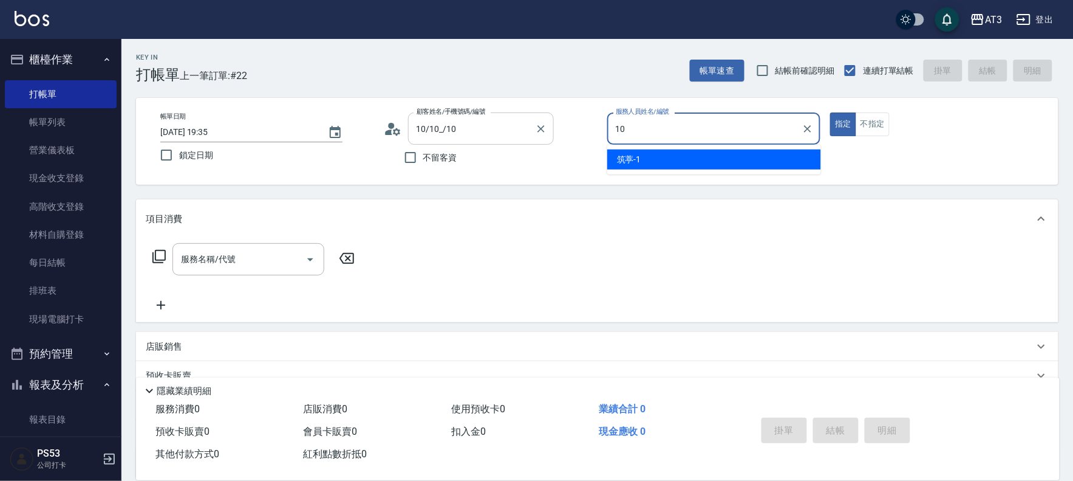
type input "10"
type button "true"
type input "菲比-10"
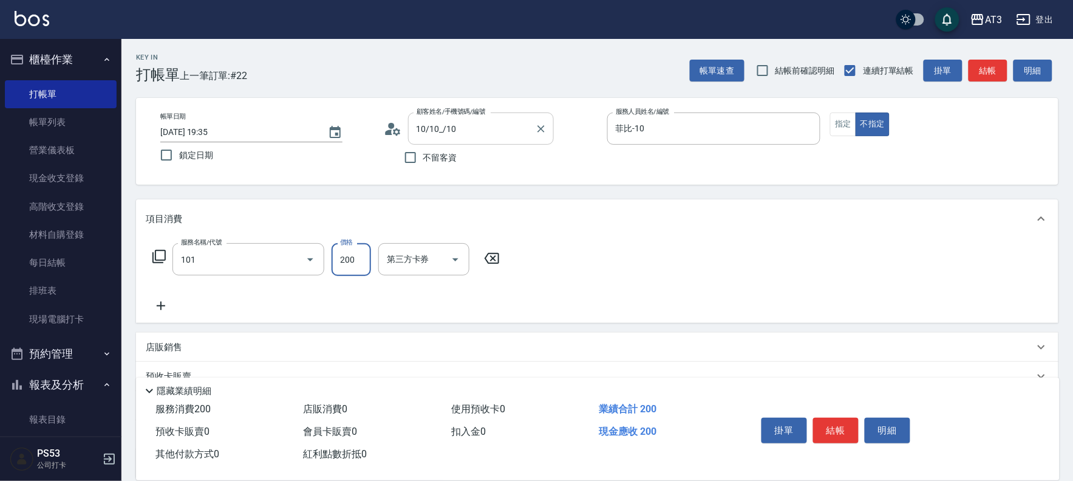
type input "洗髮(101)"
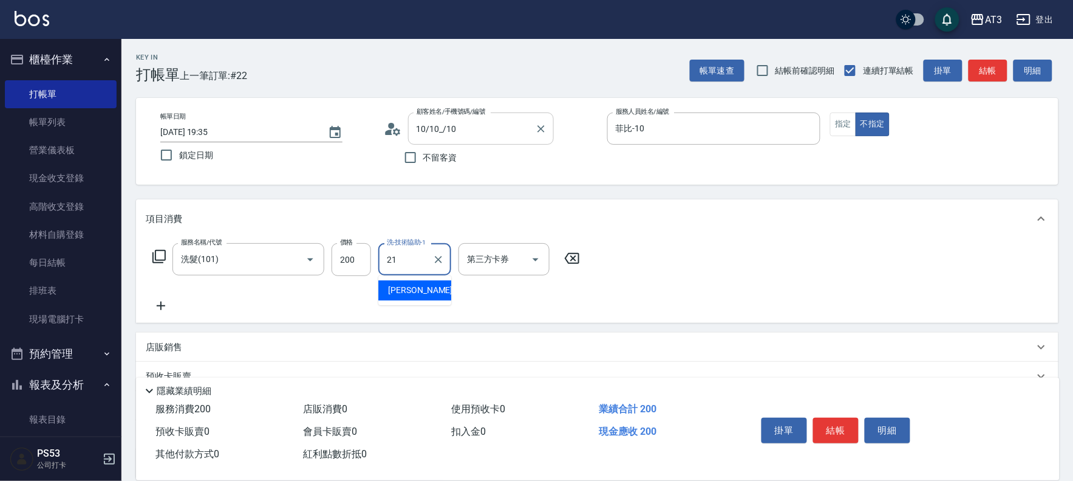
type input "[PERSON_NAME]-21"
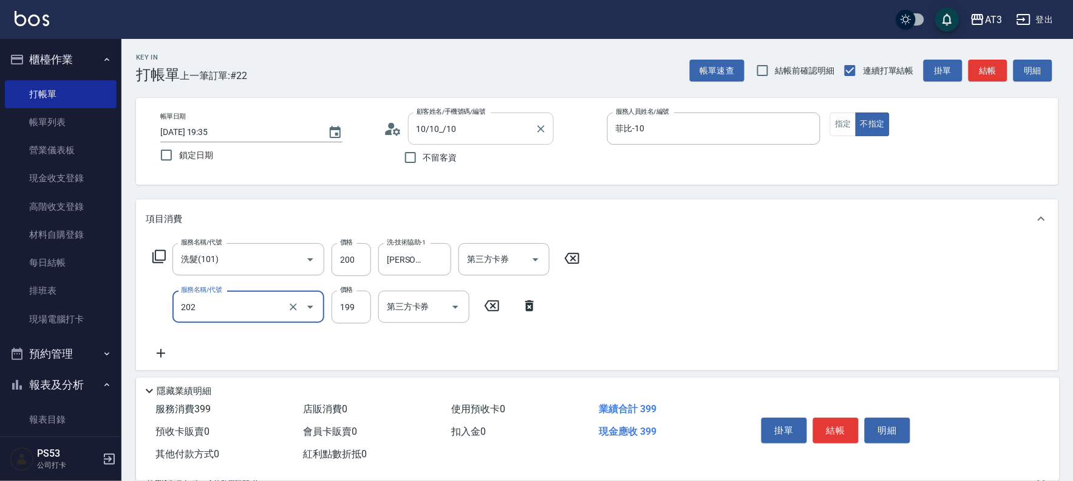
type input "不指定單剪(202)"
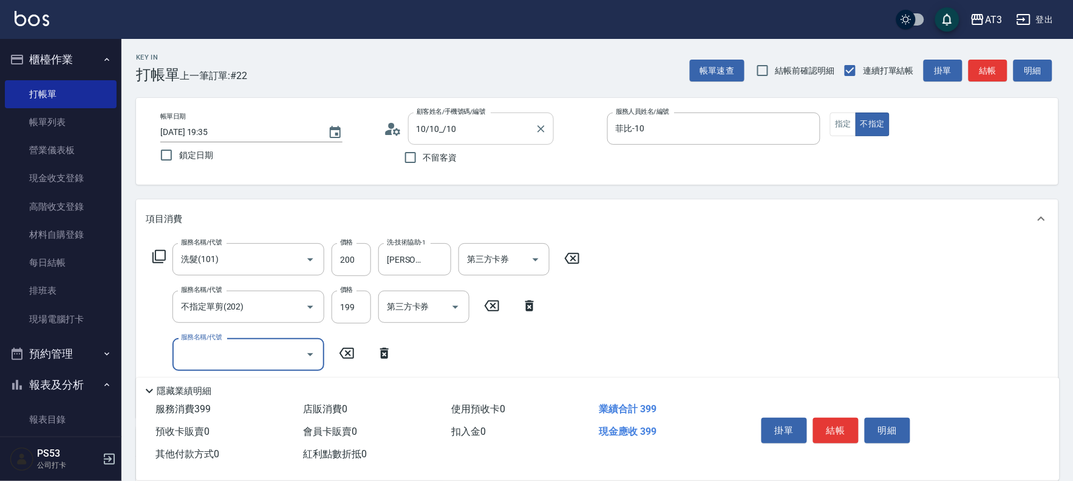
click at [504, 131] on input "10/10_/10" at bounding box center [472, 128] width 117 height 21
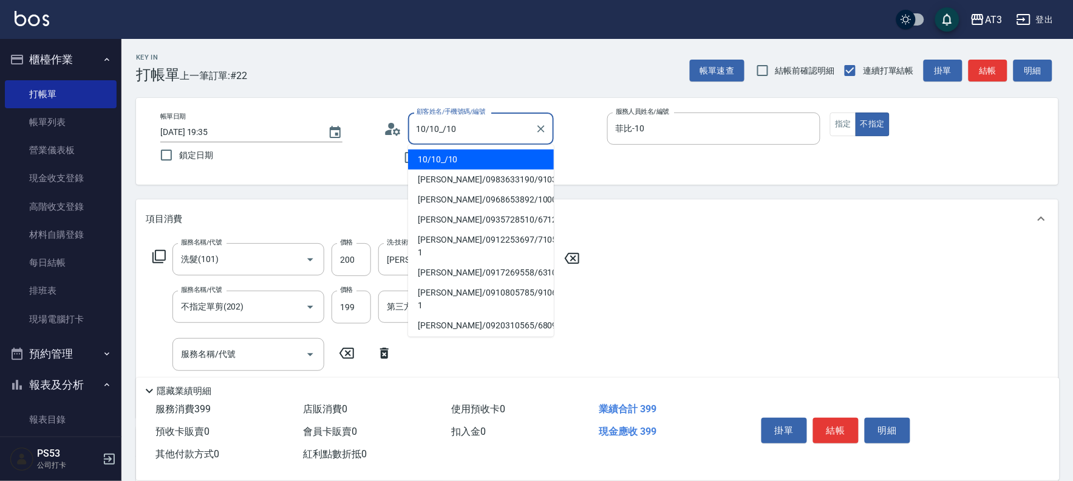
click at [504, 131] on input "10/10_/10" at bounding box center [472, 128] width 117 height 21
click at [504, 130] on input "10/10_/10" at bounding box center [472, 128] width 117 height 21
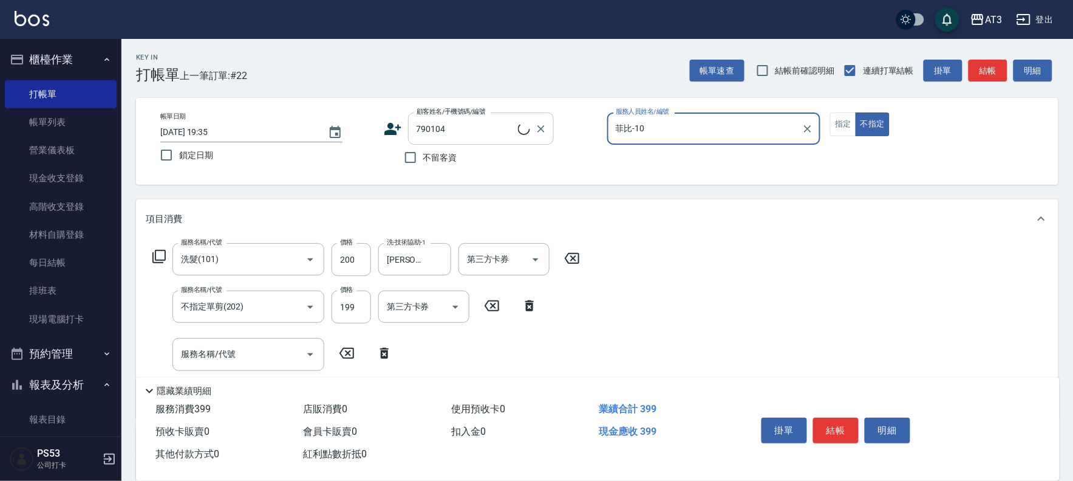
type input "[PERSON_NAME]/0980116063/790104"
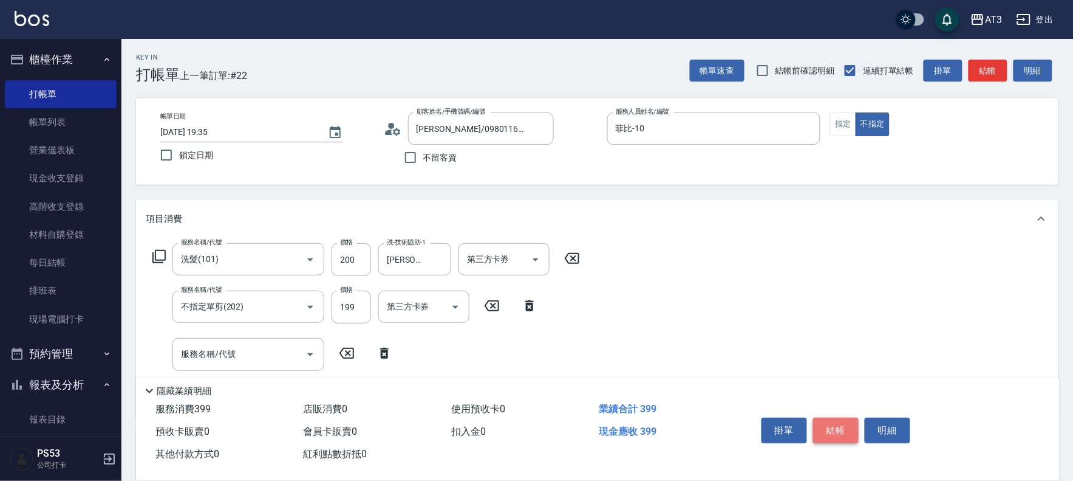
click at [839, 430] on button "結帳" at bounding box center [836, 430] width 46 height 26
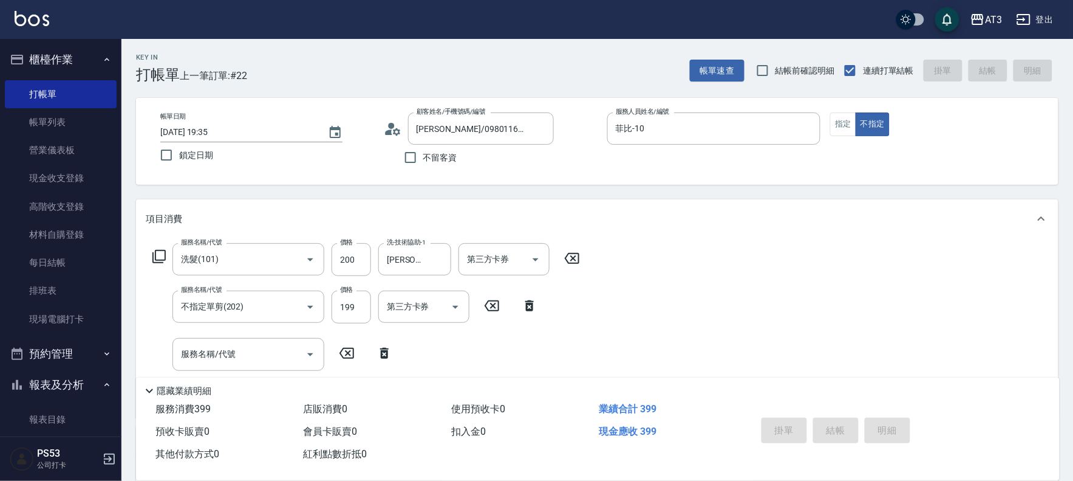
type input "[DATE] 19:36"
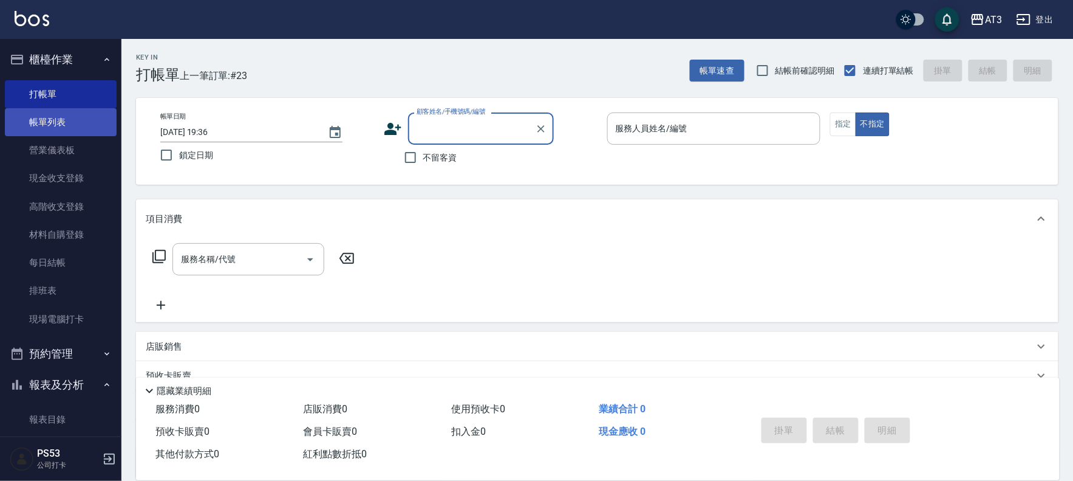
click at [56, 115] on link "帳單列表" at bounding box center [61, 122] width 112 height 28
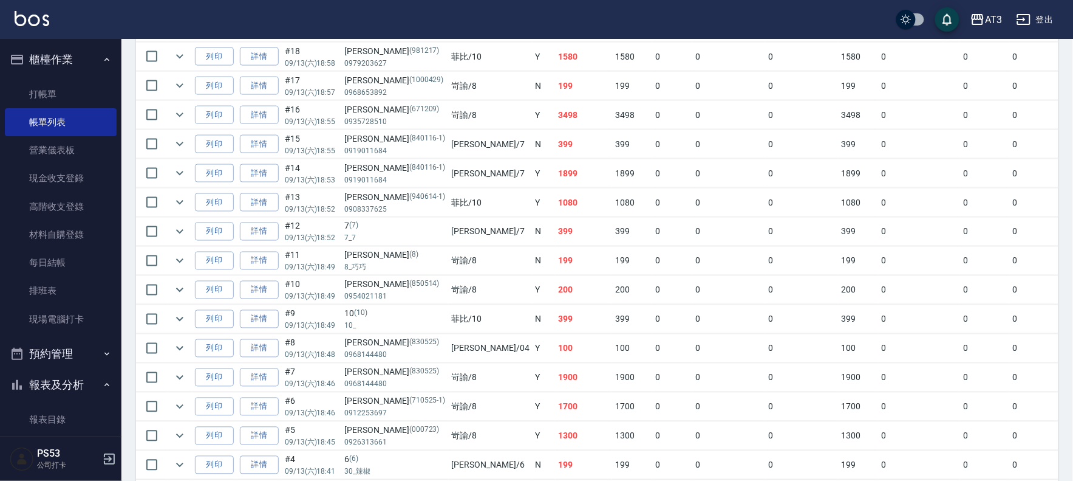
scroll to position [472, 0]
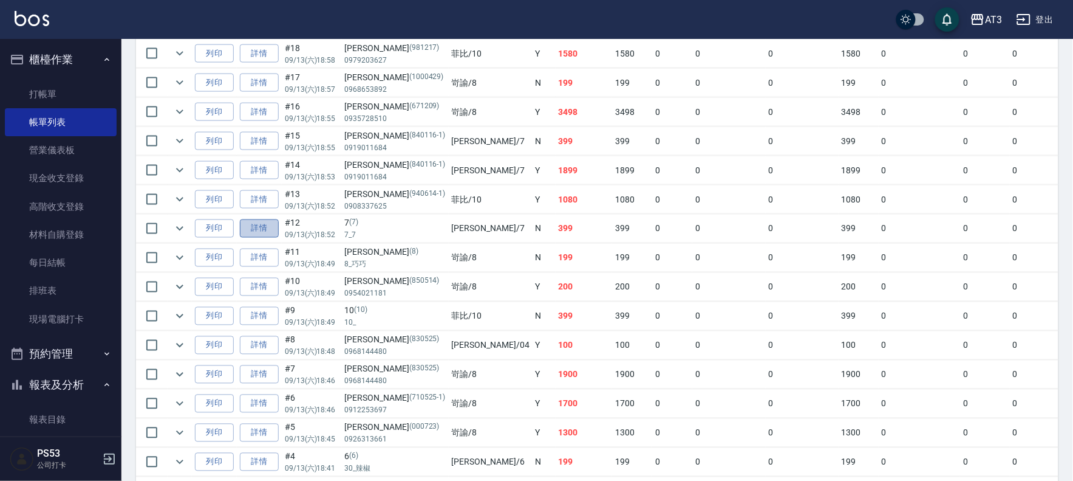
click at [253, 225] on link "詳情" at bounding box center [259, 228] width 39 height 19
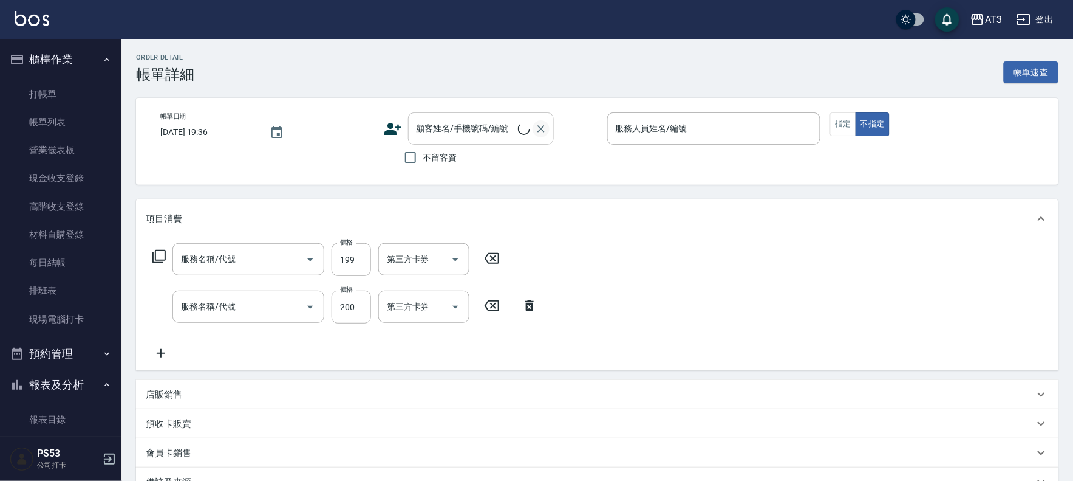
type input "[DATE] 18:52"
type input "子晴-7"
type input "不指定單剪(202)"
type input "洗髮(101)"
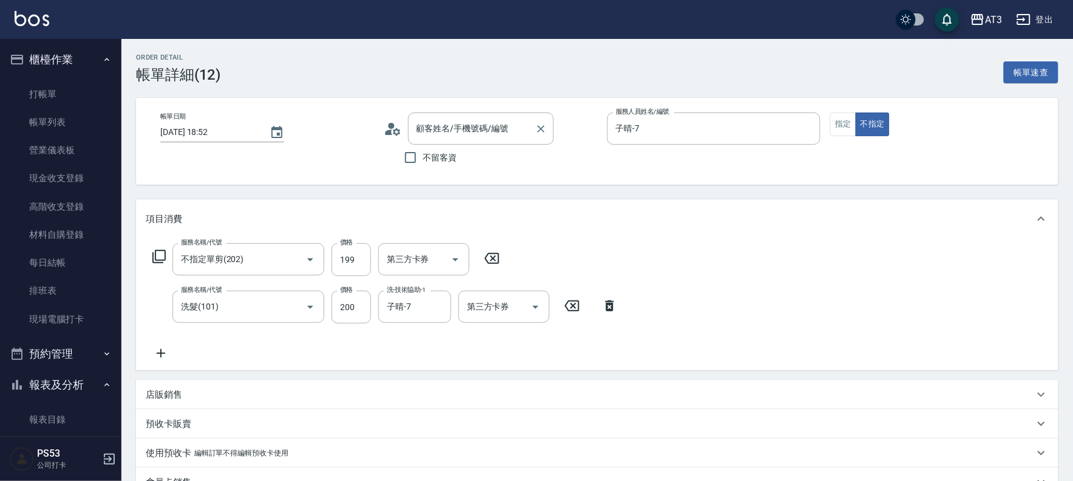
type input "7/7_7/7"
click at [541, 126] on icon "Clear" at bounding box center [541, 129] width 12 height 12
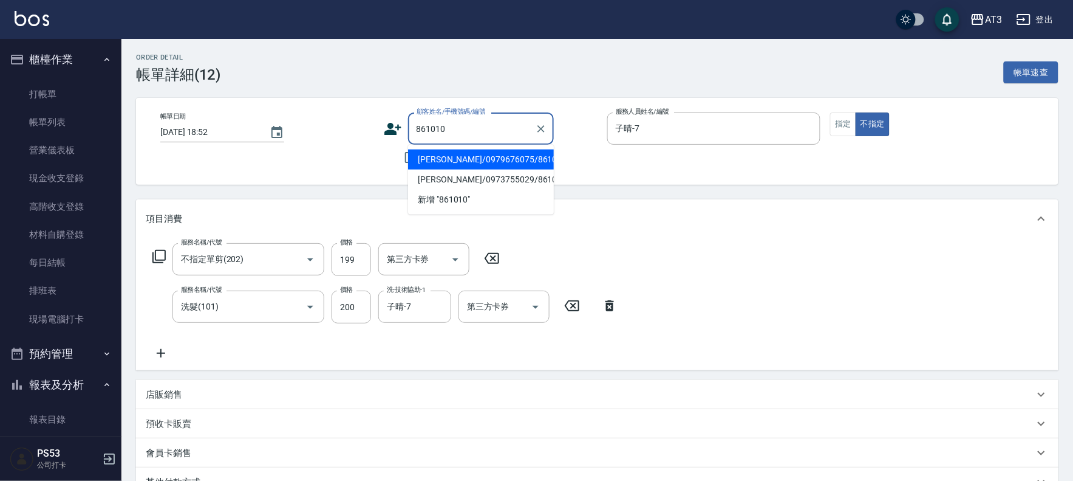
click at [514, 154] on li "[PERSON_NAME]/0979676075/861010" at bounding box center [481, 159] width 146 height 20
type input "[PERSON_NAME]/0979676075/861010"
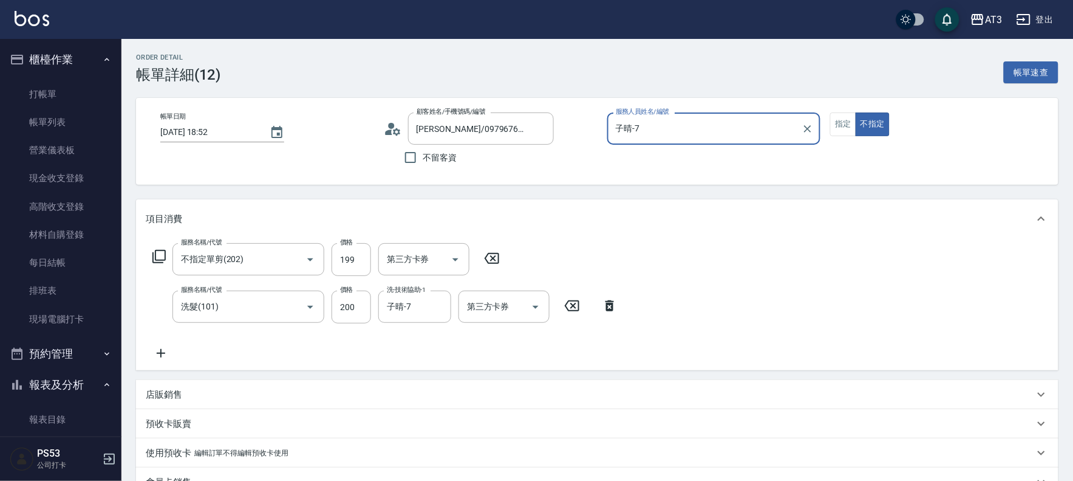
scroll to position [204, 0]
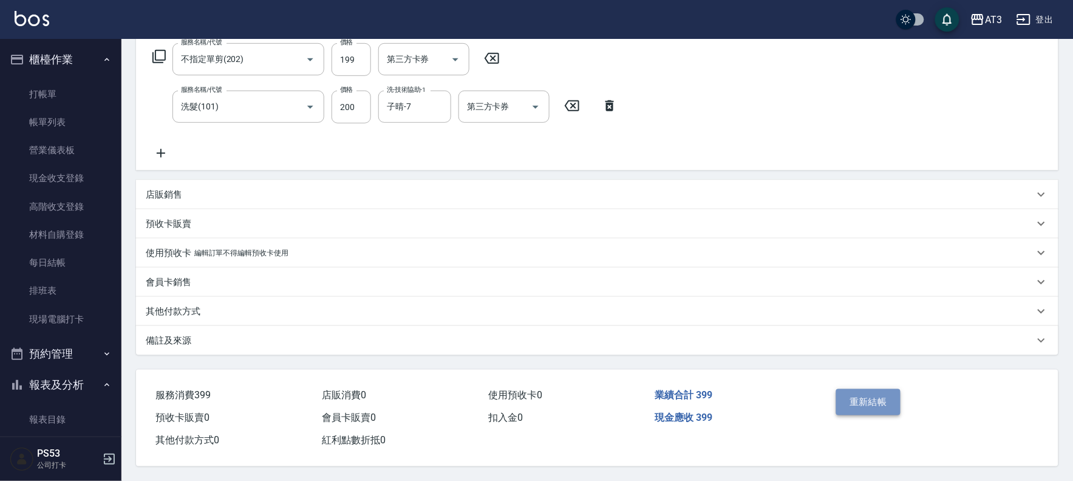
click at [861, 391] on button "重新結帳" at bounding box center [869, 402] width 64 height 26
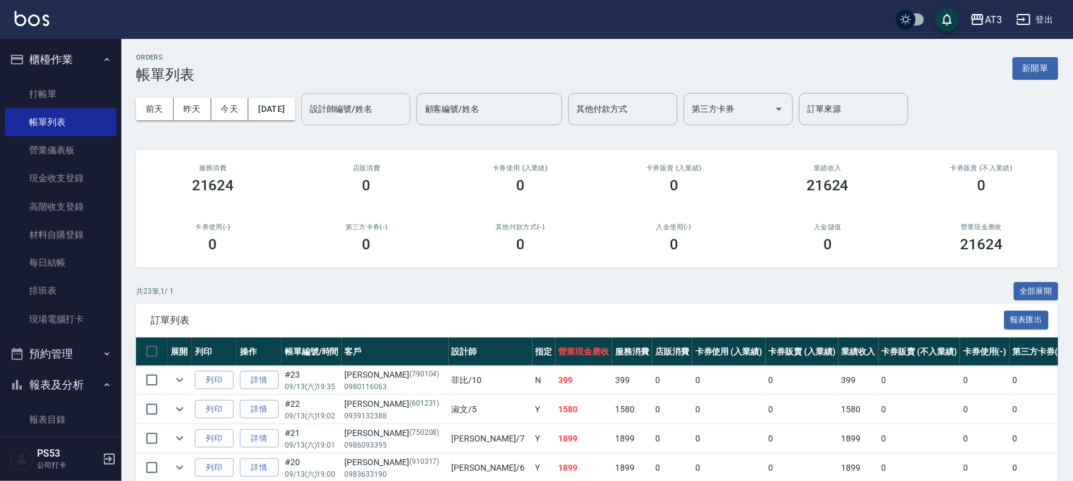
click at [377, 106] on input "設計師編號/姓名" at bounding box center [356, 108] width 98 height 21
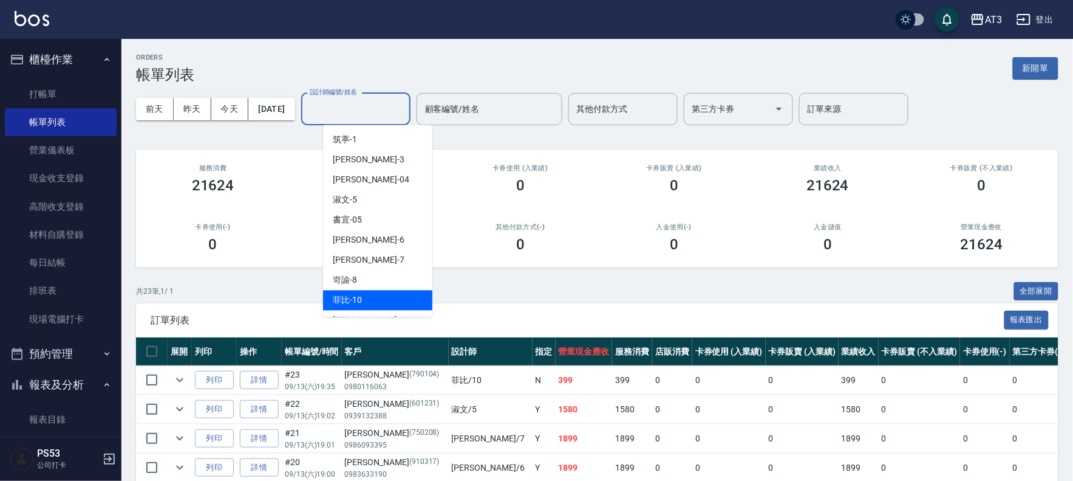
click at [379, 292] on div "菲比 -10" at bounding box center [377, 300] width 109 height 20
type input "菲比-10"
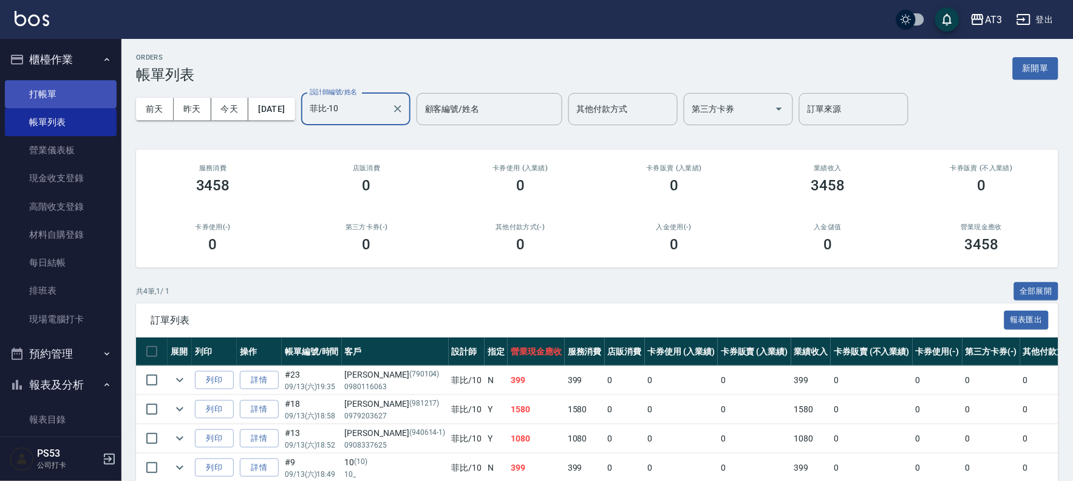
click at [50, 91] on link "打帳單" at bounding box center [61, 94] width 112 height 28
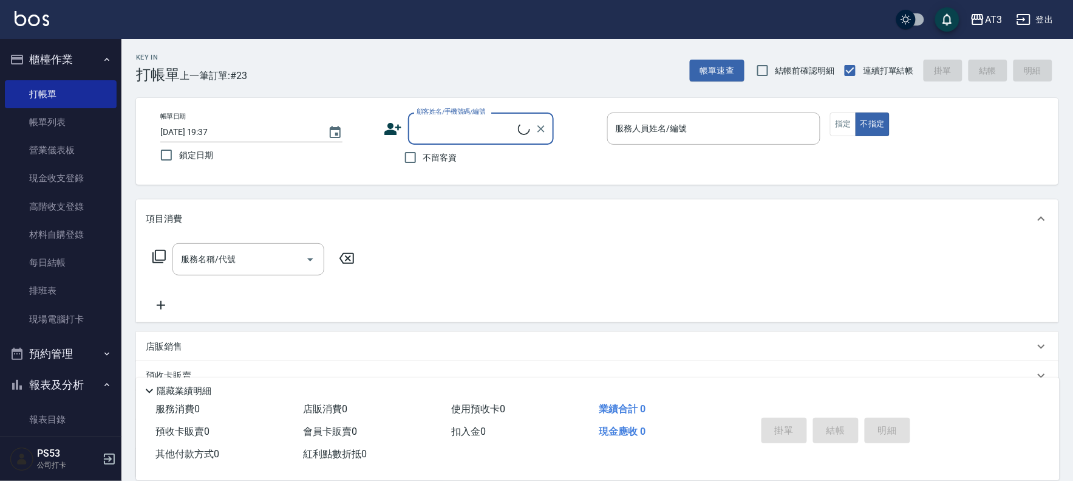
click at [448, 117] on div "顧客姓名/手機號碼/編號" at bounding box center [481, 128] width 146 height 32
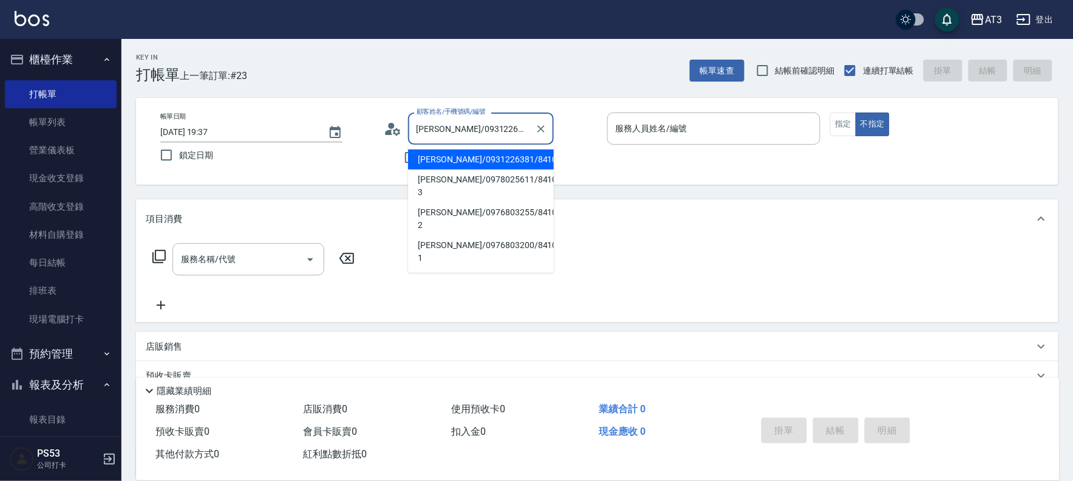
click at [453, 130] on input "[PERSON_NAME]/0931226381/841010" at bounding box center [472, 128] width 117 height 21
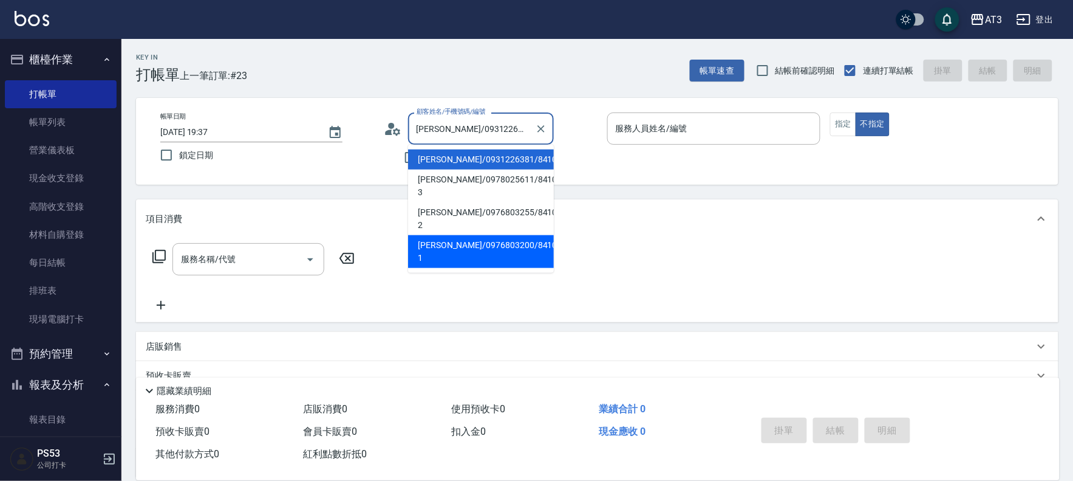
click at [477, 235] on li "[PERSON_NAME]/0976803200/841010-1" at bounding box center [481, 251] width 146 height 33
type input "[PERSON_NAME]/0976803200/841010-1"
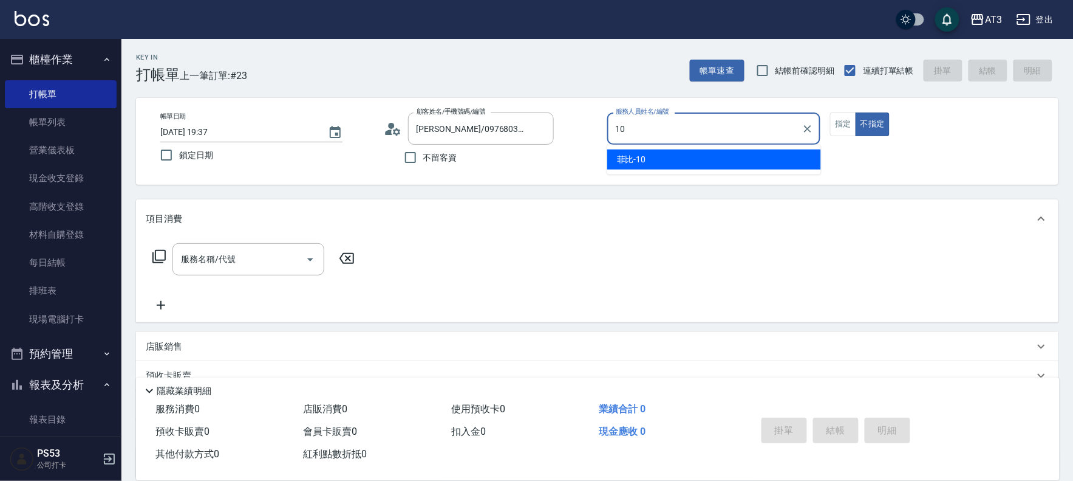
type input "10"
type button "false"
type input "菲比-10"
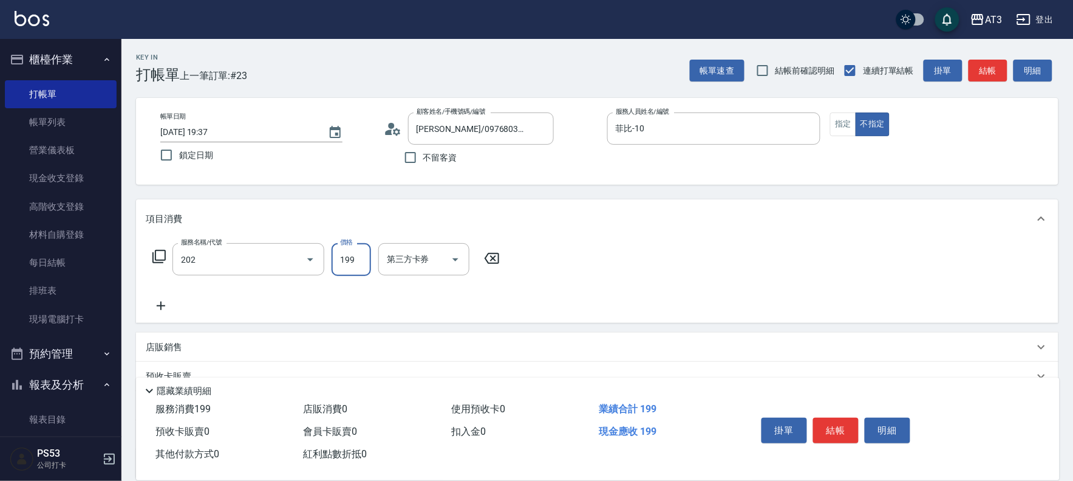
type input "不指定單剪(202)"
click at [834, 422] on button "結帳" at bounding box center [836, 430] width 46 height 26
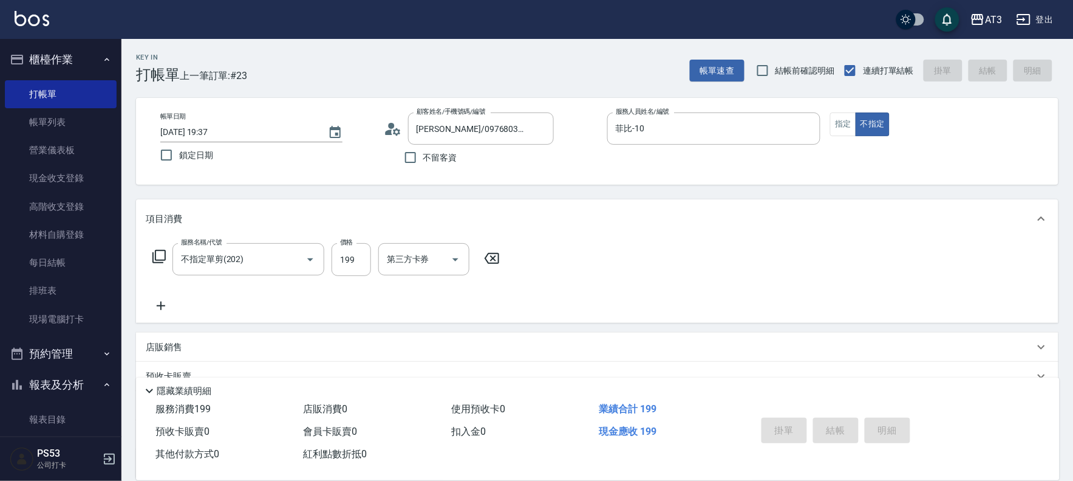
type input "[DATE] 19:38"
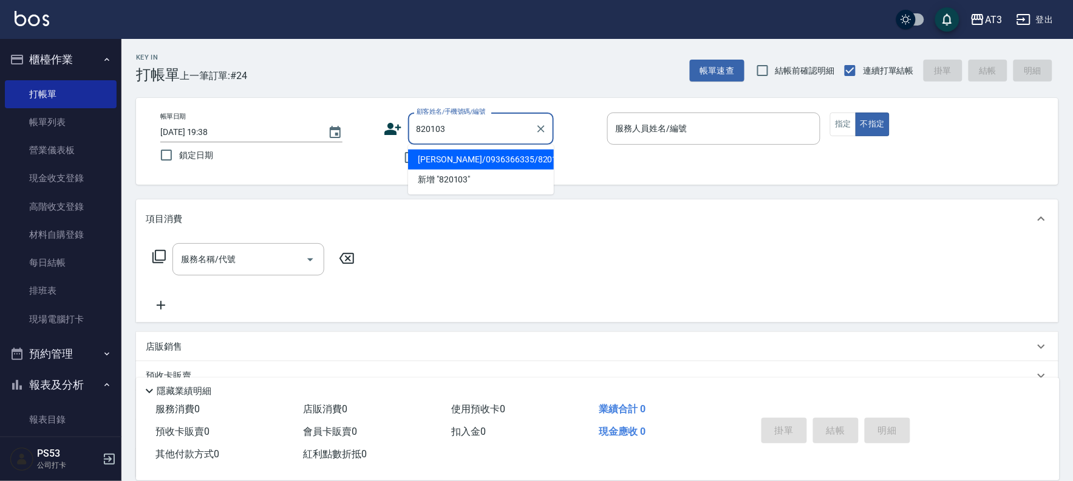
type input "[PERSON_NAME]/0936366335/820103"
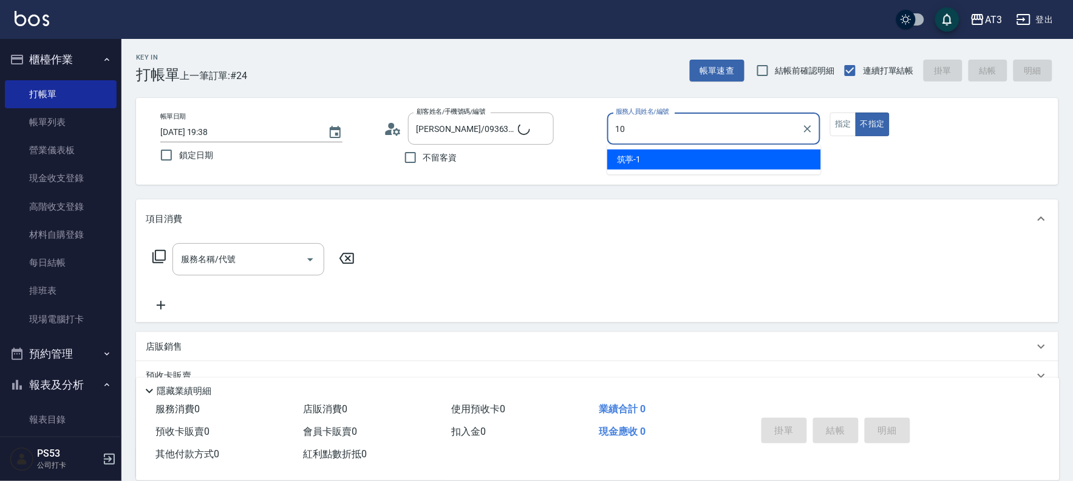
type input "菲比-10"
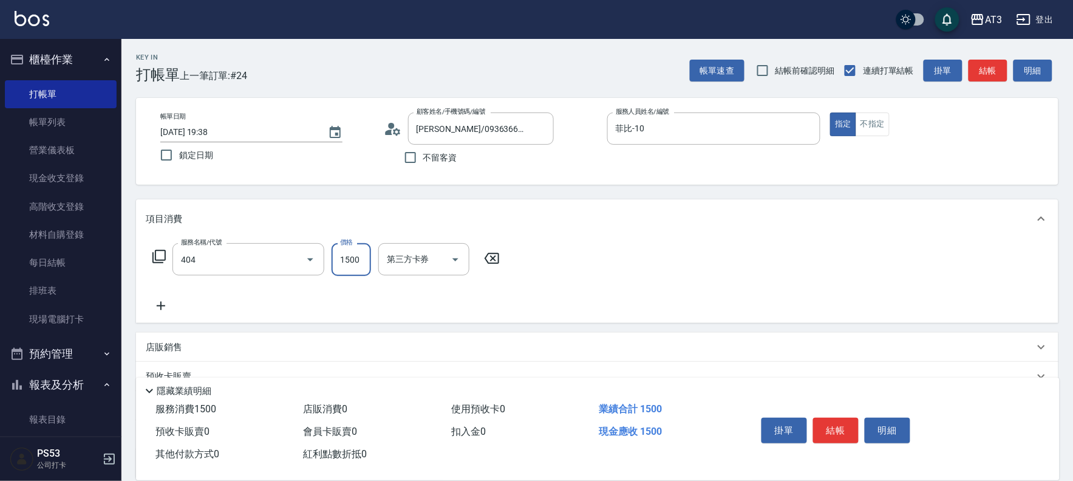
type input "設計染髮(404)"
type input "1800"
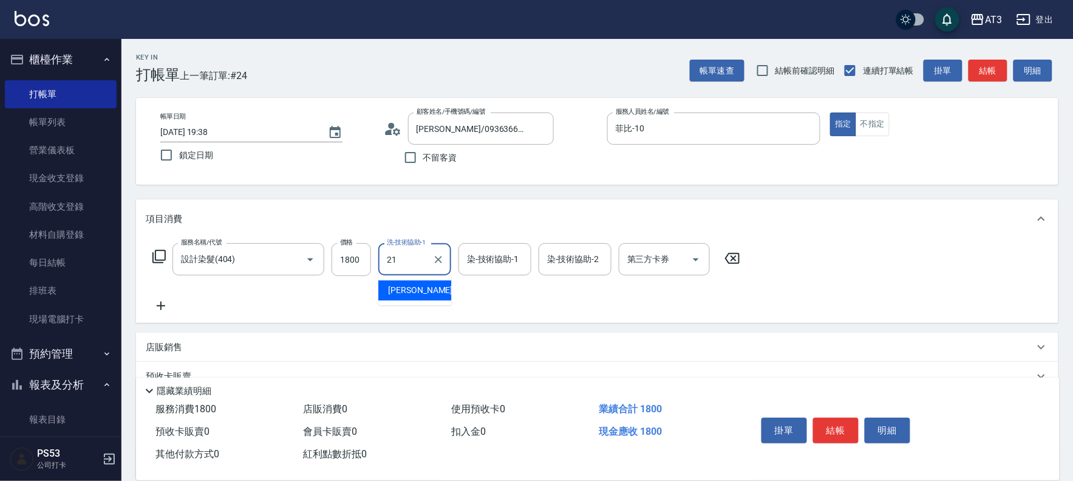
type input "[PERSON_NAME]-21"
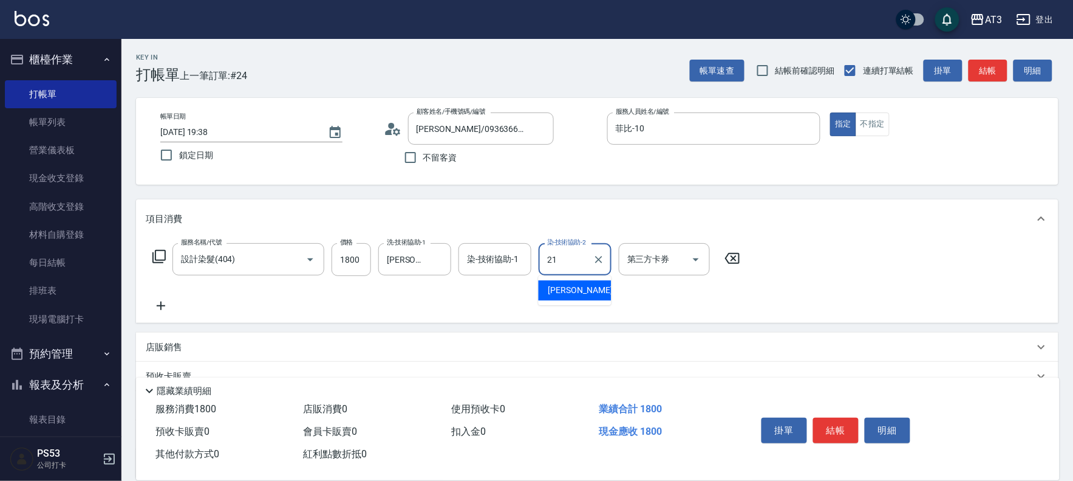
type input "[PERSON_NAME]-21"
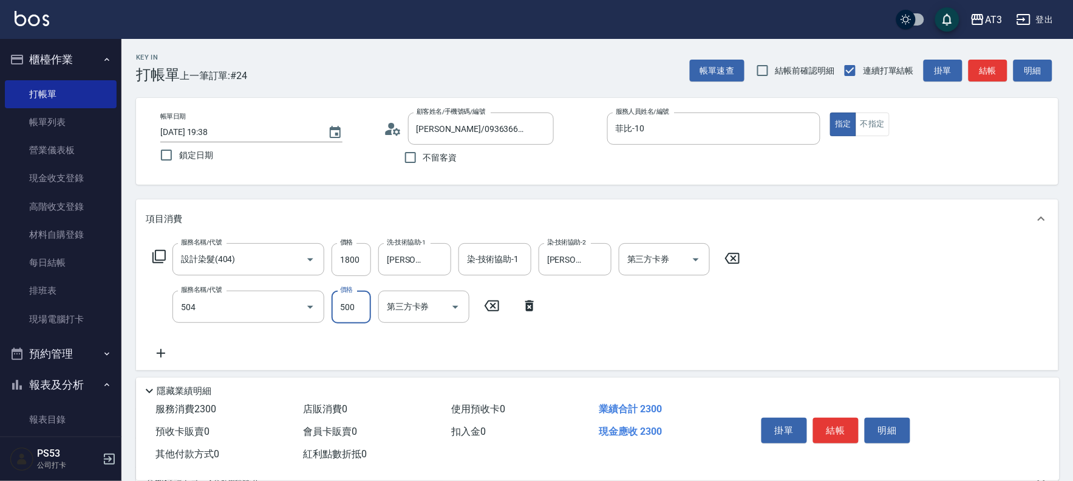
type input "順子護髮(504)"
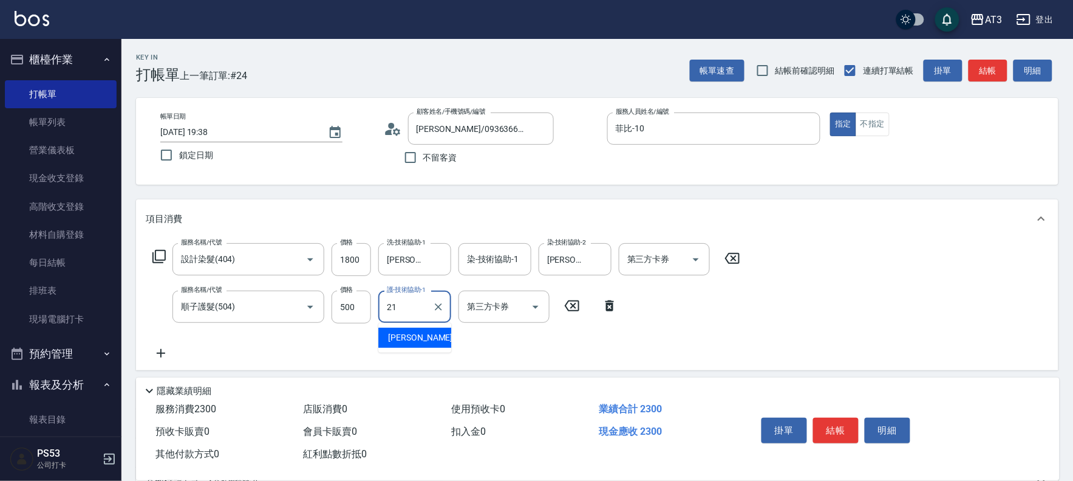
type input "[PERSON_NAME]-21"
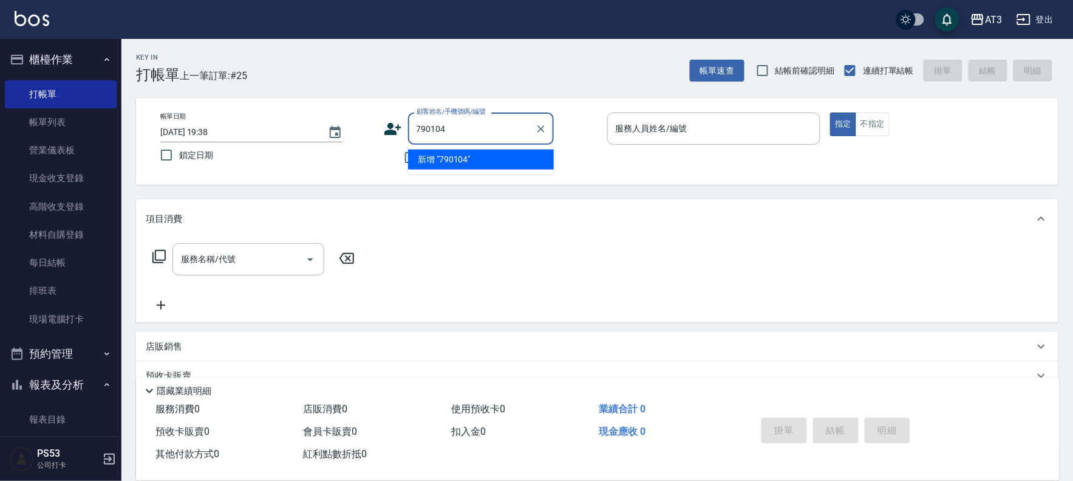
type input "790104"
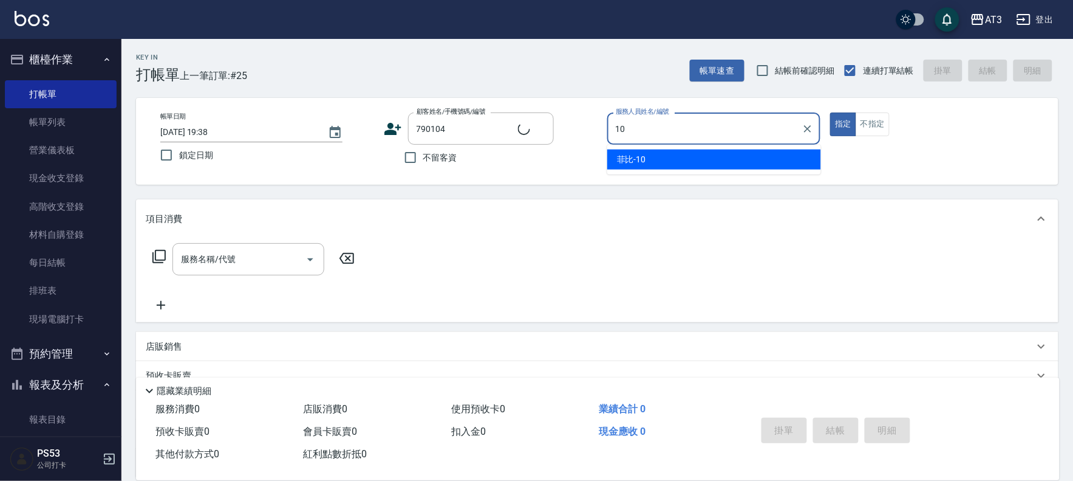
type input "10"
type button "true"
type input "菲比-10"
type input "[PERSON_NAME]/0980116063/790104"
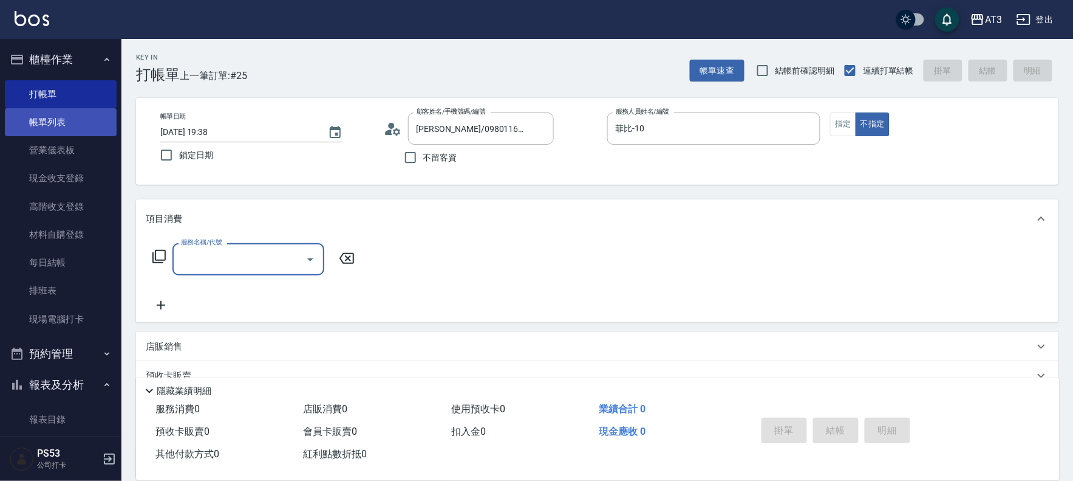
click at [64, 115] on link "帳單列表" at bounding box center [61, 122] width 112 height 28
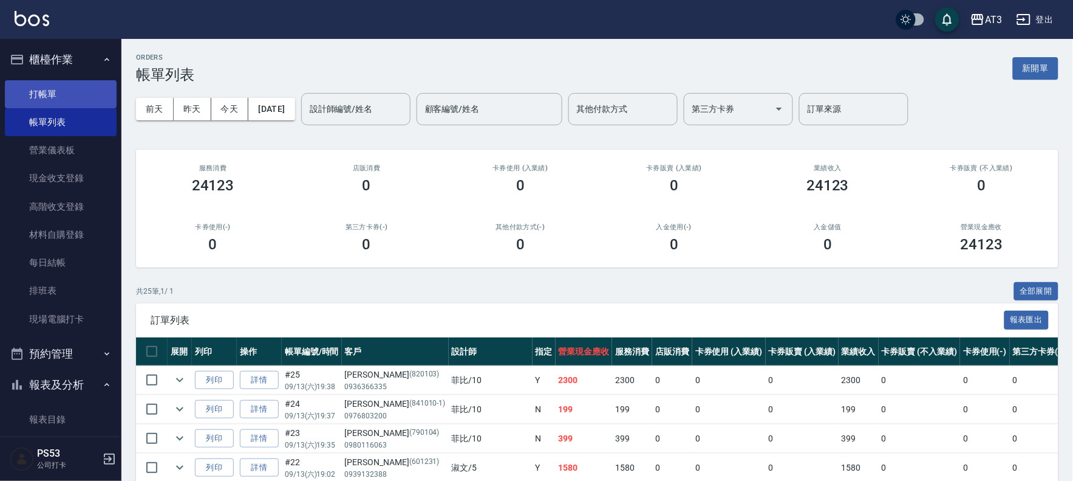
click at [38, 87] on link "打帳單" at bounding box center [61, 94] width 112 height 28
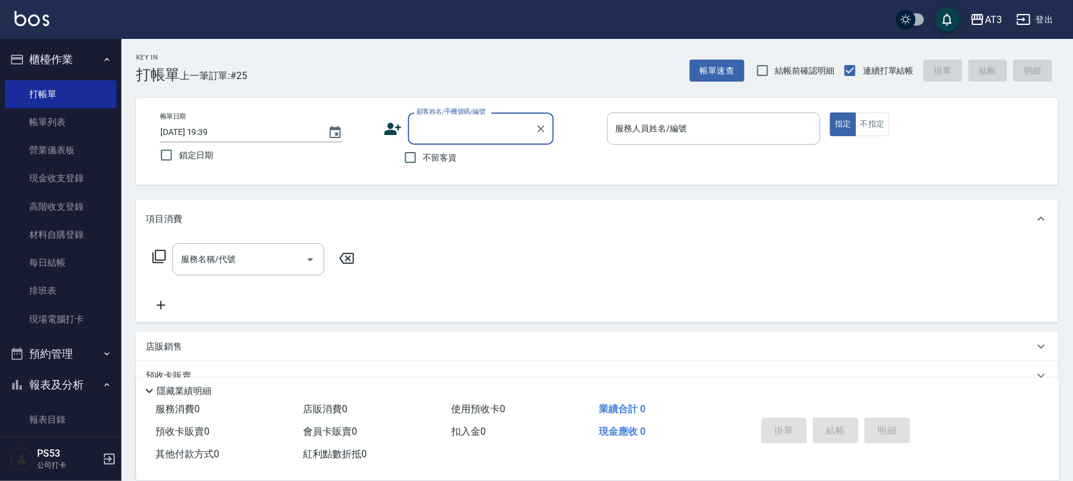
click at [471, 140] on div "顧客姓名/手機號碼/編號" at bounding box center [481, 128] width 146 height 32
type input "981228"
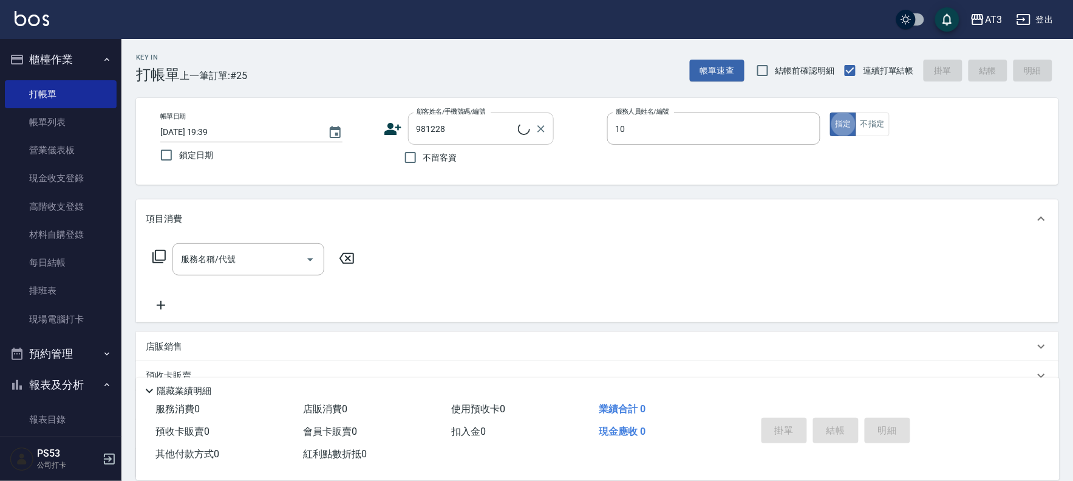
type input "菲比-10"
type button "true"
type input "[PERSON_NAME]/0900261487/981228"
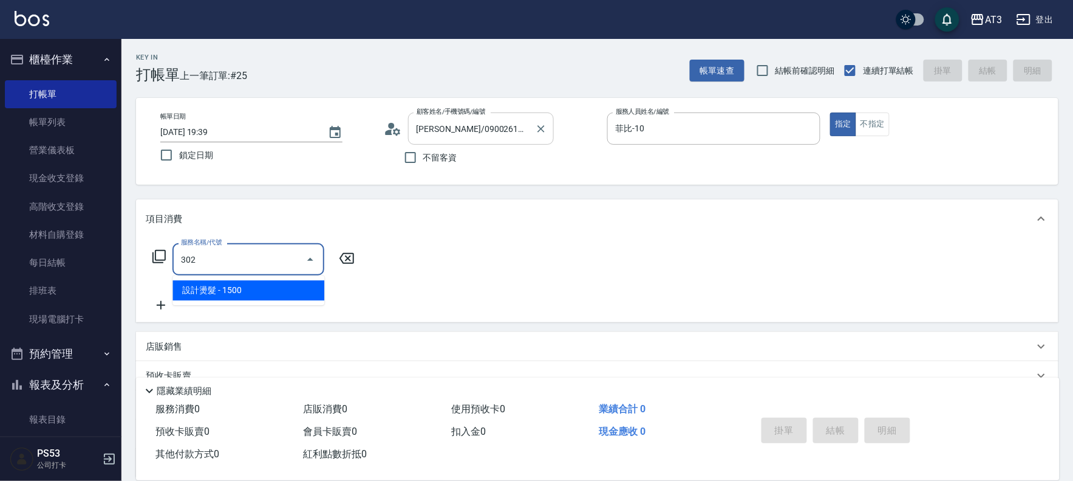
type input "設計燙髮(302)"
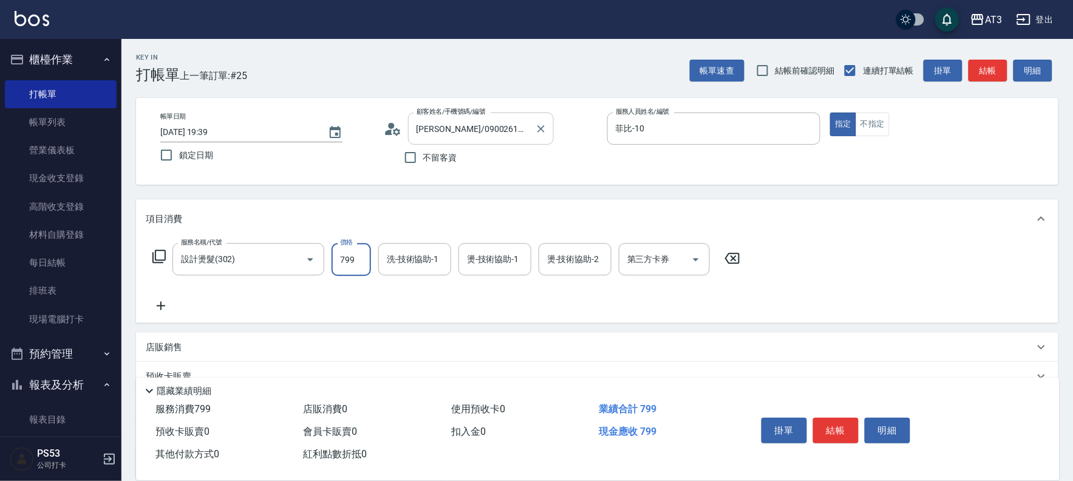
type input "799"
type input "[PERSON_NAME]-21"
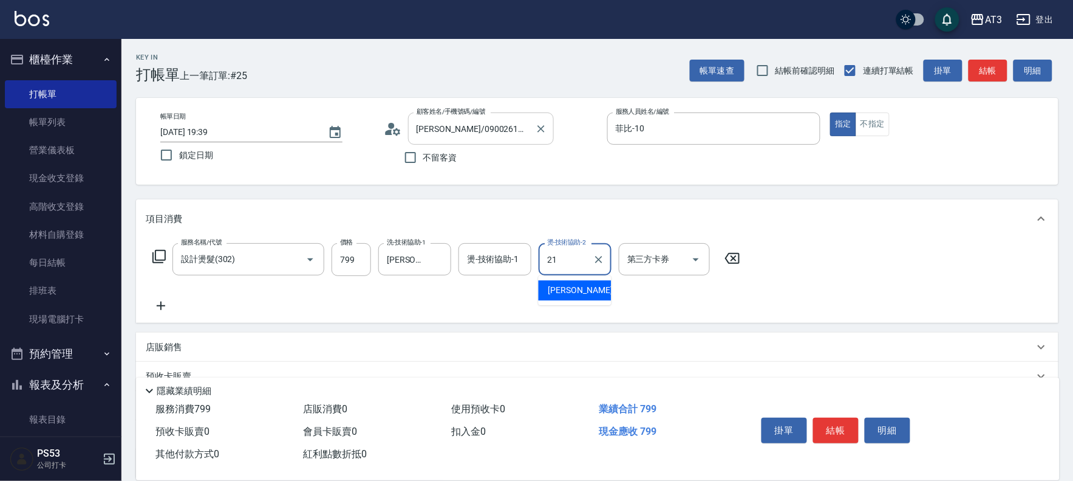
type input "[PERSON_NAME]-21"
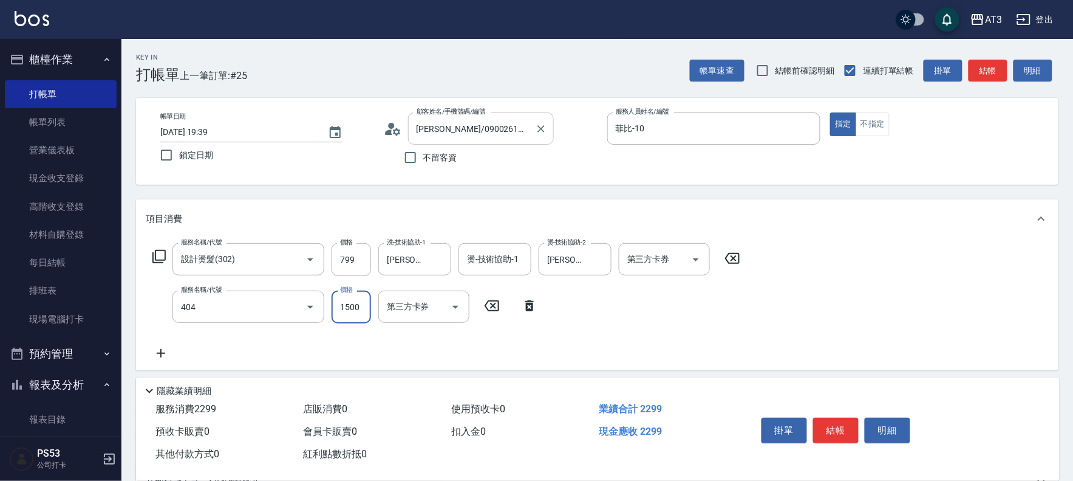
type input "設計染髮(404)"
type input "800"
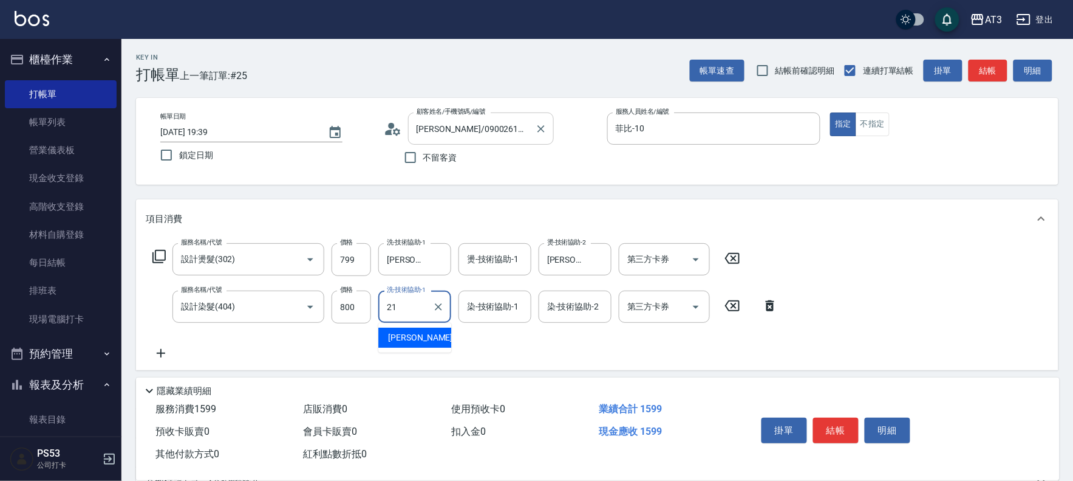
type input "[PERSON_NAME]-21"
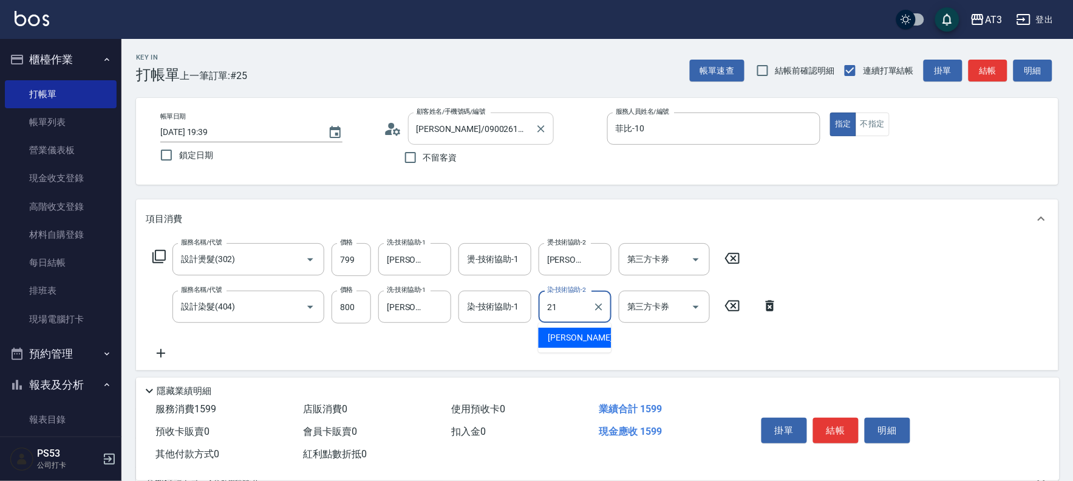
type input "[PERSON_NAME]-21"
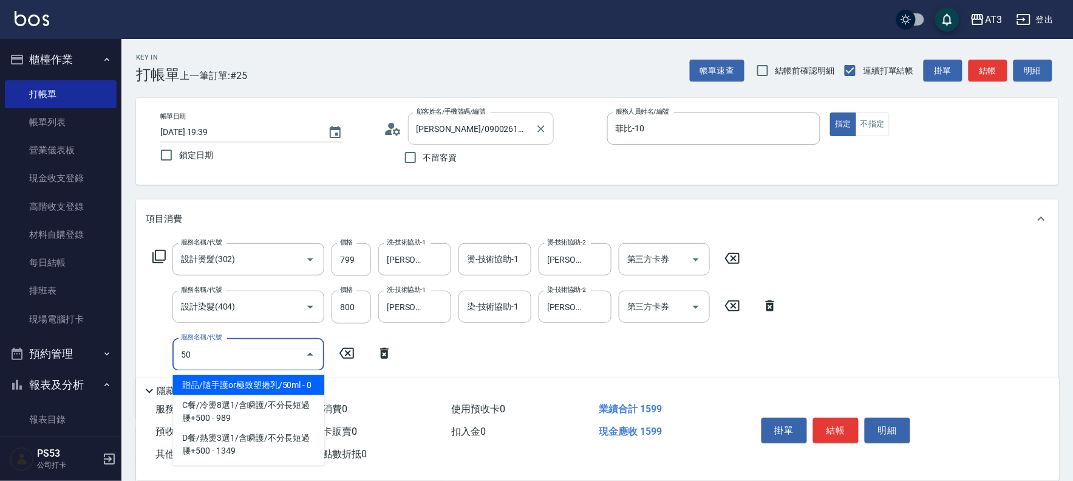
type input "5"
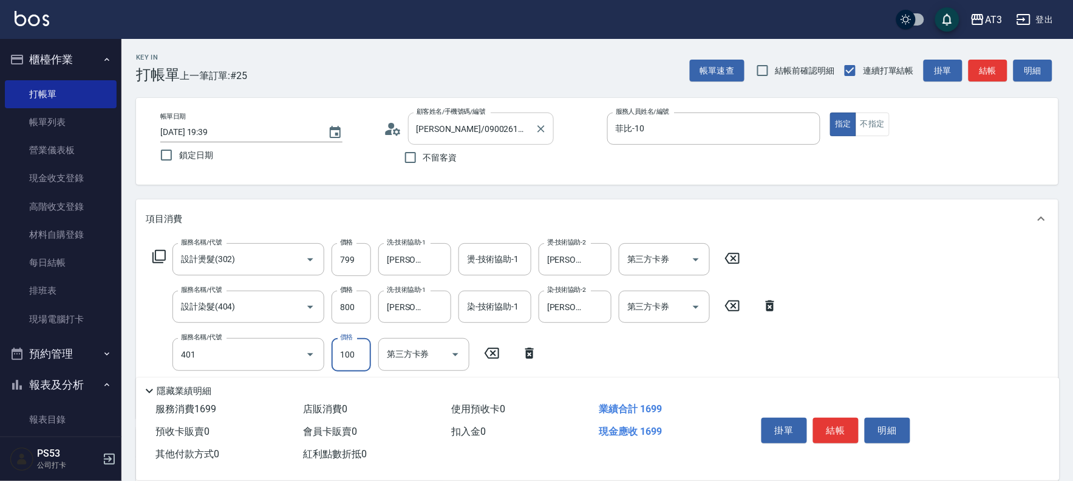
type input "補染(401)"
type input "200"
type input "[PERSON_NAME]-21"
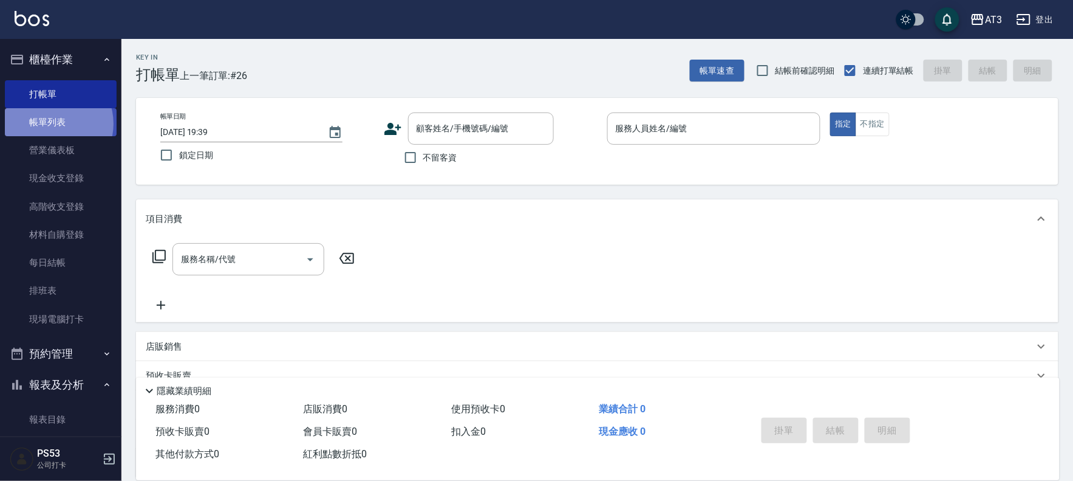
click at [52, 124] on link "帳單列表" at bounding box center [61, 122] width 112 height 28
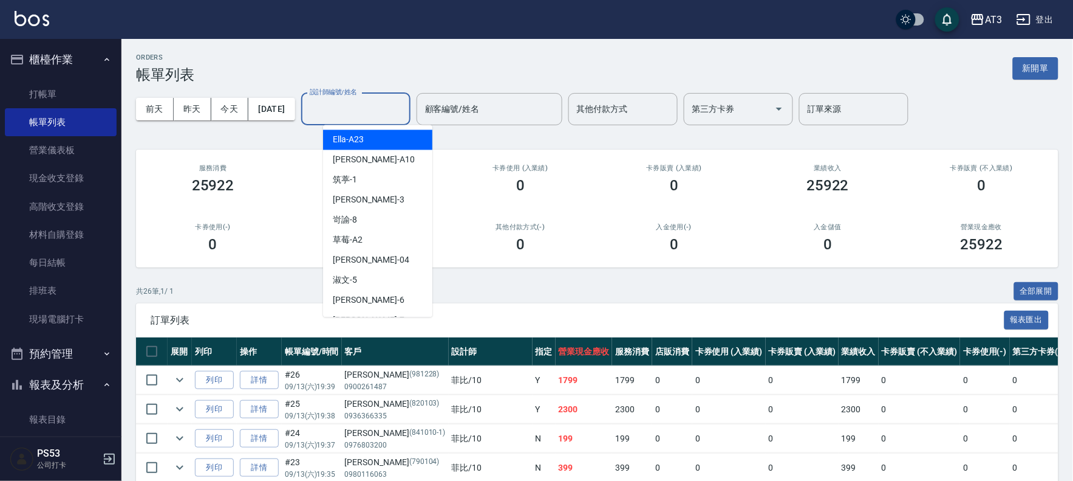
click at [403, 101] on input "設計師編號/姓名" at bounding box center [356, 108] width 98 height 21
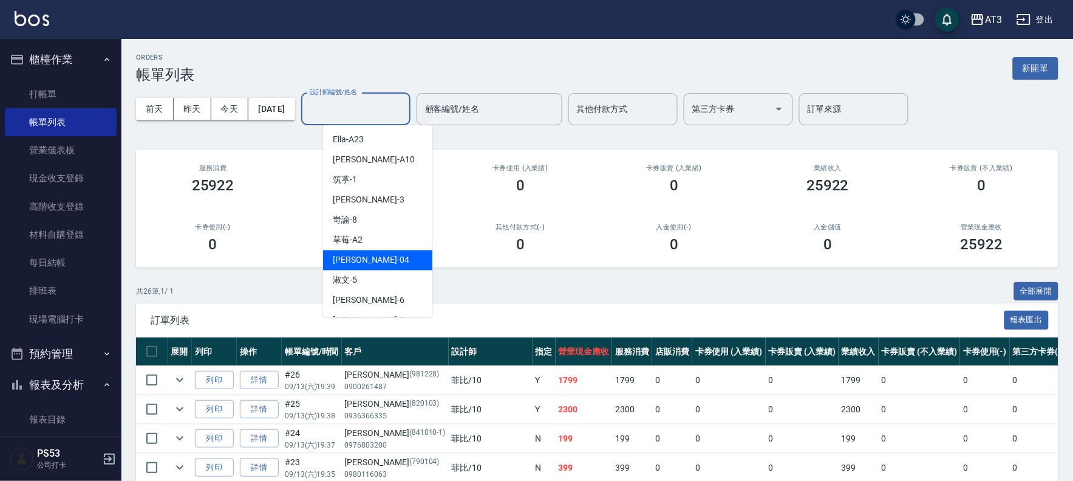
click at [371, 261] on div "惠麗 -04" at bounding box center [377, 260] width 109 height 20
type input "惠麗-04"
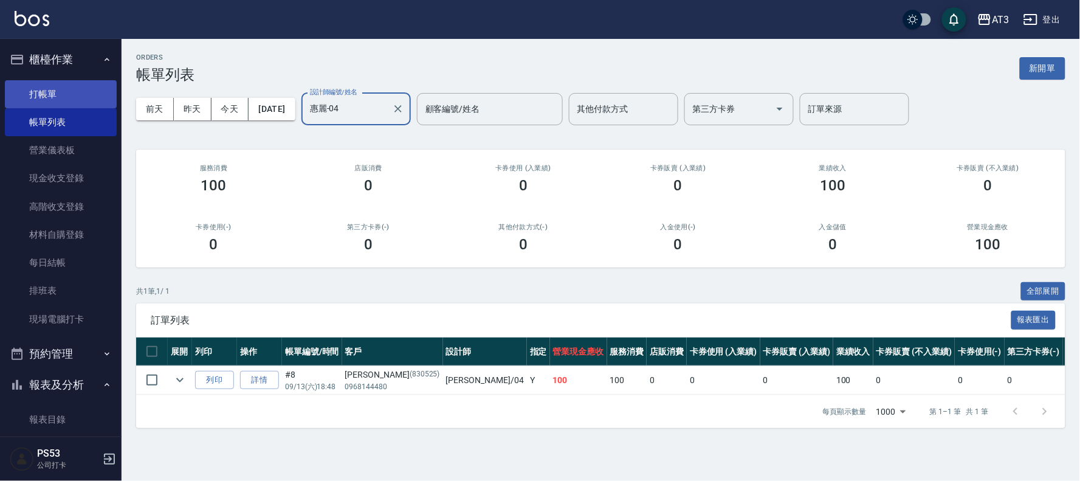
click at [43, 85] on link "打帳單" at bounding box center [61, 94] width 112 height 28
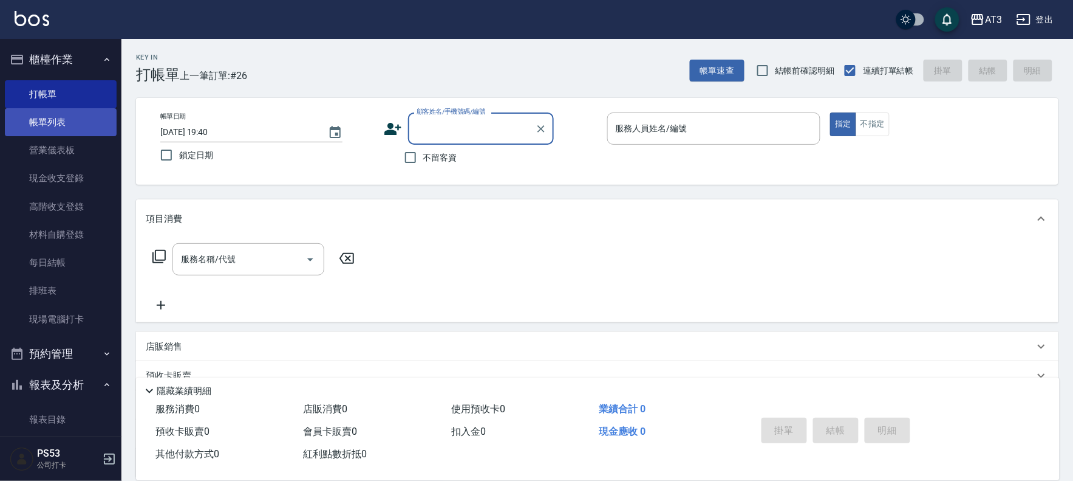
click at [39, 129] on link "帳單列表" at bounding box center [61, 122] width 112 height 28
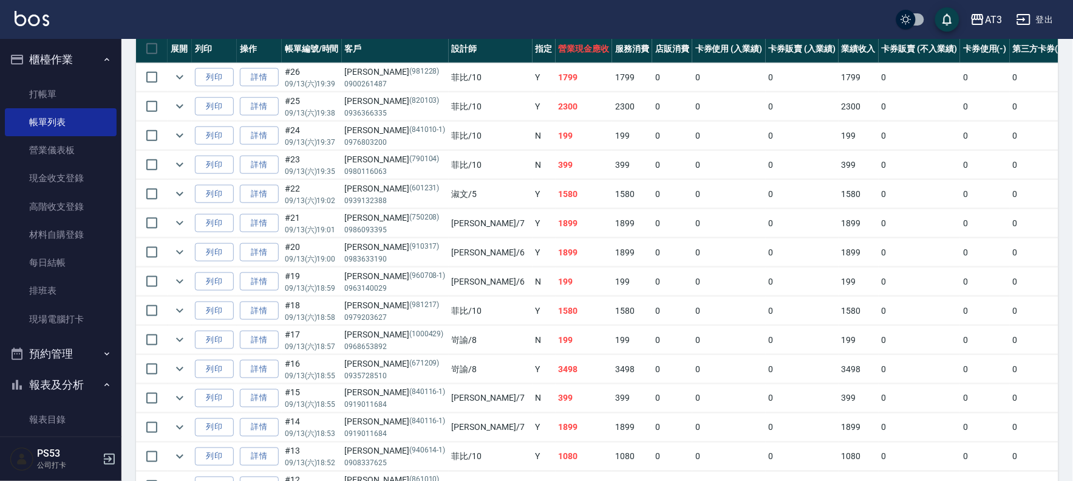
scroll to position [98, 0]
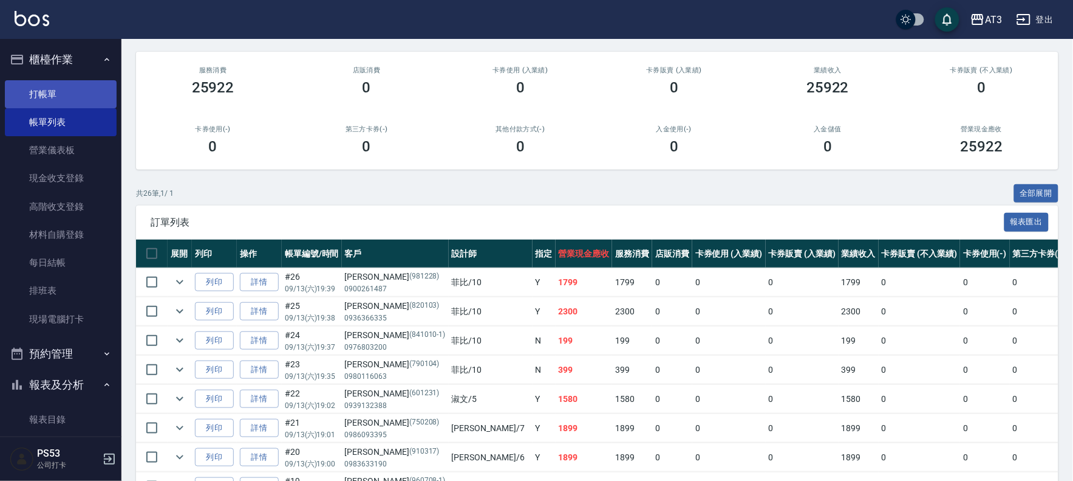
click at [49, 91] on link "打帳單" at bounding box center [61, 94] width 112 height 28
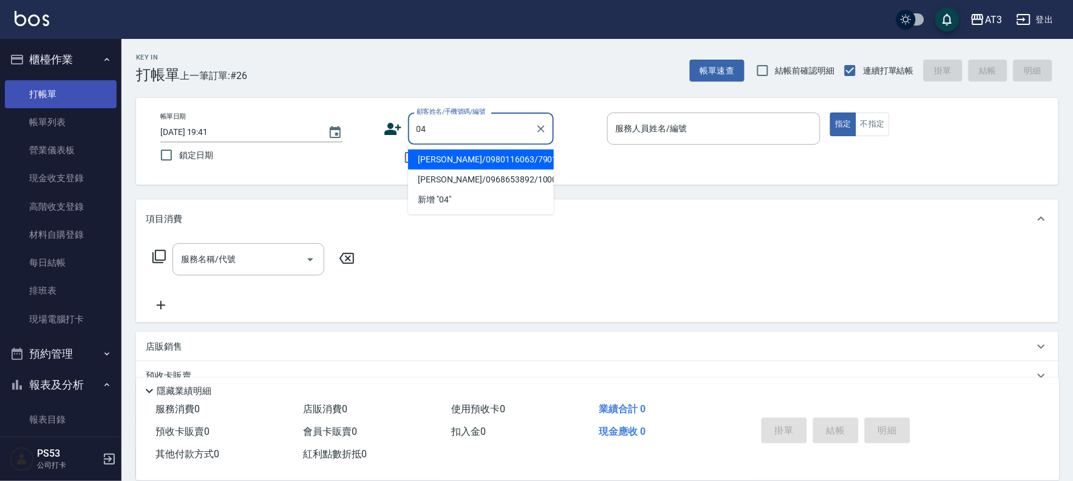
type input "04"
type input "0"
type input "[PERSON_NAME]/0980116063/790104"
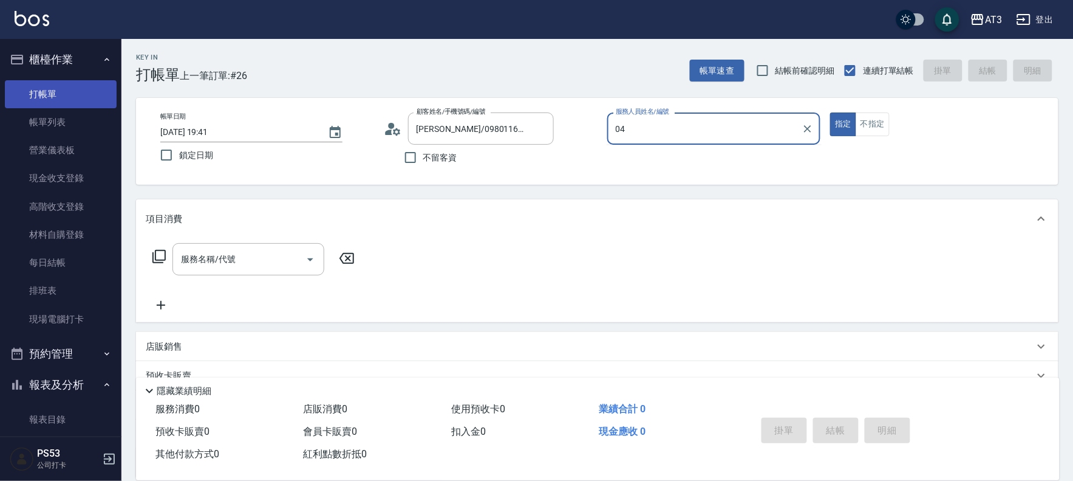
type input "04"
type button "true"
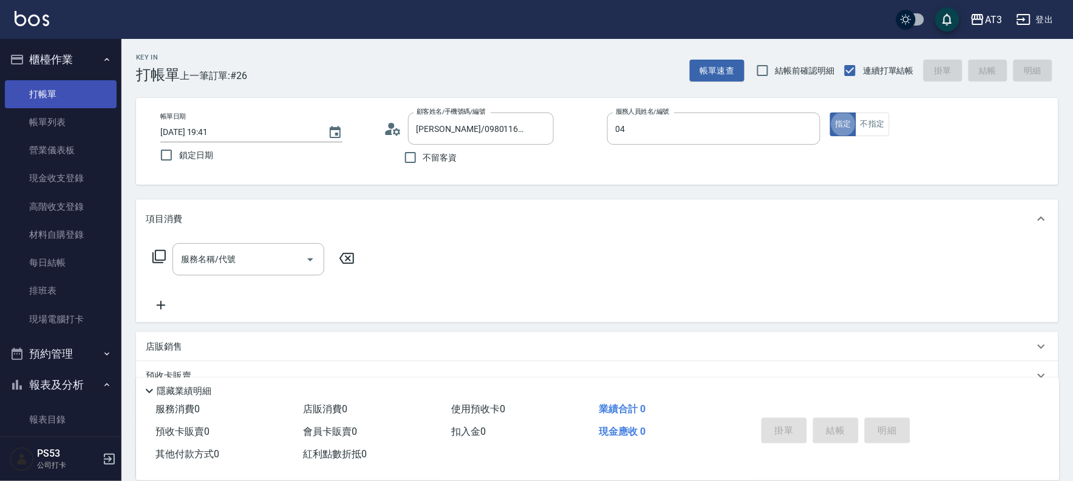
type input "惠麗-04"
type input "204"
type input "[PERSON_NAME]/04_[PERSON_NAME]/04"
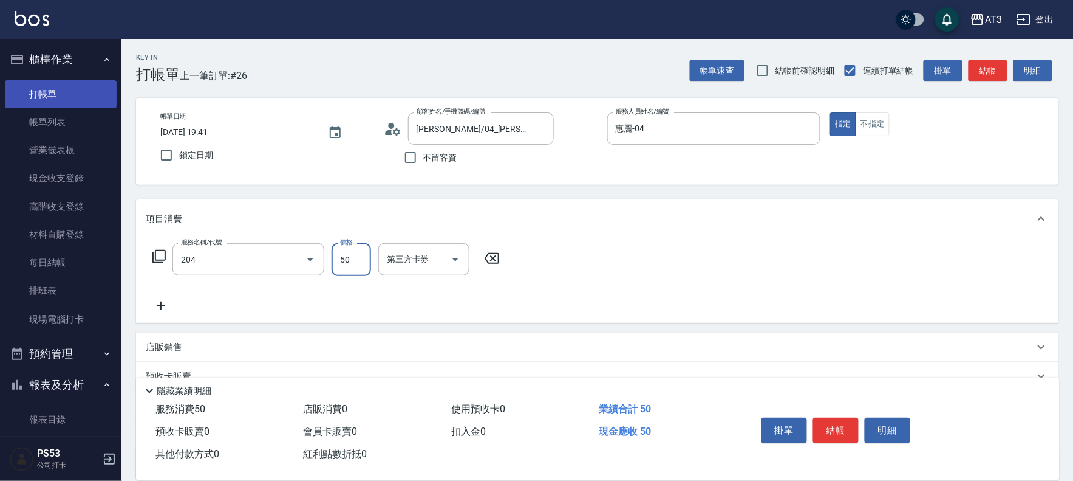
type input "修眉毛(204)"
type input "300"
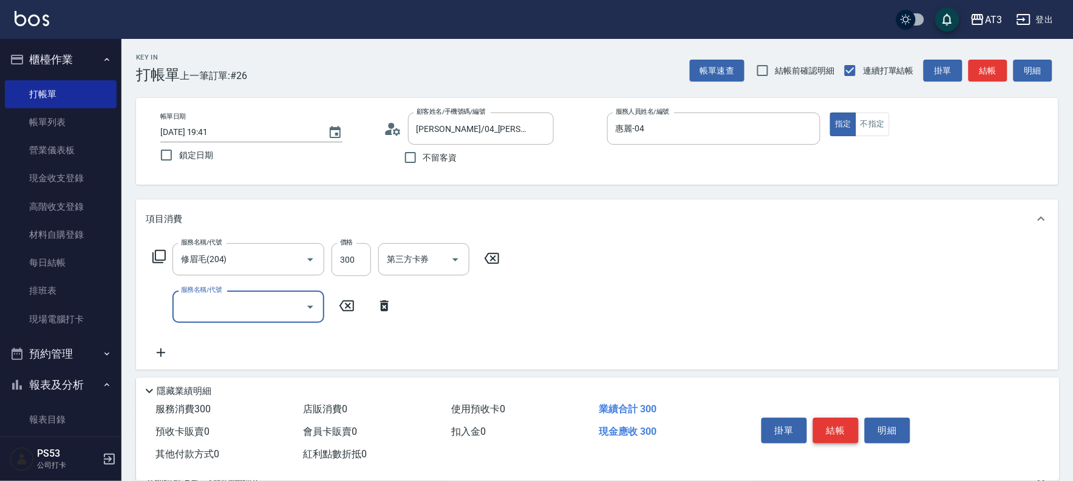
click at [833, 427] on button "結帳" at bounding box center [836, 430] width 46 height 26
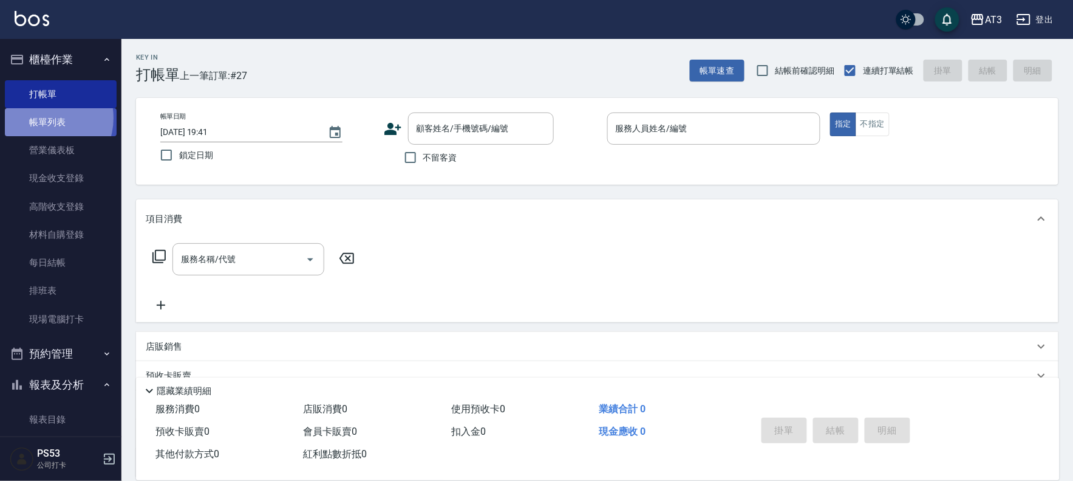
click at [41, 118] on link "帳單列表" at bounding box center [61, 122] width 112 height 28
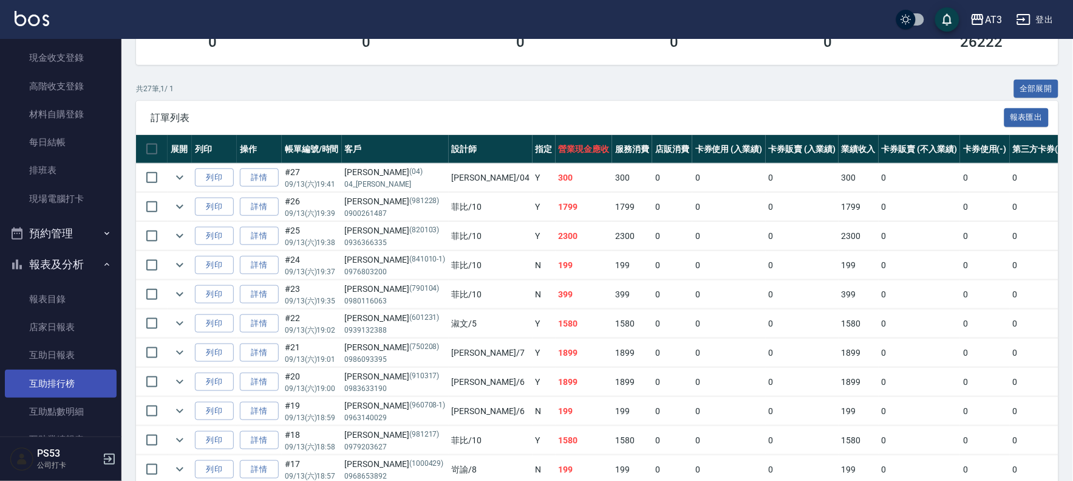
scroll to position [135, 0]
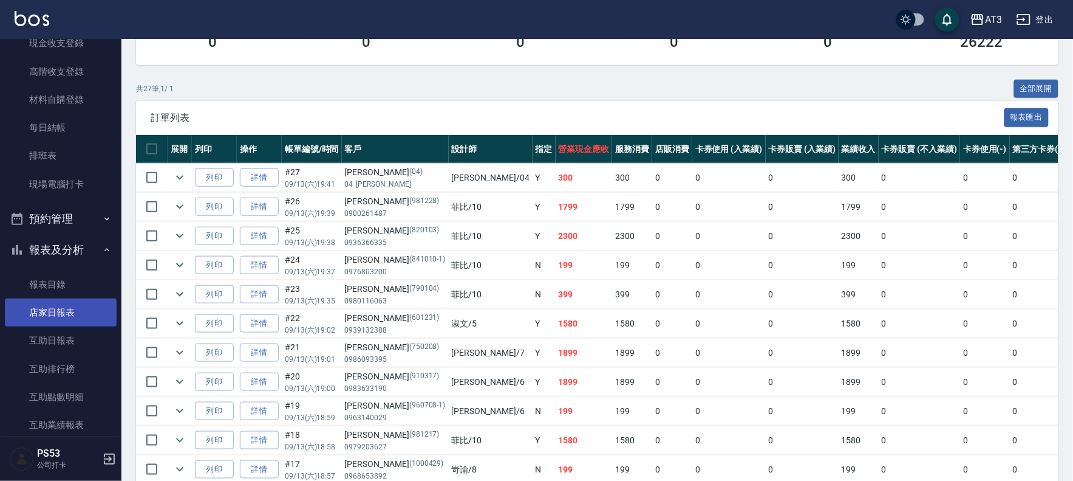
click at [56, 317] on link "店家日報表" at bounding box center [61, 312] width 112 height 28
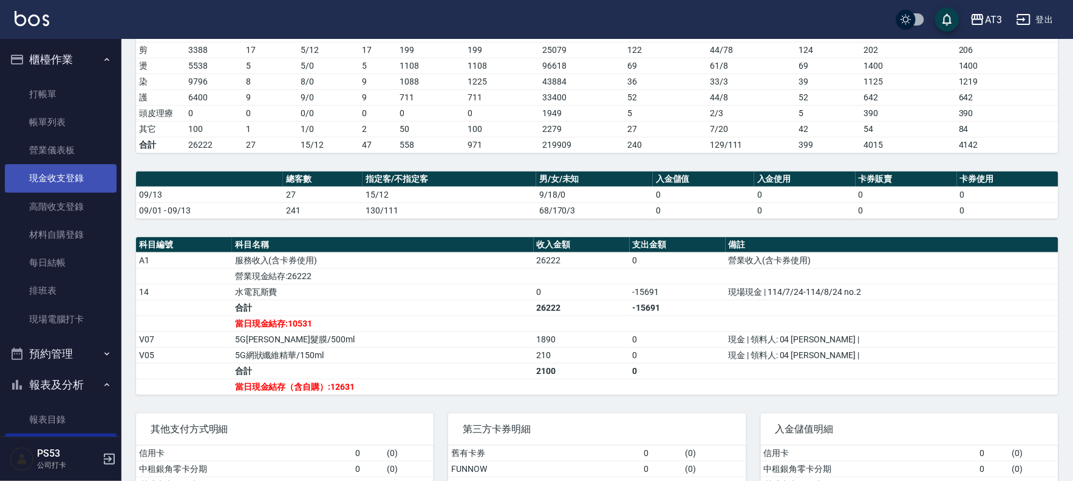
click at [84, 181] on link "現金收支登錄" at bounding box center [61, 178] width 112 height 28
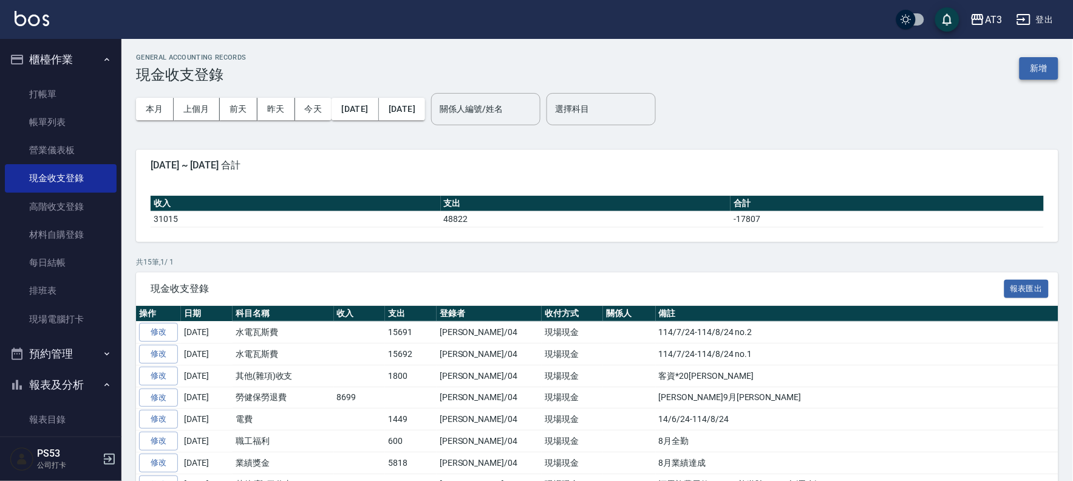
click at [1049, 70] on button "新增" at bounding box center [1039, 68] width 39 height 22
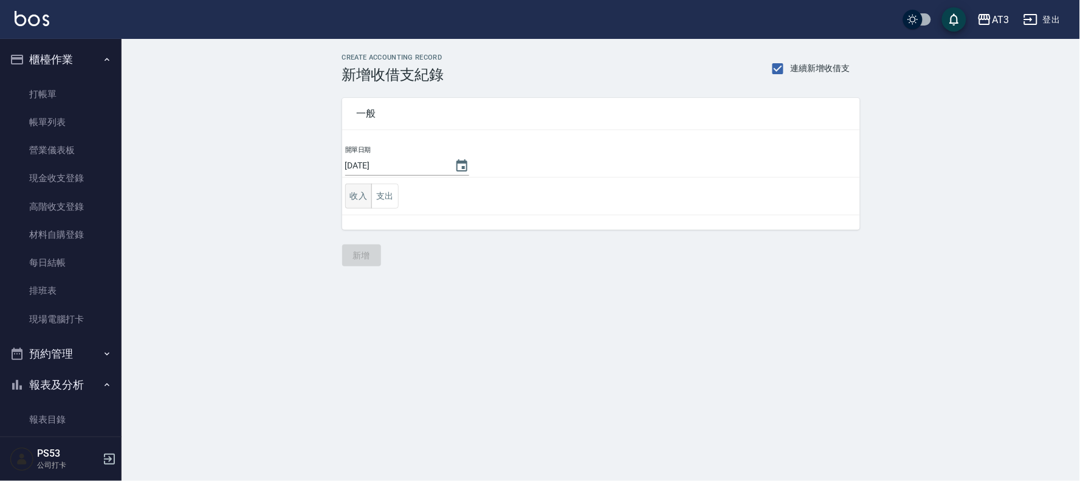
click at [361, 197] on button "收入" at bounding box center [358, 195] width 27 height 25
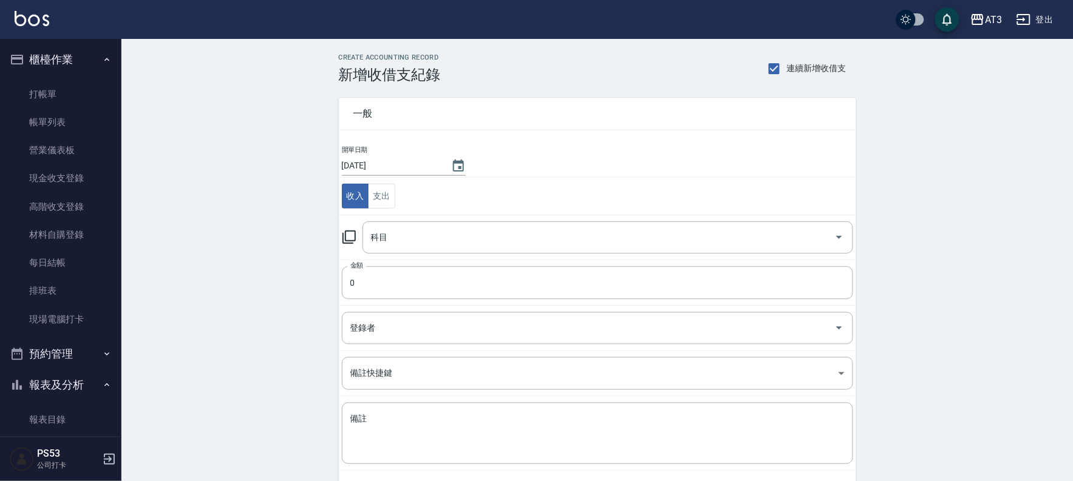
click at [353, 239] on icon at bounding box center [349, 237] width 15 height 15
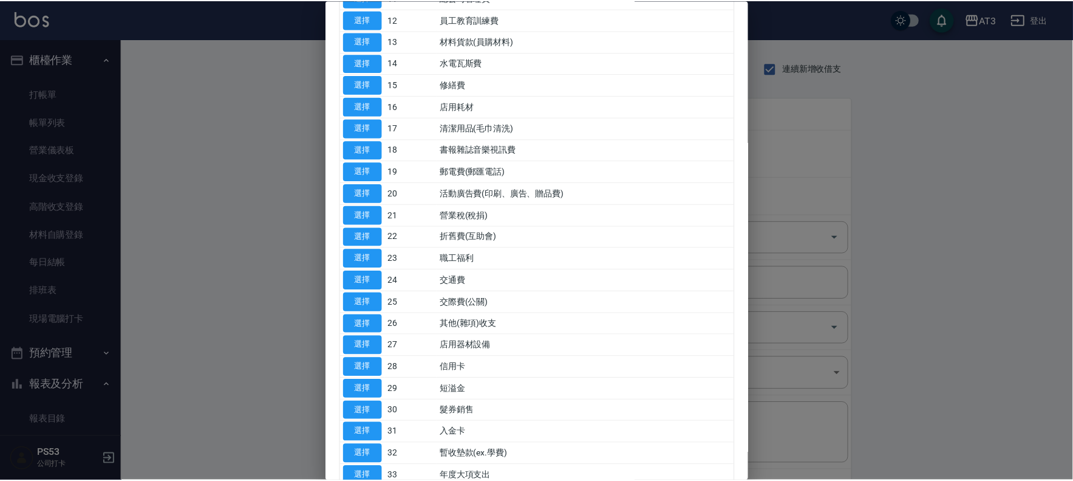
scroll to position [343, 0]
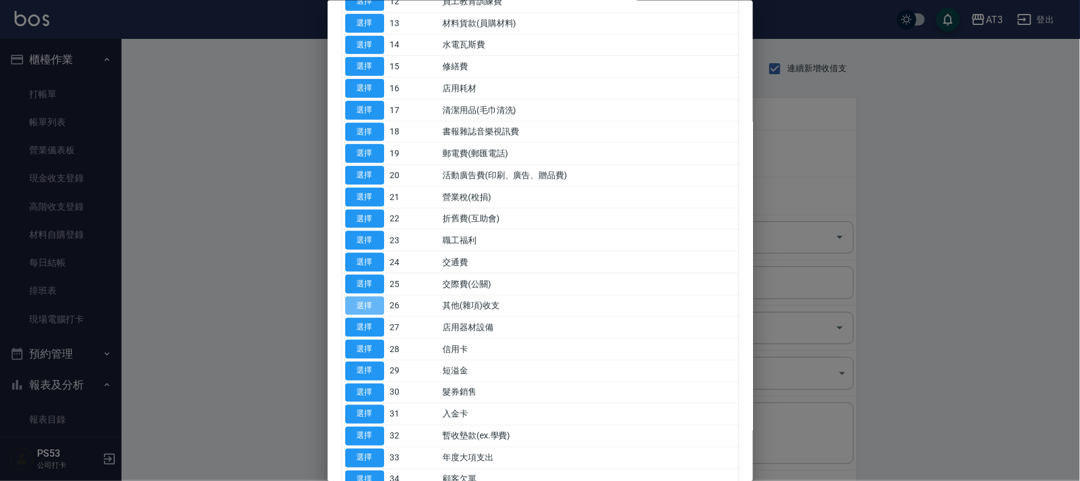
click at [371, 308] on button "選擇" at bounding box center [364, 305] width 39 height 19
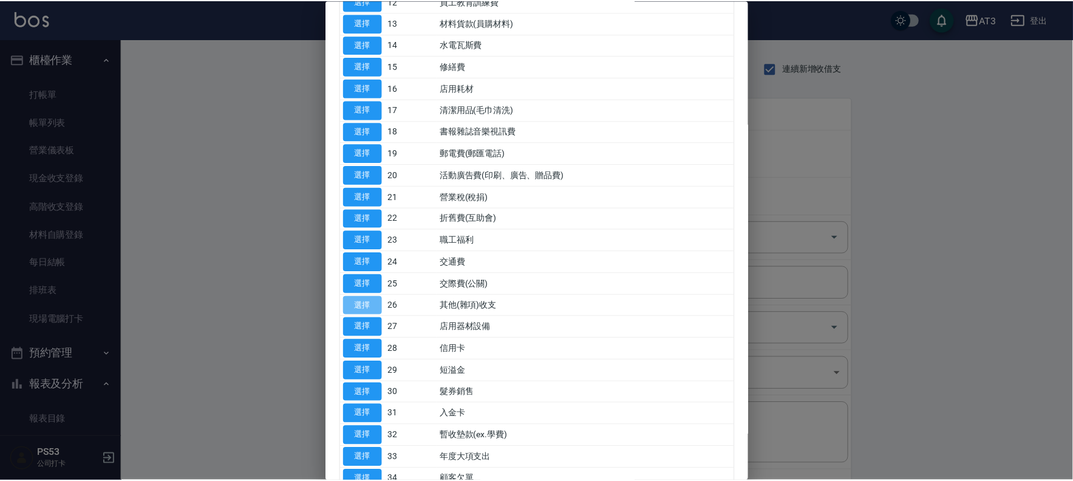
type input "26 其他(雜項)收支"
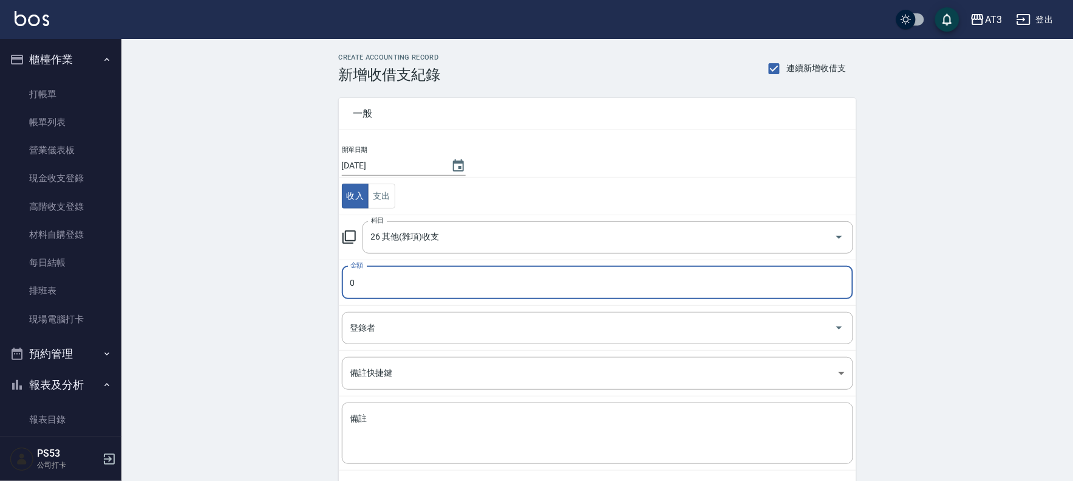
click at [382, 281] on input "0" at bounding box center [598, 282] width 512 height 33
click at [418, 339] on div "登錄者" at bounding box center [598, 328] width 512 height 32
type input "5000"
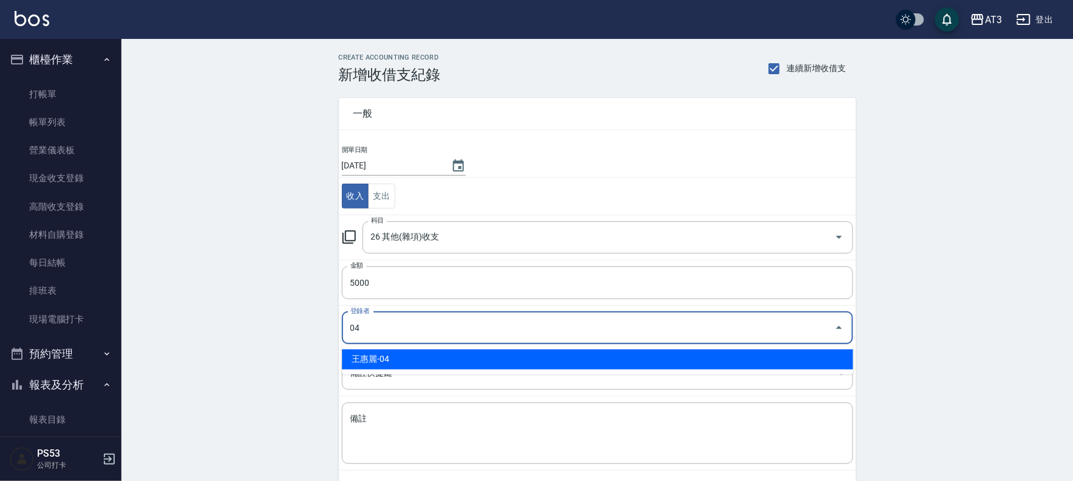
type input "王惠麗-04"
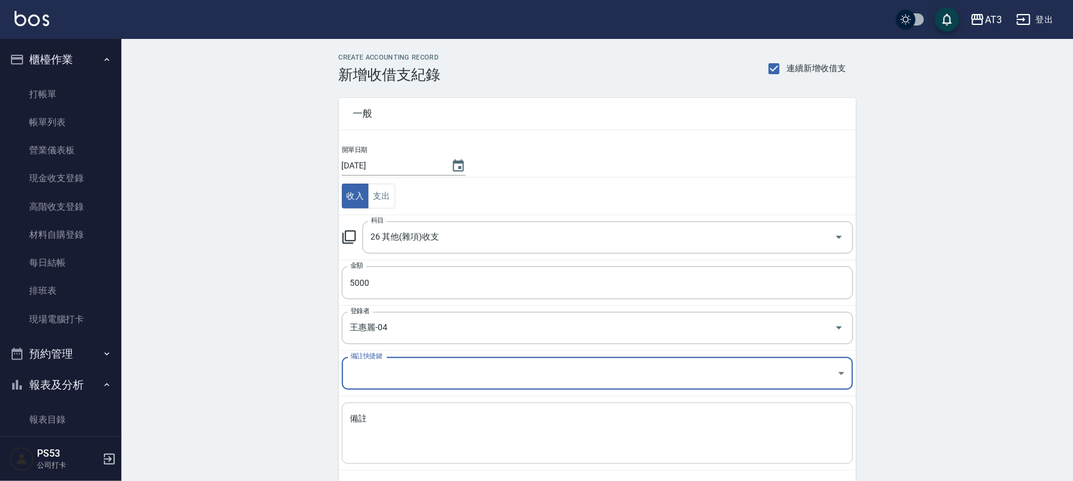
click at [392, 414] on textarea "備註" at bounding box center [598, 432] width 495 height 41
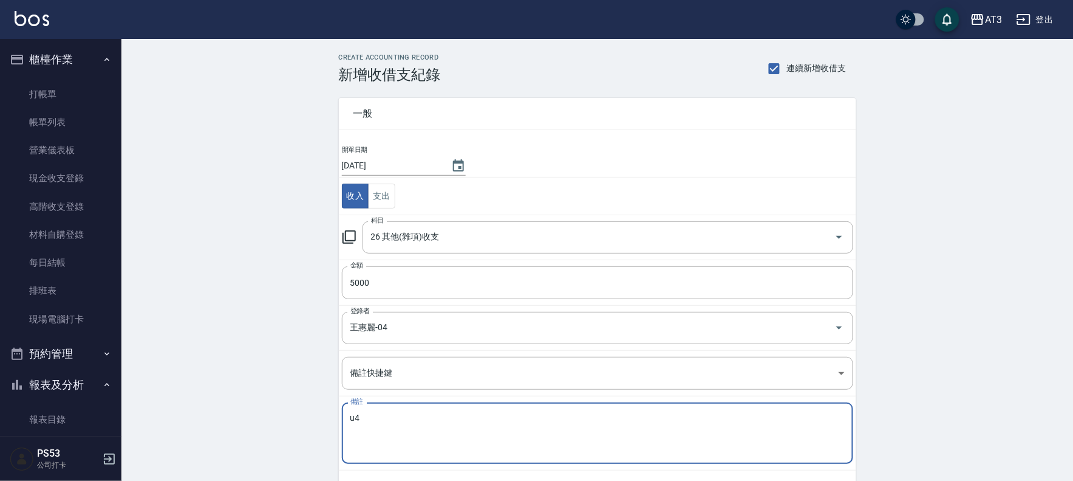
type textarea "u"
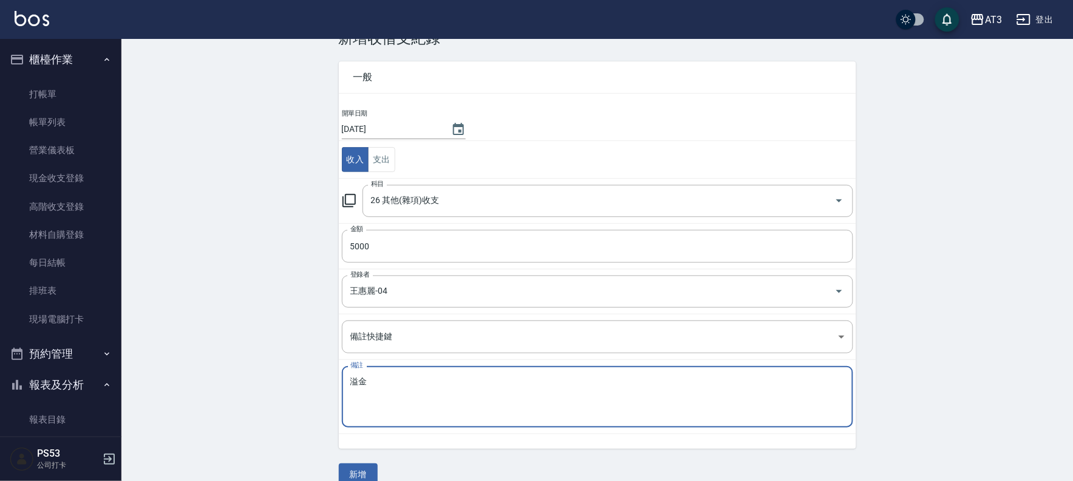
scroll to position [56, 0]
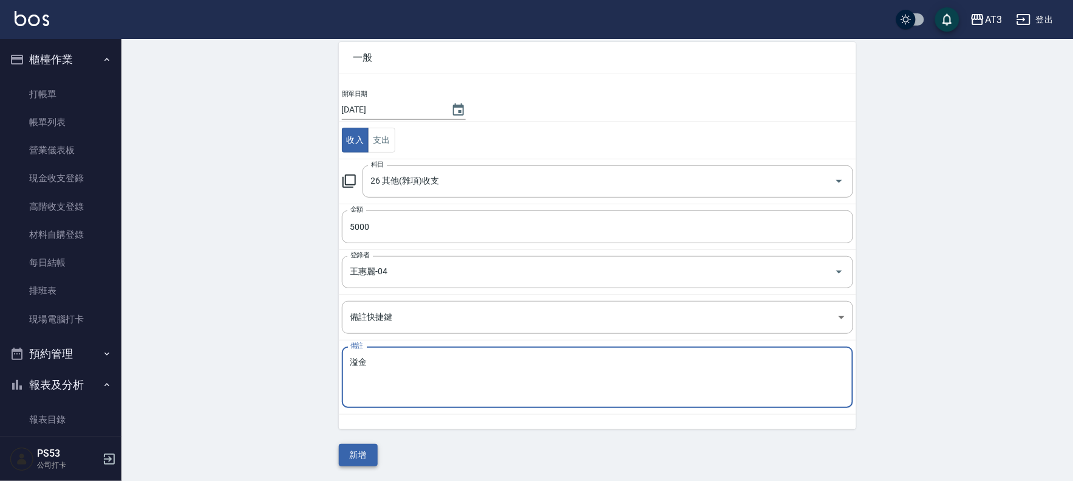
type textarea "溢金"
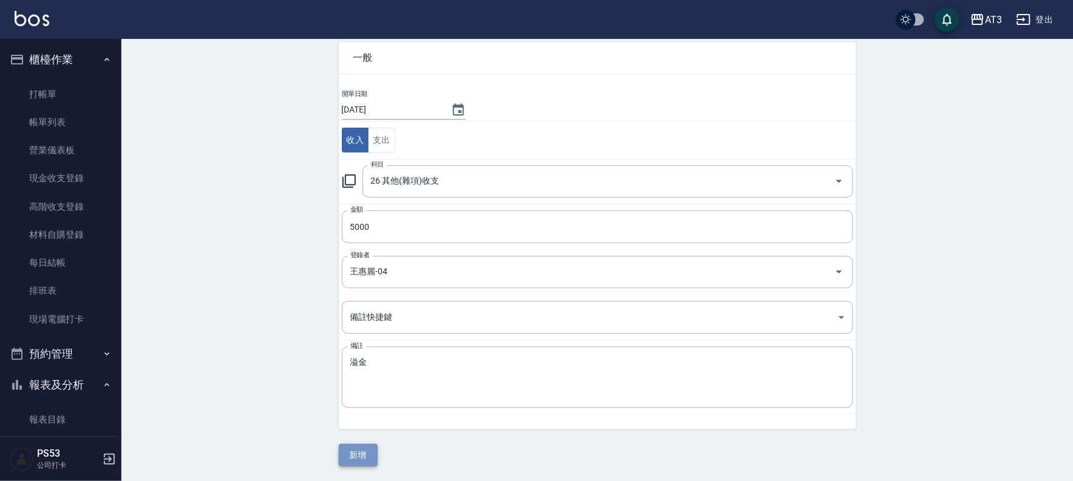
click at [355, 456] on button "新增" at bounding box center [358, 454] width 39 height 22
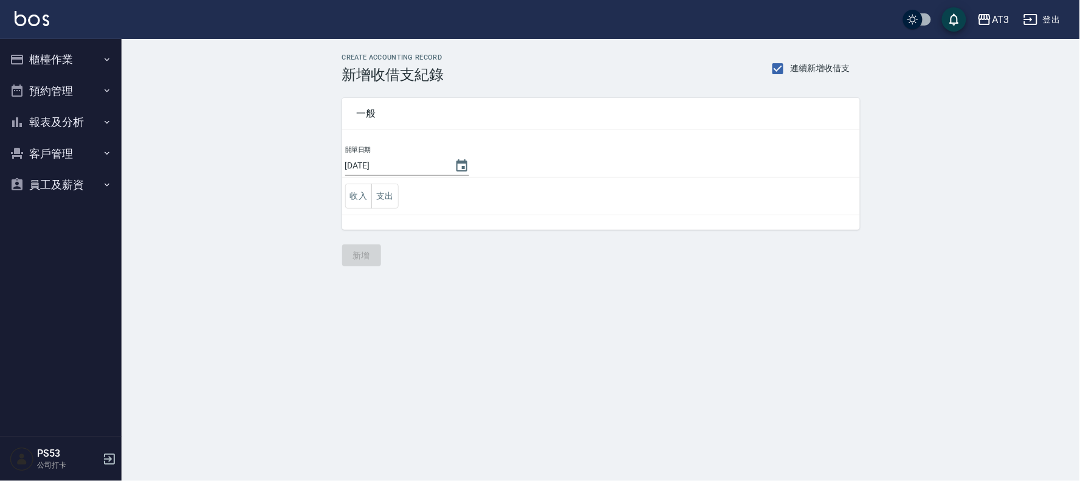
click at [82, 183] on button "員工及薪資" at bounding box center [61, 185] width 112 height 32
click at [70, 114] on button "報表及分析" at bounding box center [61, 122] width 112 height 32
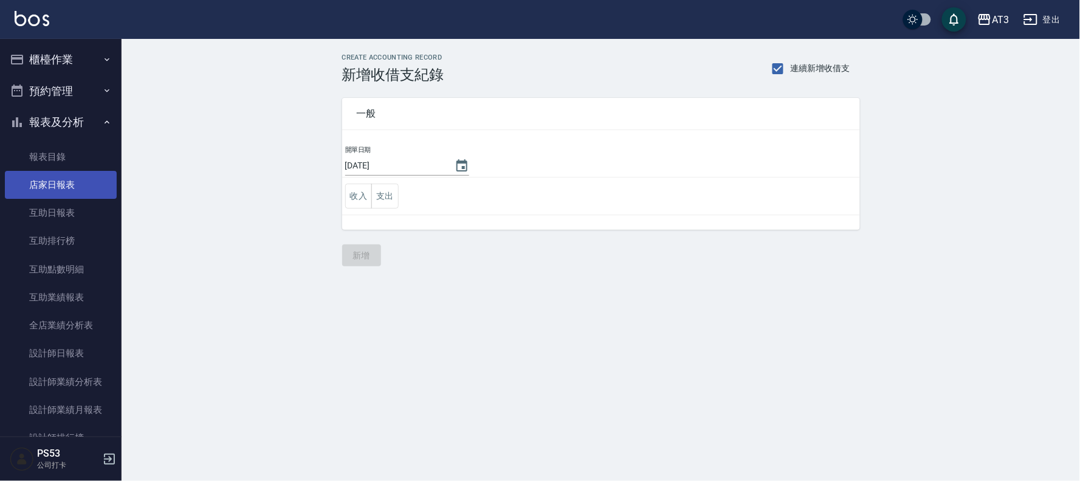
click at [61, 187] on link "店家日報表" at bounding box center [61, 185] width 112 height 28
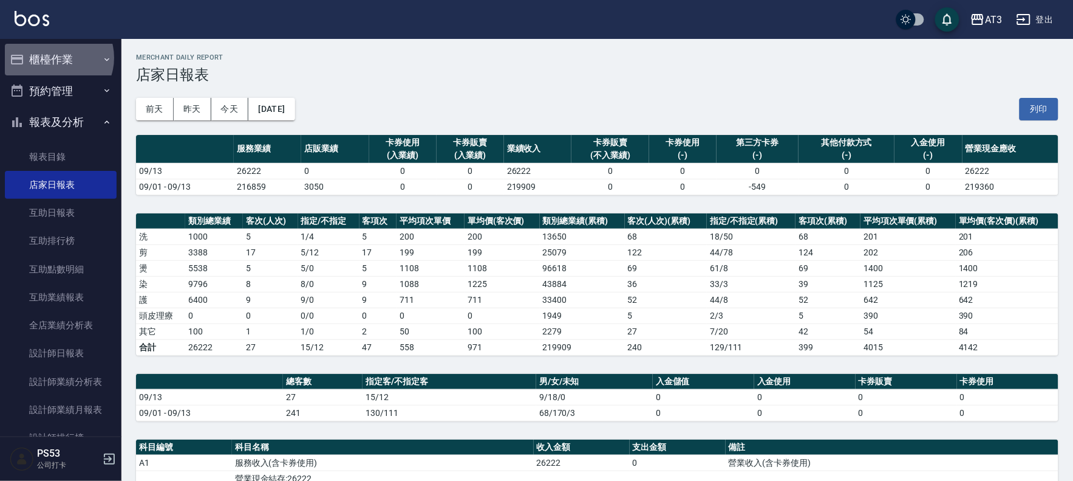
click at [56, 58] on button "櫃檯作業" at bounding box center [61, 60] width 112 height 32
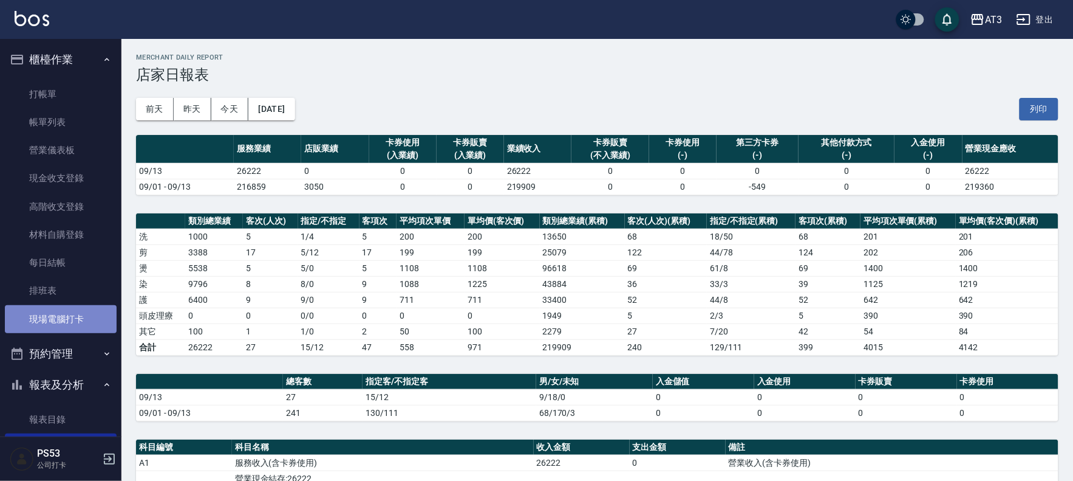
click at [75, 313] on link "現場電腦打卡" at bounding box center [61, 319] width 112 height 28
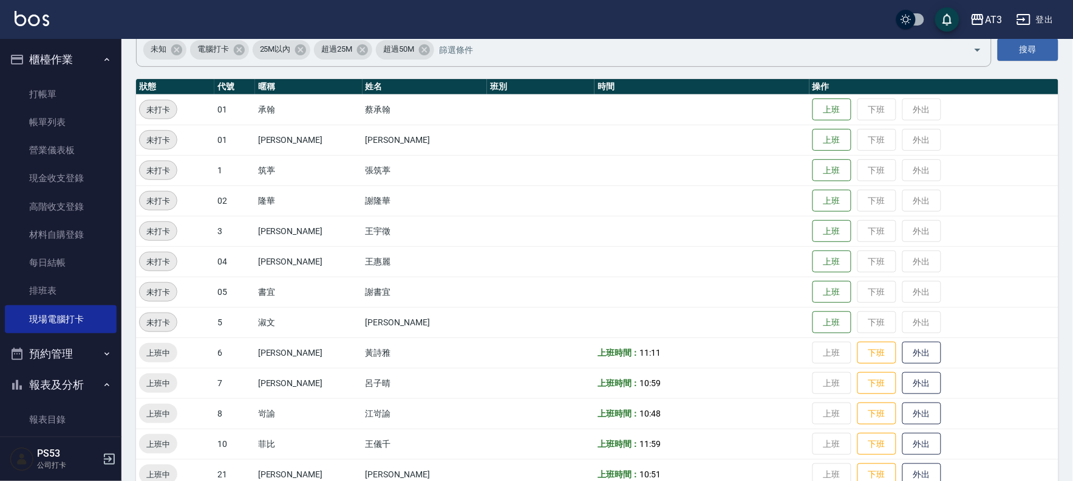
scroll to position [135, 0]
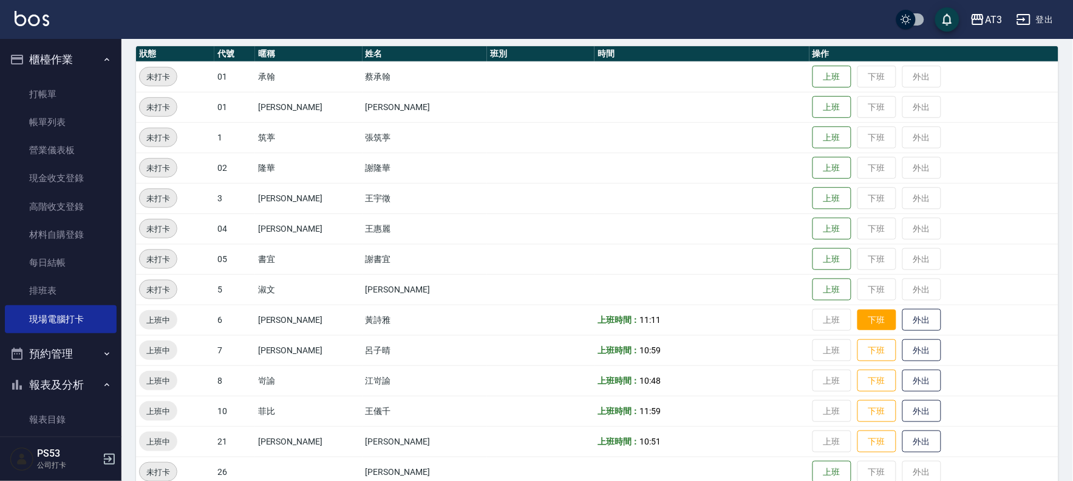
click at [858, 319] on button "下班" at bounding box center [877, 319] width 39 height 21
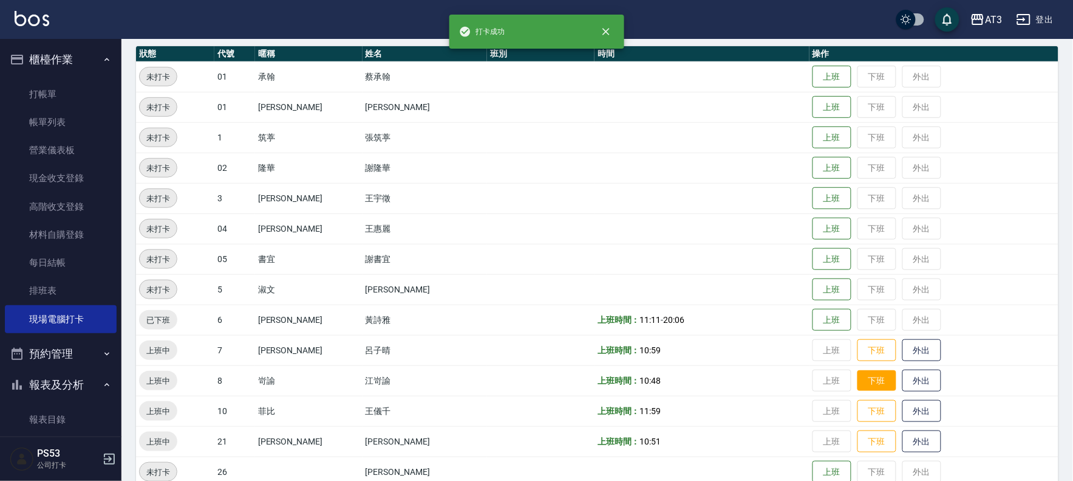
click at [858, 386] on button "下班" at bounding box center [877, 380] width 39 height 21
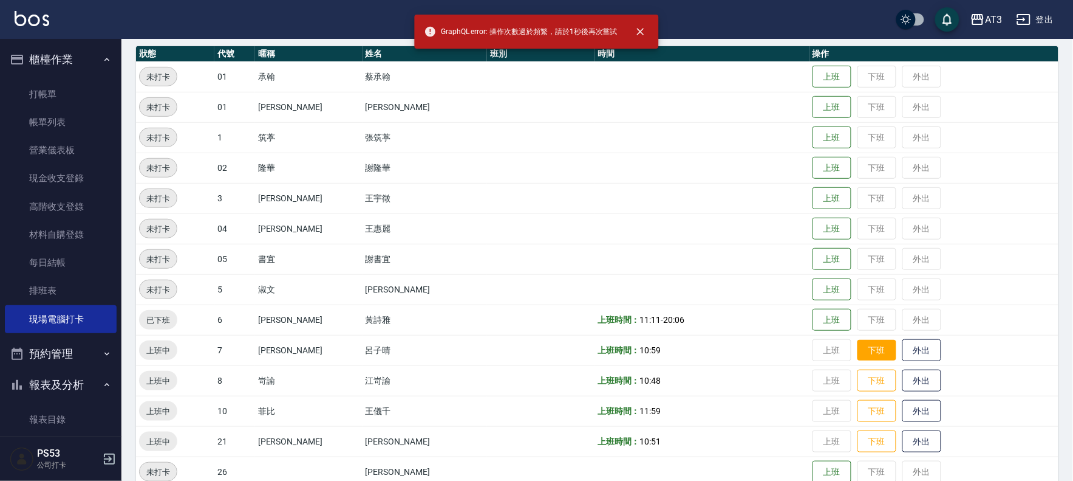
click at [858, 349] on button "下班" at bounding box center [877, 350] width 39 height 21
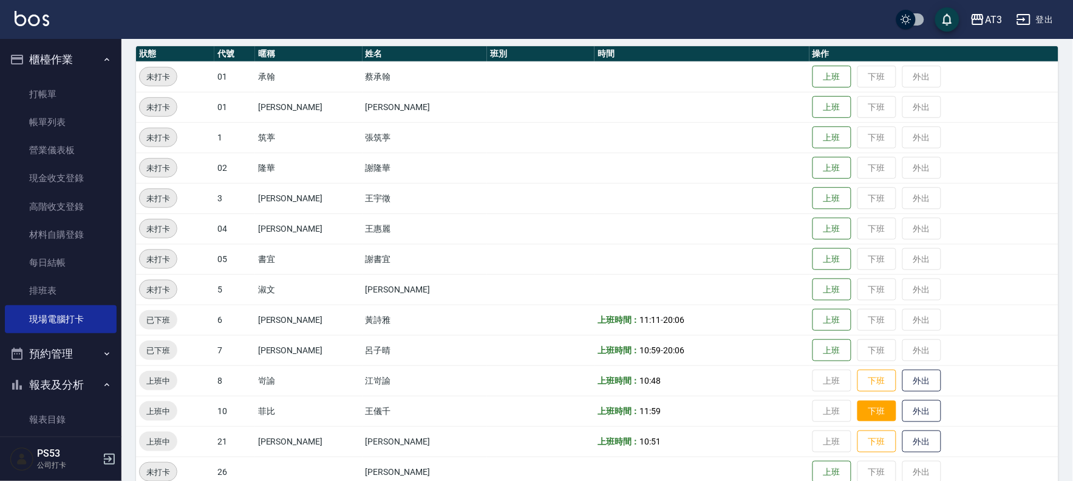
click at [858, 403] on button "下班" at bounding box center [877, 410] width 39 height 21
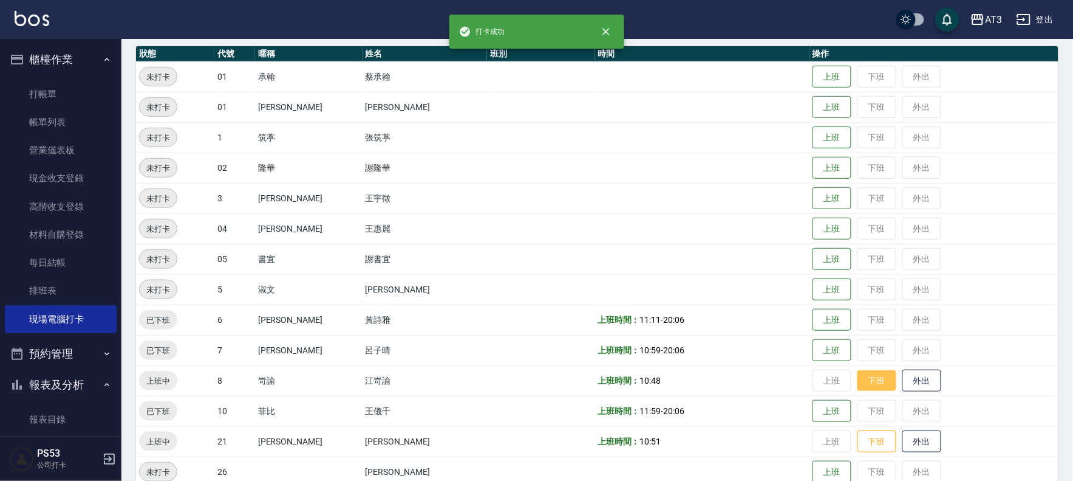
click at [858, 383] on button "下班" at bounding box center [877, 380] width 39 height 21
click at [858, 442] on button "下班" at bounding box center [877, 441] width 39 height 21
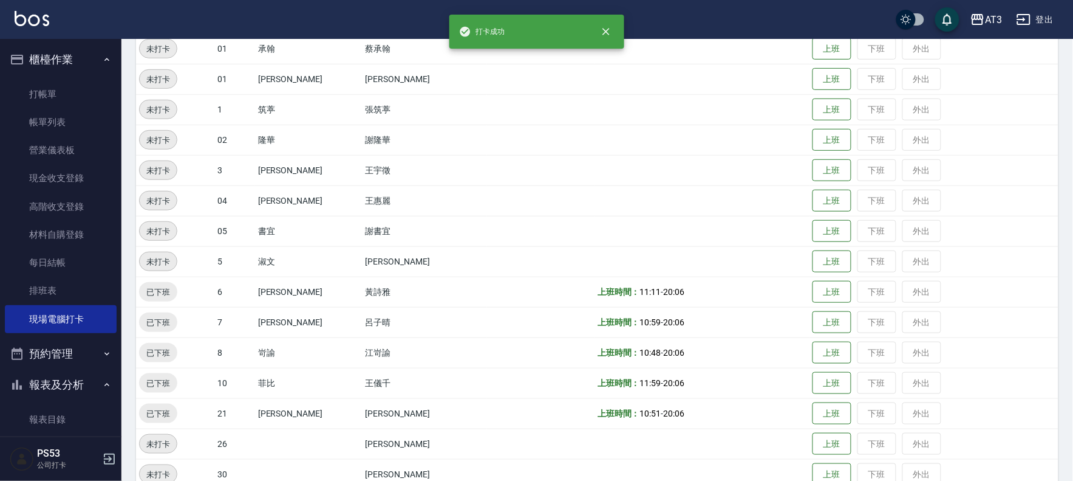
scroll to position [0, 0]
